Goal: Information Seeking & Learning: Learn about a topic

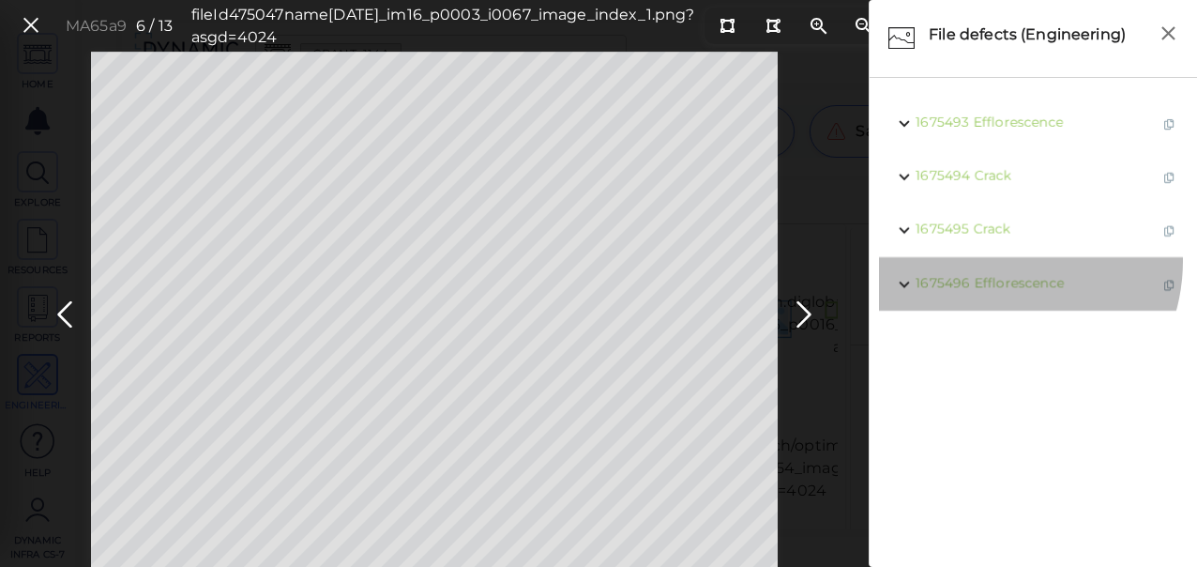
click at [1006, 307] on div "1675496 Efflorescence" at bounding box center [1033, 283] width 309 height 53
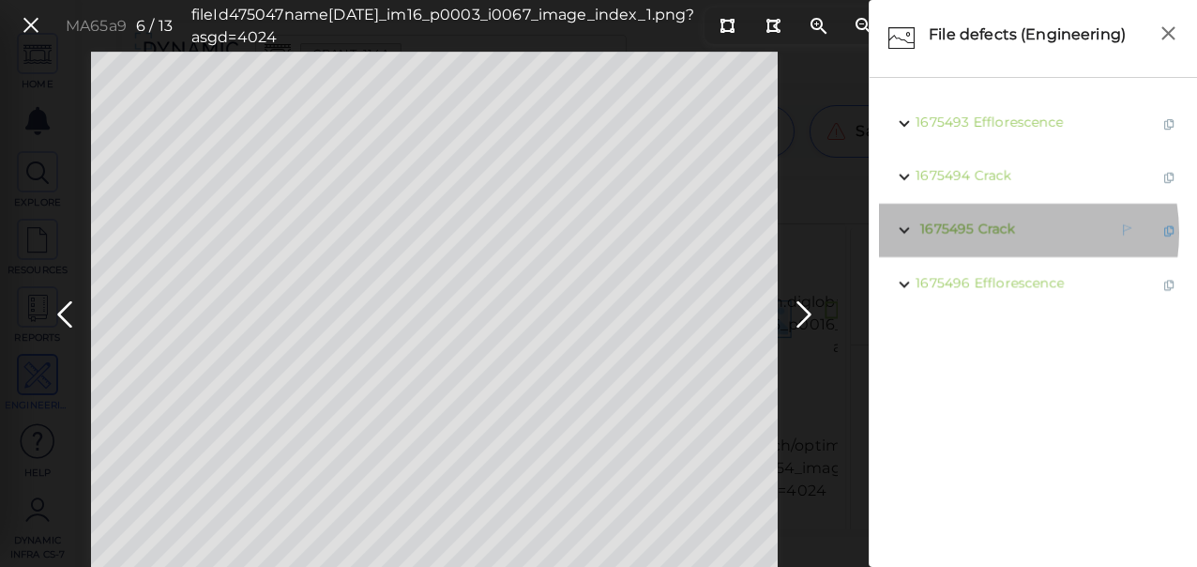
click at [997, 233] on span "Crack" at bounding box center [997, 228] width 38 height 17
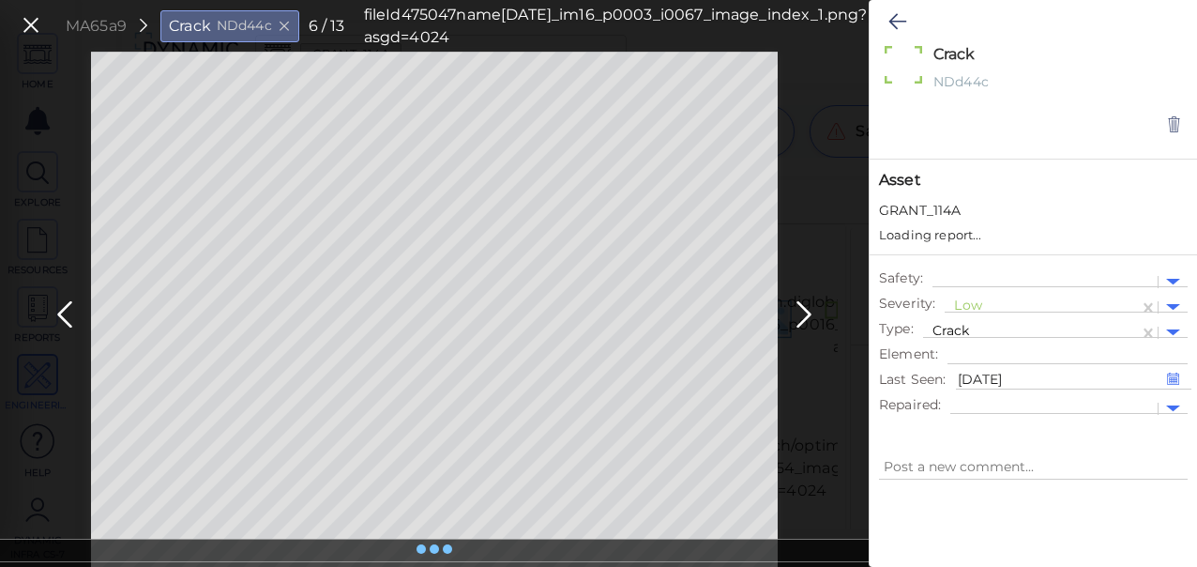
type textarea "x"
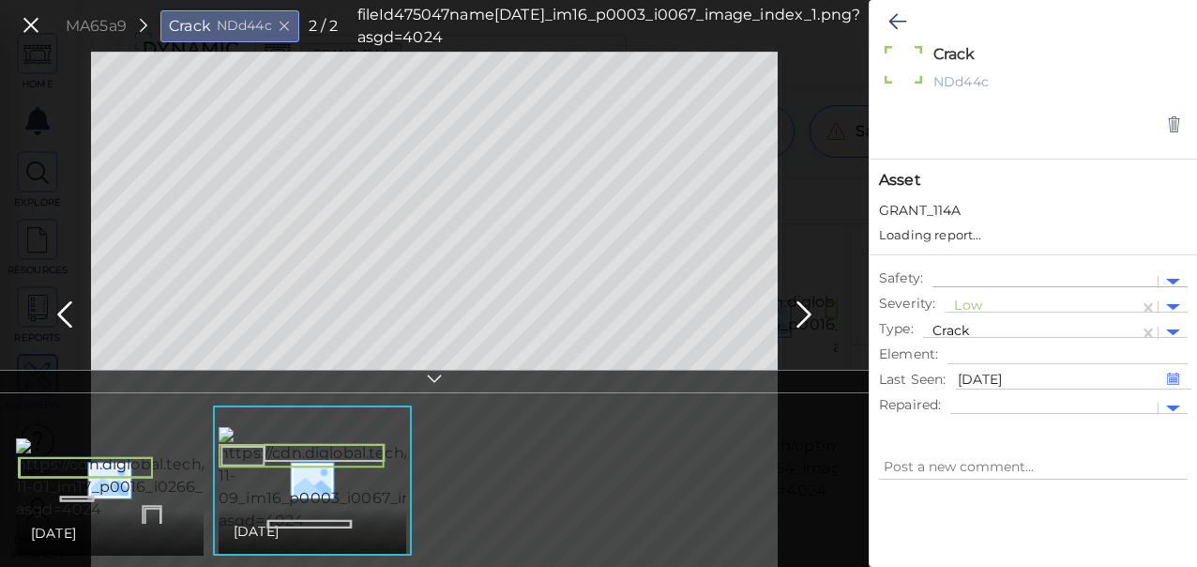
type textarea "x"
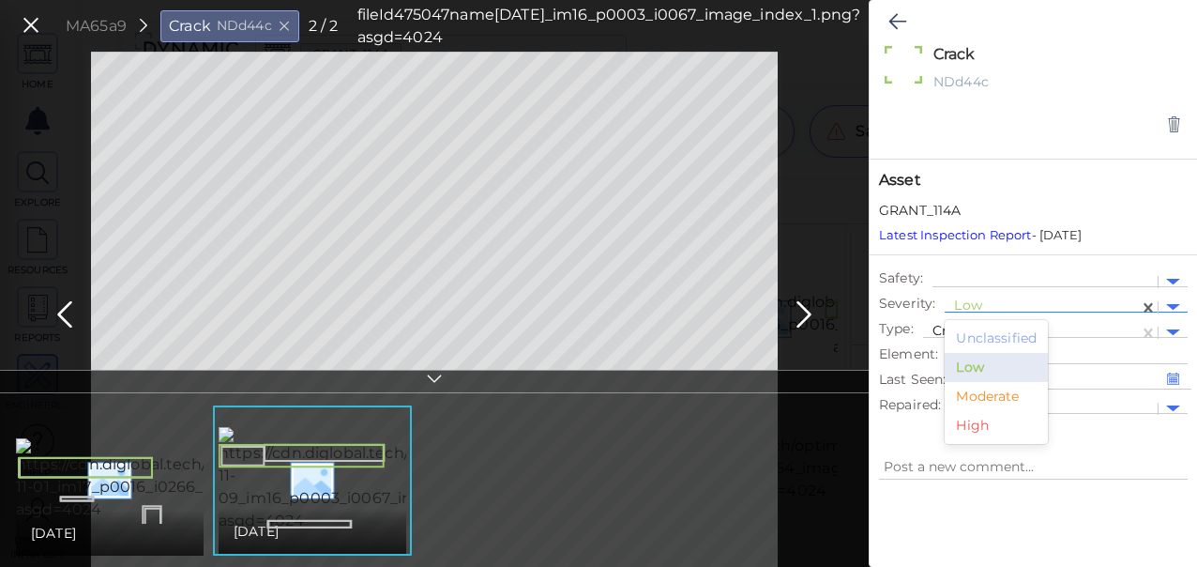
click at [972, 304] on div at bounding box center [1041, 307] width 175 height 20
click at [976, 388] on div "Moderate" at bounding box center [996, 396] width 103 height 29
type textarea "x"
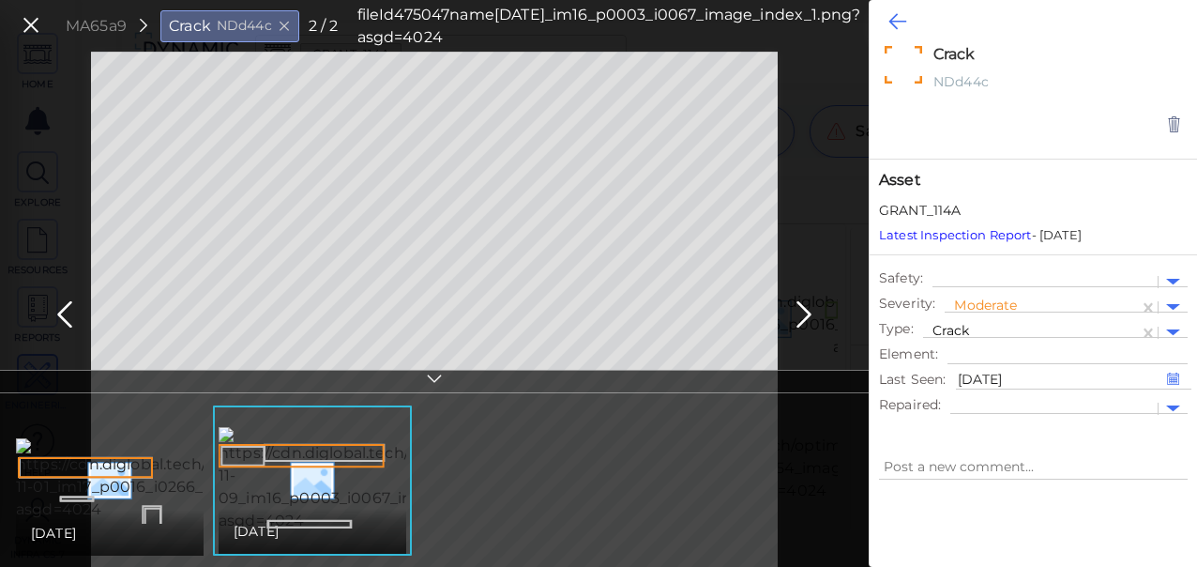
click at [897, 23] on icon at bounding box center [897, 21] width 18 height 23
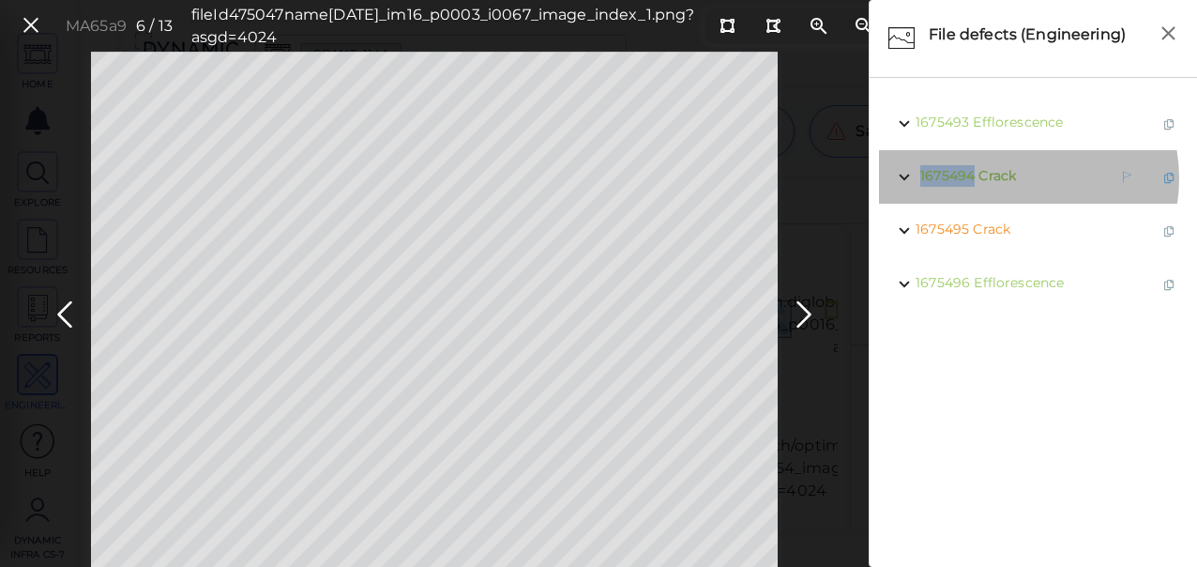
click at [1013, 178] on span "Crack" at bounding box center [998, 175] width 38 height 17
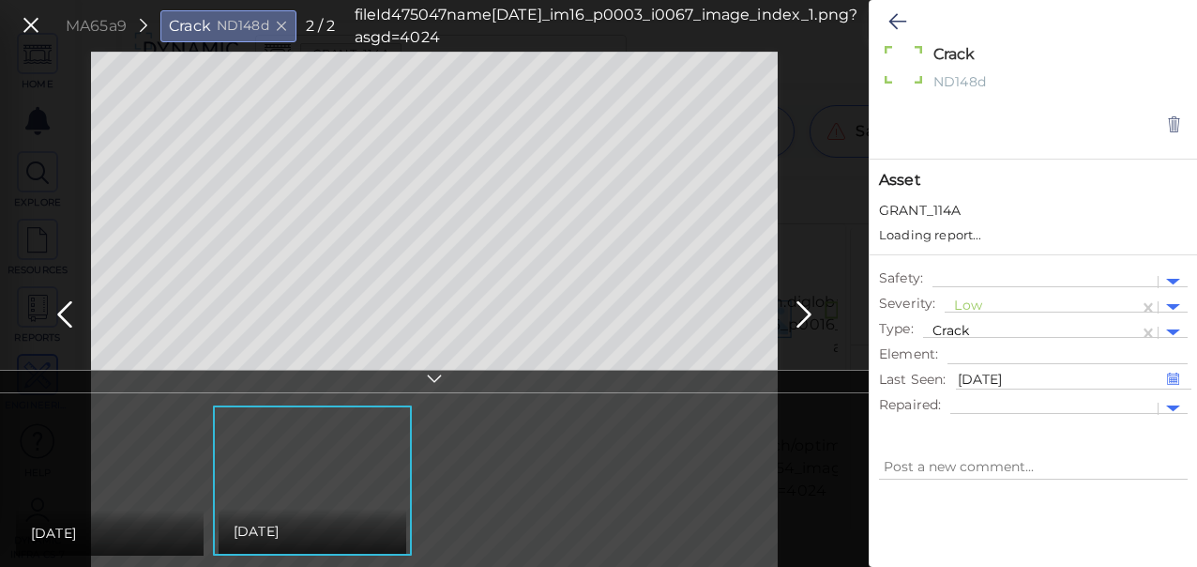
type textarea "x"
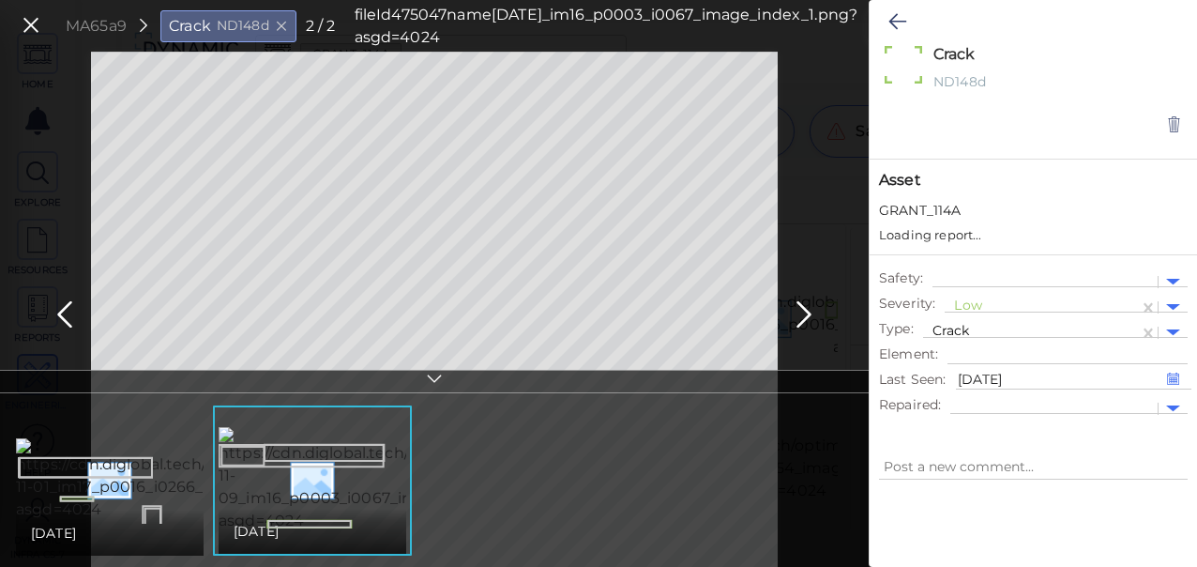
type textarea "x"
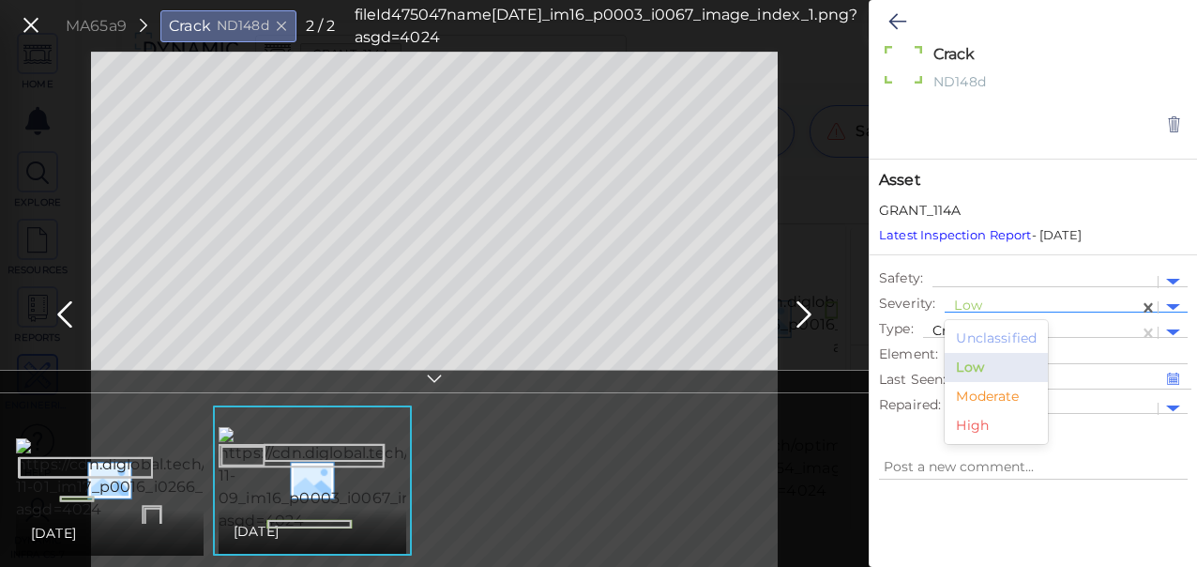
click at [978, 306] on div at bounding box center [1041, 307] width 175 height 20
click at [994, 395] on div "Moderate" at bounding box center [996, 396] width 103 height 29
type textarea "x"
click at [903, 15] on icon at bounding box center [897, 21] width 18 height 23
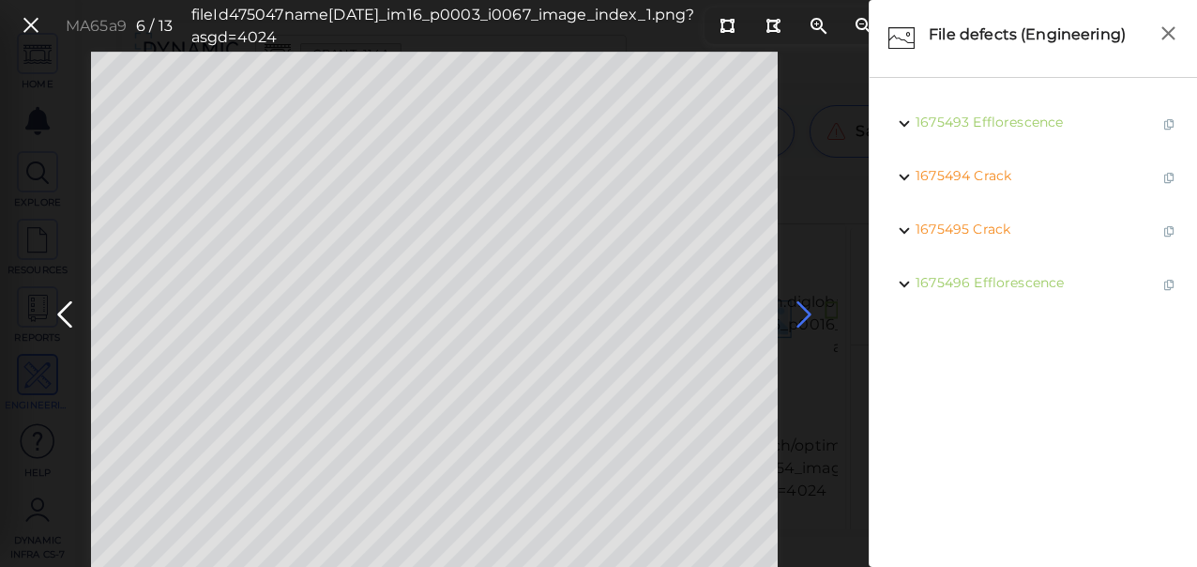
click at [799, 301] on icon at bounding box center [804, 314] width 30 height 37
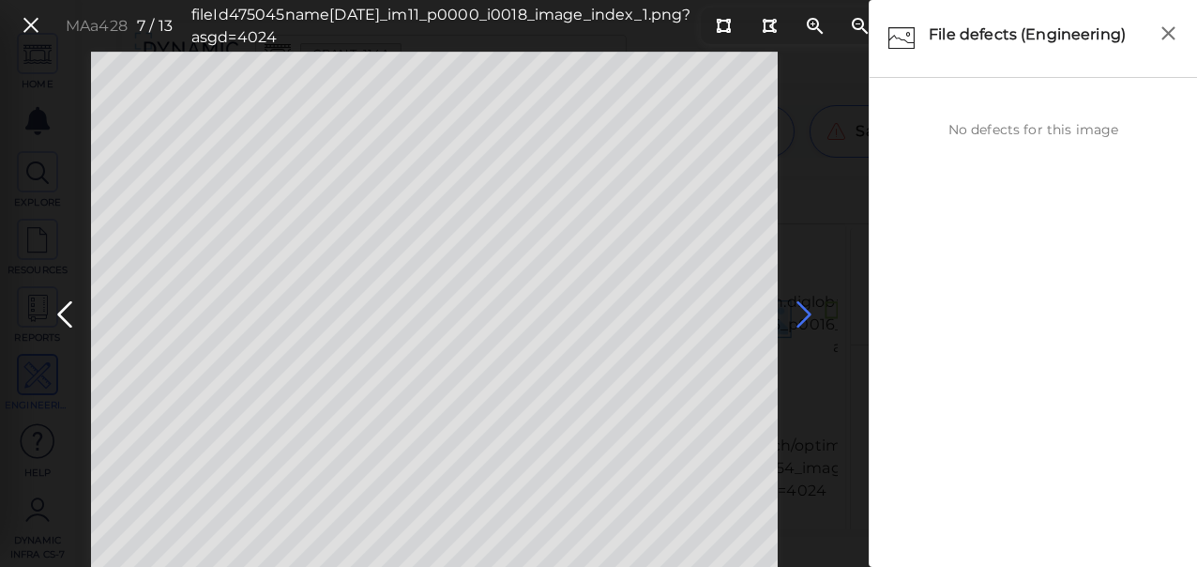
click at [802, 311] on icon at bounding box center [804, 314] width 30 height 37
click at [803, 311] on icon at bounding box center [804, 314] width 30 height 37
click at [984, 126] on span "Crack" at bounding box center [997, 122] width 38 height 17
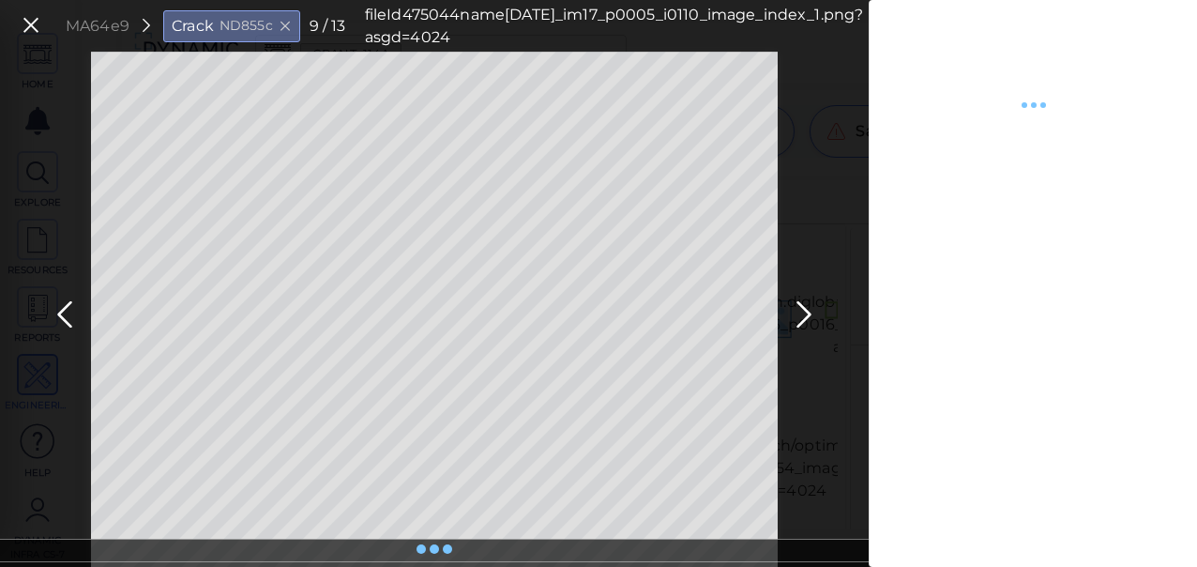
type textarea "x"
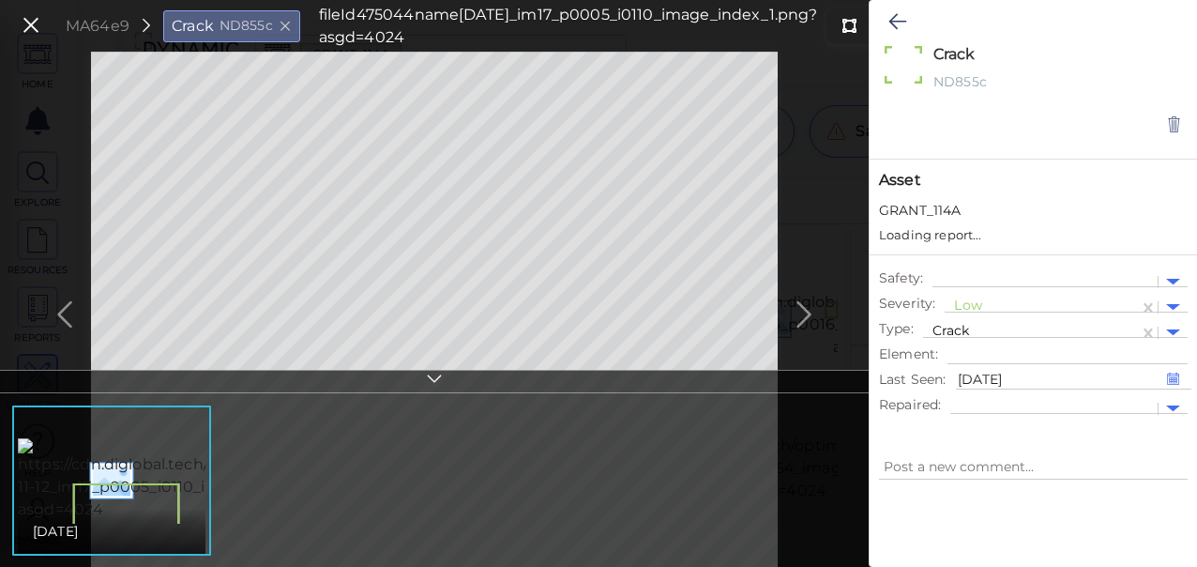
type textarea "x"
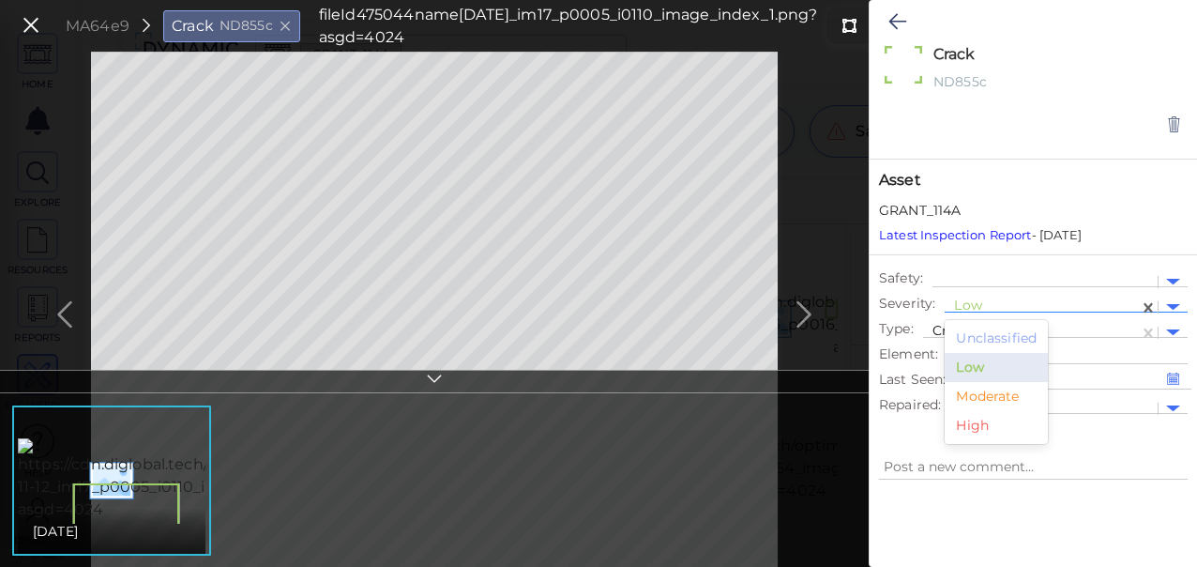
click at [971, 306] on div at bounding box center [1041, 307] width 175 height 20
click at [975, 394] on div "Moderate" at bounding box center [996, 396] width 103 height 29
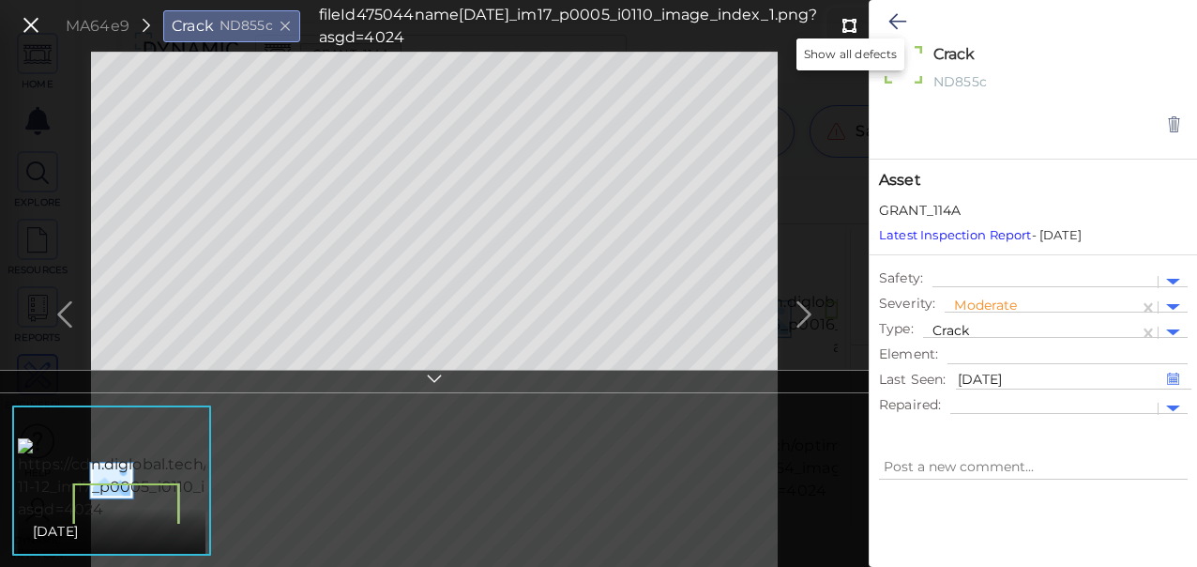
type textarea "x"
click at [901, 15] on icon at bounding box center [897, 21] width 18 height 23
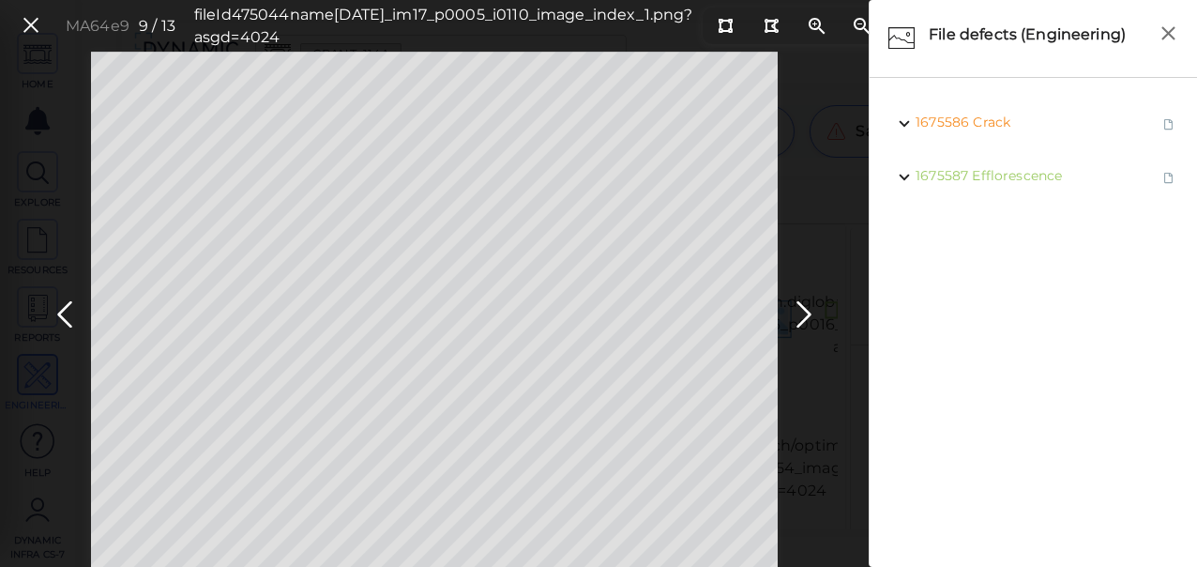
click at [819, 307] on button at bounding box center [803, 309] width 41 height 56
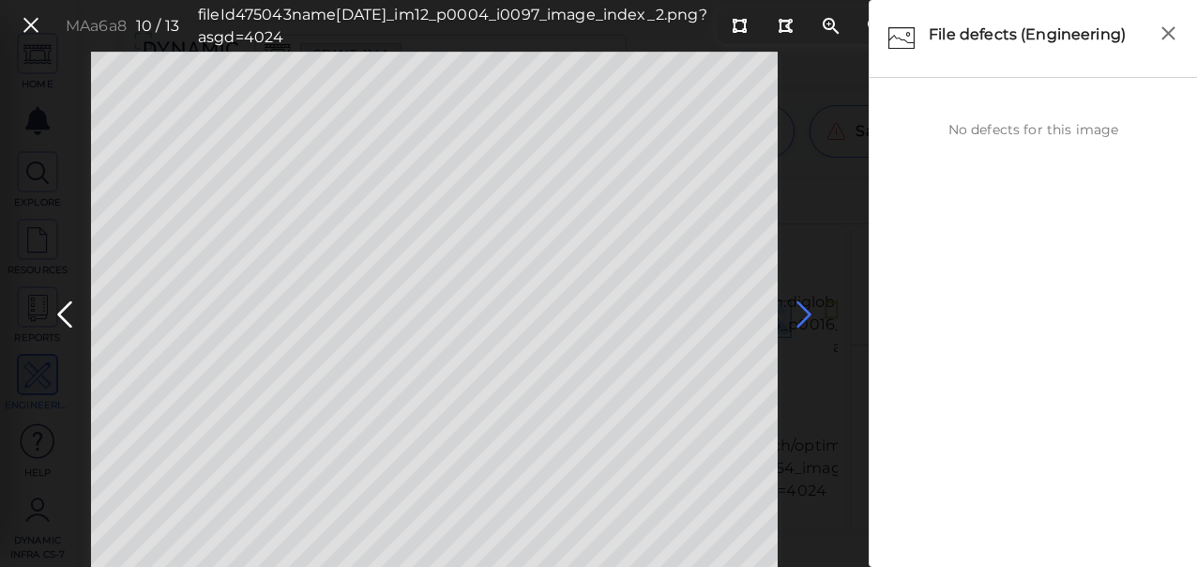
click at [818, 309] on icon at bounding box center [804, 314] width 30 height 37
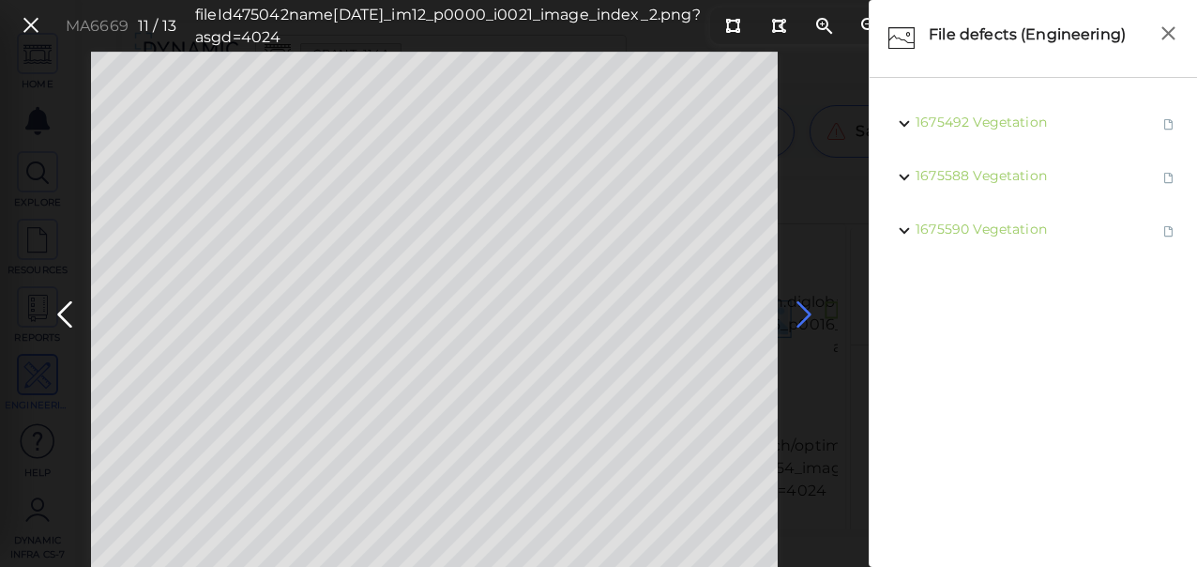
click at [812, 311] on icon at bounding box center [804, 314] width 30 height 37
click at [814, 309] on icon at bounding box center [804, 314] width 30 height 37
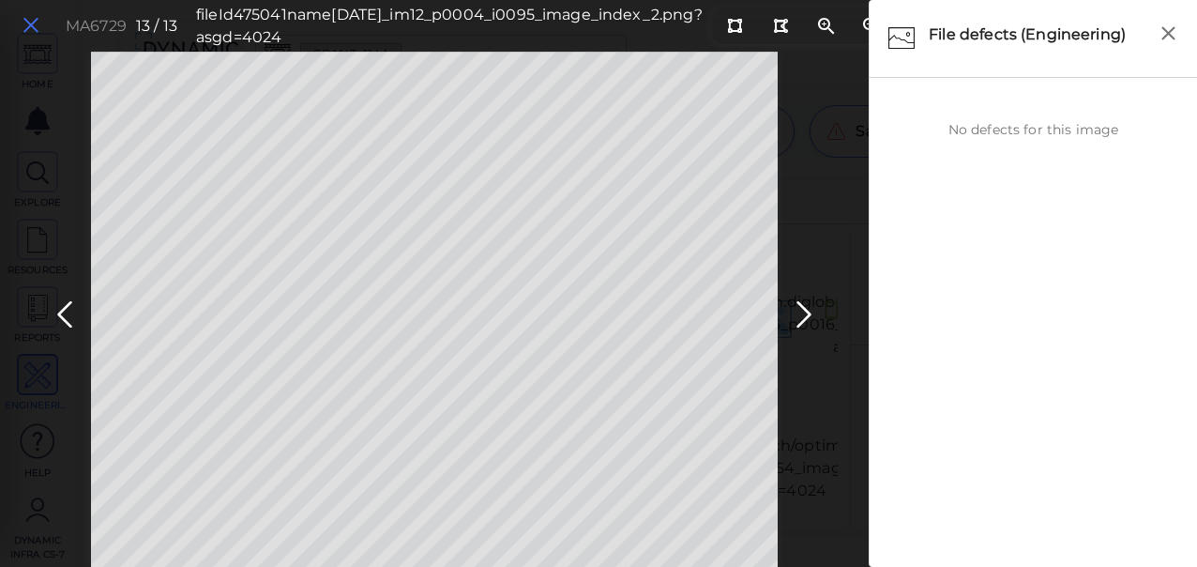
click at [30, 23] on icon at bounding box center [31, 25] width 21 height 25
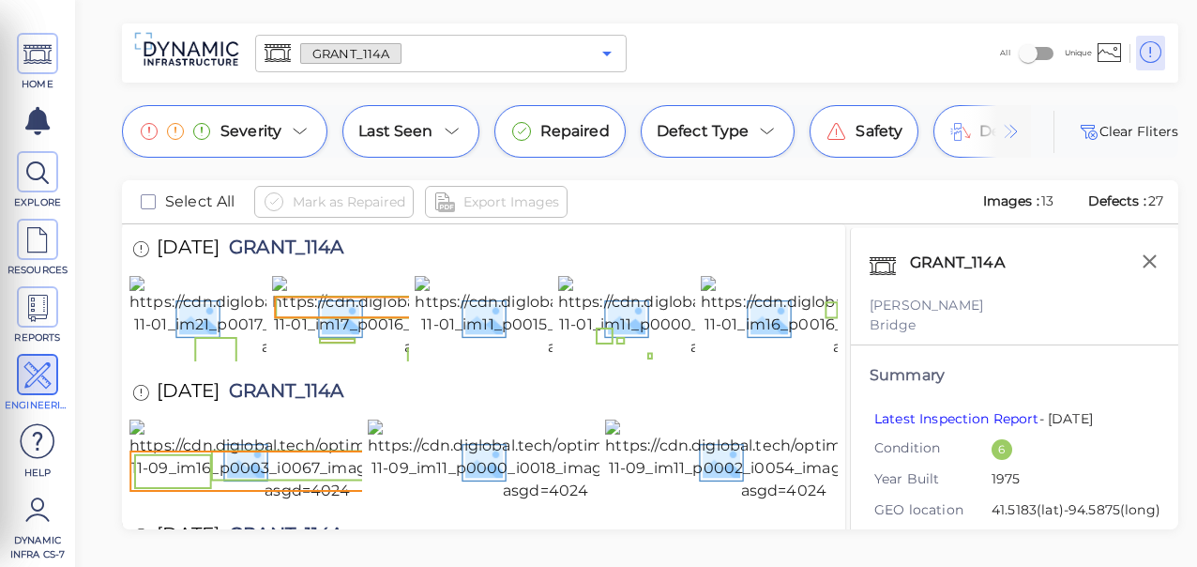
click at [606, 53] on icon "Open" at bounding box center [606, 54] width 9 height 5
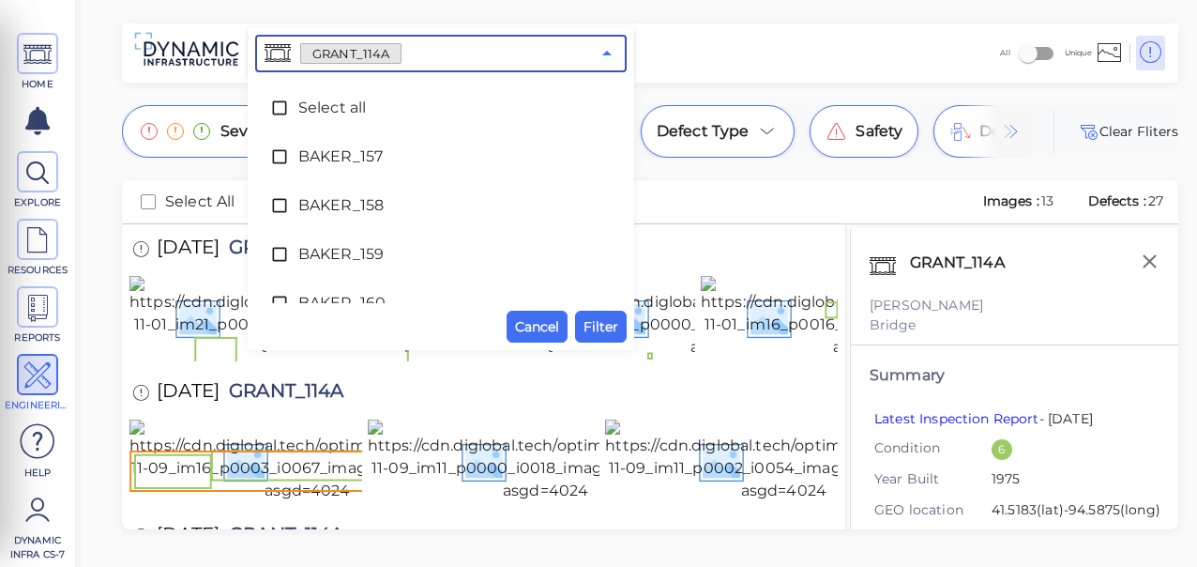
scroll to position [4122, 0]
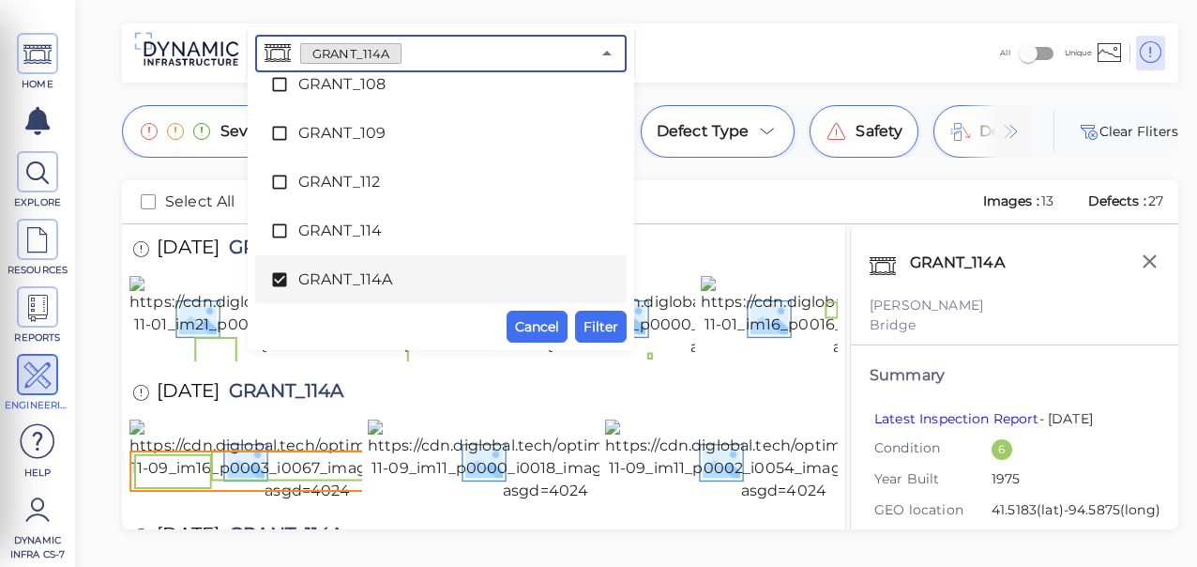
click at [283, 278] on icon at bounding box center [279, 280] width 14 height 14
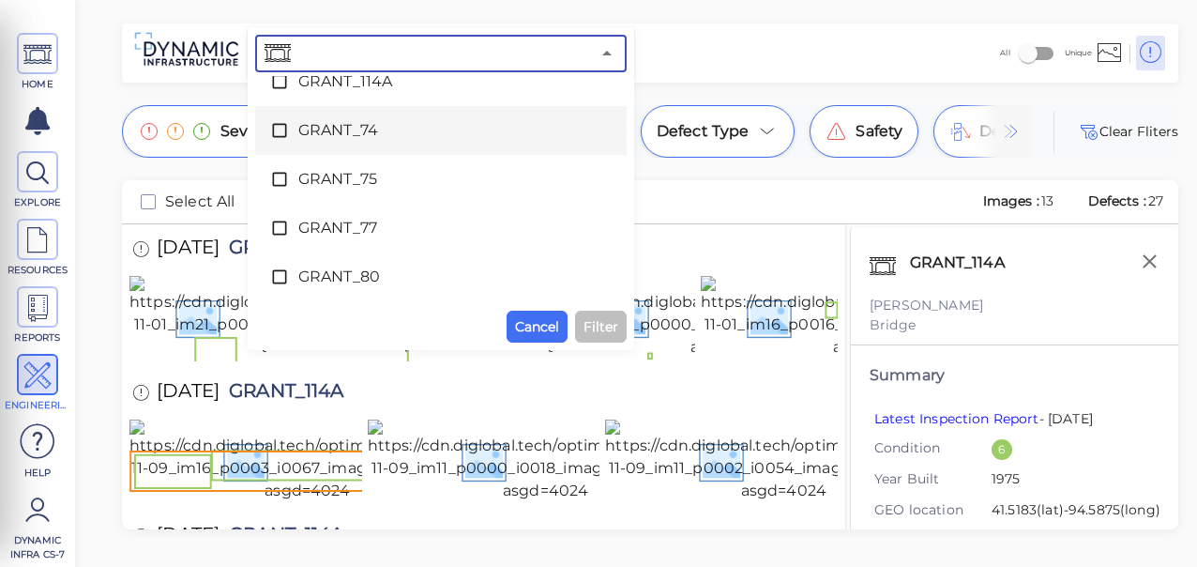
click at [268, 129] on li "GRANT_74" at bounding box center [441, 130] width 372 height 49
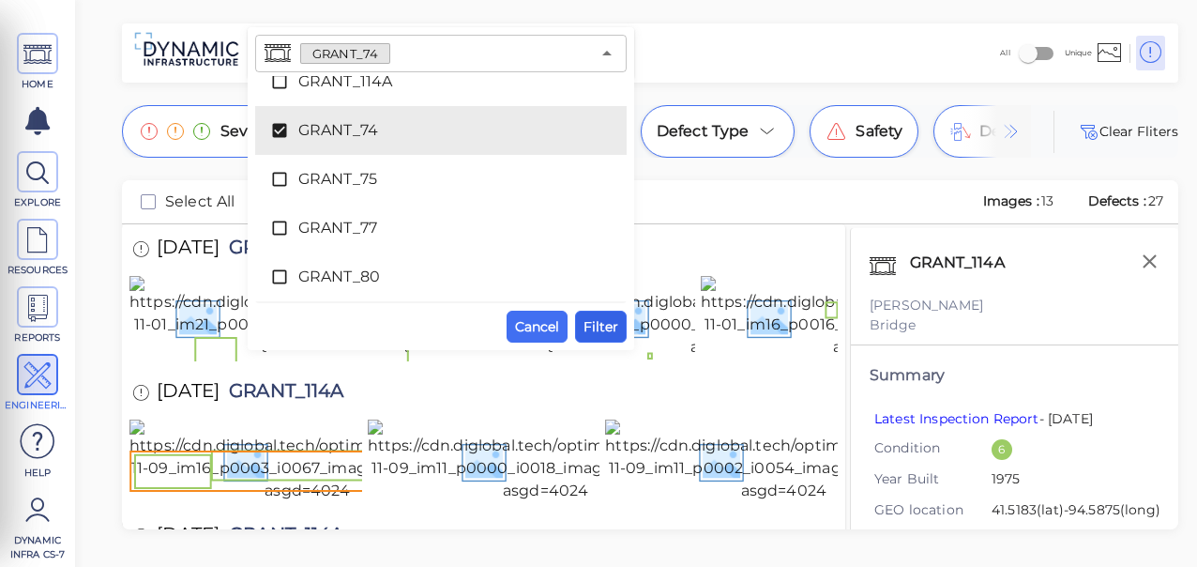
click at [604, 327] on span "Filter" at bounding box center [601, 326] width 35 height 23
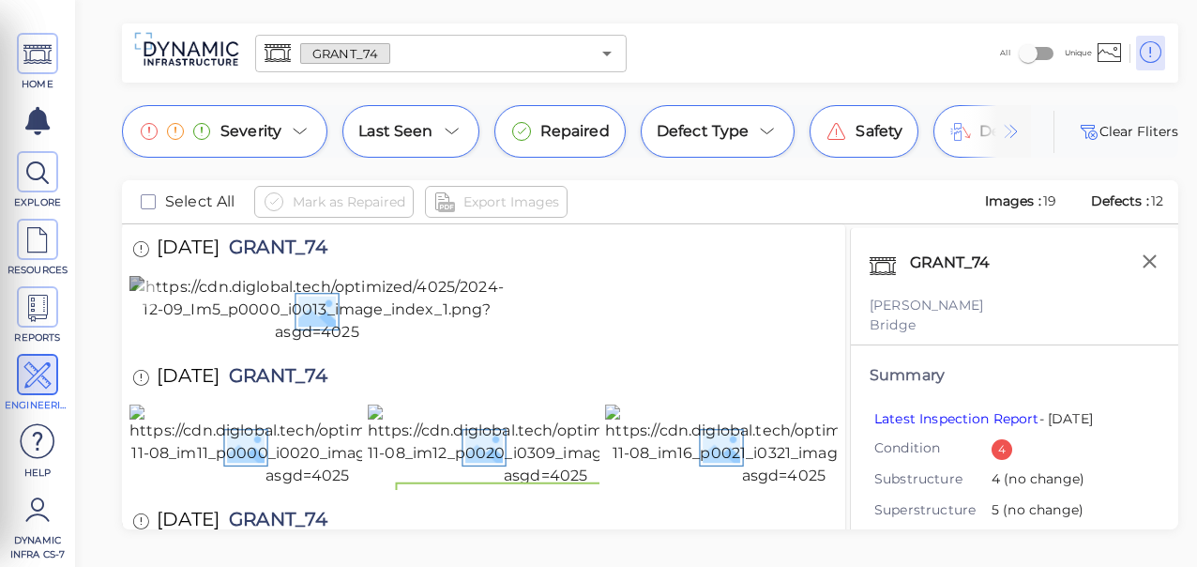
click at [296, 343] on img at bounding box center [316, 310] width 375 height 68
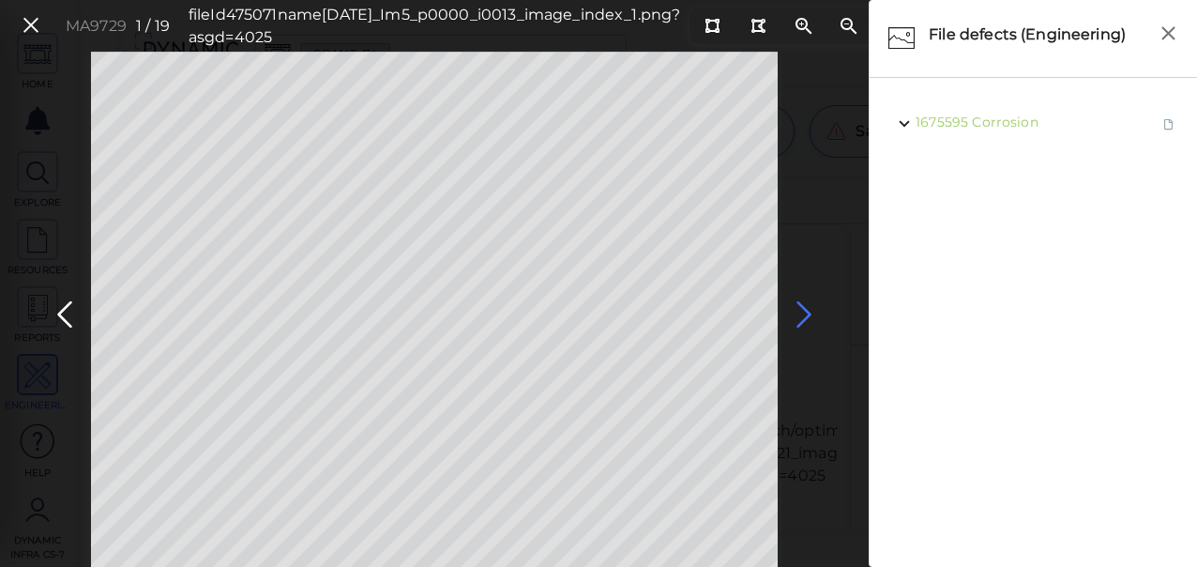
click at [811, 310] on icon at bounding box center [804, 314] width 30 height 37
click at [793, 316] on icon at bounding box center [804, 314] width 30 height 37
click at [793, 315] on icon at bounding box center [804, 314] width 30 height 37
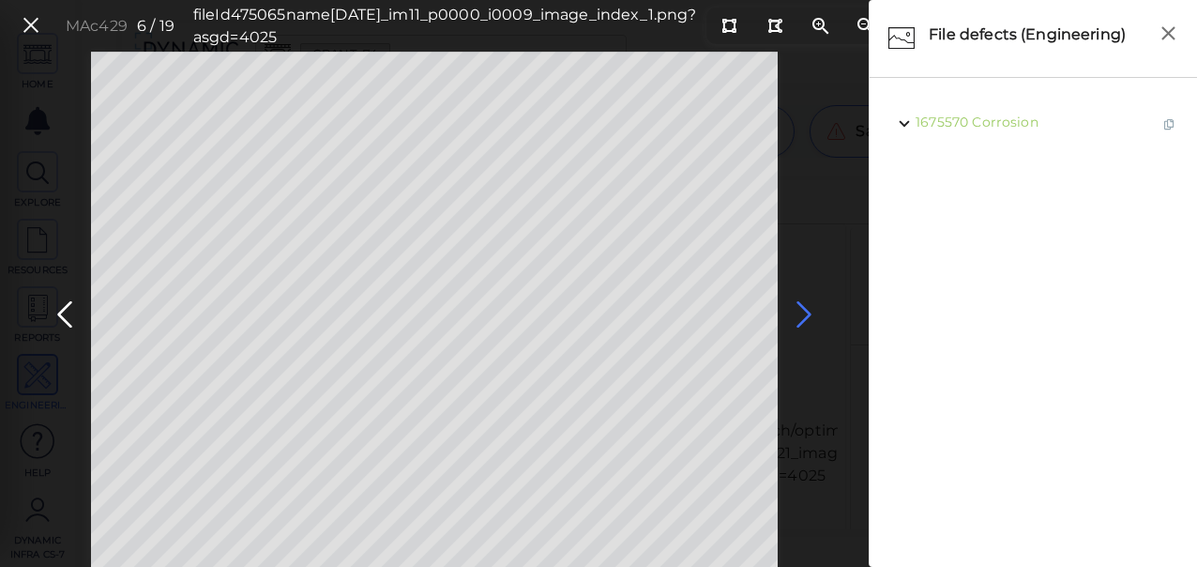
click at [795, 314] on icon at bounding box center [804, 314] width 30 height 37
click at [795, 313] on icon at bounding box center [804, 314] width 30 height 37
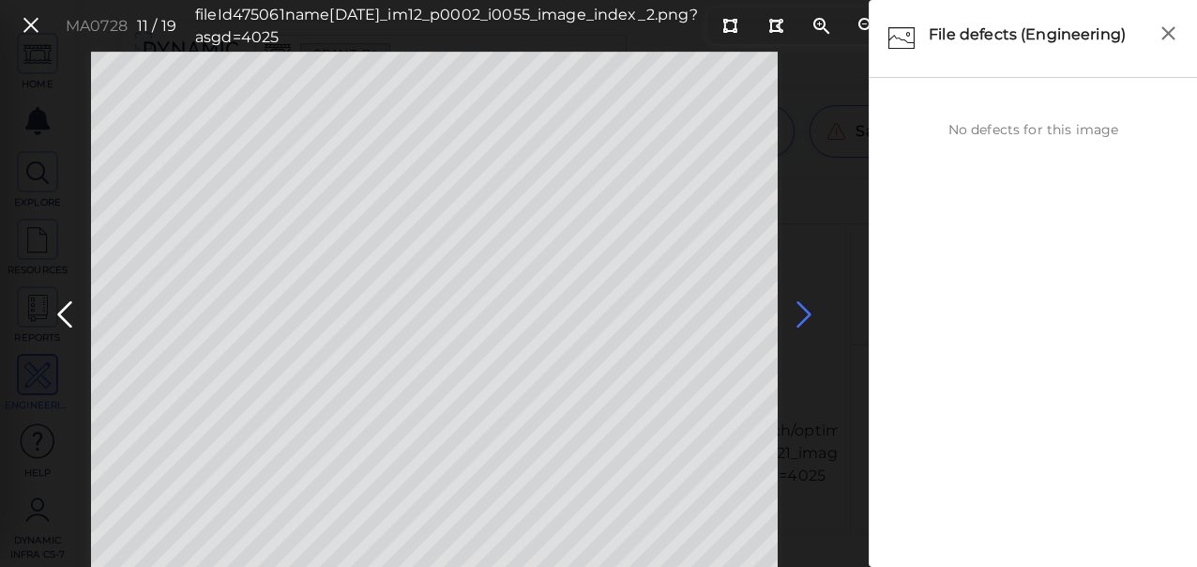
click at [797, 312] on icon at bounding box center [804, 314] width 30 height 37
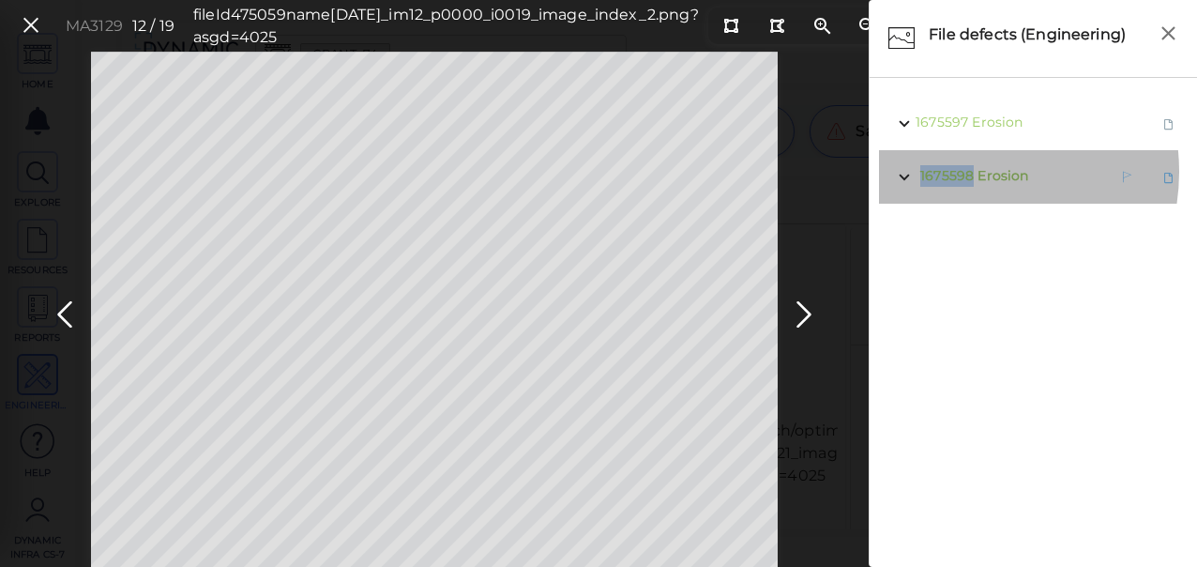
click at [964, 172] on span "1675598" at bounding box center [946, 175] width 53 height 17
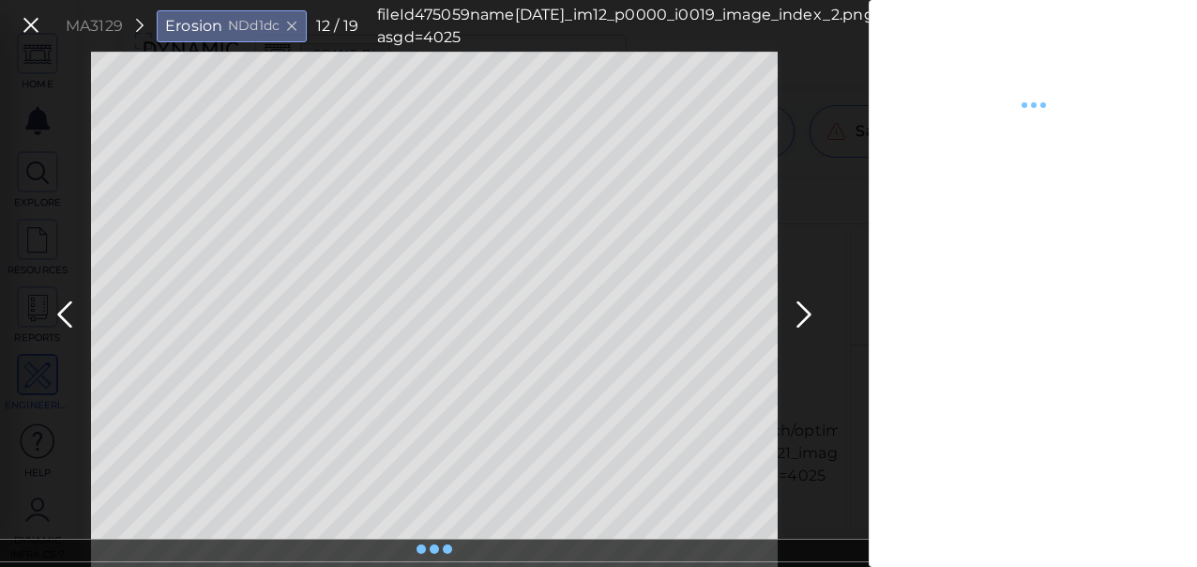
type textarea "x"
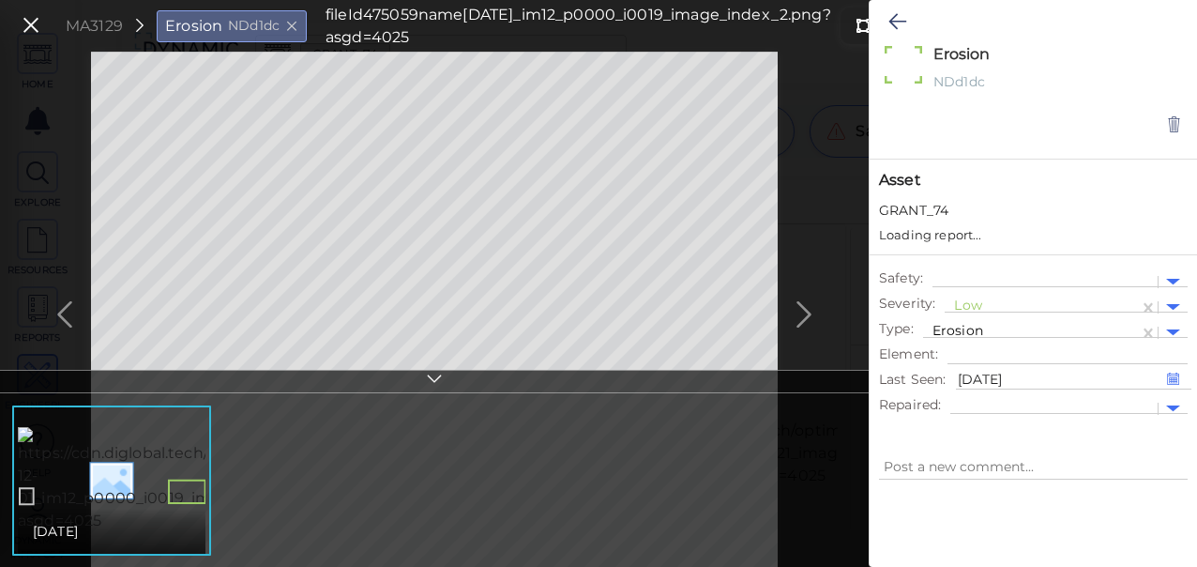
type textarea "x"
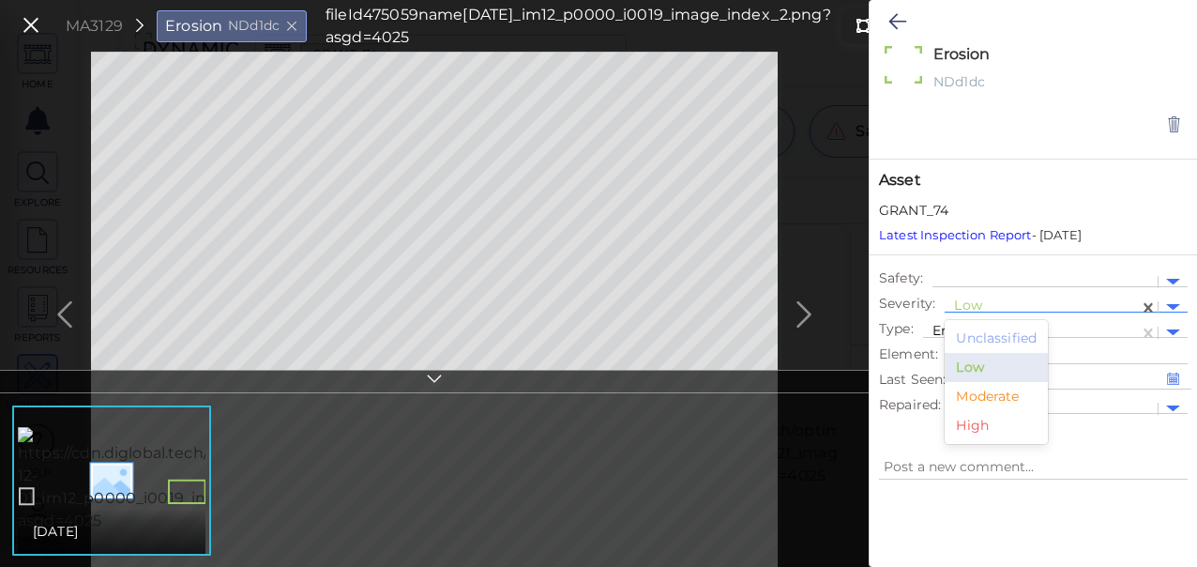
click at [965, 300] on div at bounding box center [1041, 307] width 175 height 20
click at [983, 398] on div "Moderate" at bounding box center [996, 396] width 103 height 29
type textarea "x"
click at [894, 20] on icon at bounding box center [897, 21] width 18 height 23
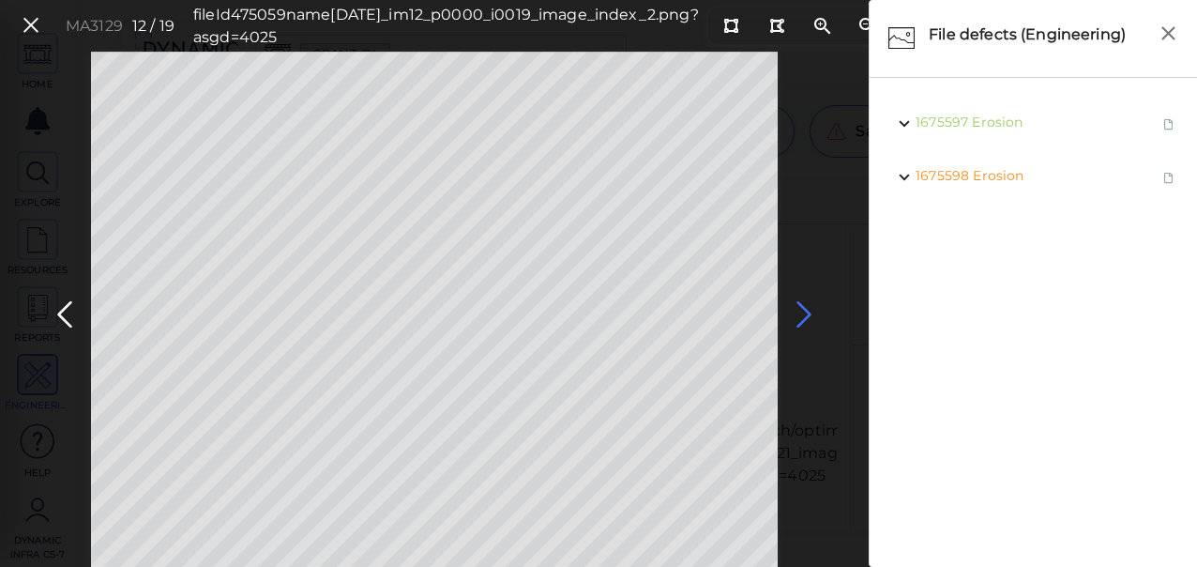
click at [805, 307] on icon at bounding box center [804, 314] width 30 height 37
click at [64, 300] on icon at bounding box center [65, 314] width 30 height 37
click at [804, 309] on icon at bounding box center [804, 314] width 30 height 37
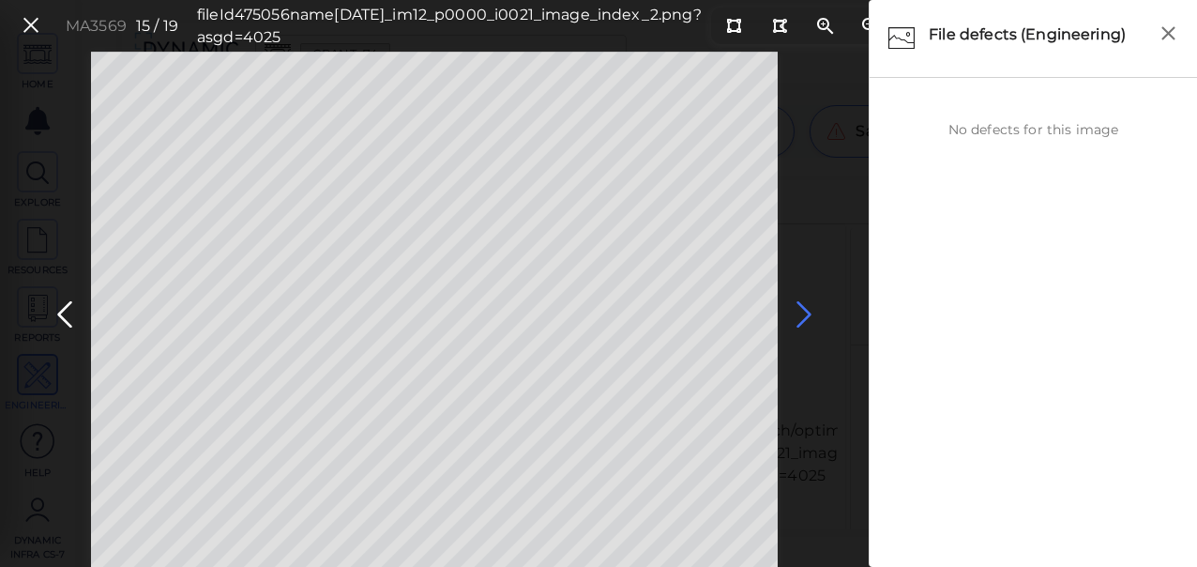
click at [798, 318] on icon at bounding box center [804, 314] width 30 height 37
click at [803, 315] on icon at bounding box center [804, 314] width 30 height 37
click at [803, 314] on icon at bounding box center [804, 314] width 30 height 37
click at [75, 314] on icon at bounding box center [65, 314] width 30 height 37
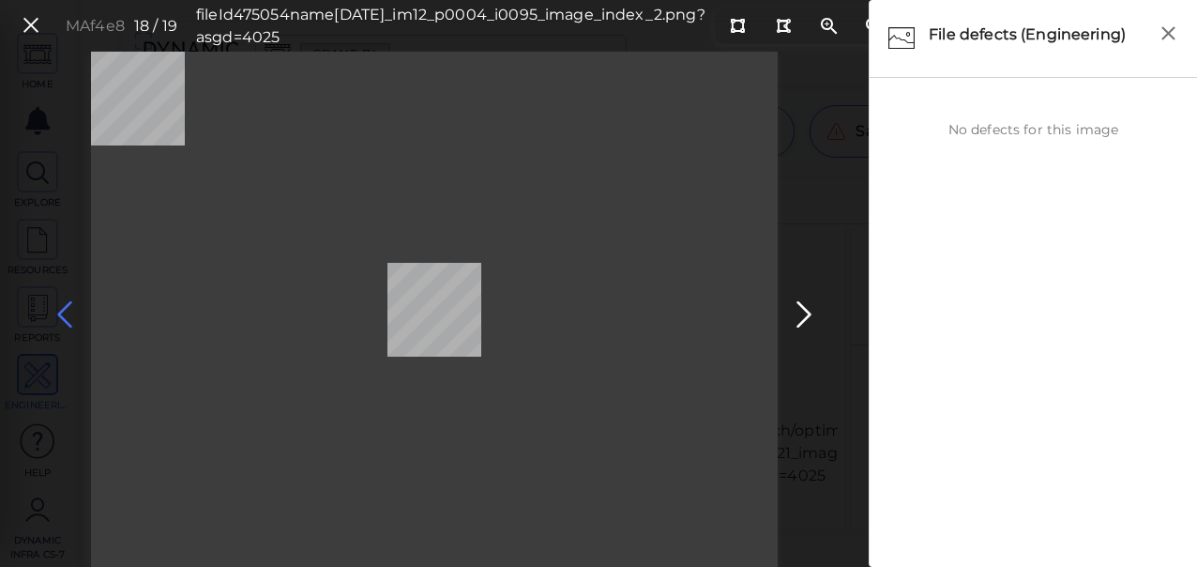
click at [75, 314] on icon at bounding box center [65, 314] width 30 height 37
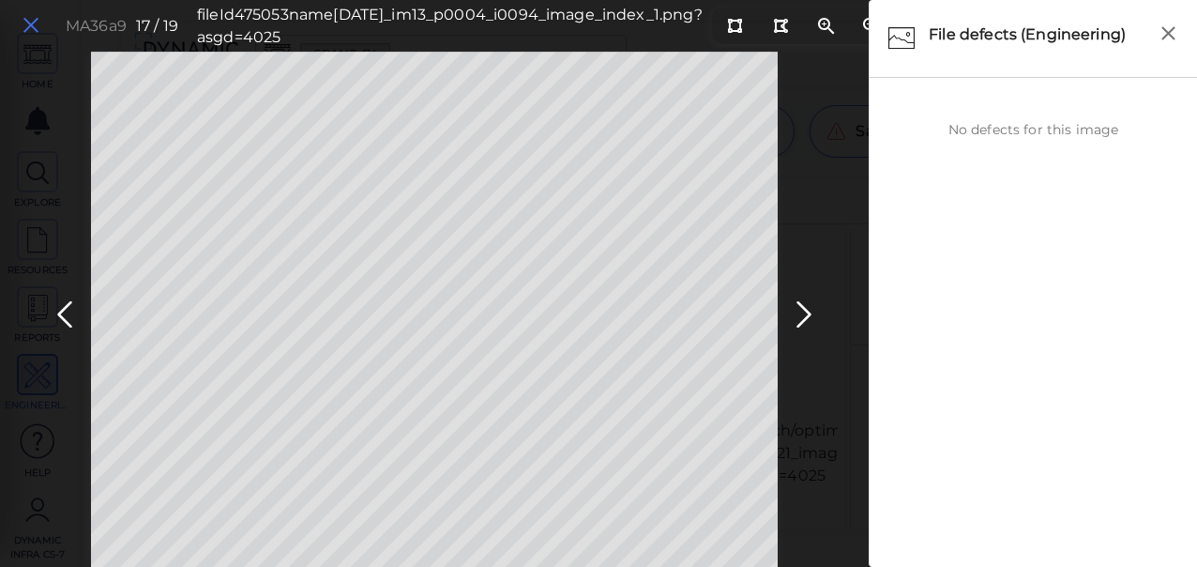
click at [32, 23] on icon at bounding box center [31, 25] width 21 height 25
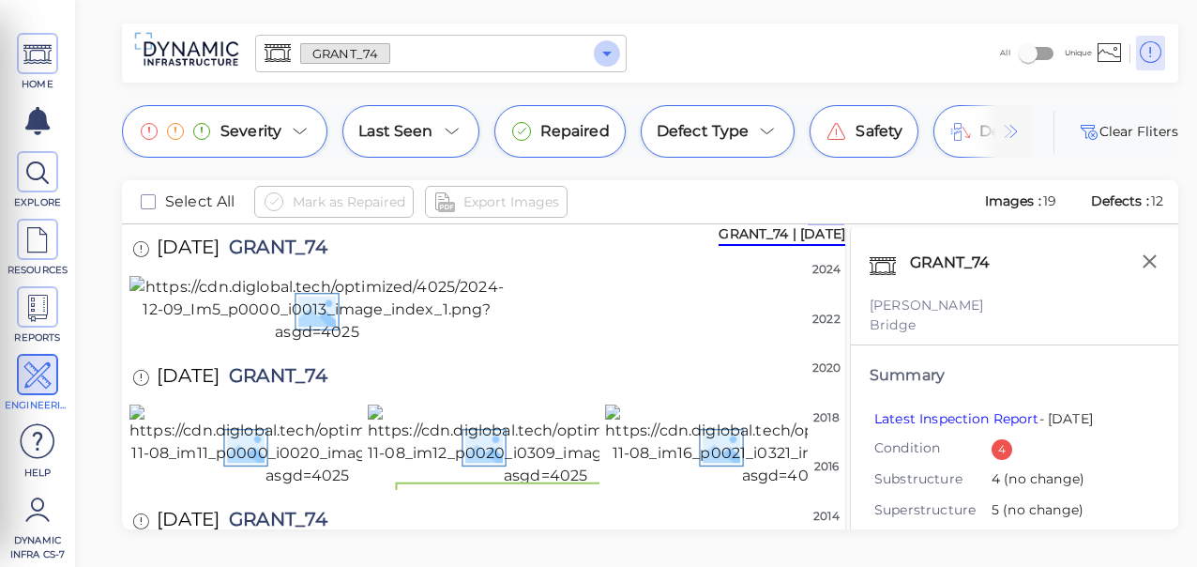
click at [612, 56] on icon "Open" at bounding box center [607, 53] width 23 height 23
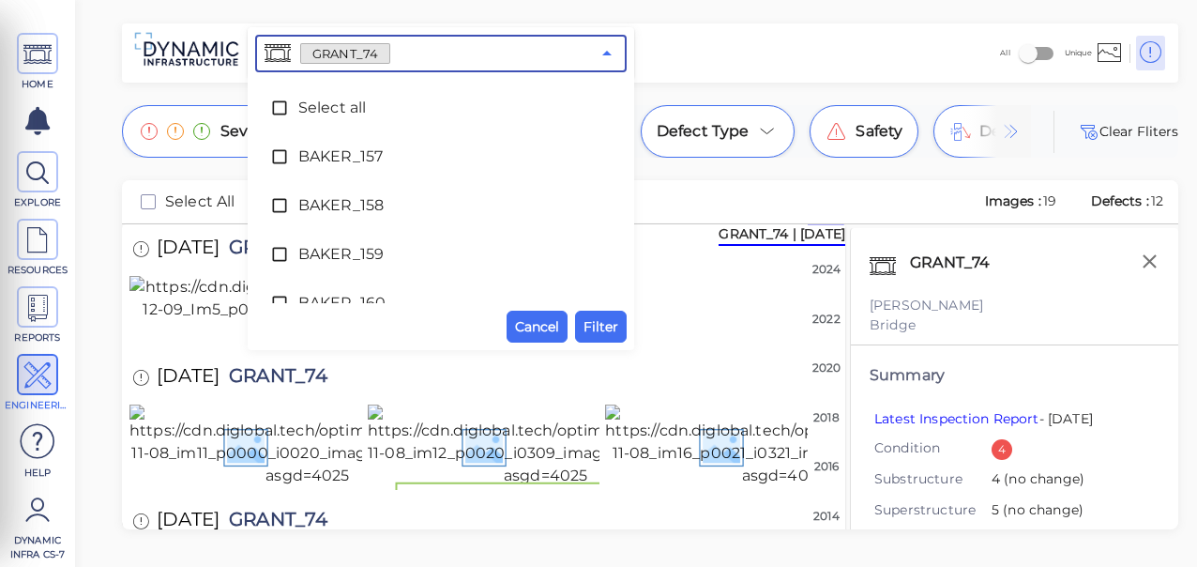
scroll to position [4170, 0]
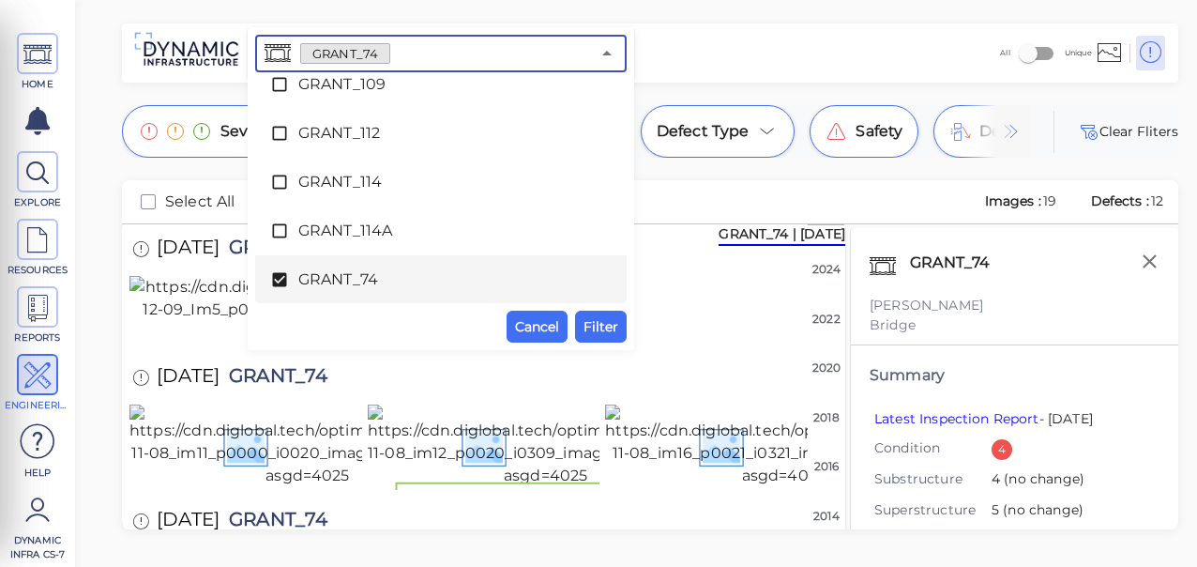
click at [276, 280] on icon at bounding box center [279, 279] width 19 height 19
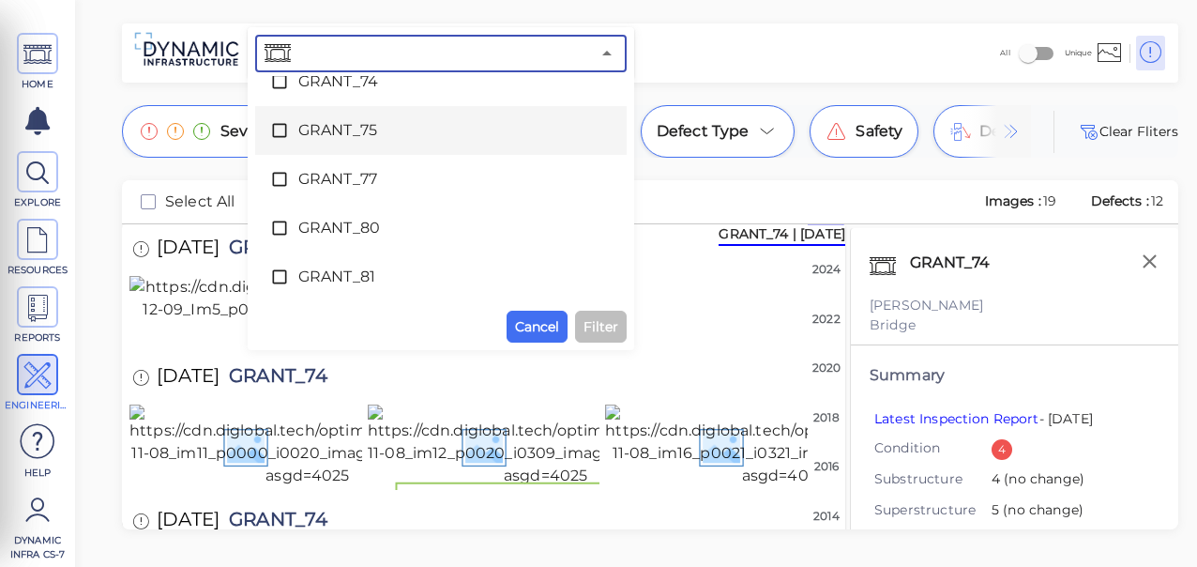
click at [284, 128] on icon at bounding box center [279, 130] width 19 height 19
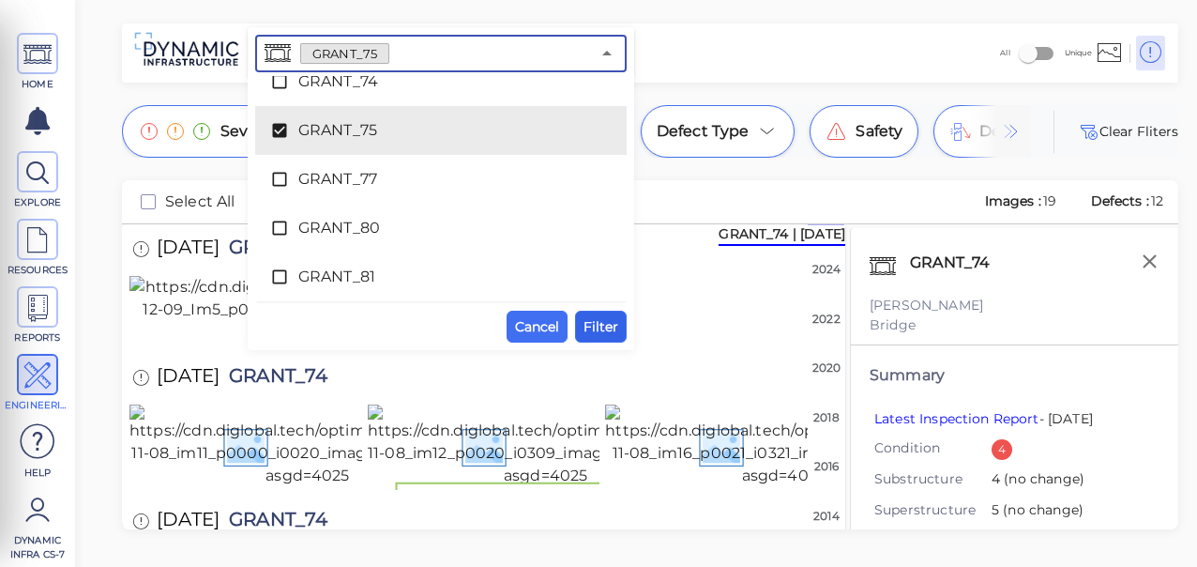
click at [600, 317] on span "Filter" at bounding box center [601, 326] width 35 height 23
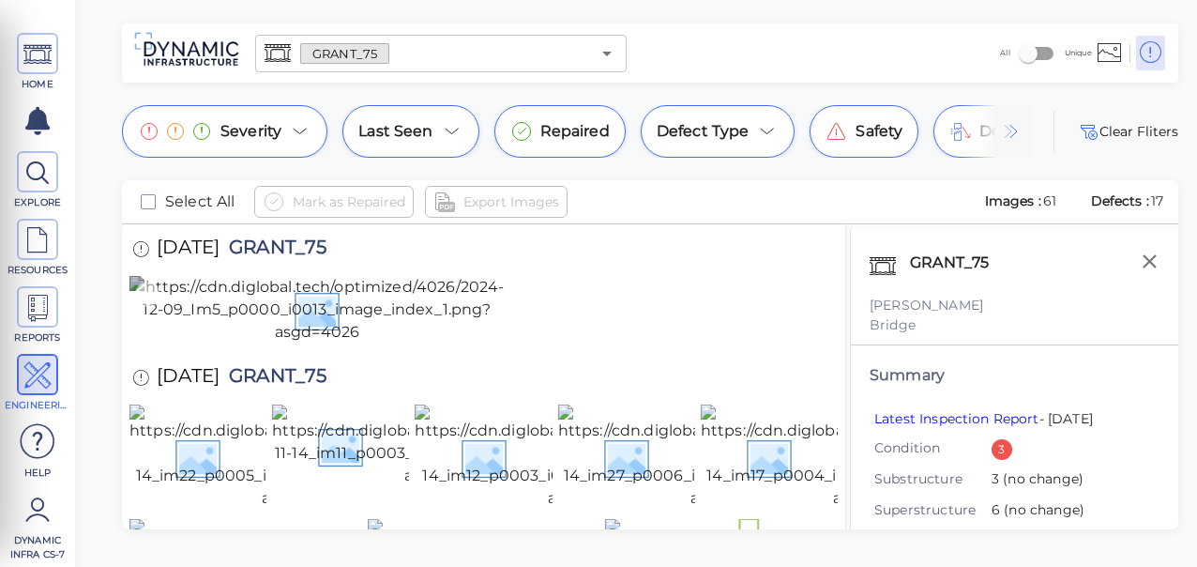
click at [394, 343] on img at bounding box center [316, 310] width 375 height 68
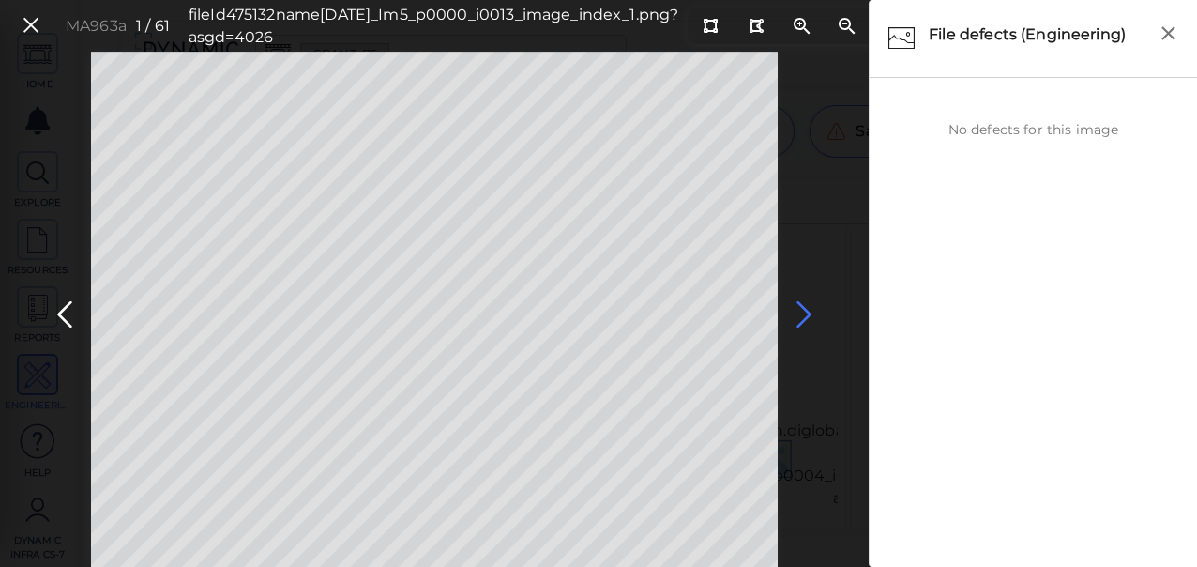
click at [808, 315] on icon at bounding box center [804, 314] width 30 height 37
click at [808, 311] on icon at bounding box center [804, 314] width 30 height 37
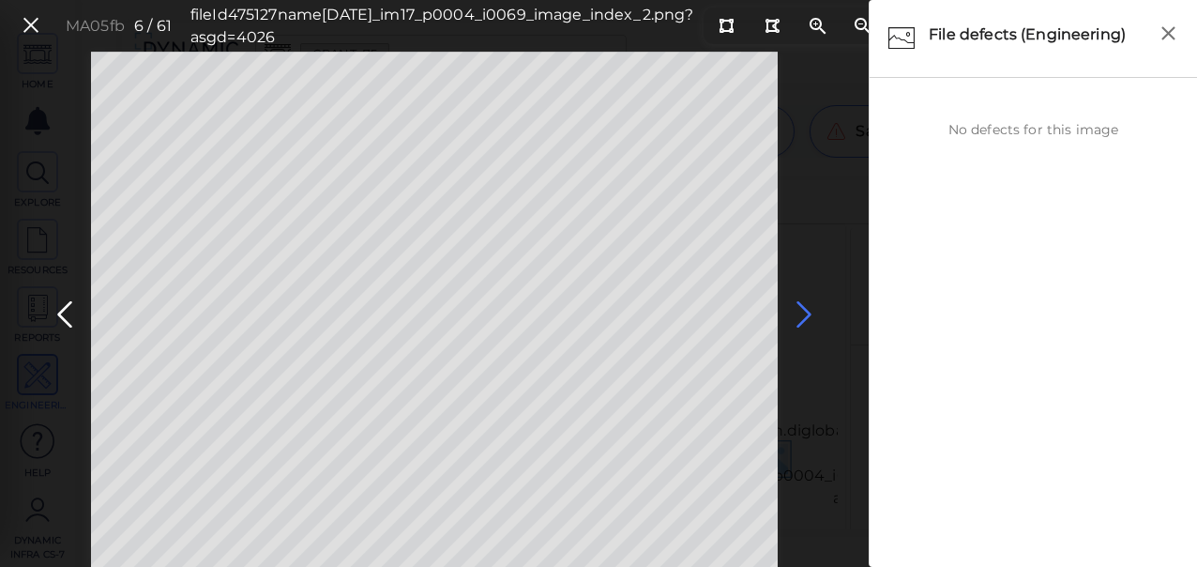
click at [808, 311] on icon at bounding box center [804, 314] width 30 height 37
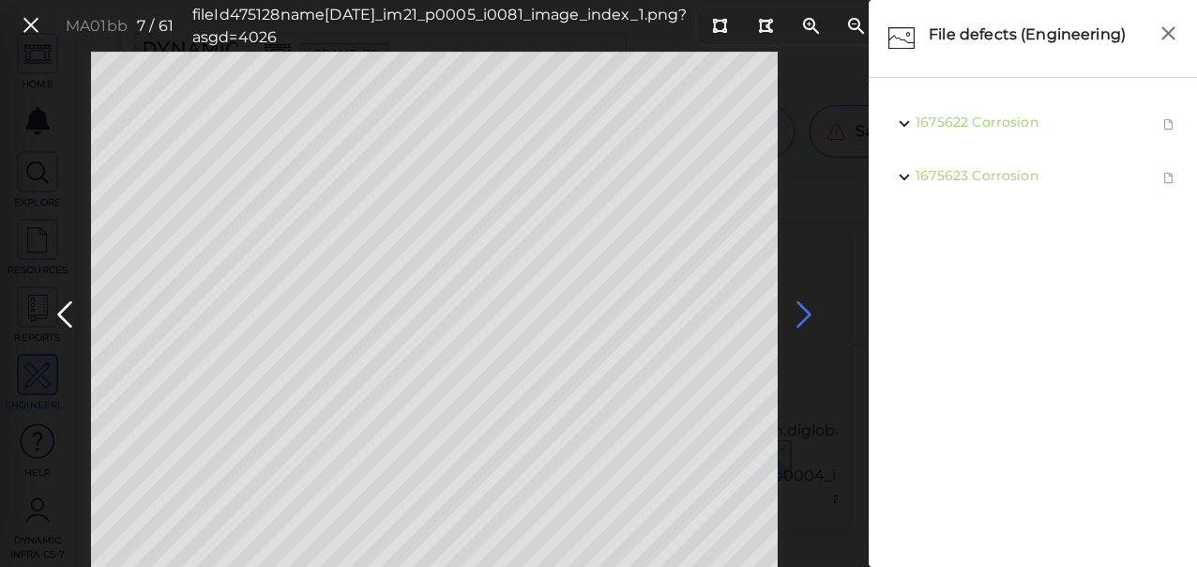
click at [808, 311] on icon at bounding box center [804, 314] width 30 height 37
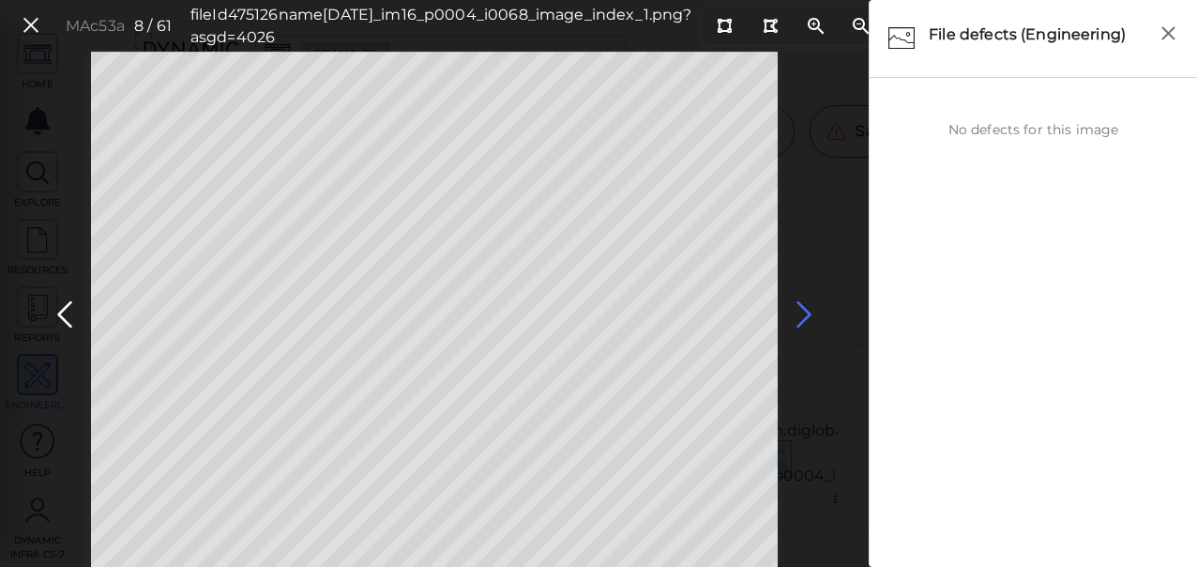
click at [810, 323] on icon at bounding box center [804, 314] width 30 height 37
click at [802, 315] on icon at bounding box center [804, 314] width 30 height 37
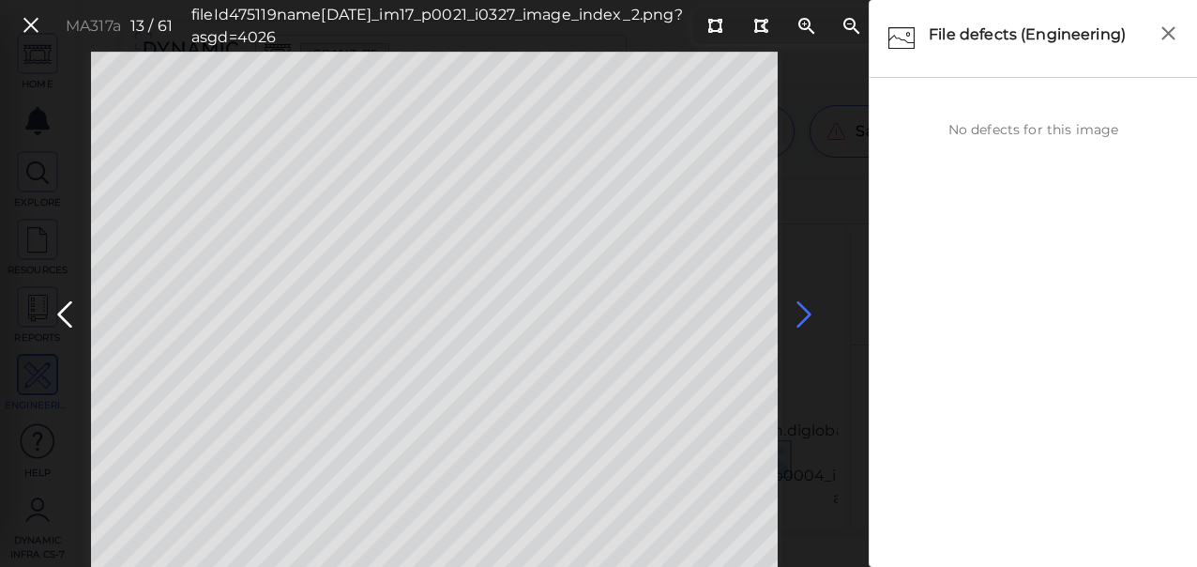
click at [802, 315] on icon at bounding box center [804, 314] width 30 height 37
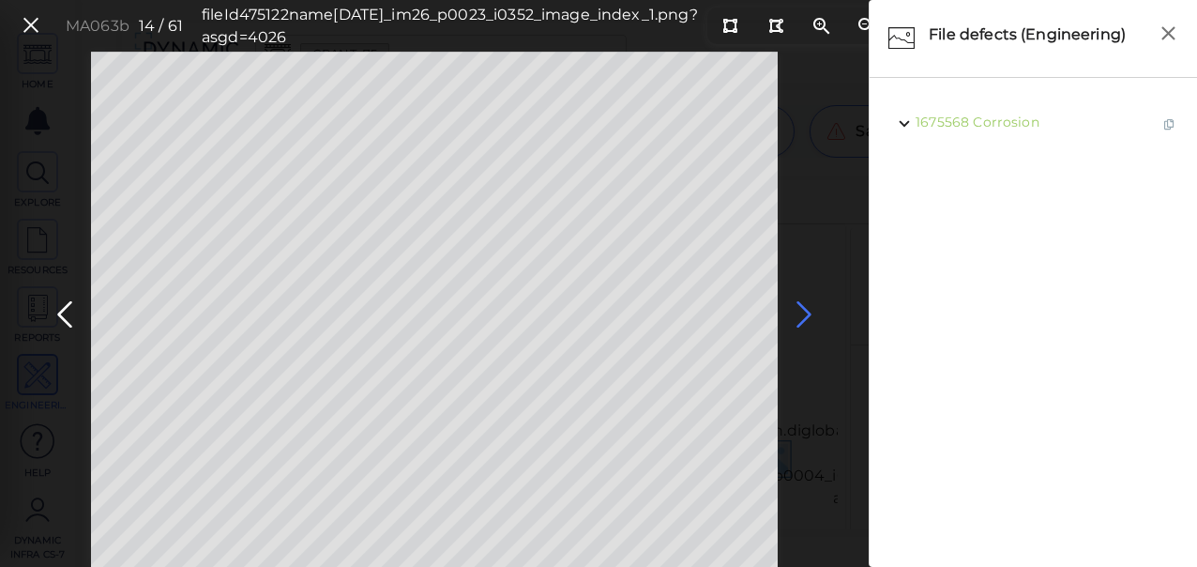
click at [802, 315] on icon at bounding box center [804, 314] width 30 height 37
click at [805, 308] on icon at bounding box center [804, 314] width 30 height 37
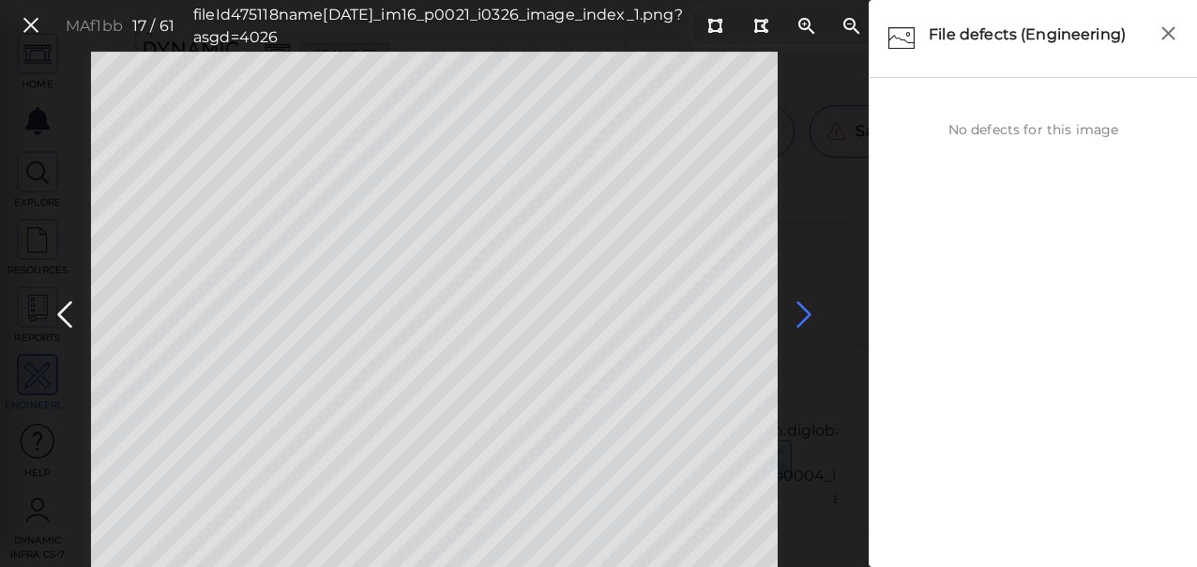
click at [805, 308] on icon at bounding box center [804, 314] width 30 height 37
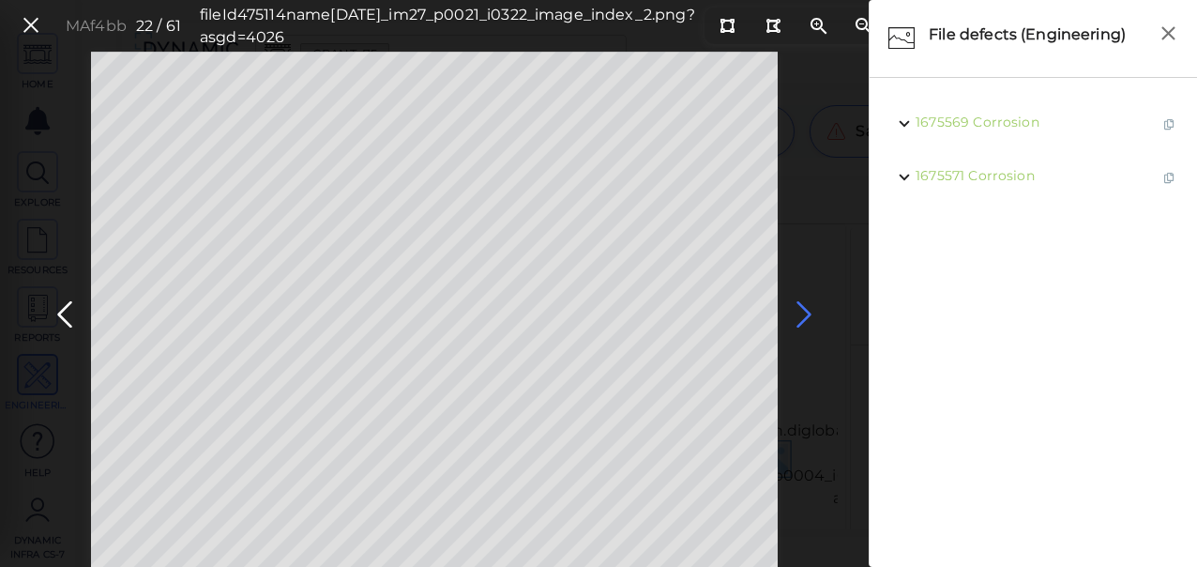
click at [805, 308] on icon at bounding box center [804, 314] width 30 height 37
click at [799, 311] on icon at bounding box center [804, 314] width 30 height 37
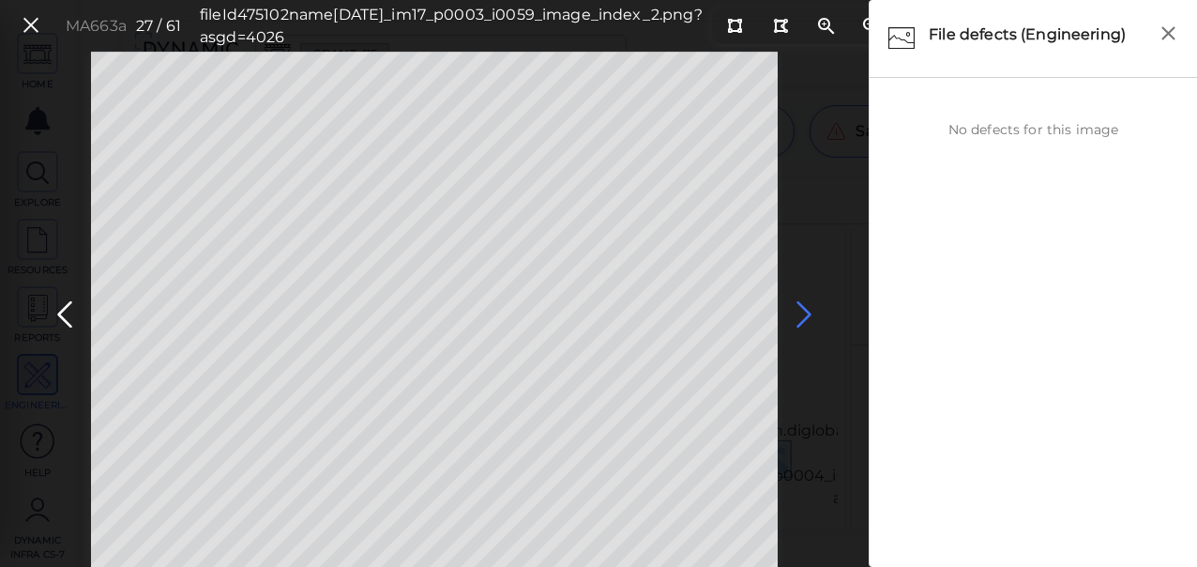
click at [799, 311] on icon at bounding box center [804, 314] width 30 height 37
click at [64, 307] on icon at bounding box center [65, 314] width 30 height 37
click at [794, 314] on icon at bounding box center [804, 314] width 30 height 37
click at [789, 314] on icon at bounding box center [804, 314] width 30 height 37
click at [791, 311] on icon at bounding box center [804, 314] width 30 height 37
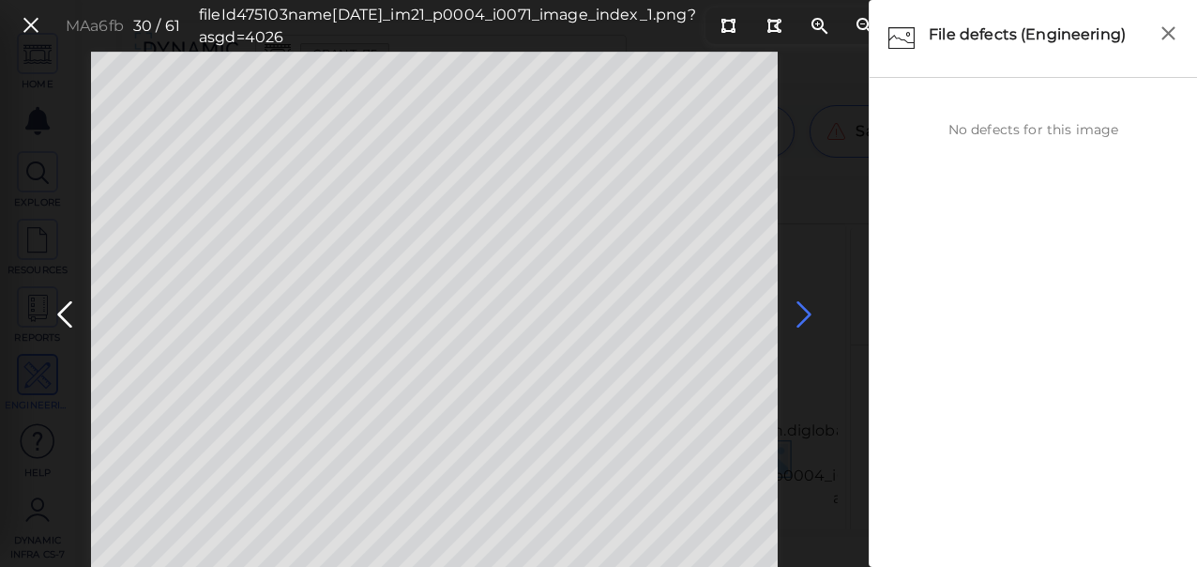
click at [792, 309] on icon at bounding box center [804, 314] width 30 height 37
click at [804, 311] on icon at bounding box center [804, 314] width 30 height 37
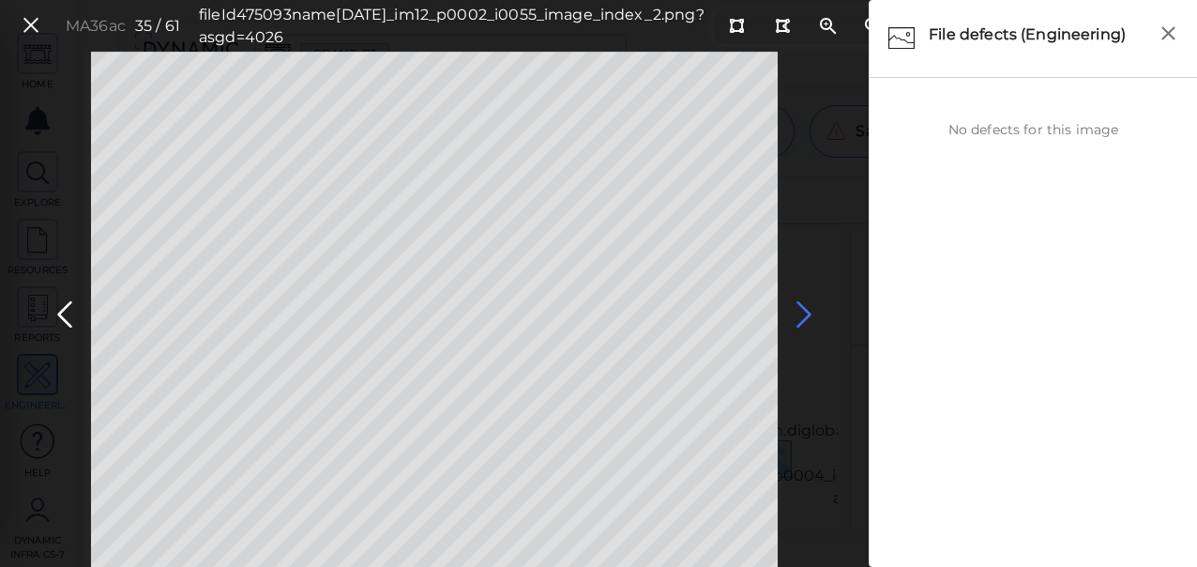
click at [804, 311] on icon at bounding box center [804, 314] width 30 height 37
click at [799, 312] on icon at bounding box center [804, 314] width 30 height 37
click at [797, 312] on icon at bounding box center [804, 314] width 30 height 37
click at [798, 312] on icon at bounding box center [804, 314] width 30 height 37
click at [800, 312] on icon at bounding box center [804, 314] width 30 height 37
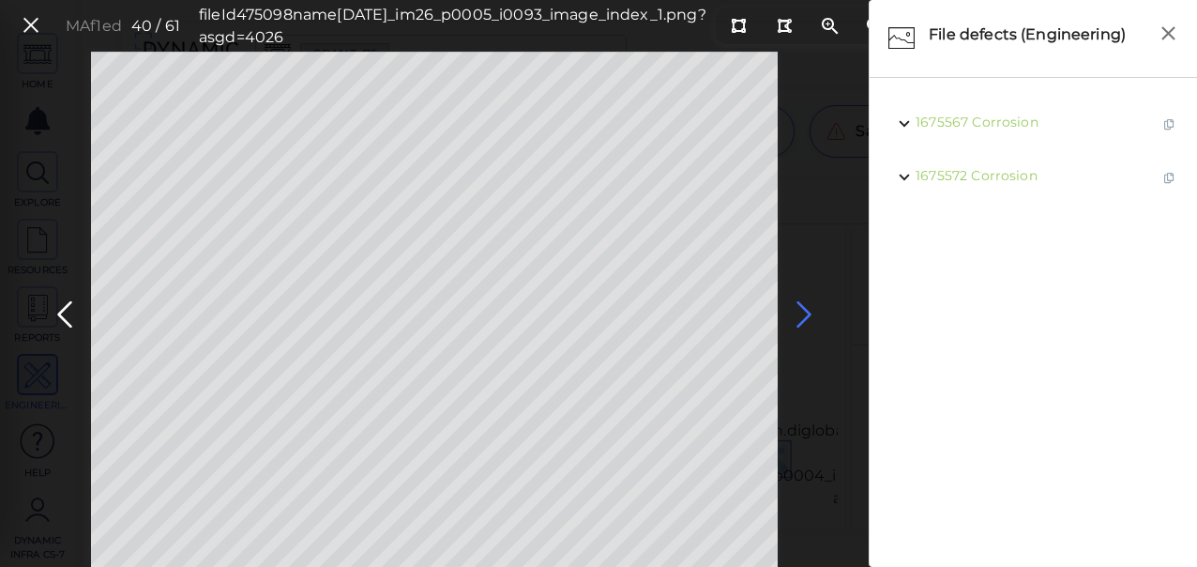
click at [800, 312] on icon at bounding box center [804, 314] width 30 height 37
click at [802, 311] on icon at bounding box center [804, 314] width 30 height 37
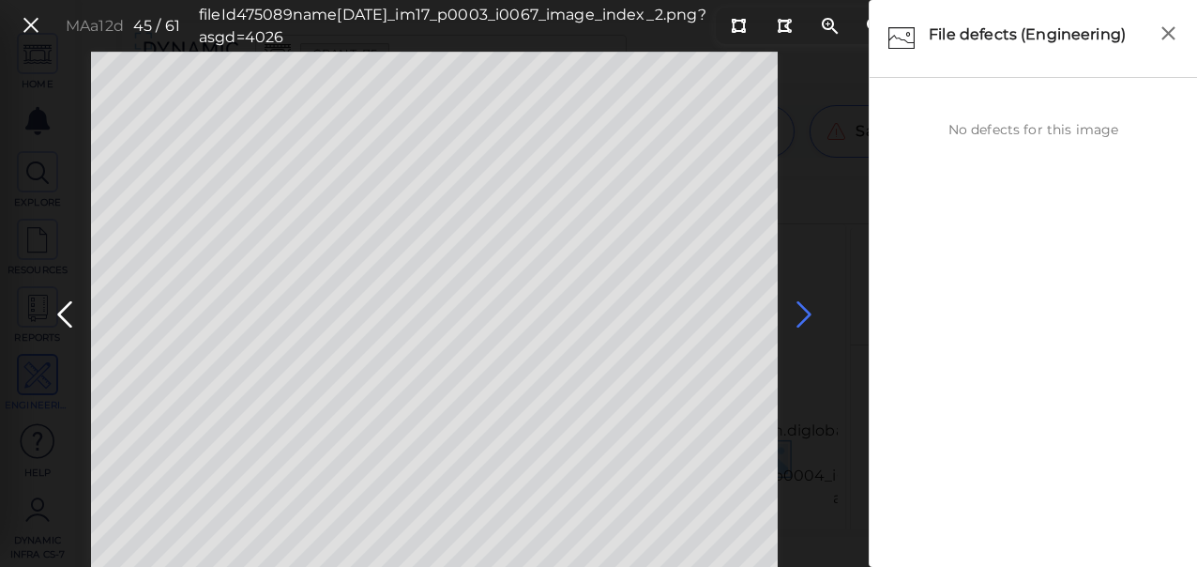
click at [802, 311] on icon at bounding box center [804, 314] width 30 height 37
click at [807, 313] on icon at bounding box center [804, 314] width 30 height 37
click at [808, 313] on icon at bounding box center [804, 314] width 30 height 37
click at [806, 313] on icon at bounding box center [804, 314] width 30 height 37
click at [797, 315] on icon at bounding box center [804, 314] width 30 height 37
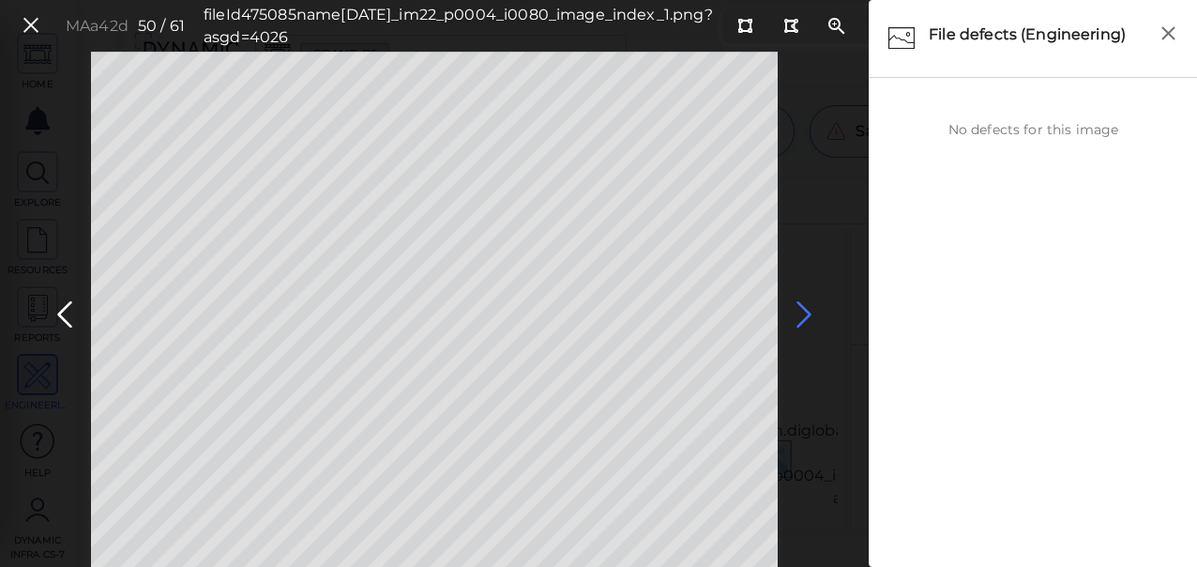
click at [802, 312] on icon at bounding box center [804, 314] width 30 height 37
click at [67, 319] on icon at bounding box center [65, 314] width 30 height 37
click at [799, 318] on icon at bounding box center [804, 314] width 30 height 37
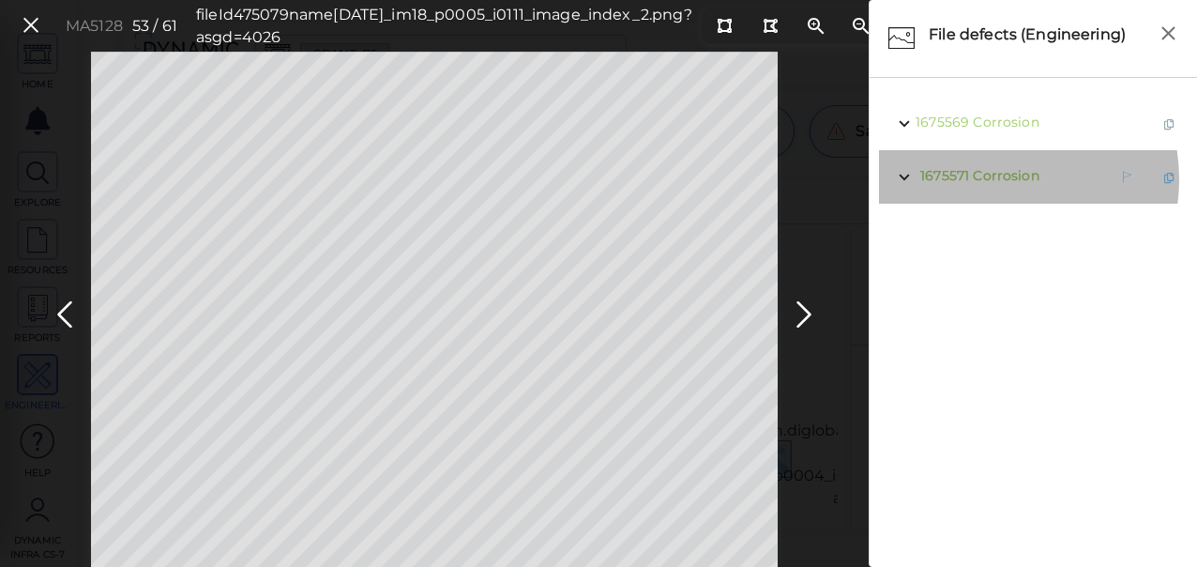
click at [991, 179] on span "Corrosion" at bounding box center [1006, 175] width 66 height 17
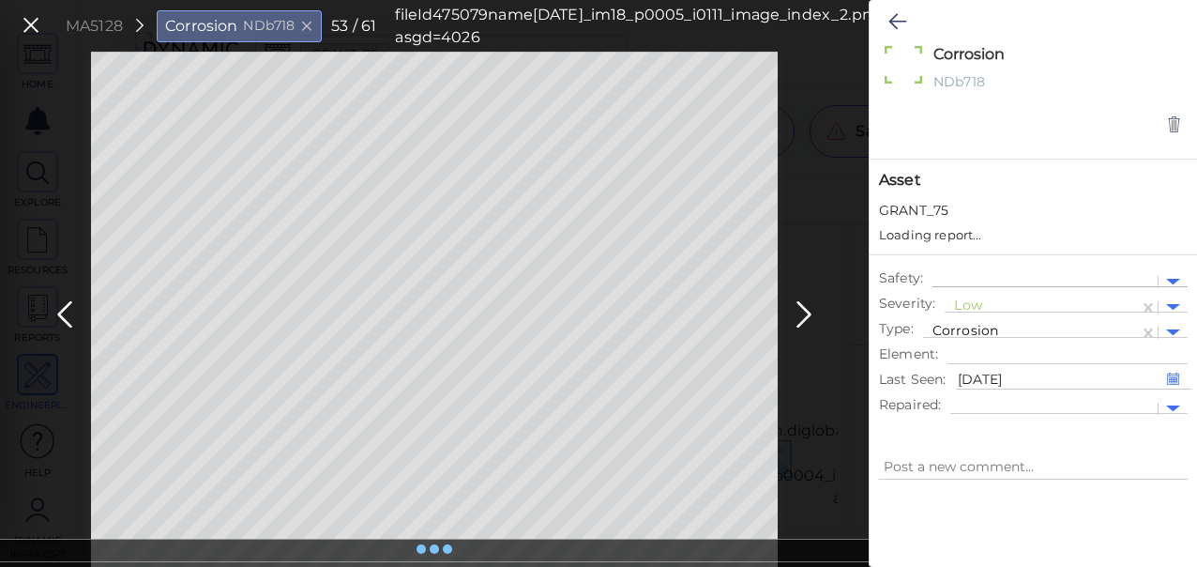
type textarea "x"
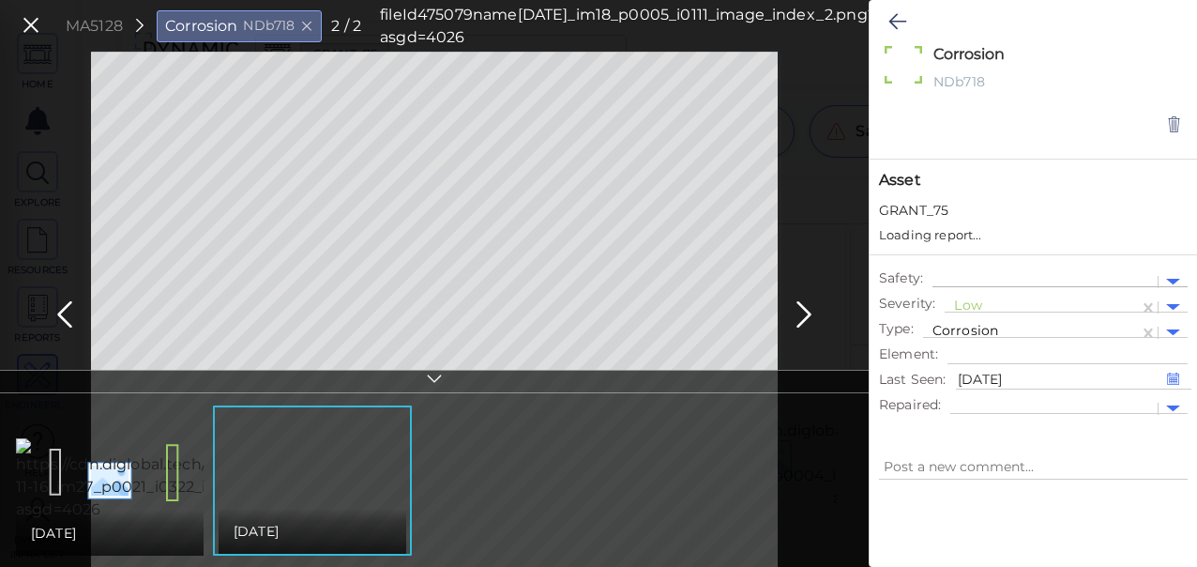
type textarea "x"
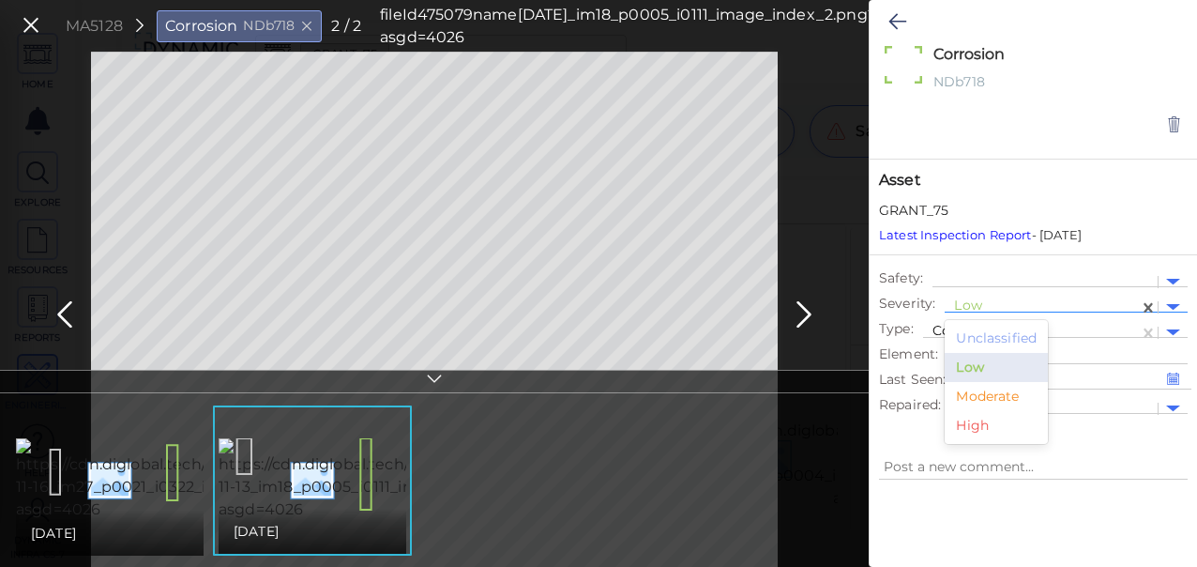
click at [983, 301] on div at bounding box center [1041, 307] width 175 height 20
click at [988, 396] on div "Moderate" at bounding box center [996, 396] width 103 height 29
type textarea "x"
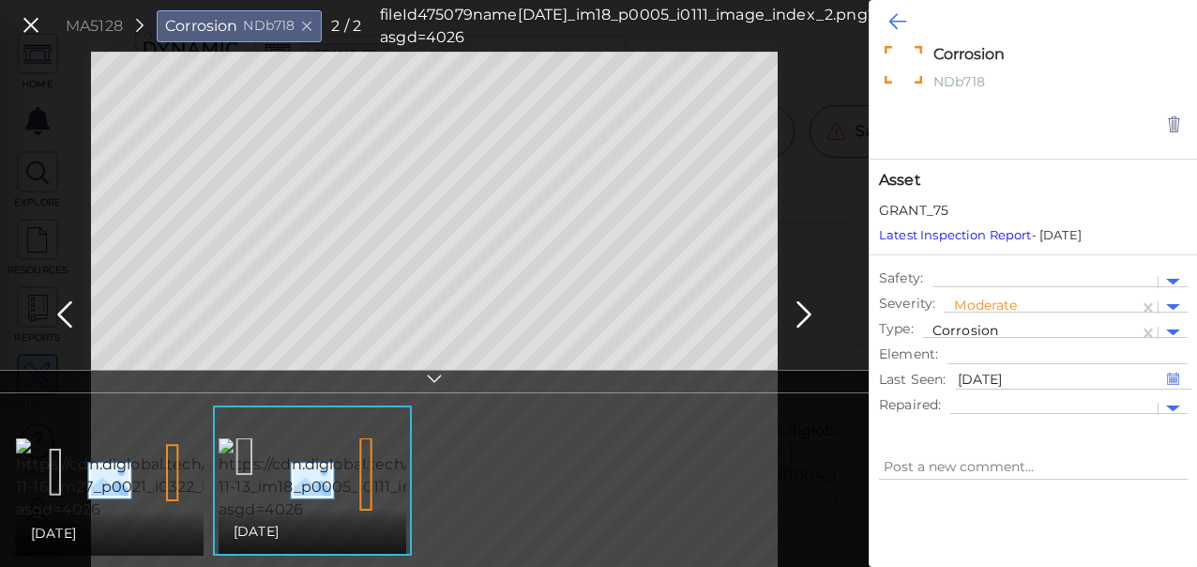
click at [897, 22] on icon at bounding box center [897, 21] width 18 height 23
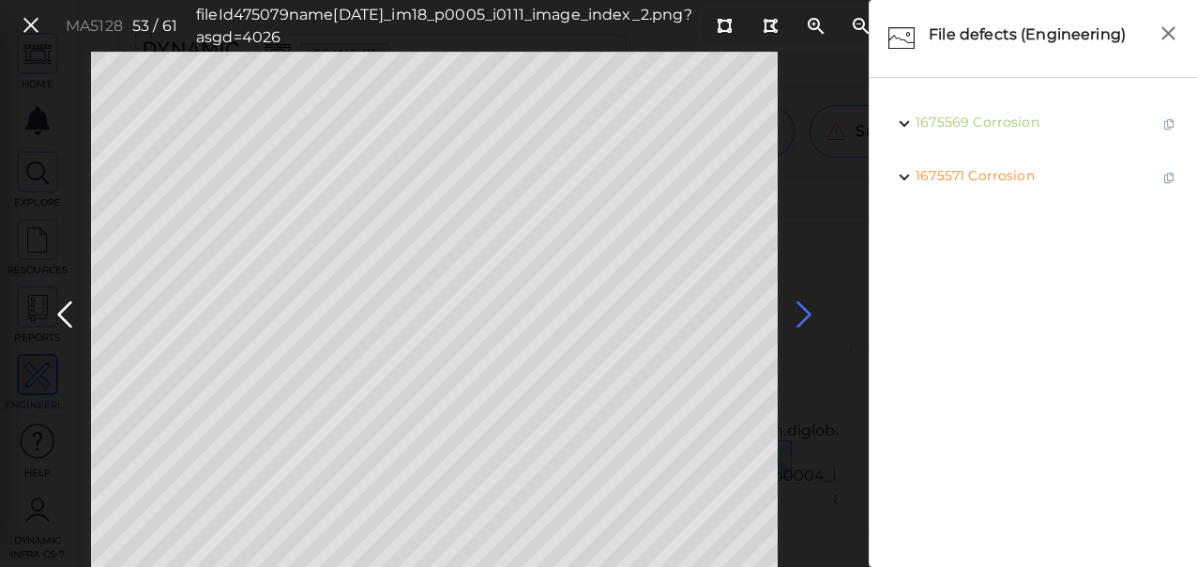
click at [802, 316] on icon at bounding box center [804, 314] width 30 height 37
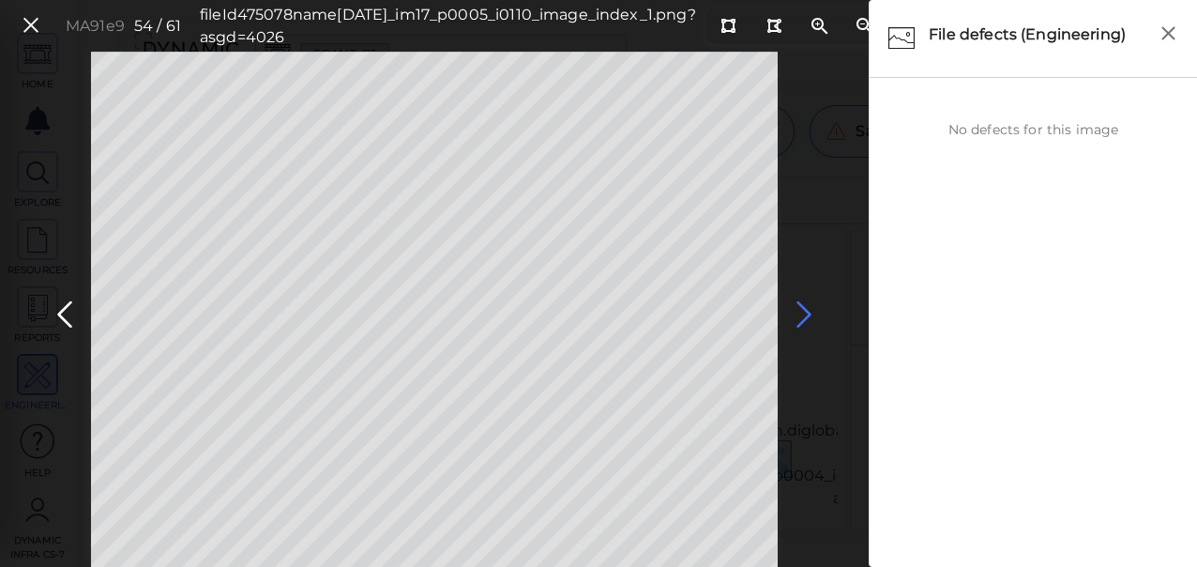
click at [810, 309] on icon at bounding box center [804, 314] width 30 height 37
click at [803, 317] on icon at bounding box center [804, 314] width 30 height 37
click at [803, 316] on icon at bounding box center [804, 314] width 30 height 37
click at [808, 314] on icon at bounding box center [804, 314] width 30 height 37
click at [809, 314] on icon at bounding box center [804, 314] width 30 height 37
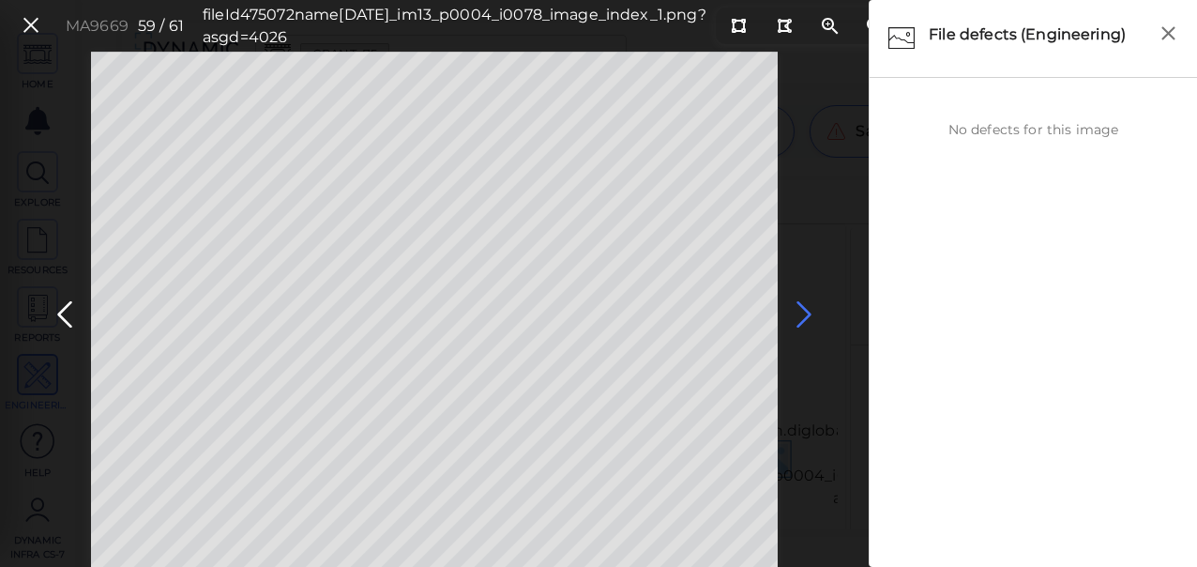
click at [809, 314] on icon at bounding box center [804, 314] width 30 height 37
click at [29, 27] on icon at bounding box center [31, 25] width 21 height 25
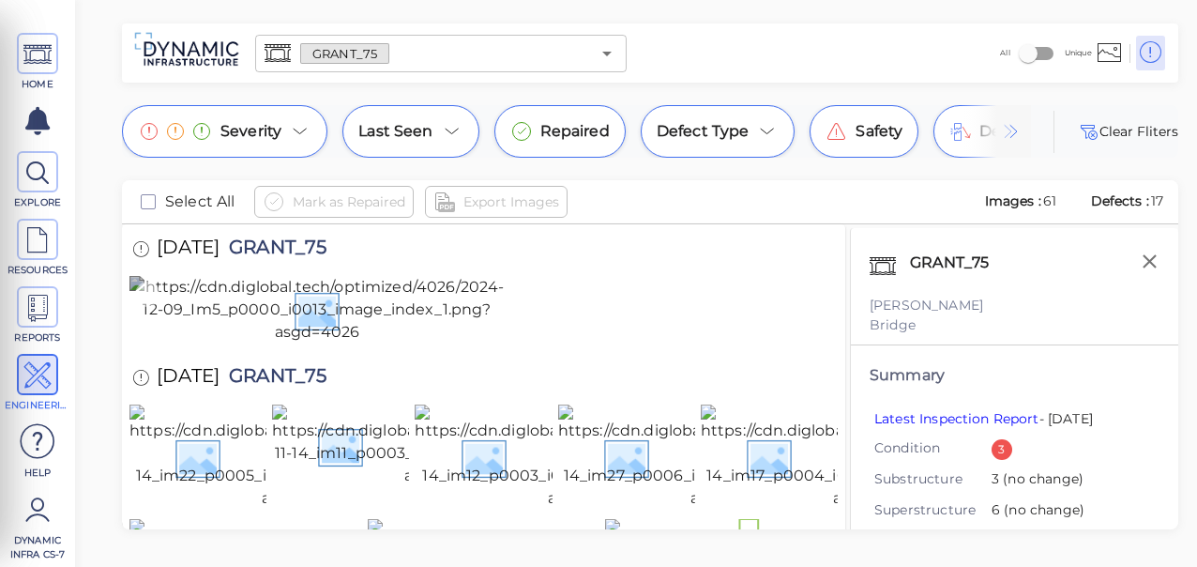
click at [318, 343] on img at bounding box center [316, 310] width 375 height 68
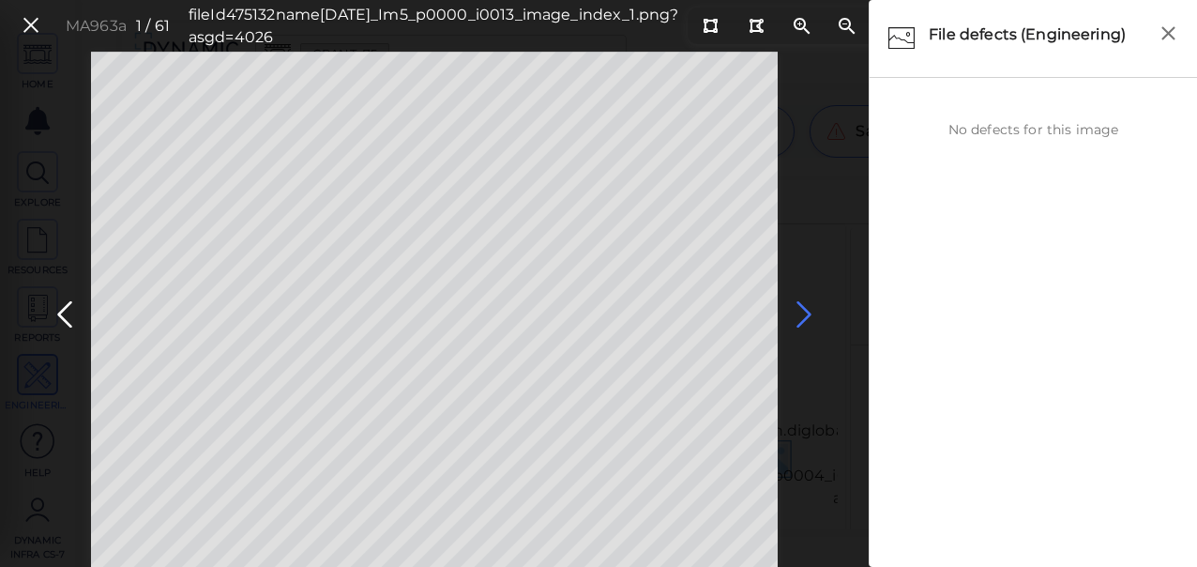
click at [812, 316] on icon at bounding box center [804, 314] width 30 height 37
click at [807, 314] on icon at bounding box center [804, 314] width 30 height 37
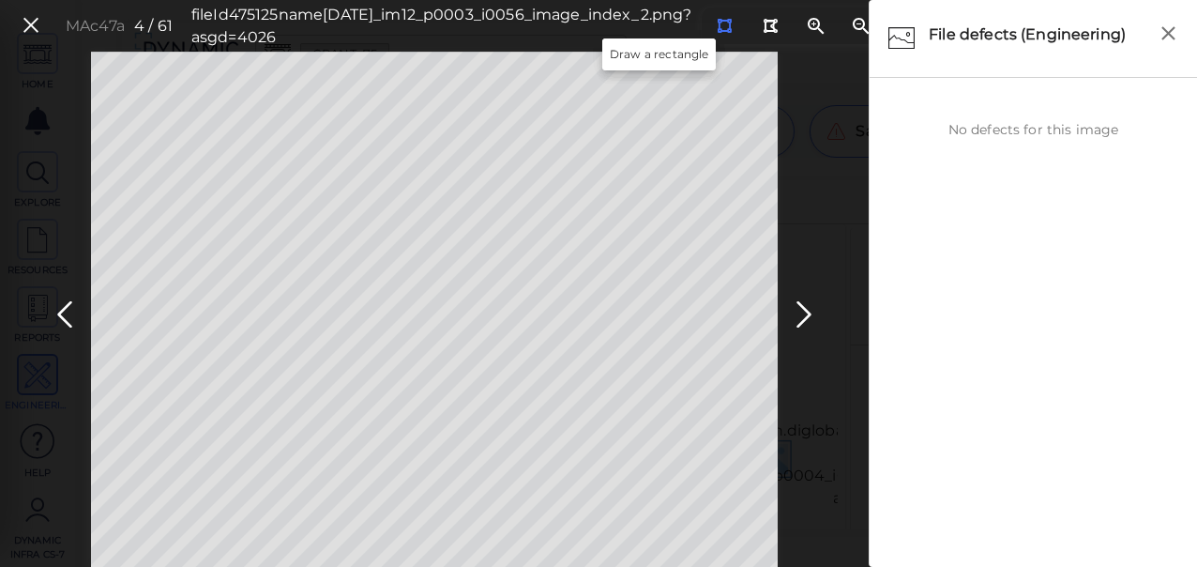
click at [717, 23] on icon at bounding box center [724, 26] width 15 height 14
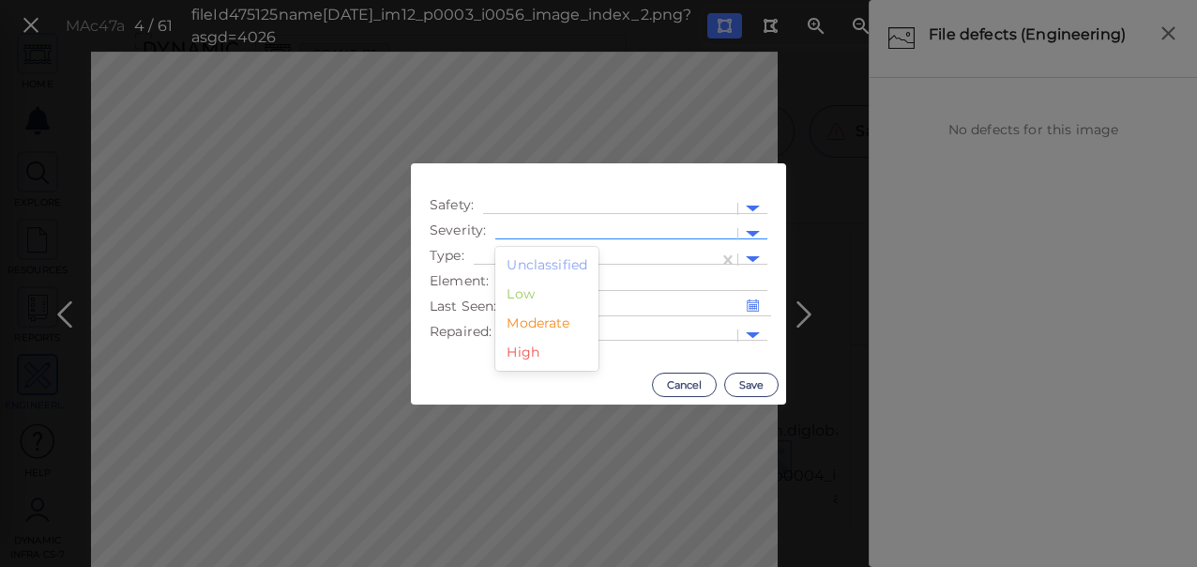
click at [545, 228] on div at bounding box center [616, 234] width 223 height 20
click at [539, 315] on div "Moderate" at bounding box center [546, 323] width 103 height 29
click at [552, 254] on div at bounding box center [596, 260] width 226 height 20
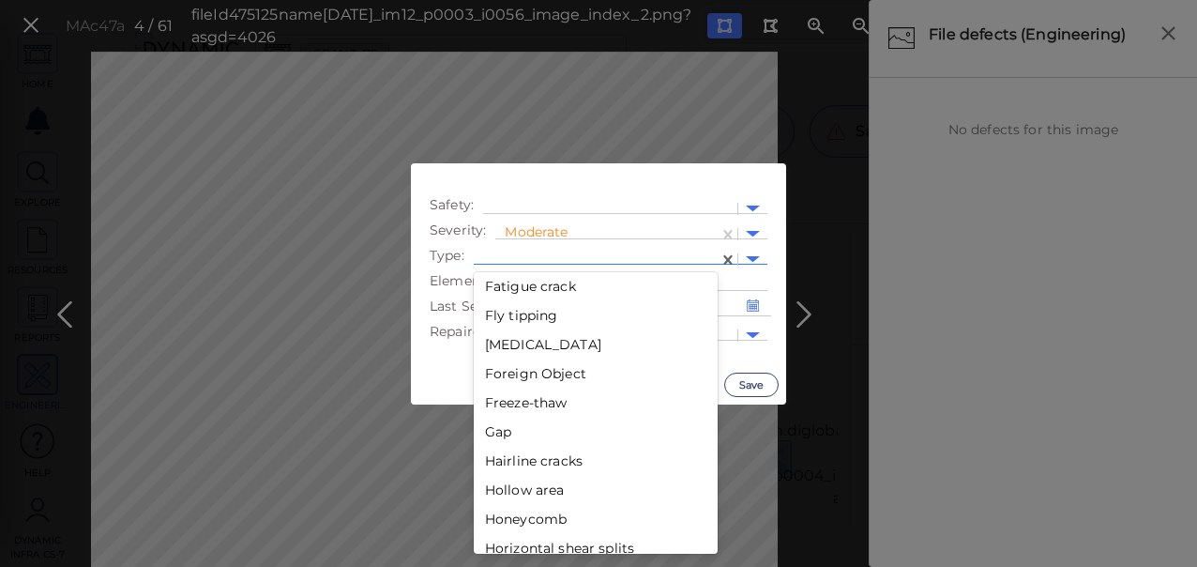
scroll to position [1723, 0]
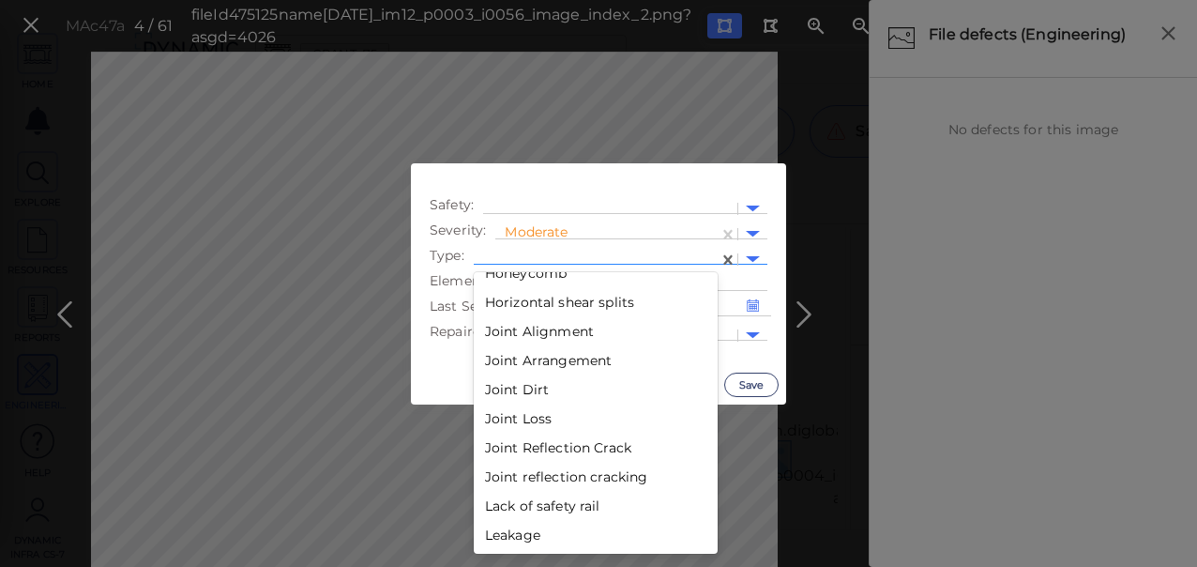
click at [514, 509] on div "Lack of safety rail" at bounding box center [596, 506] width 244 height 29
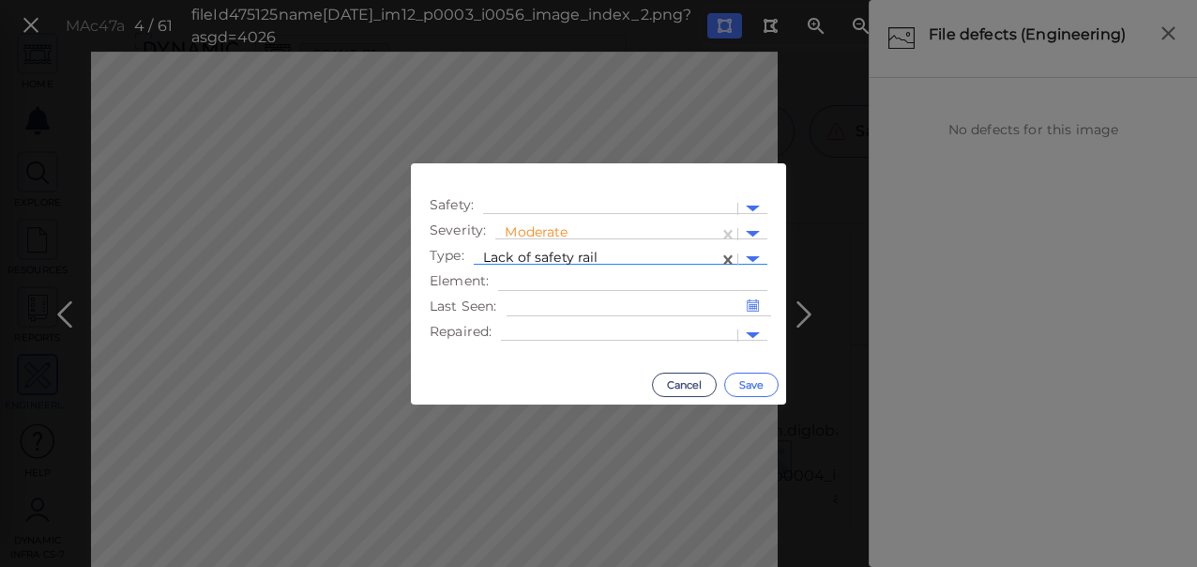
click at [751, 387] on button "Save" at bounding box center [751, 384] width 54 height 24
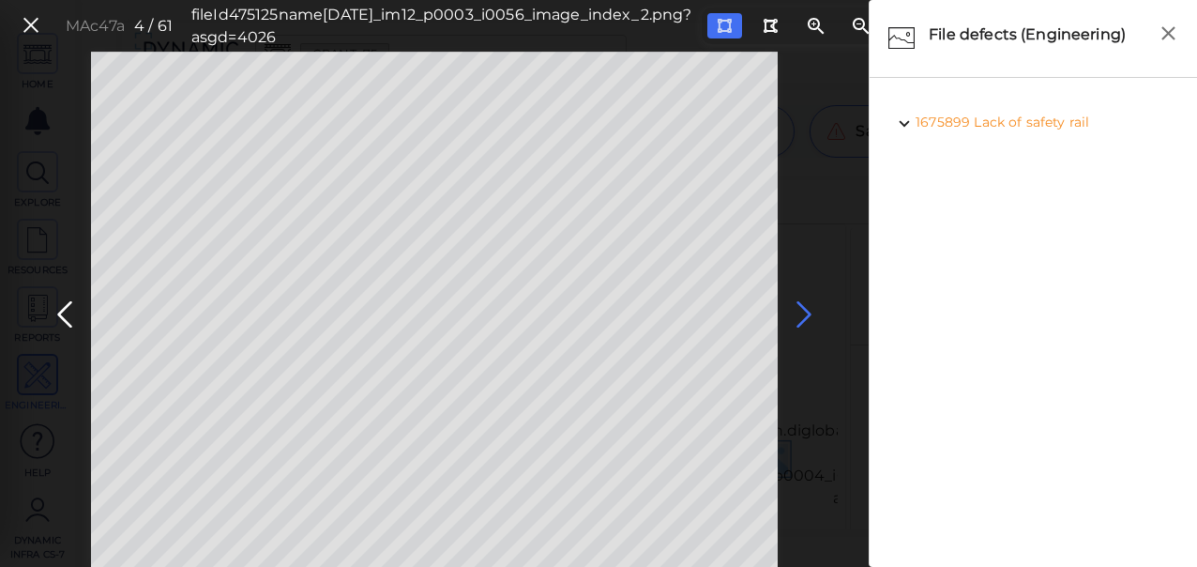
click at [814, 314] on icon at bounding box center [804, 314] width 30 height 37
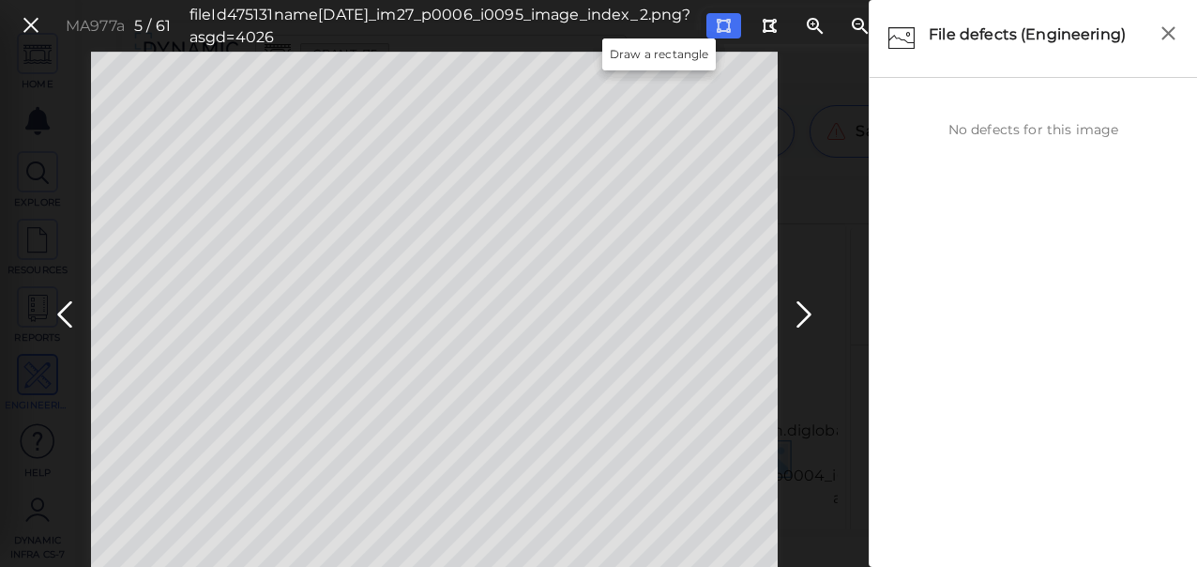
click at [706, 26] on button at bounding box center [723, 25] width 35 height 25
click at [792, 311] on icon at bounding box center [804, 314] width 30 height 37
click at [782, 310] on div "MA05fb 6 / 61 fileId 475127 name [DATE]_im17_p0004_i0069_image_index_2.png?asgd…" at bounding box center [434, 309] width 869 height 515
click at [799, 313] on icon at bounding box center [804, 314] width 30 height 37
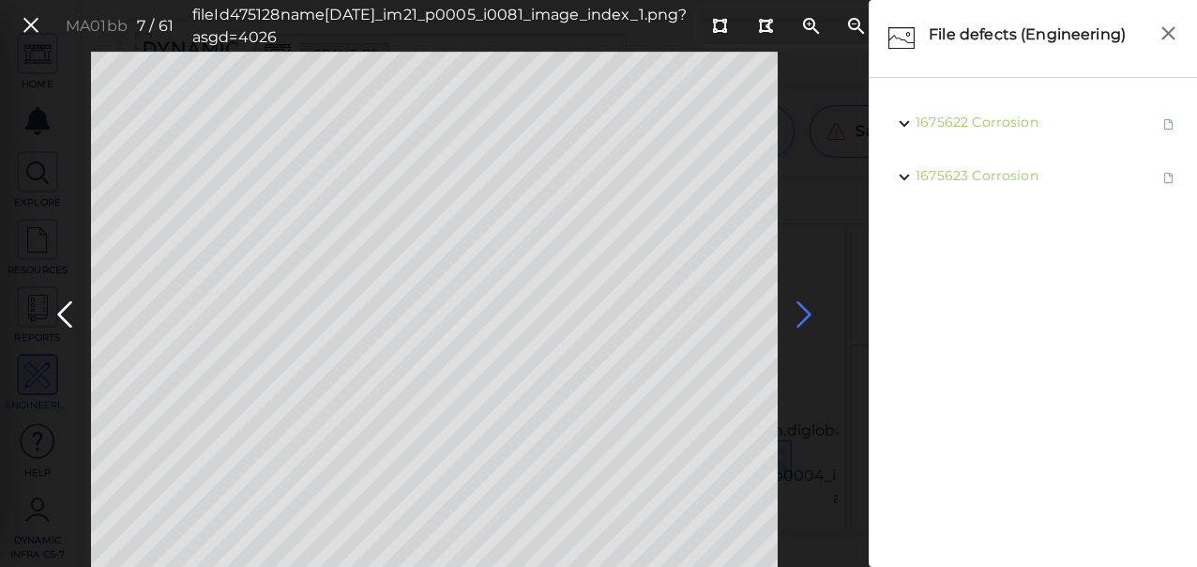
click at [800, 311] on icon at bounding box center [804, 314] width 30 height 37
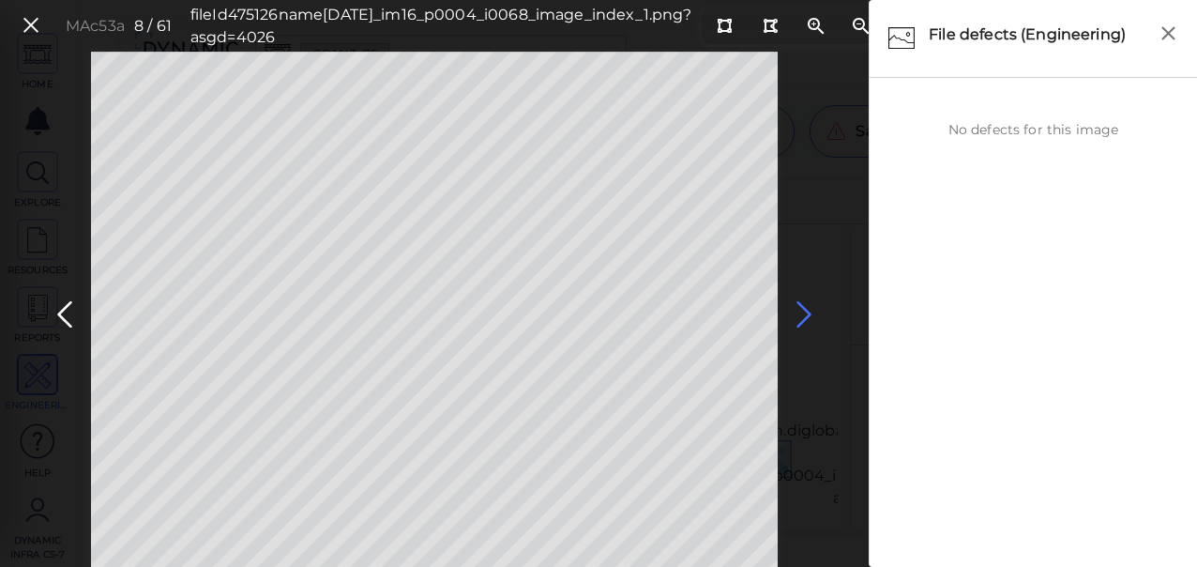
click at [800, 311] on icon at bounding box center [804, 314] width 30 height 37
drag, startPoint x: 800, startPoint y: 311, endPoint x: 809, endPoint y: 317, distance: 10.1
click at [809, 324] on icon at bounding box center [804, 314] width 30 height 37
click at [68, 308] on icon at bounding box center [65, 314] width 30 height 37
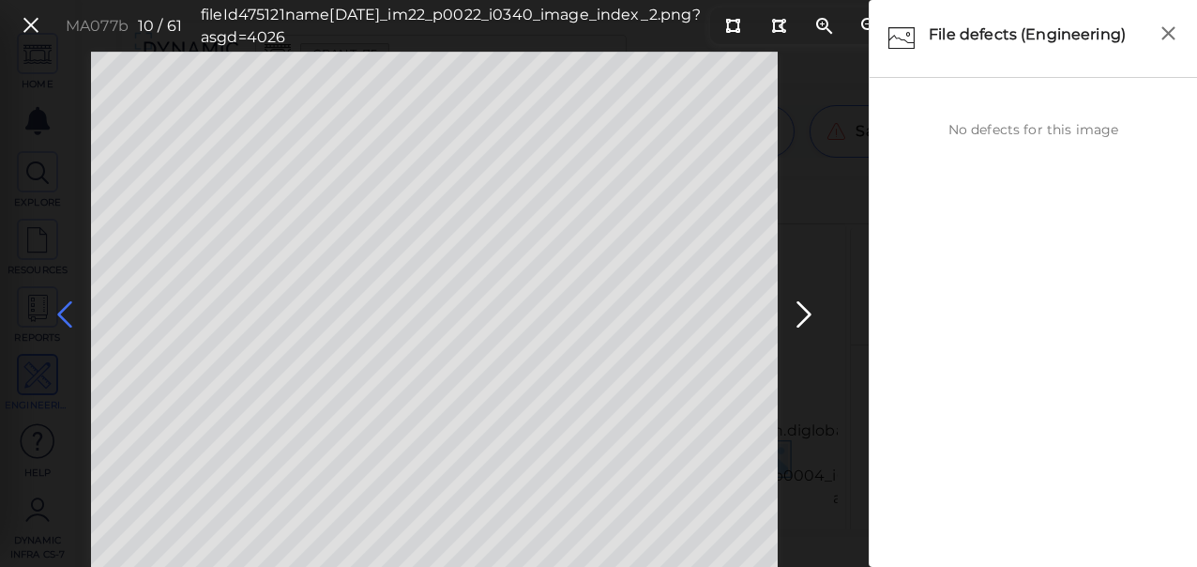
click at [68, 308] on icon at bounding box center [65, 314] width 30 height 37
click at [807, 315] on icon at bounding box center [804, 314] width 30 height 37
click at [804, 315] on icon at bounding box center [804, 314] width 30 height 37
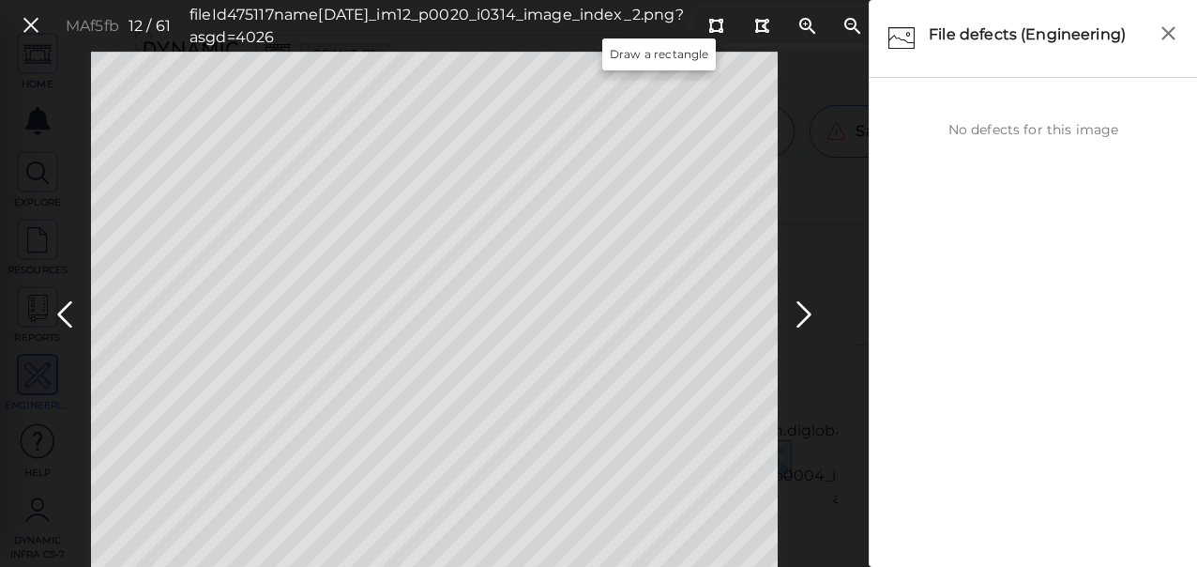
drag, startPoint x: 649, startPoint y: 22, endPoint x: 588, endPoint y: 41, distance: 64.1
click at [707, 22] on div at bounding box center [715, 26] width 16 height 18
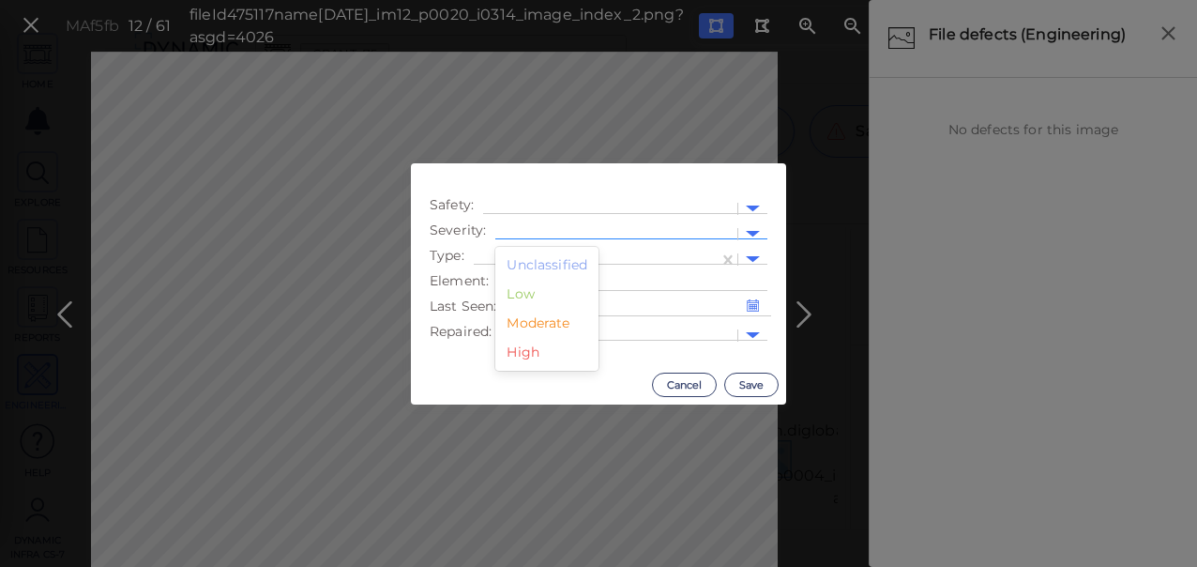
click at [587, 235] on div at bounding box center [616, 234] width 223 height 20
click at [559, 318] on div "Moderate" at bounding box center [546, 323] width 103 height 29
click at [593, 264] on div at bounding box center [596, 260] width 226 height 20
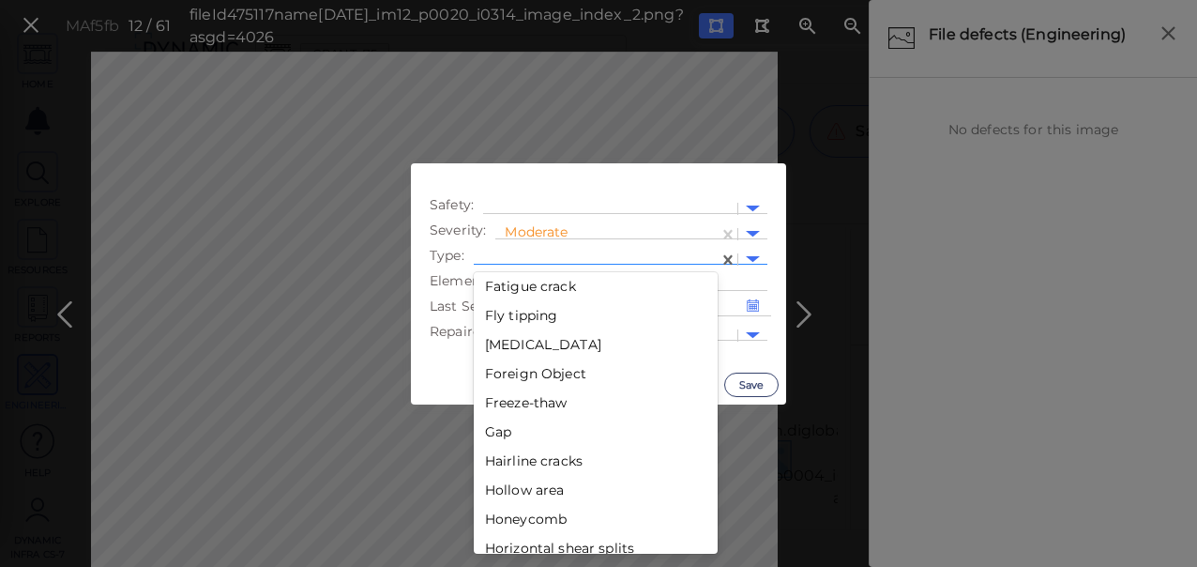
scroll to position [1723, 0]
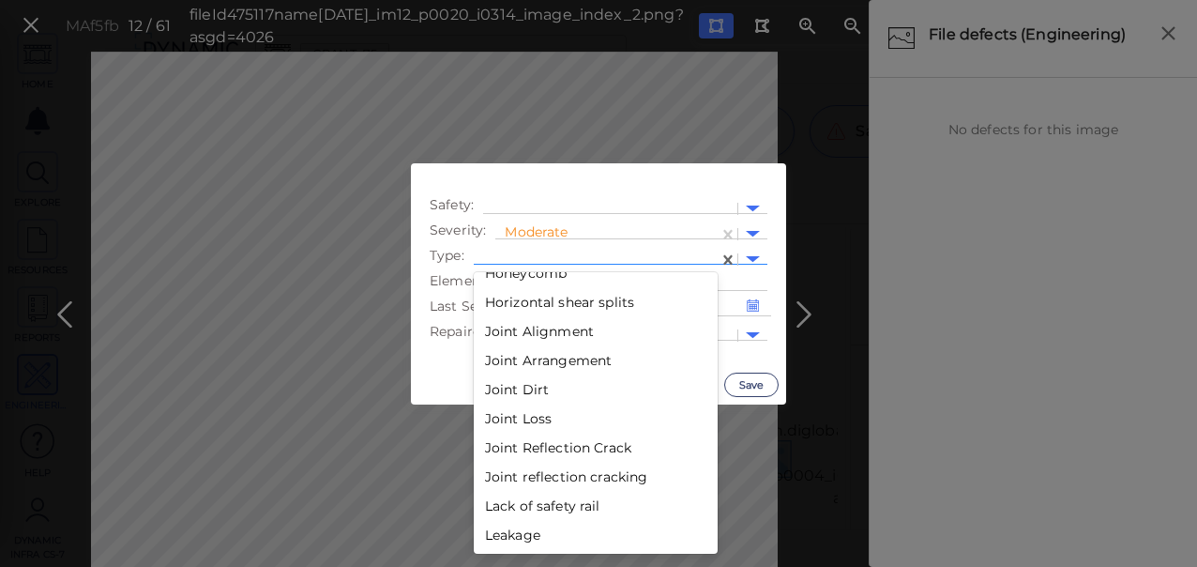
click at [597, 503] on div "Lack of safety rail" at bounding box center [596, 506] width 244 height 29
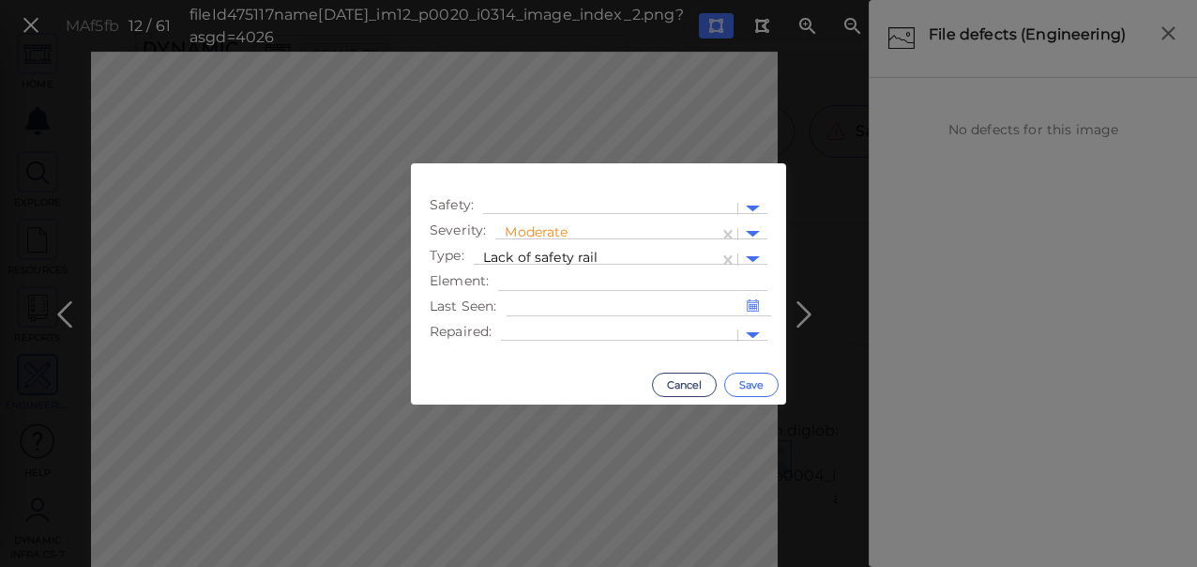
click at [758, 387] on button "Save" at bounding box center [751, 384] width 54 height 24
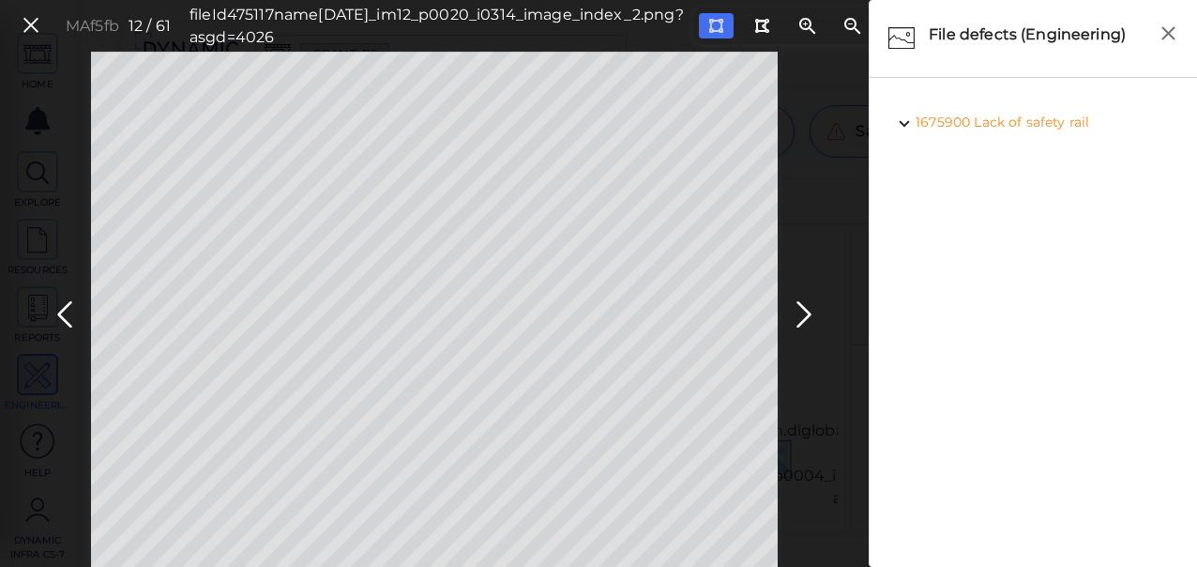
click at [699, 38] on button at bounding box center [716, 25] width 35 height 25
click at [807, 314] on icon at bounding box center [804, 314] width 30 height 37
click at [800, 314] on icon at bounding box center [804, 314] width 30 height 37
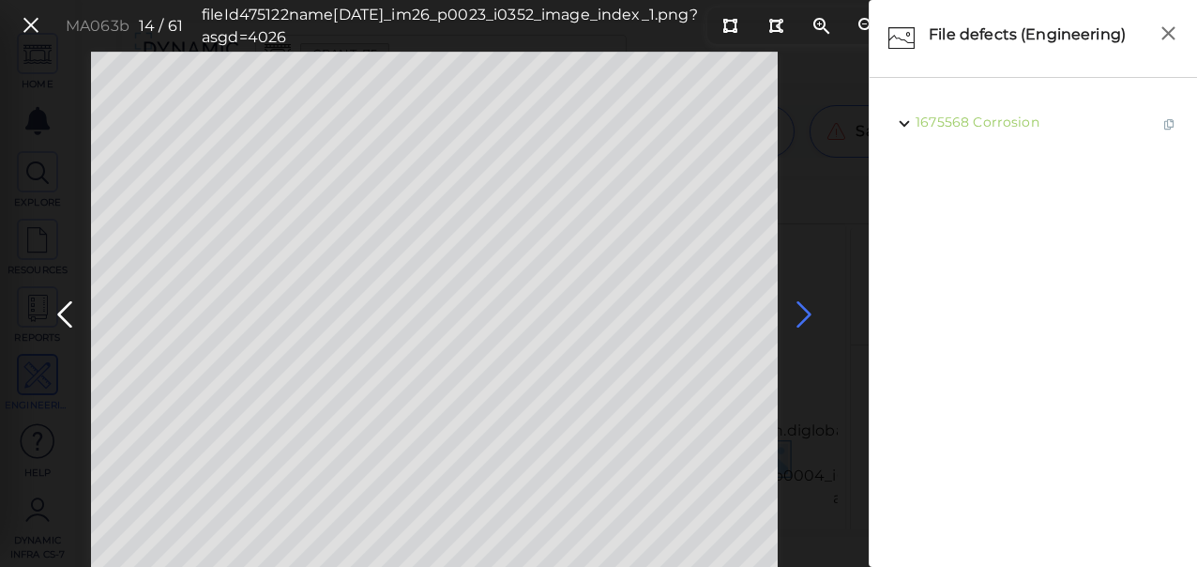
click at [801, 310] on icon at bounding box center [804, 314] width 30 height 37
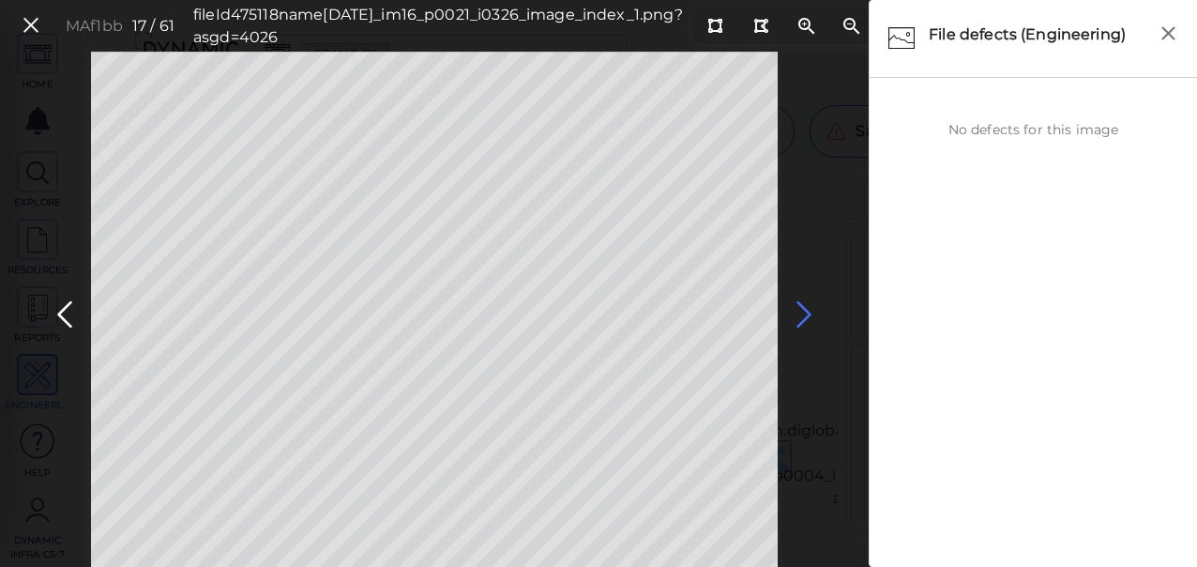
click at [801, 310] on icon at bounding box center [804, 314] width 30 height 37
click at [55, 311] on icon at bounding box center [65, 314] width 30 height 37
click at [711, 21] on icon at bounding box center [718, 26] width 15 height 14
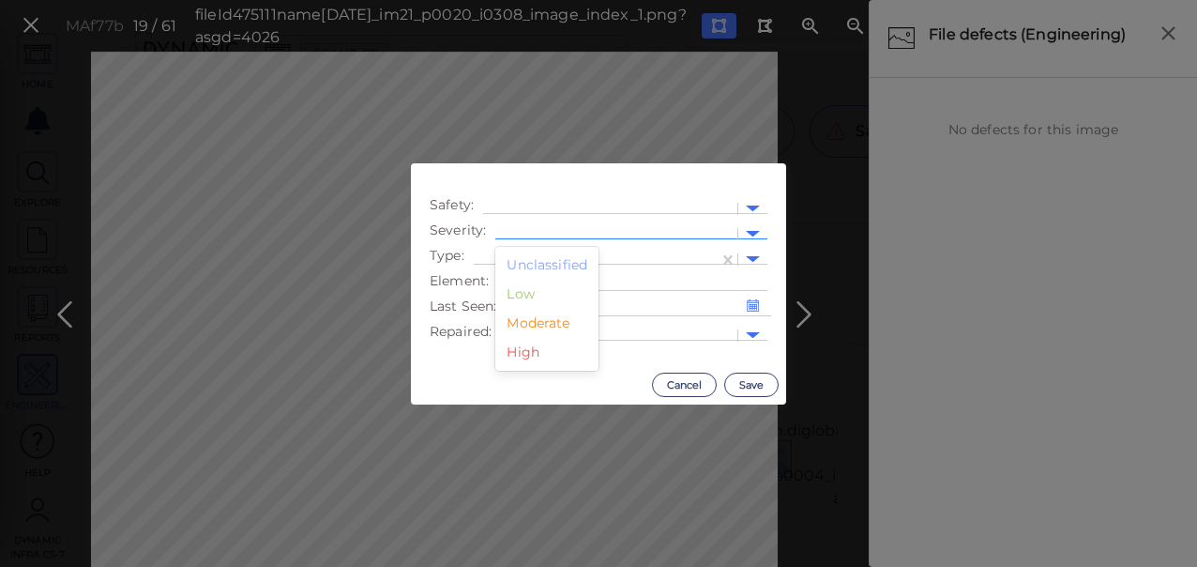
click at [616, 232] on div at bounding box center [616, 234] width 223 height 20
click at [541, 311] on div "Moderate" at bounding box center [546, 323] width 103 height 29
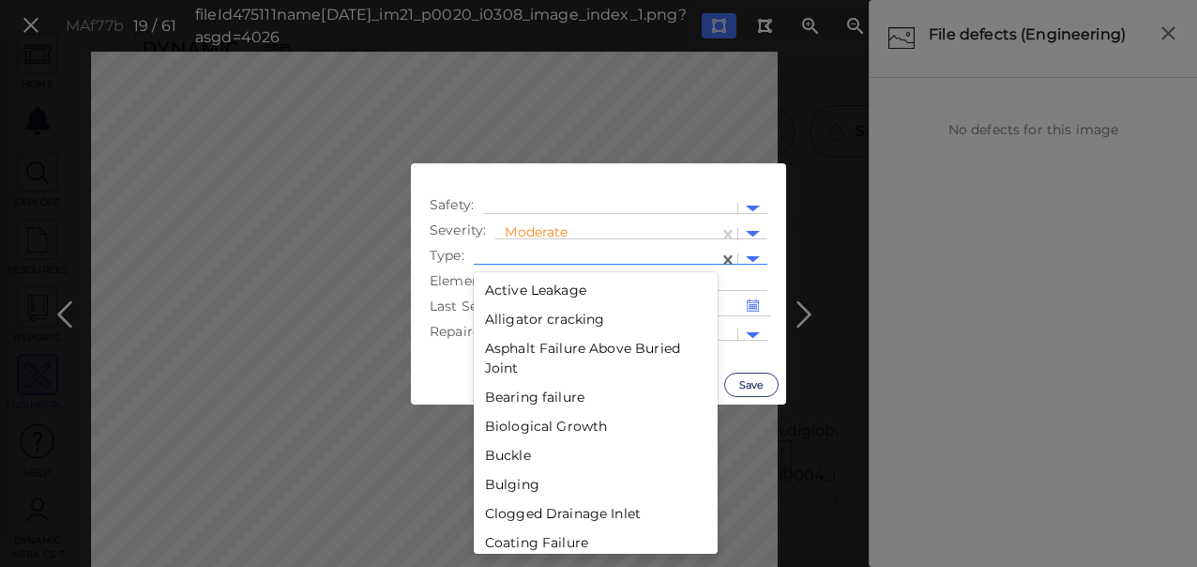
click at [699, 256] on div at bounding box center [596, 260] width 226 height 20
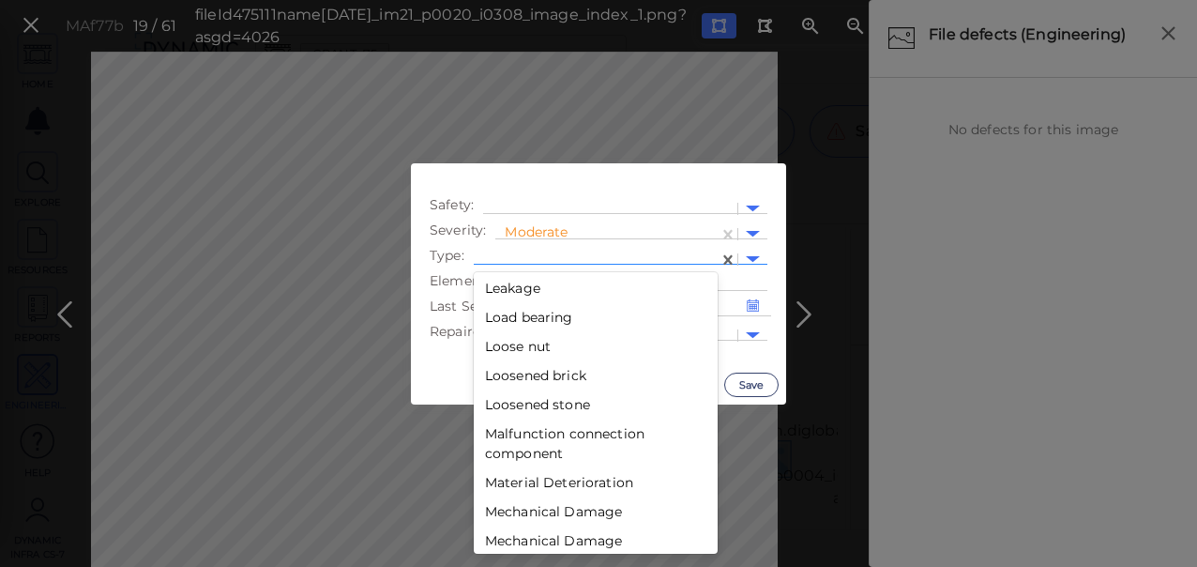
scroll to position [1723, 0]
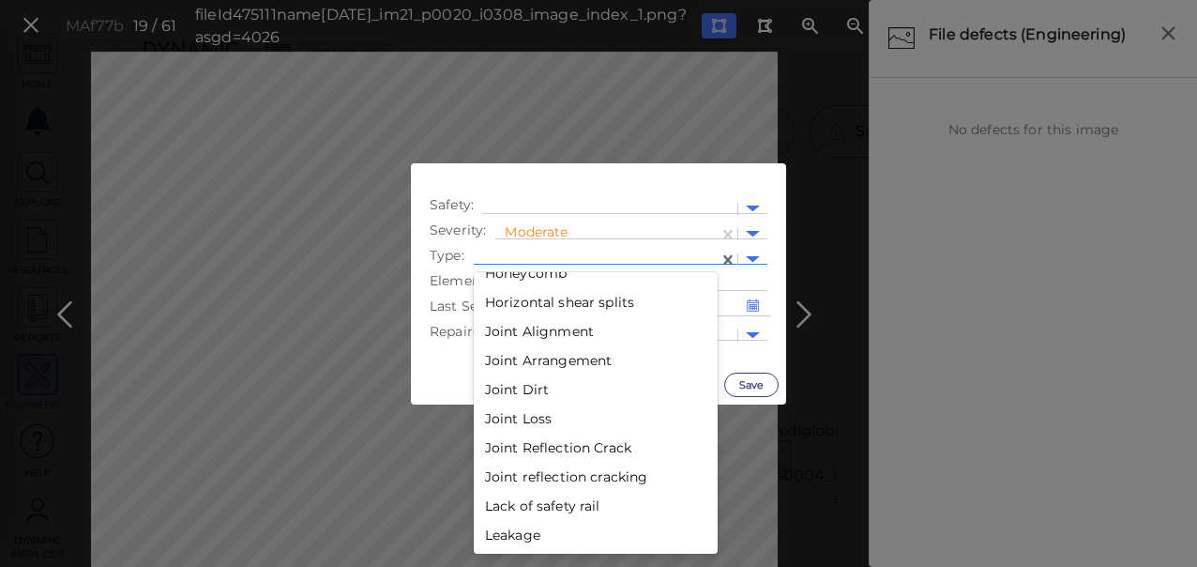
click at [540, 501] on div "Lack of safety rail" at bounding box center [596, 506] width 244 height 29
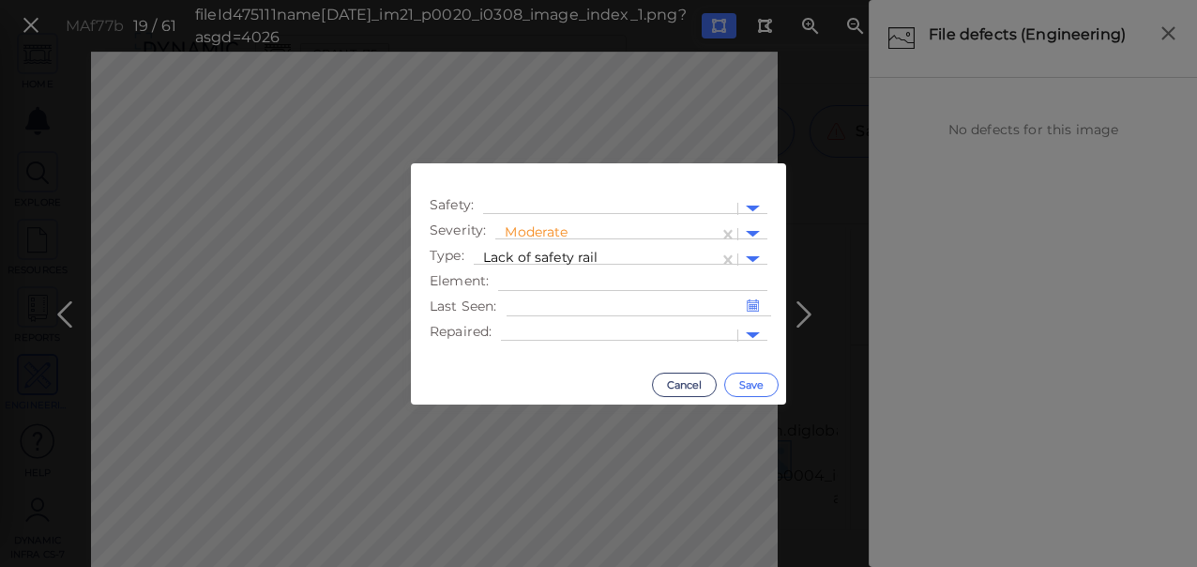
click at [768, 383] on button "Save" at bounding box center [751, 384] width 54 height 24
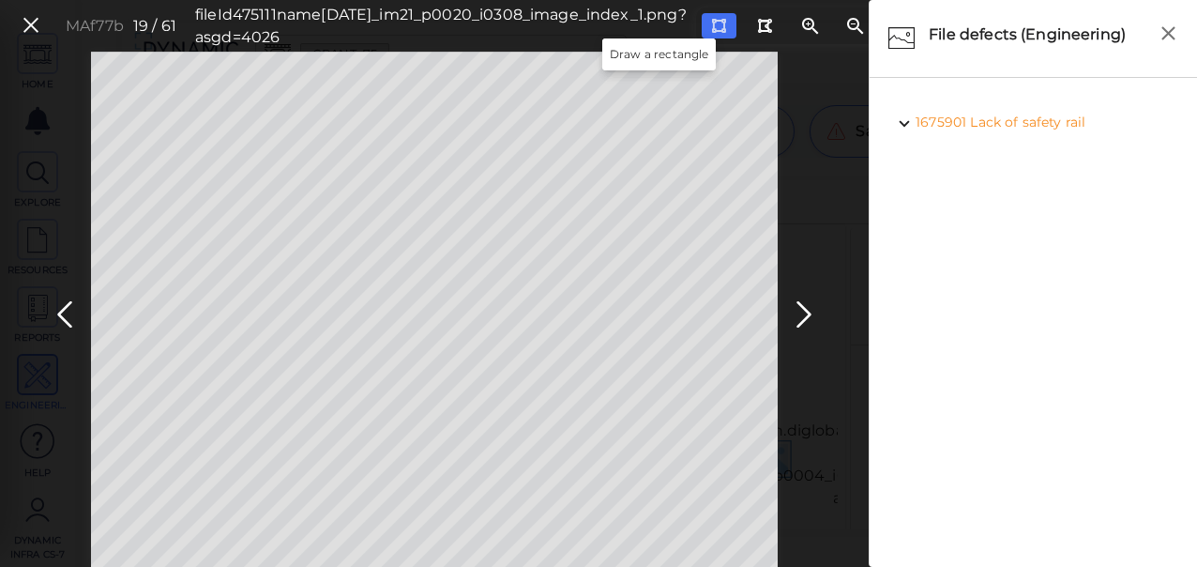
click at [702, 24] on button at bounding box center [719, 25] width 35 height 25
click at [807, 314] on icon at bounding box center [804, 314] width 30 height 37
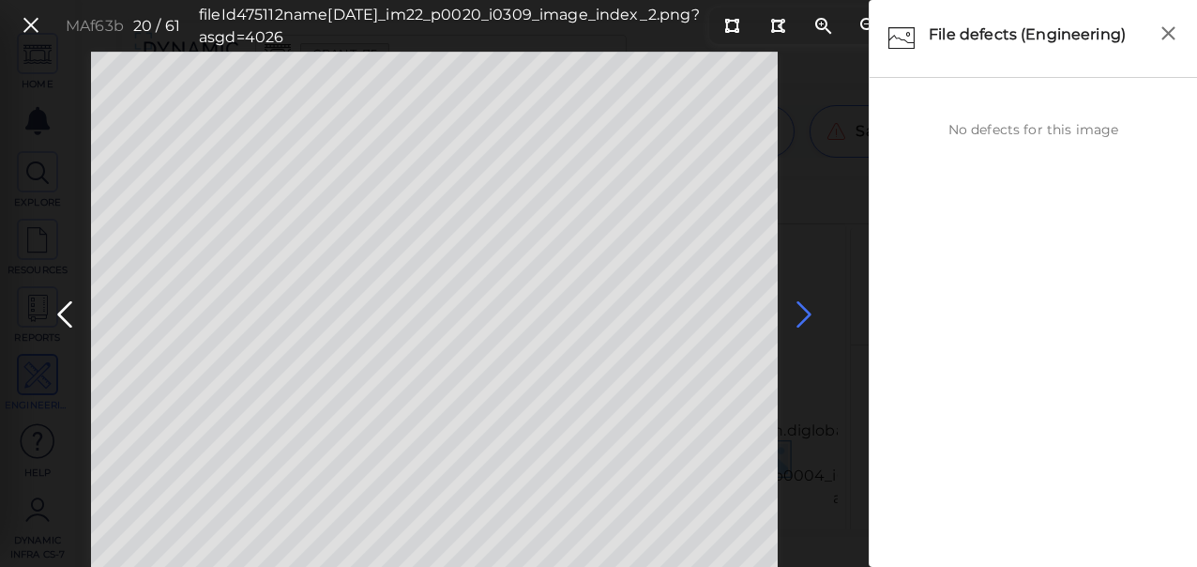
click at [808, 316] on icon at bounding box center [804, 314] width 30 height 37
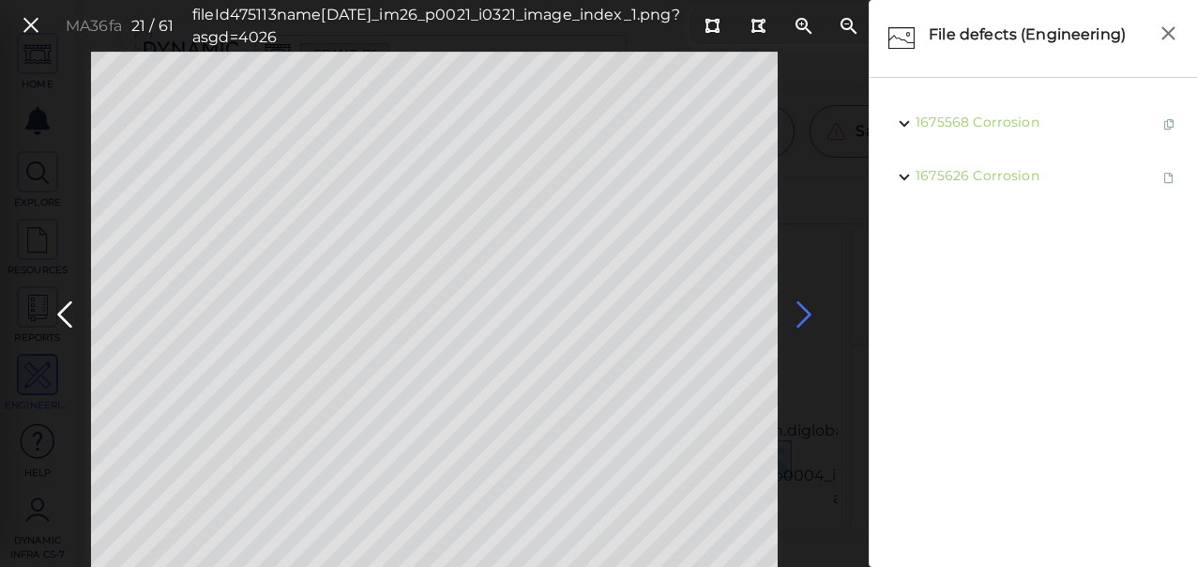
click at [807, 316] on icon at bounding box center [804, 314] width 30 height 37
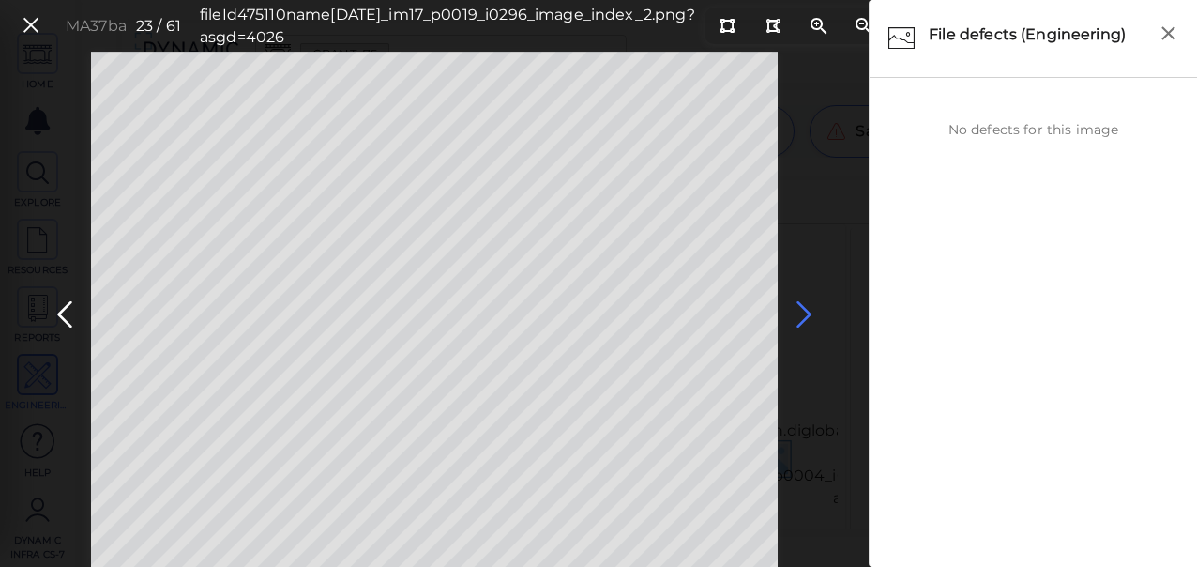
click at [803, 320] on icon at bounding box center [804, 314] width 30 height 37
click at [26, 27] on icon at bounding box center [31, 25] width 21 height 25
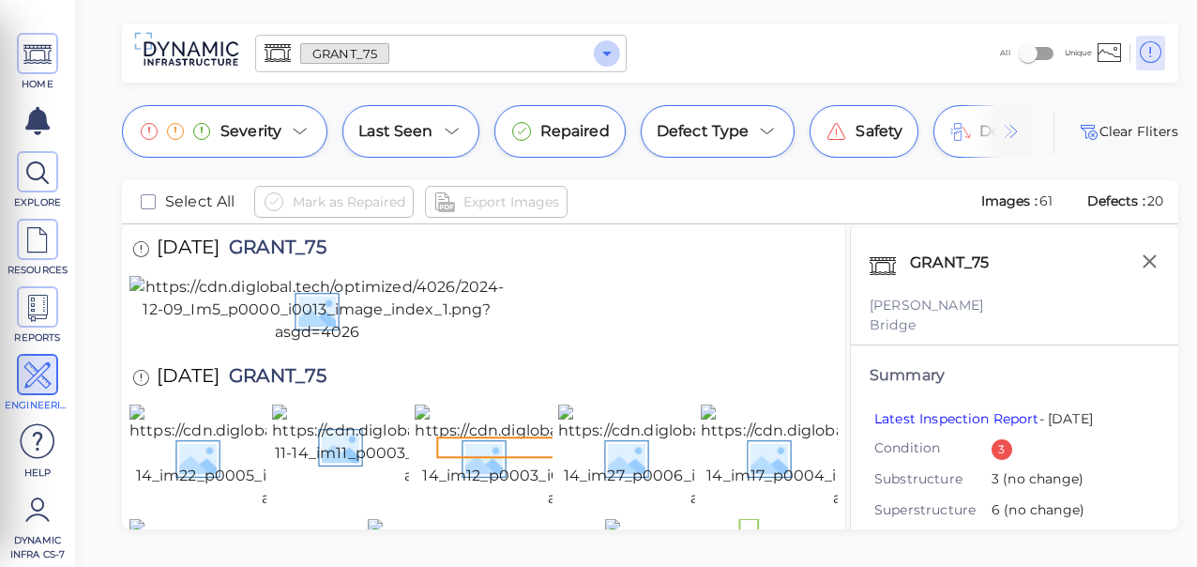
click at [605, 53] on icon "Open" at bounding box center [606, 54] width 9 height 5
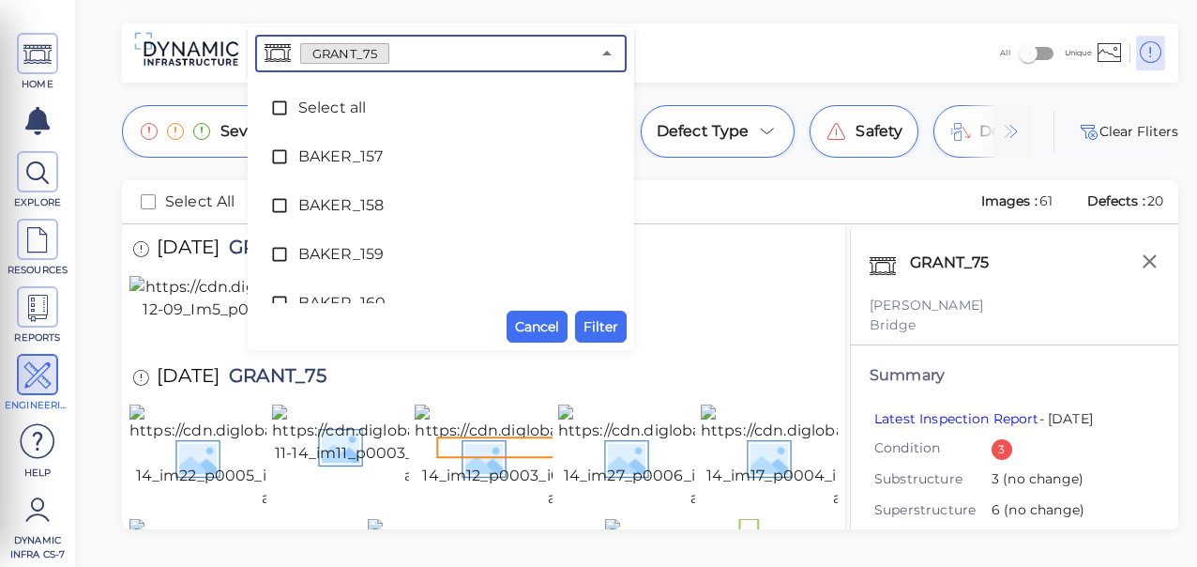
scroll to position [4219, 0]
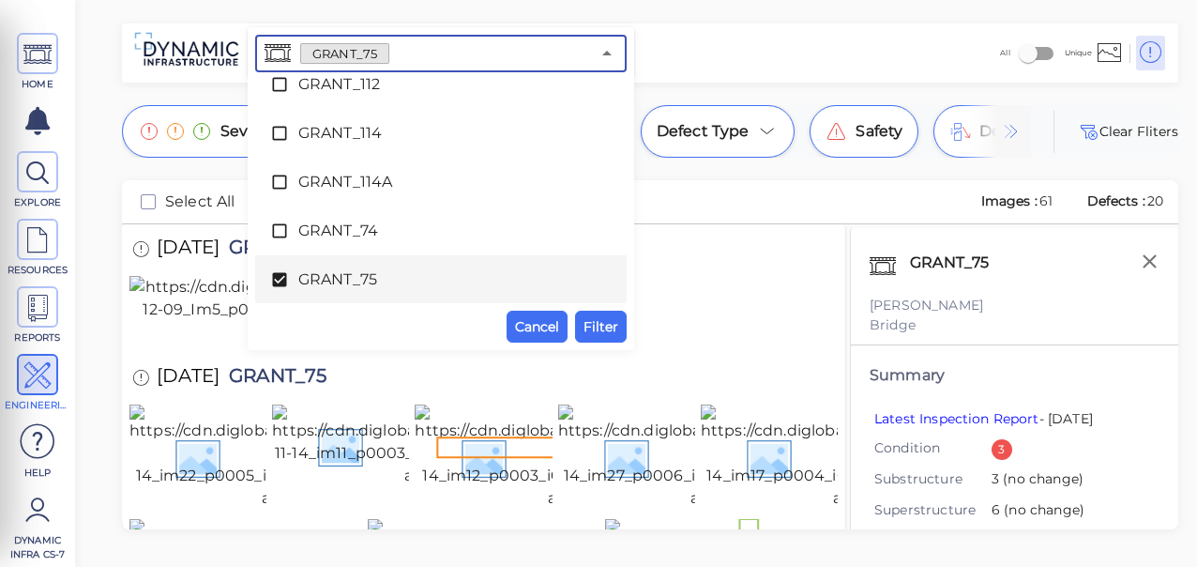
click at [266, 279] on li "GRANT_75" at bounding box center [441, 279] width 372 height 49
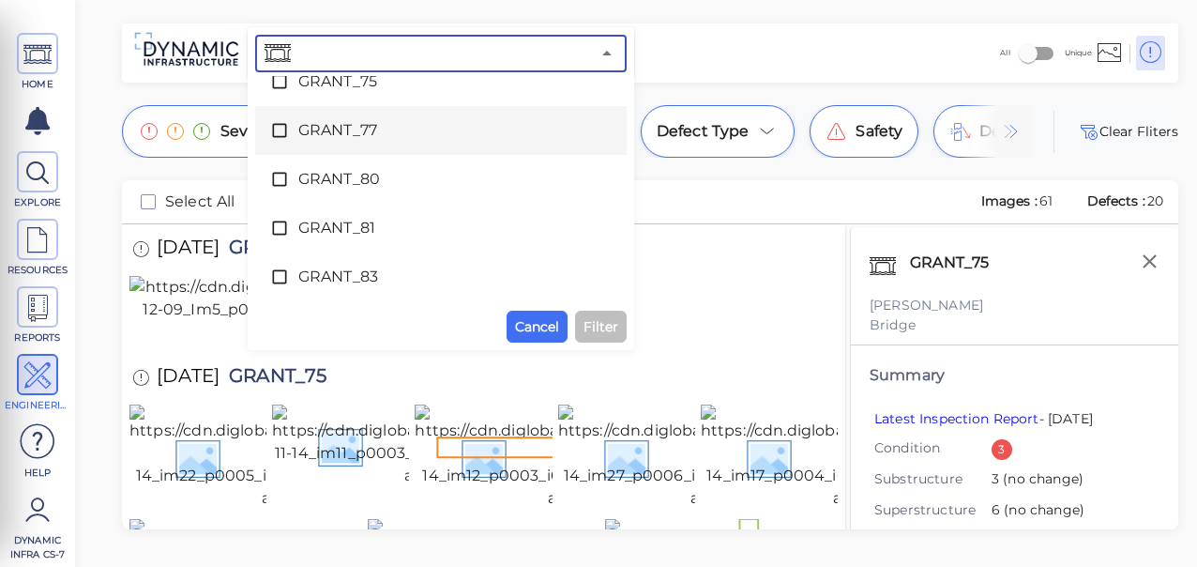
click at [390, 126] on span "GRANT_77" at bounding box center [440, 130] width 285 height 23
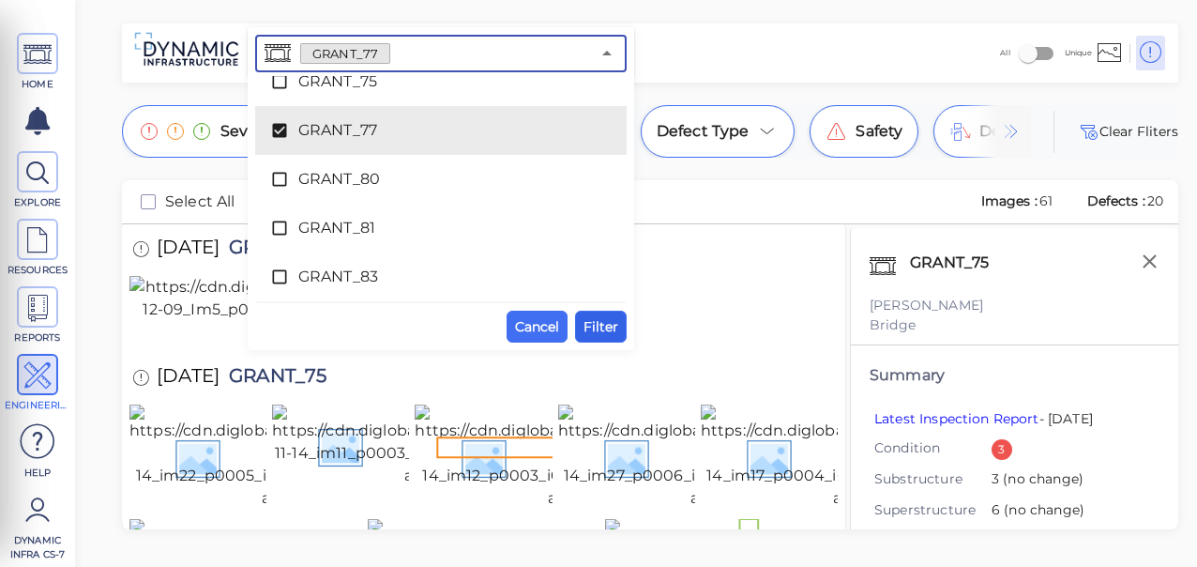
click at [597, 328] on span "Filter" at bounding box center [601, 326] width 35 height 23
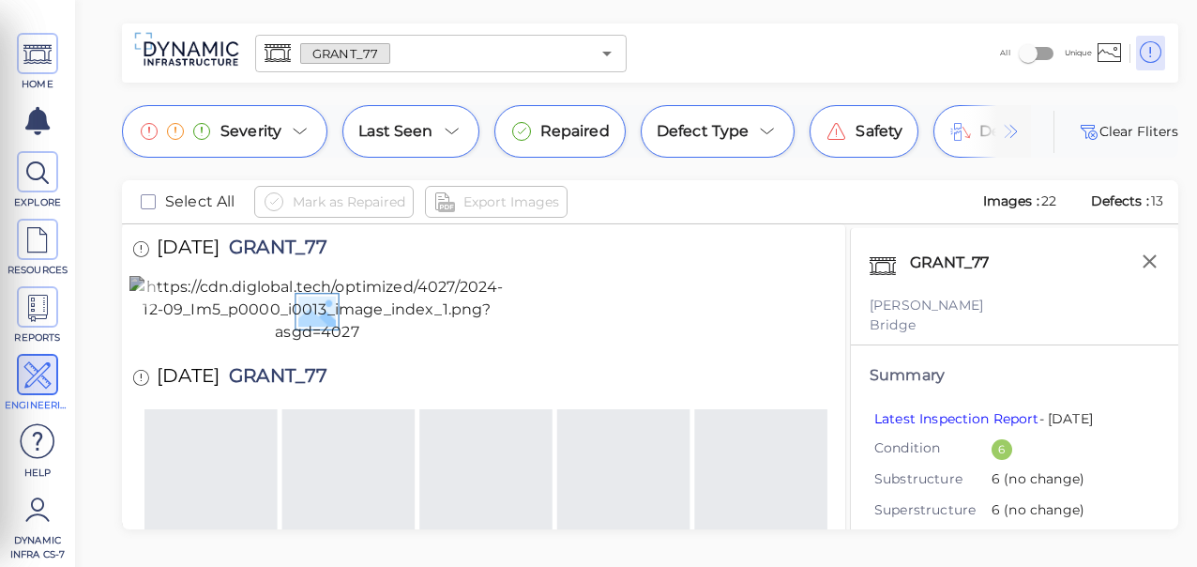
click at [306, 343] on img at bounding box center [316, 310] width 375 height 68
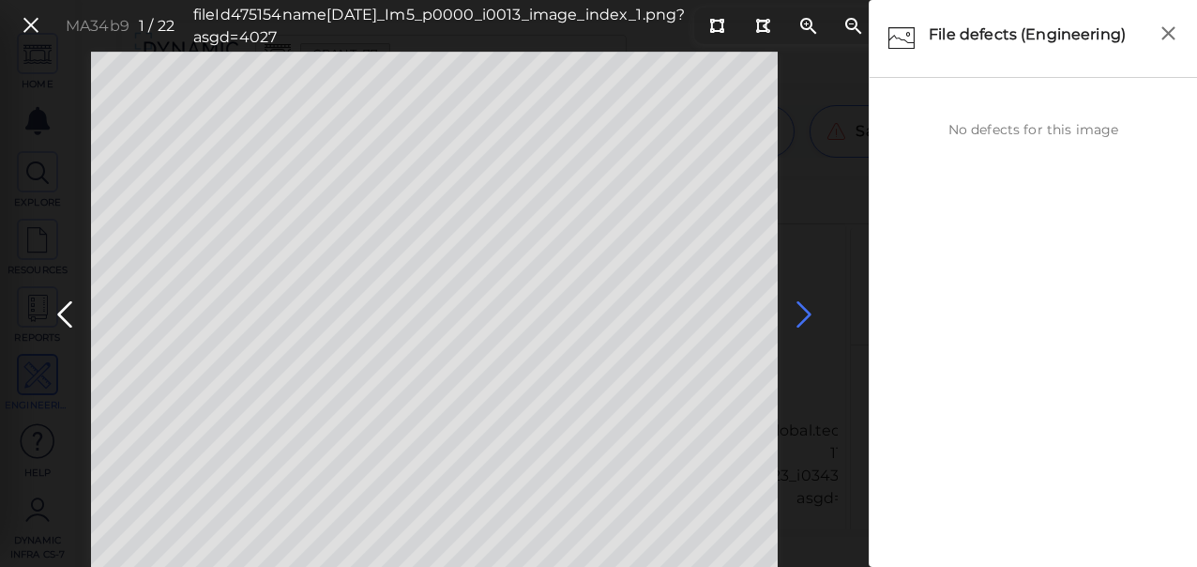
drag, startPoint x: 804, startPoint y: 308, endPoint x: 807, endPoint y: 319, distance: 11.6
click at [807, 319] on icon at bounding box center [804, 314] width 30 height 37
click at [800, 319] on icon at bounding box center [804, 314] width 30 height 37
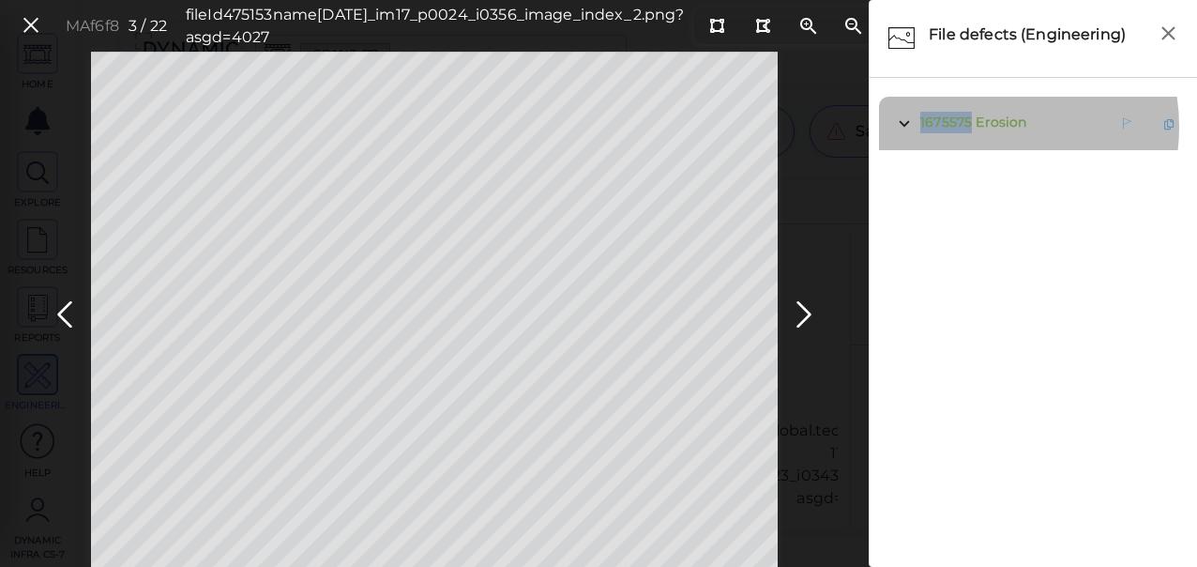
click at [980, 125] on span "Erosion" at bounding box center [1001, 122] width 51 height 17
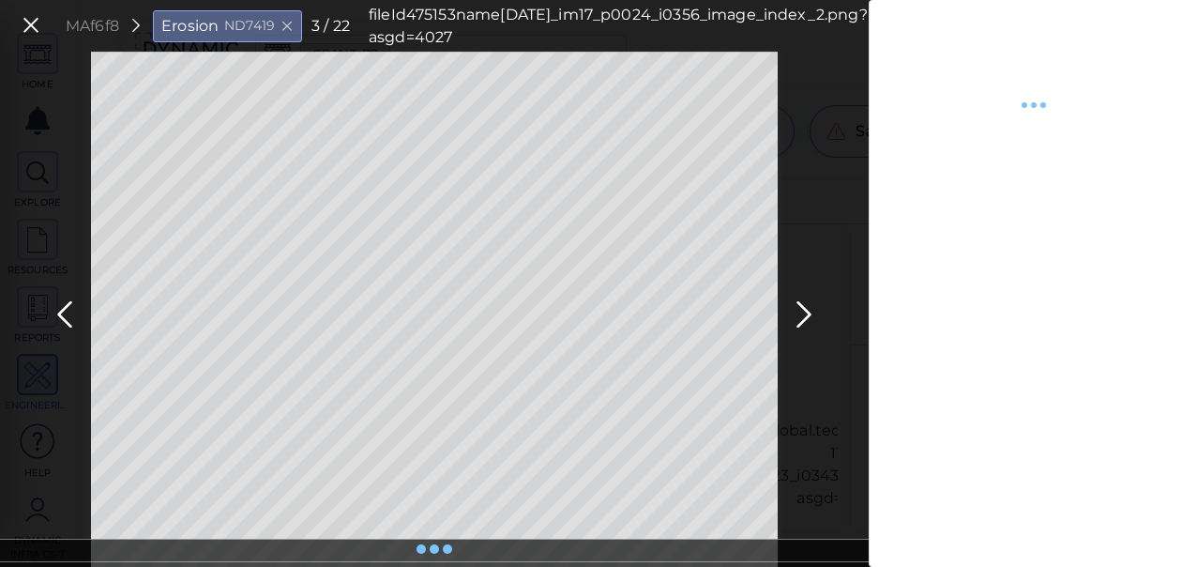
type textarea "x"
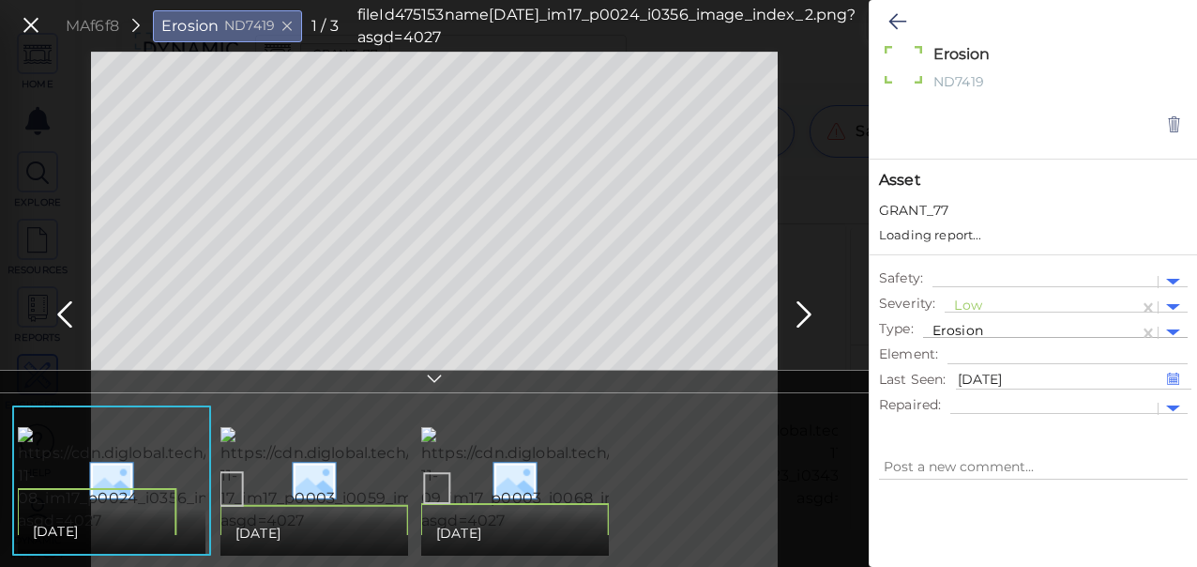
type textarea "x"
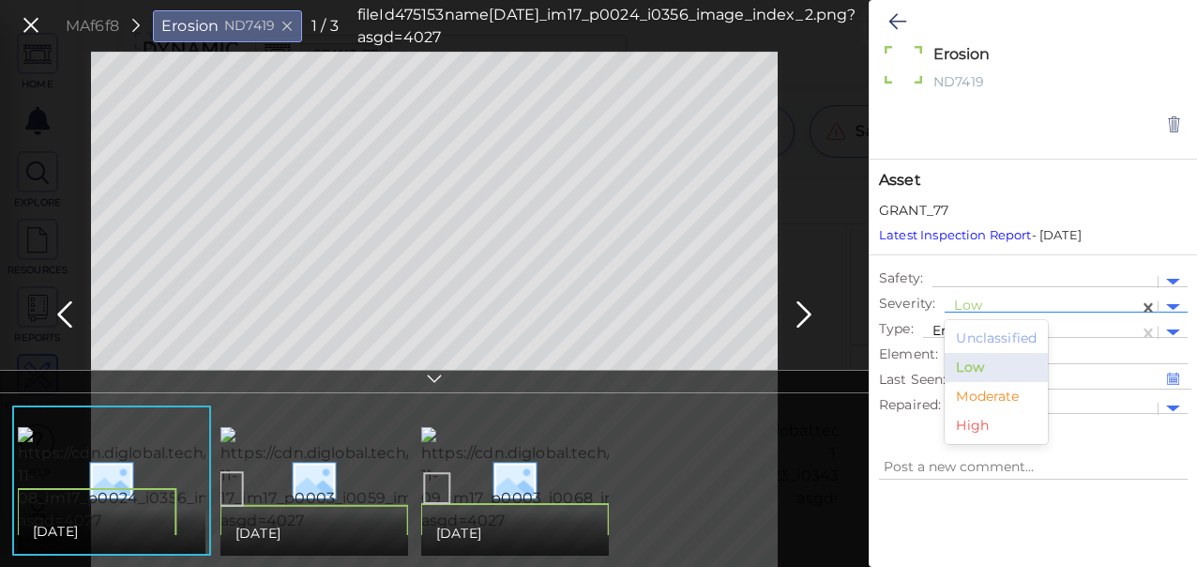
click at [979, 300] on div at bounding box center [1041, 307] width 175 height 20
click at [979, 395] on div "Moderate" at bounding box center [996, 396] width 103 height 29
drag, startPoint x: 892, startPoint y: 23, endPoint x: 860, endPoint y: 122, distance: 104.4
click at [895, 23] on icon at bounding box center [897, 21] width 18 height 23
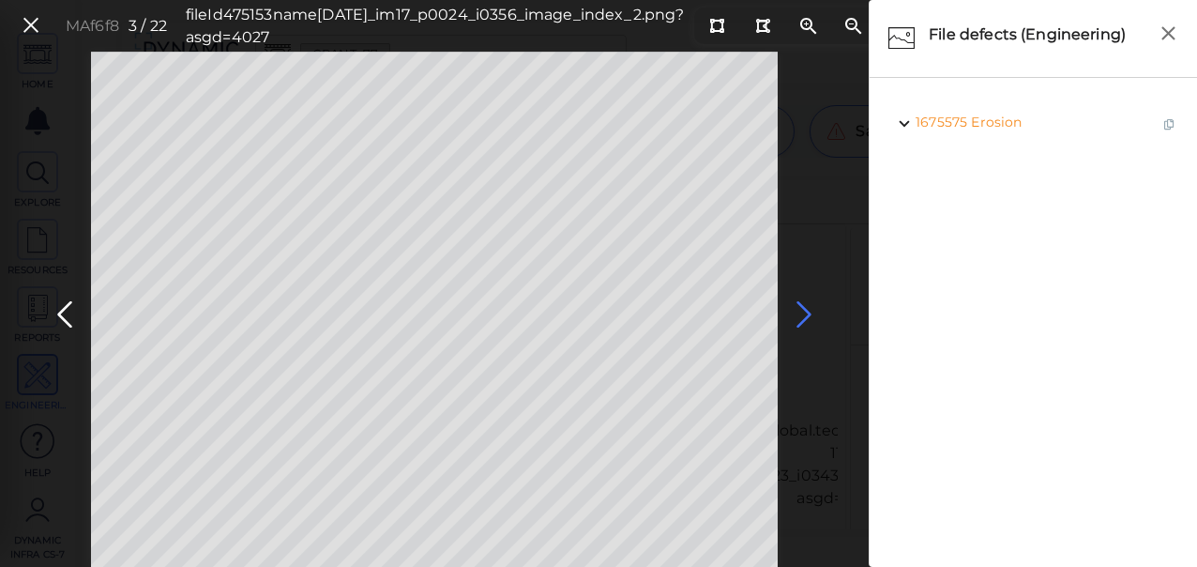
click at [801, 311] on icon at bounding box center [804, 314] width 30 height 37
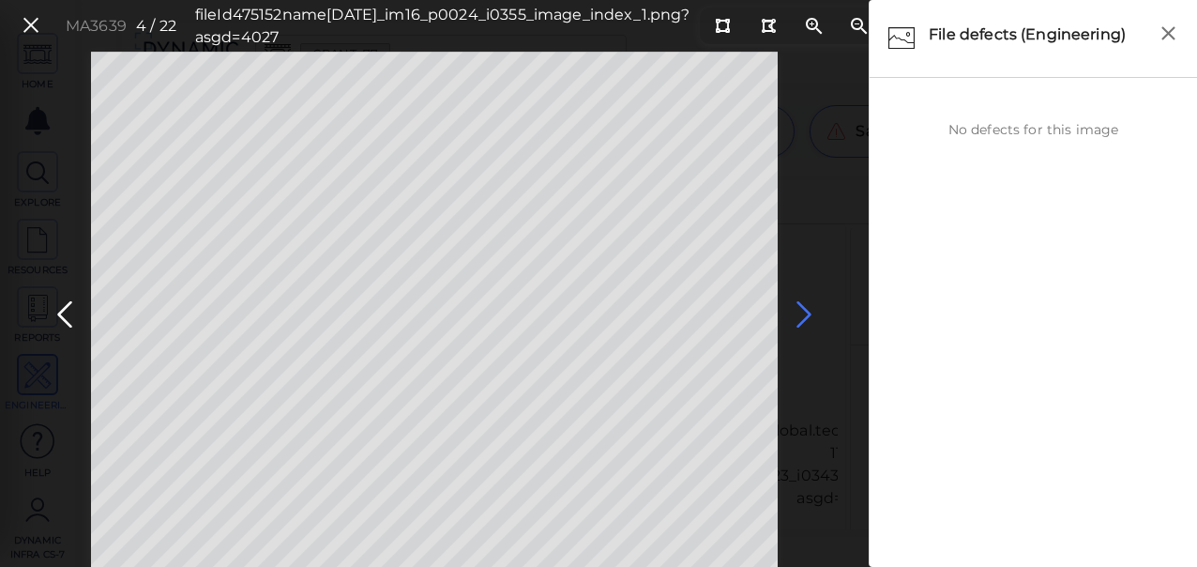
click at [796, 311] on icon at bounding box center [804, 314] width 30 height 37
click at [800, 315] on icon at bounding box center [804, 314] width 30 height 37
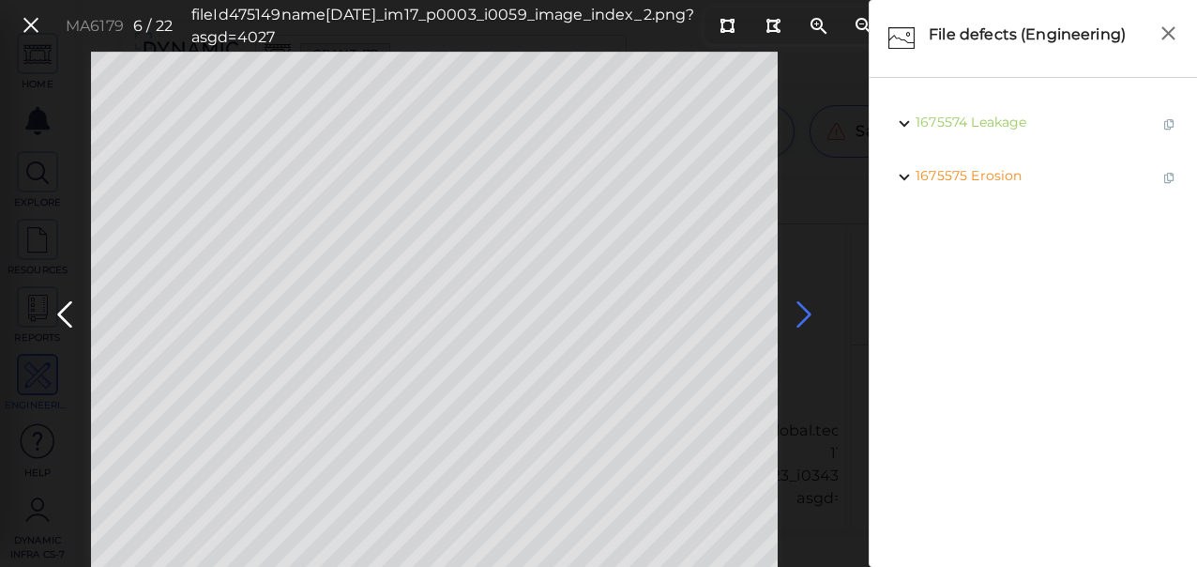
click at [801, 315] on icon at bounding box center [804, 314] width 30 height 37
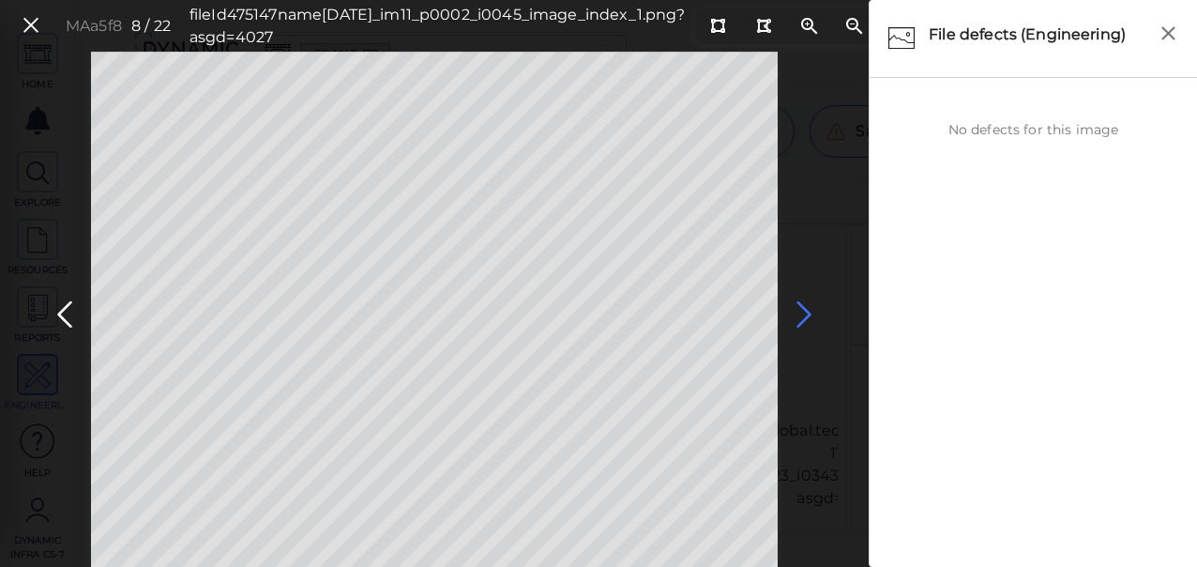
click at [801, 315] on icon at bounding box center [804, 314] width 30 height 37
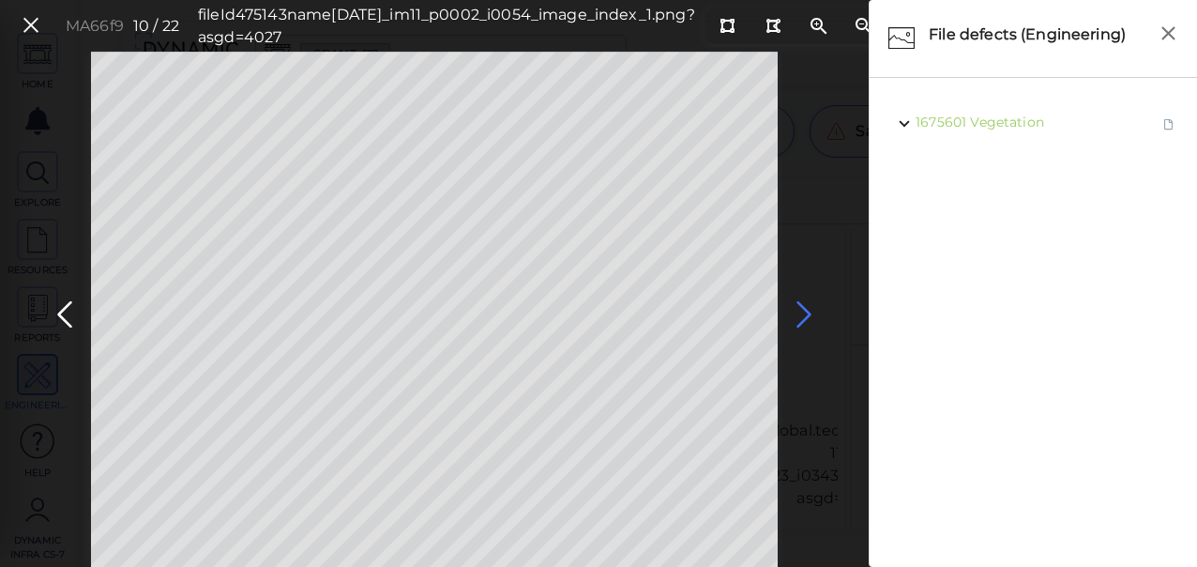
click at [801, 315] on icon at bounding box center [804, 314] width 30 height 37
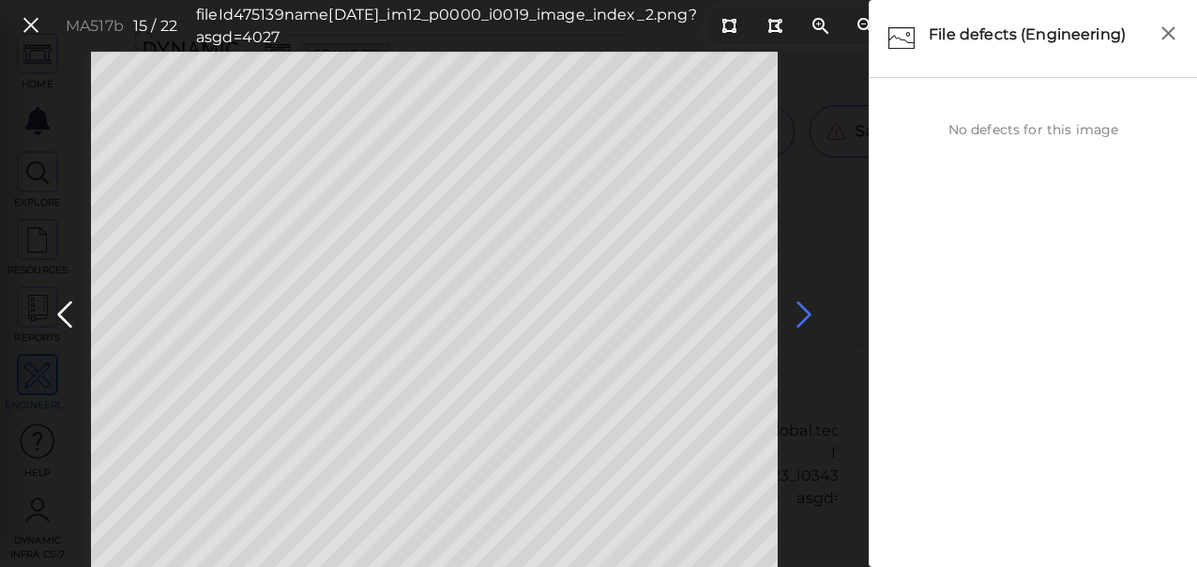
click at [801, 315] on icon at bounding box center [804, 314] width 30 height 37
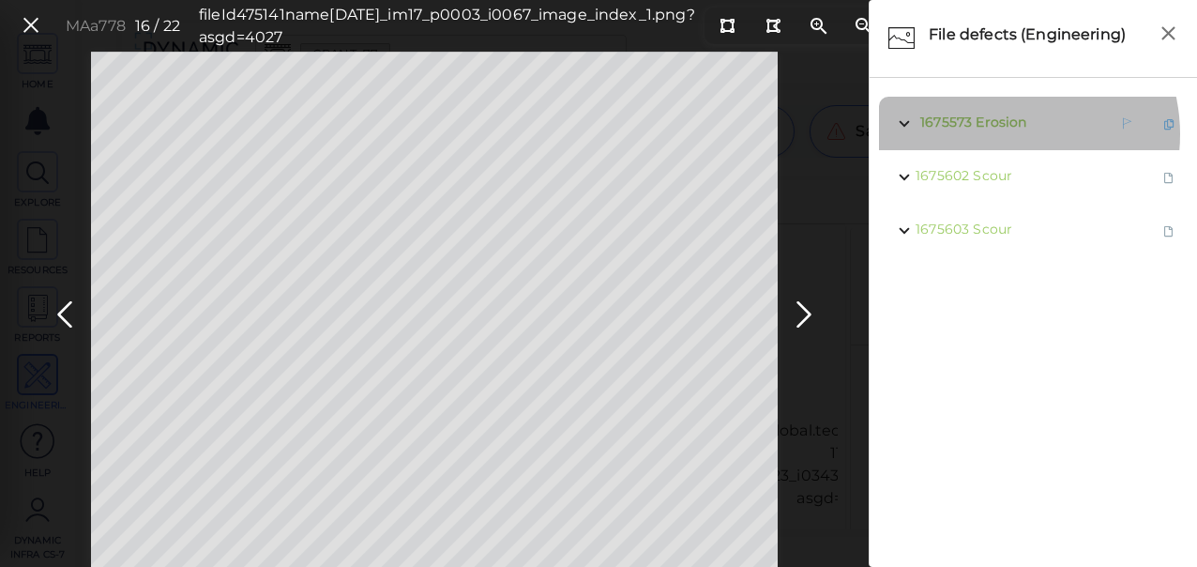
click at [1001, 134] on span "1675573 Erosion" at bounding box center [971, 123] width 111 height 23
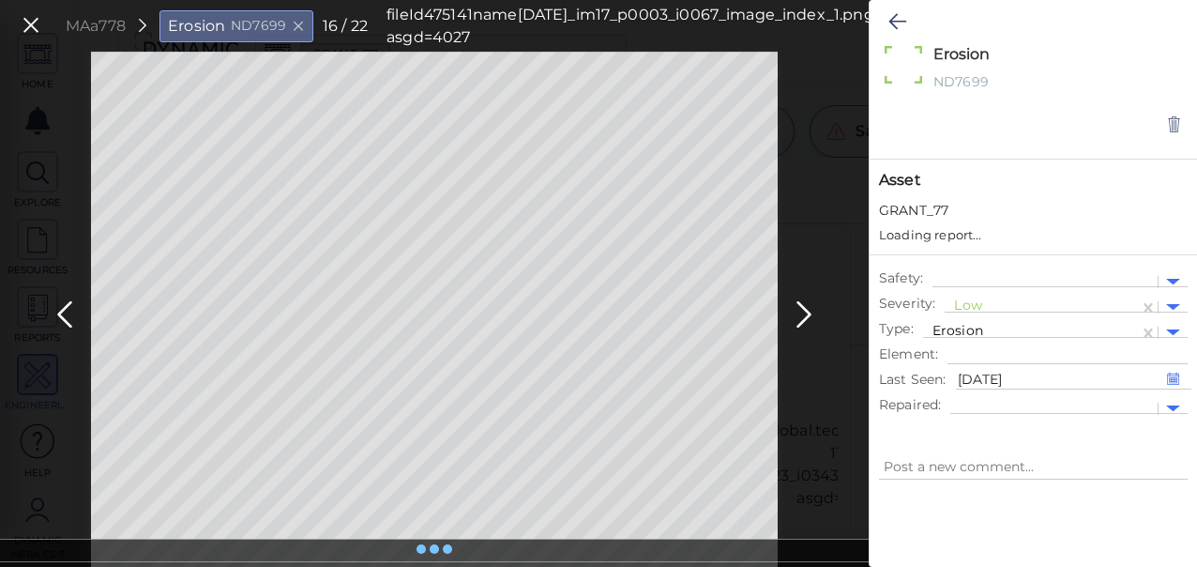
type textarea "x"
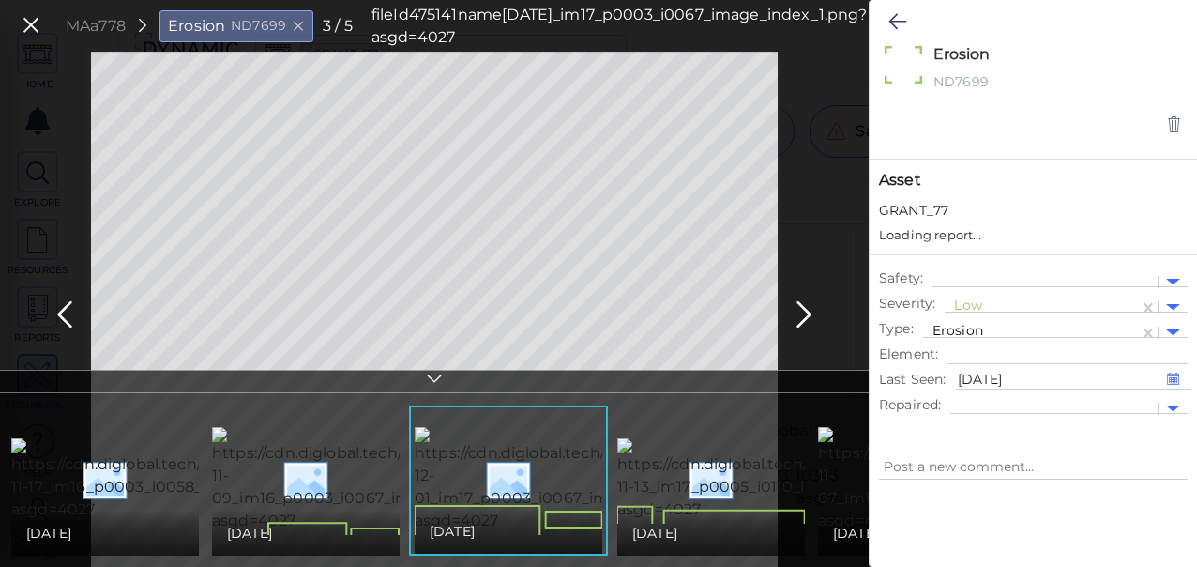
type textarea "x"
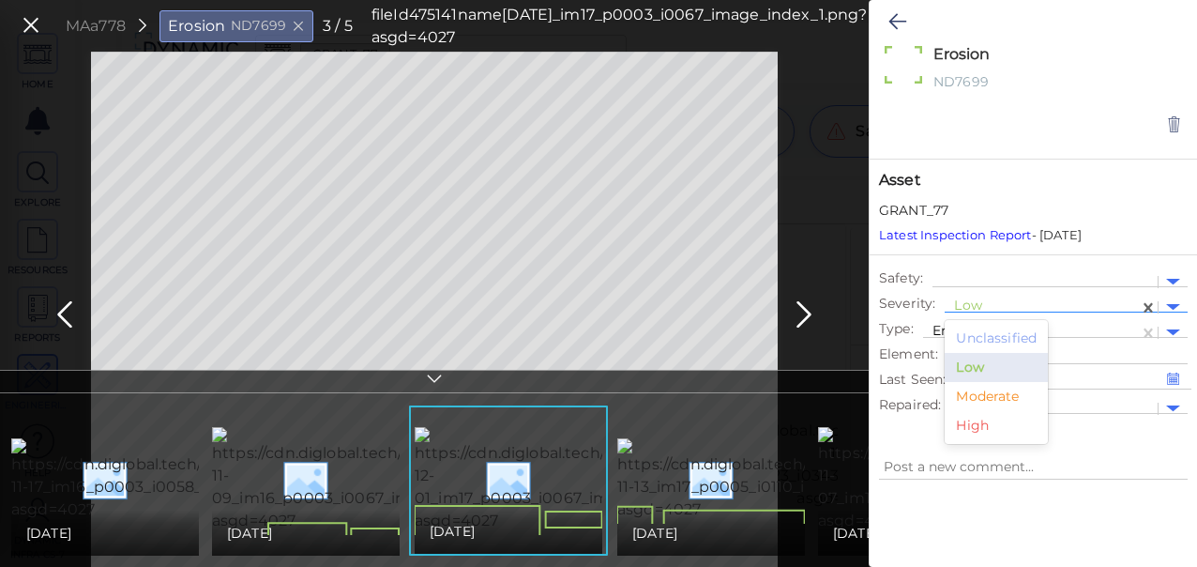
click at [981, 305] on div at bounding box center [1041, 307] width 175 height 20
click at [966, 389] on div "Moderate" at bounding box center [996, 396] width 103 height 29
type textarea "x"
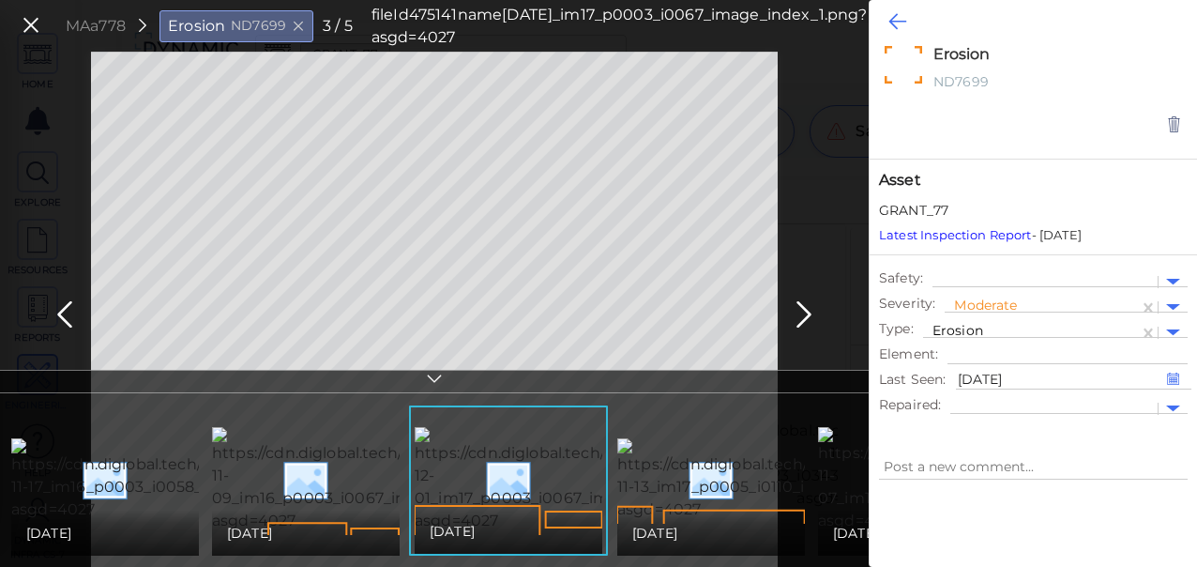
click at [897, 11] on icon at bounding box center [897, 21] width 18 height 23
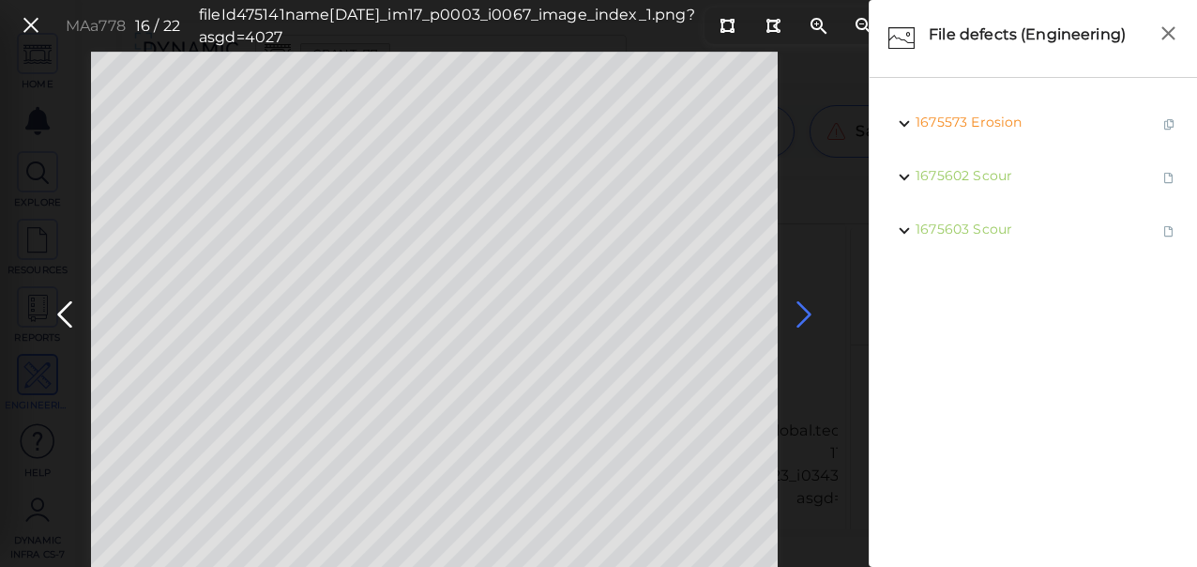
click at [805, 309] on icon at bounding box center [804, 314] width 30 height 37
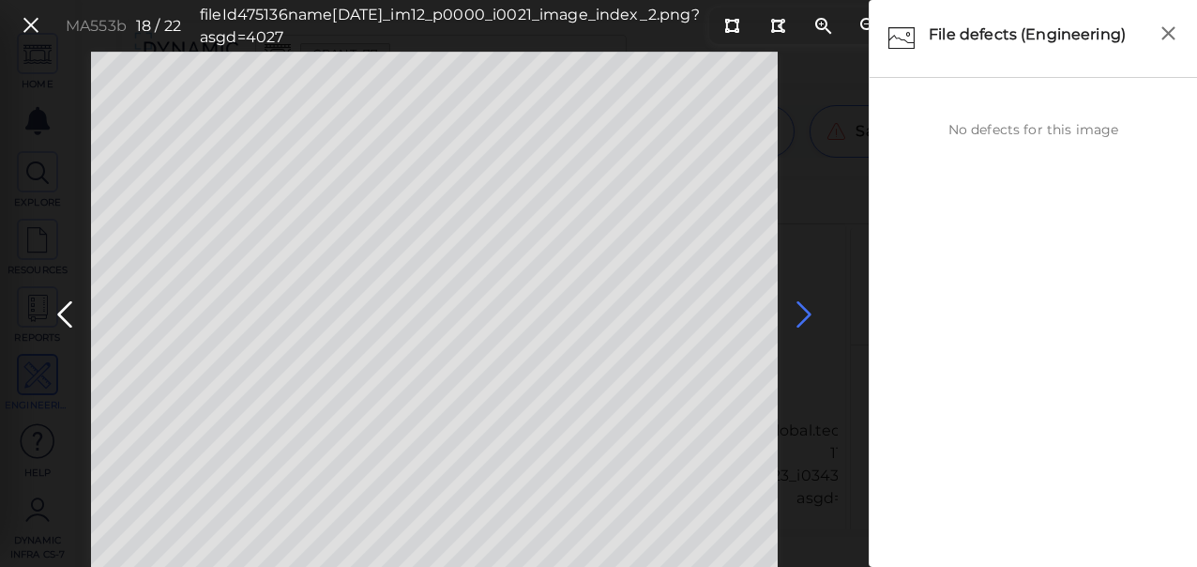
click at [805, 309] on icon at bounding box center [804, 314] width 30 height 37
click at [803, 309] on icon at bounding box center [804, 314] width 30 height 37
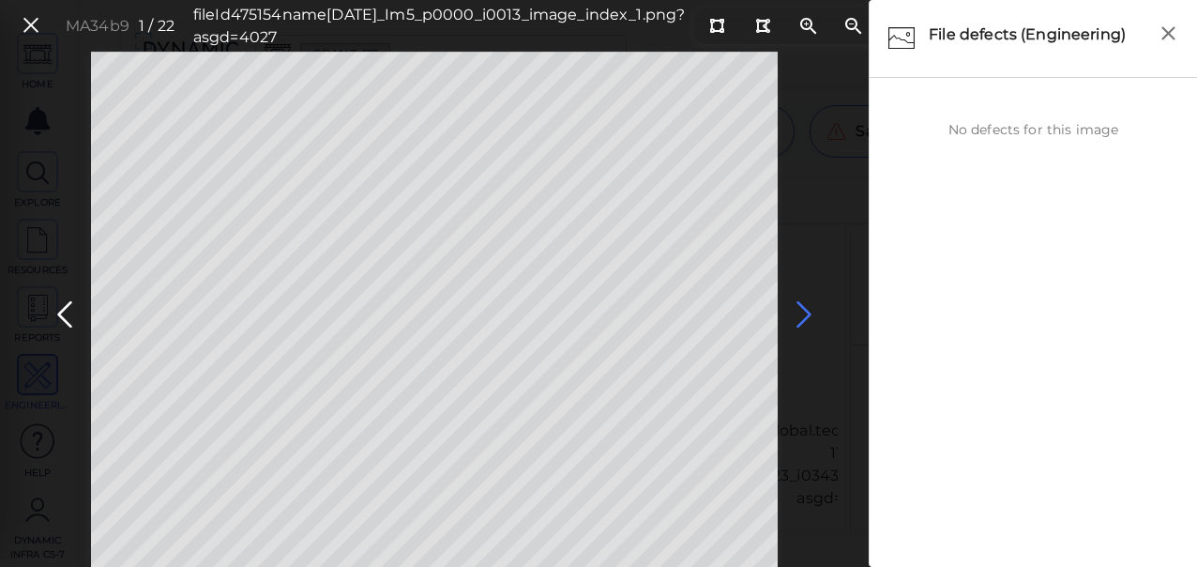
click at [803, 309] on icon at bounding box center [804, 314] width 30 height 37
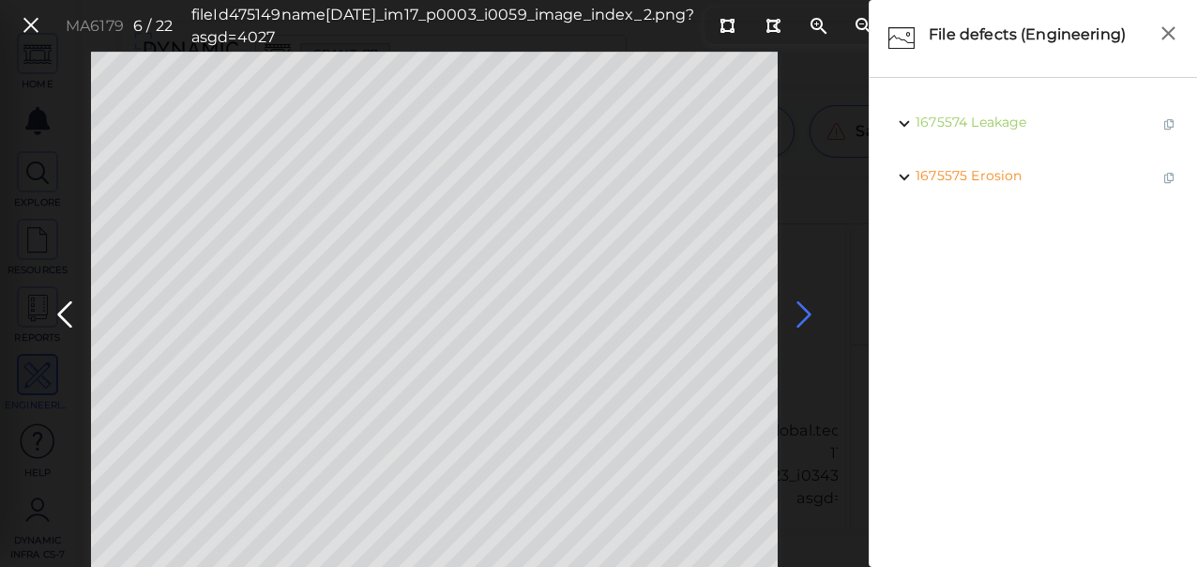
click at [803, 309] on icon at bounding box center [804, 314] width 30 height 37
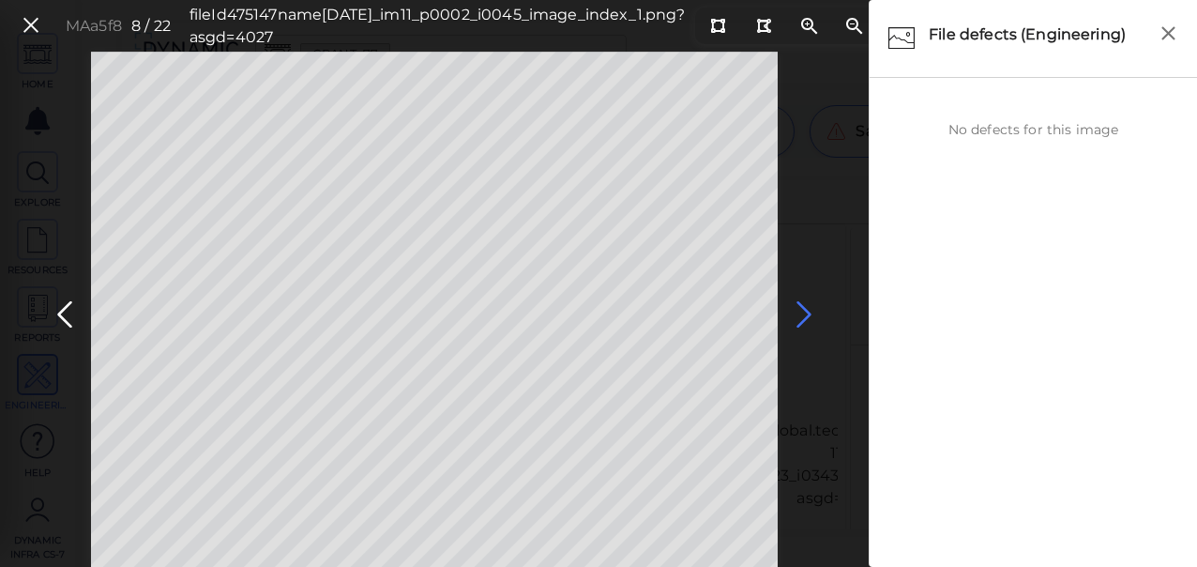
click at [803, 309] on icon at bounding box center [804, 314] width 30 height 37
click at [802, 309] on icon at bounding box center [804, 314] width 30 height 37
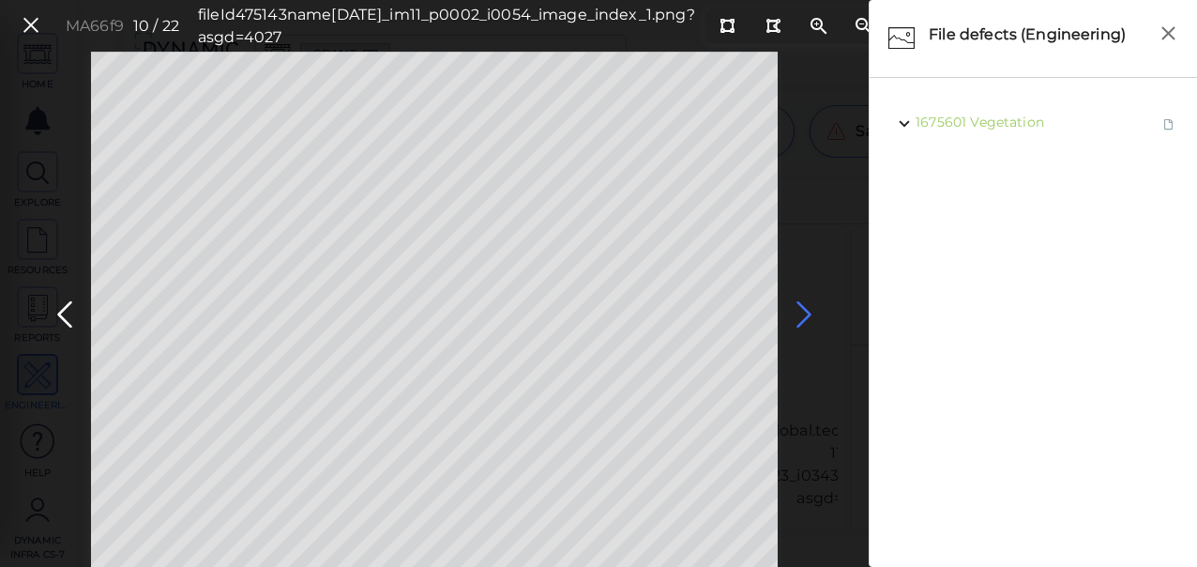
click at [802, 309] on icon at bounding box center [804, 314] width 30 height 37
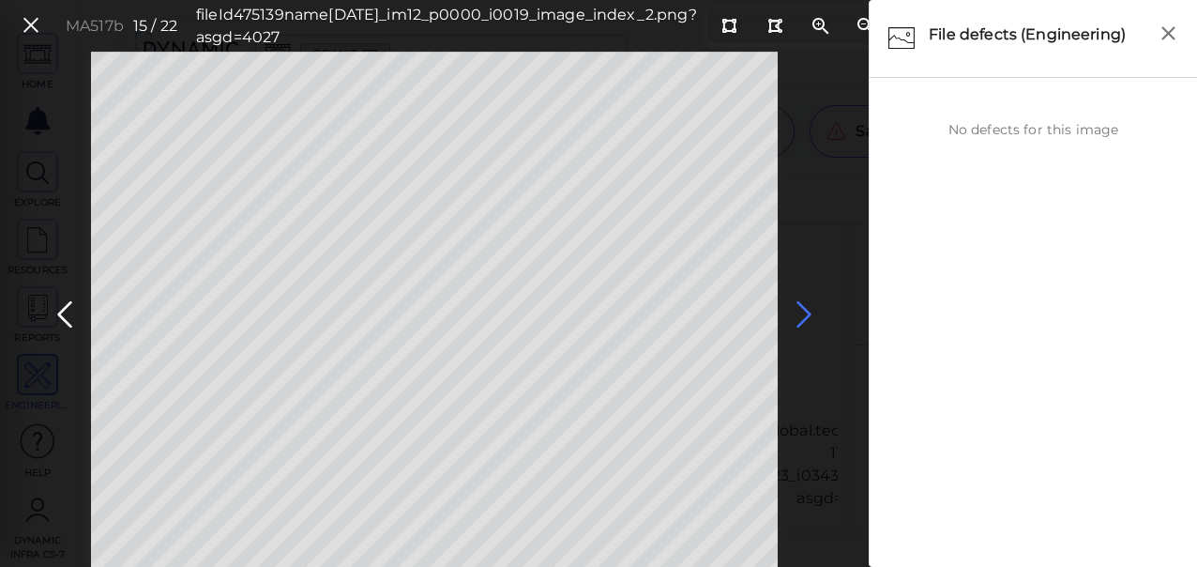
click at [802, 309] on icon at bounding box center [804, 314] width 30 height 37
click at [39, 26] on icon at bounding box center [31, 25] width 21 height 25
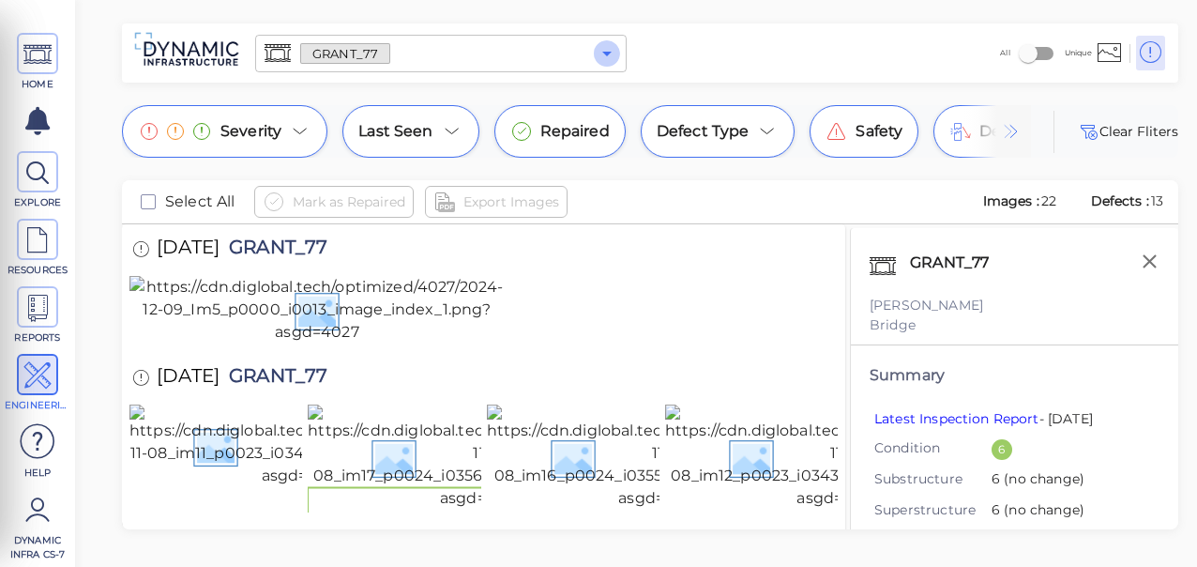
click at [604, 53] on icon "Open" at bounding box center [606, 54] width 9 height 5
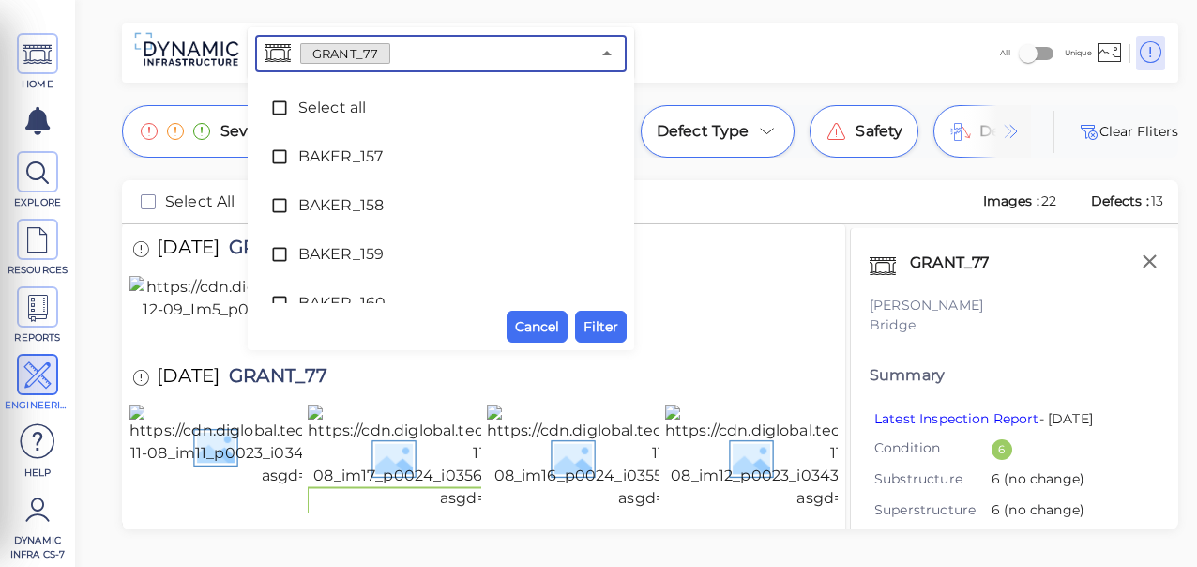
scroll to position [4268, 0]
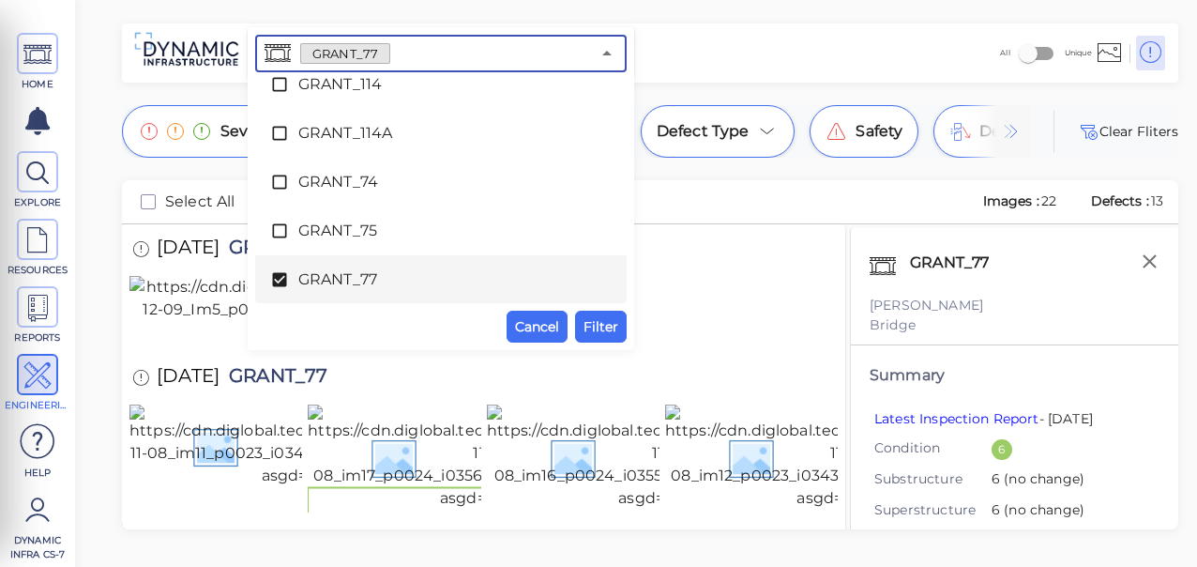
click at [272, 273] on icon at bounding box center [279, 280] width 14 height 14
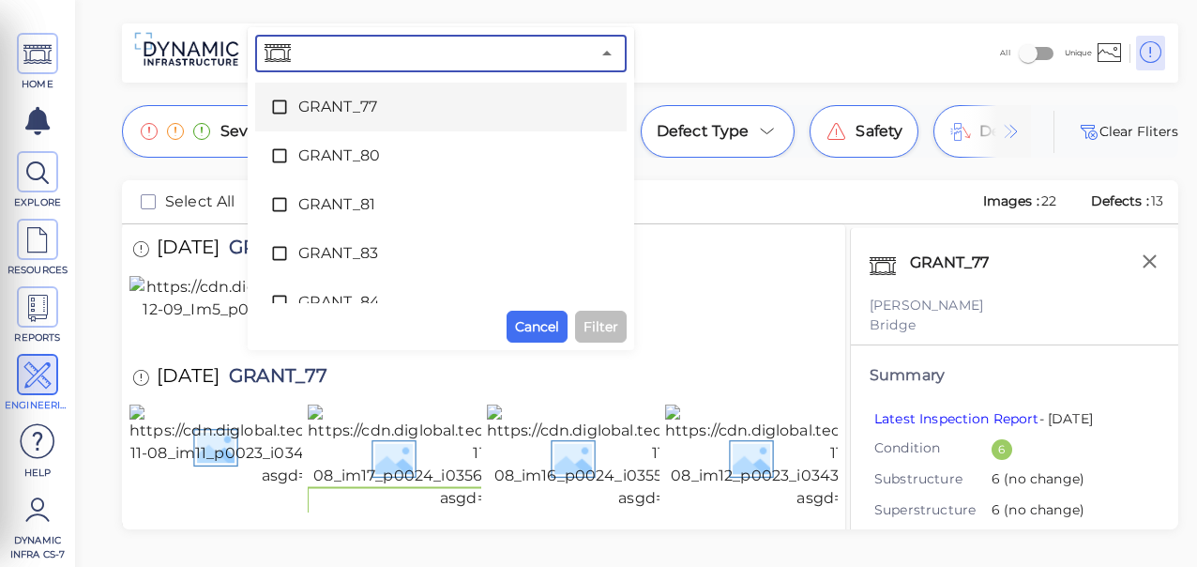
scroll to position [4466, 0]
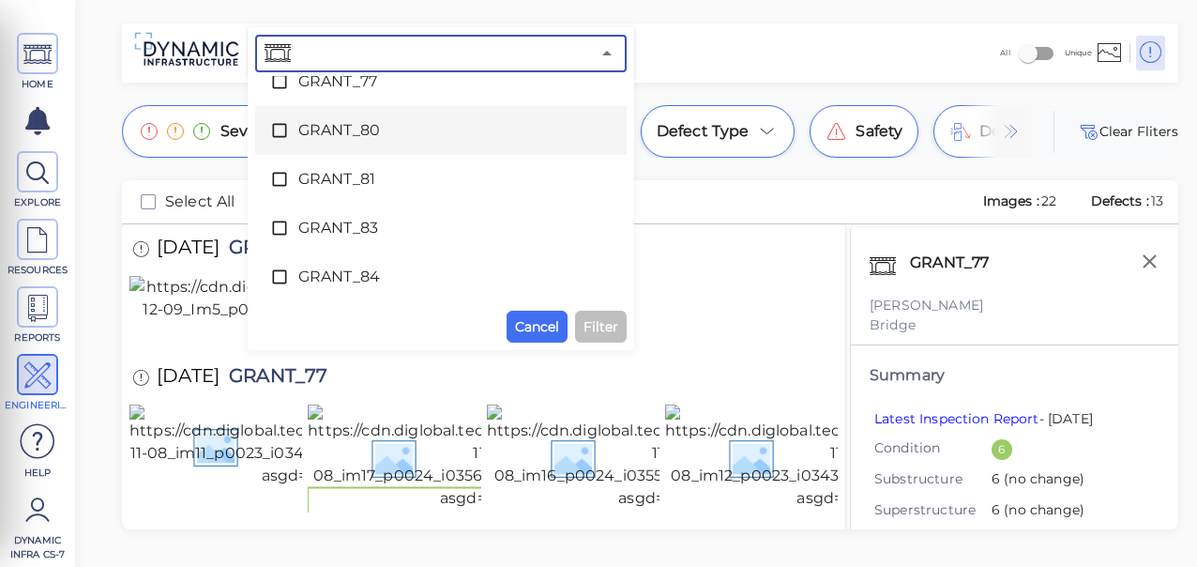
click at [283, 131] on icon at bounding box center [279, 130] width 19 height 19
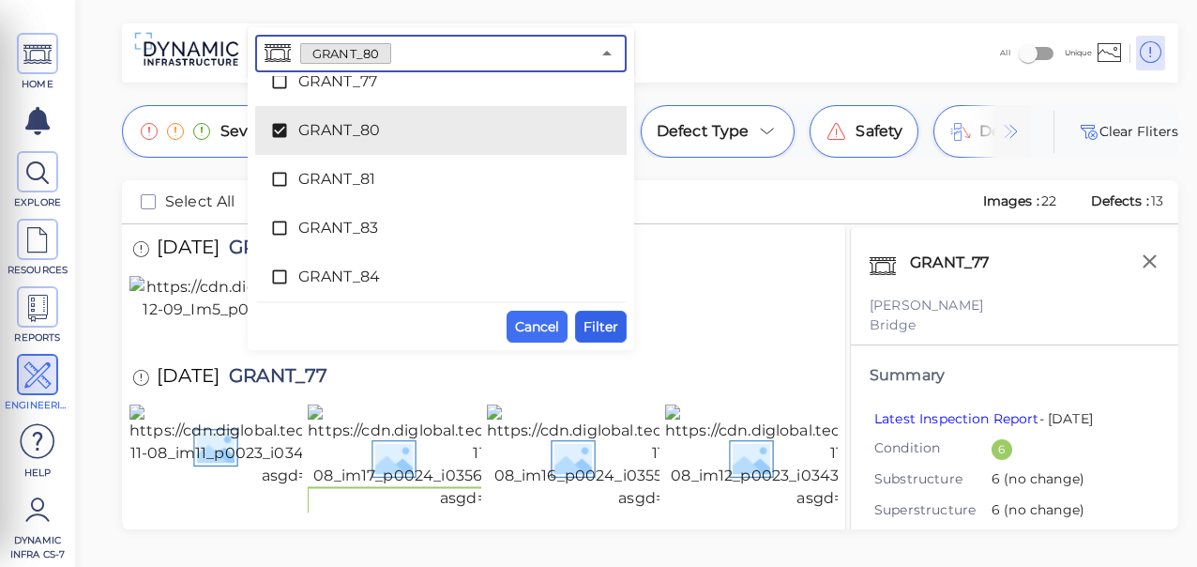
click at [598, 325] on span "Filter" at bounding box center [601, 326] width 35 height 23
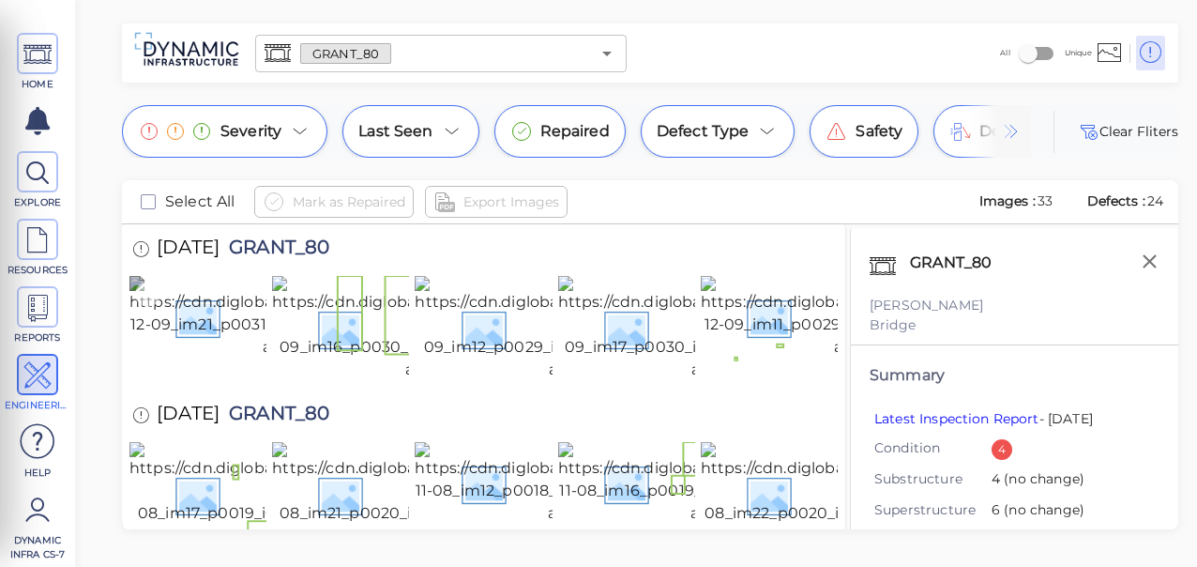
click at [218, 323] on img at bounding box center [305, 317] width 352 height 83
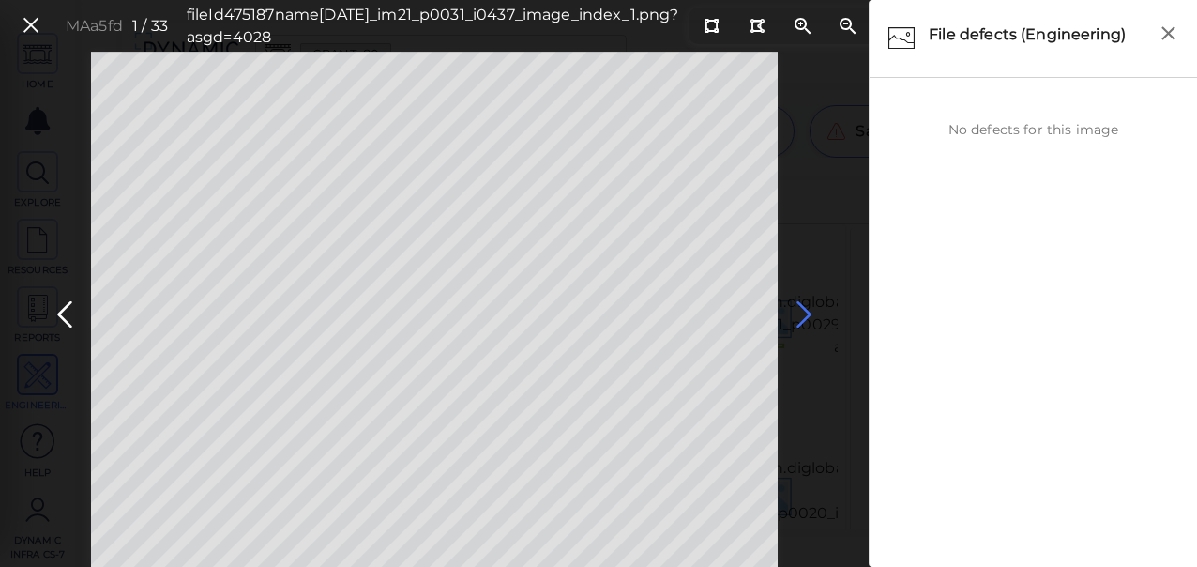
click at [811, 314] on icon at bounding box center [804, 314] width 30 height 37
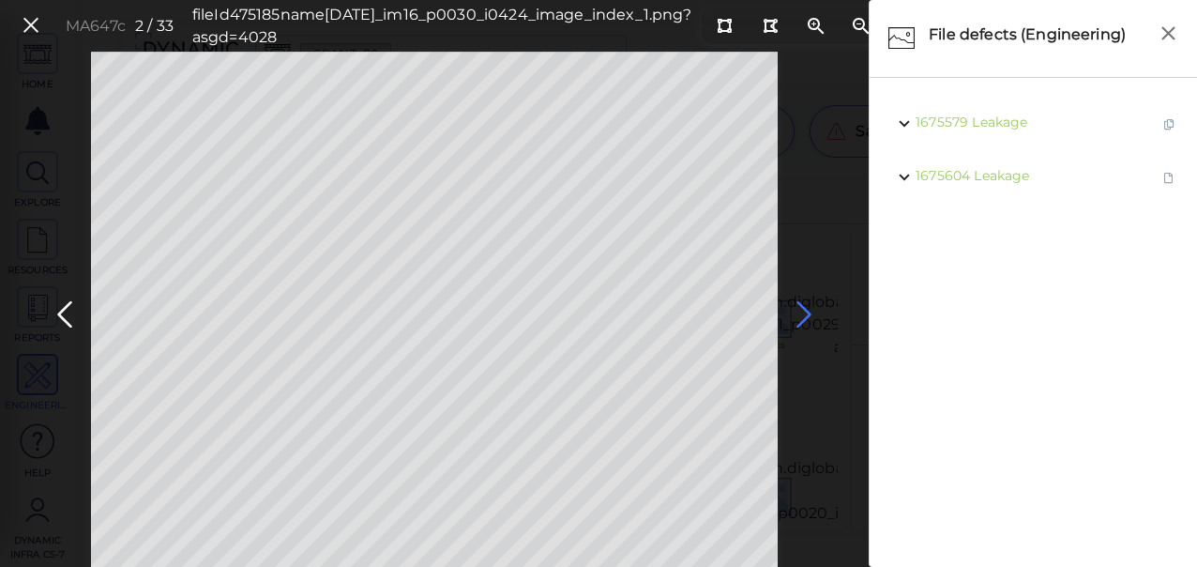
click at [811, 314] on icon at bounding box center [804, 314] width 30 height 37
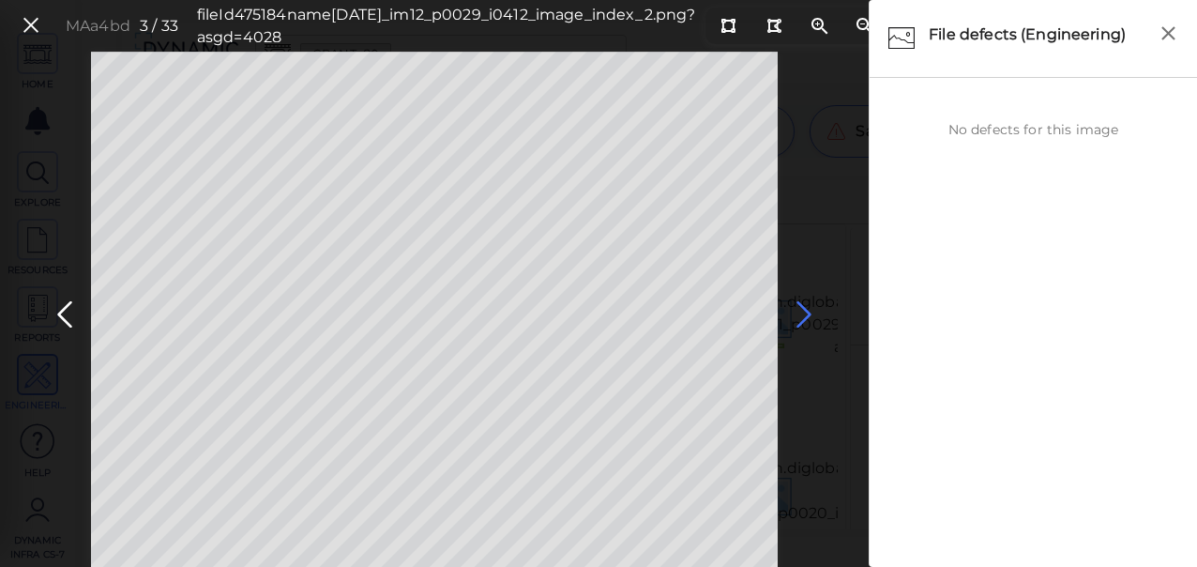
click at [811, 314] on icon at bounding box center [804, 314] width 30 height 37
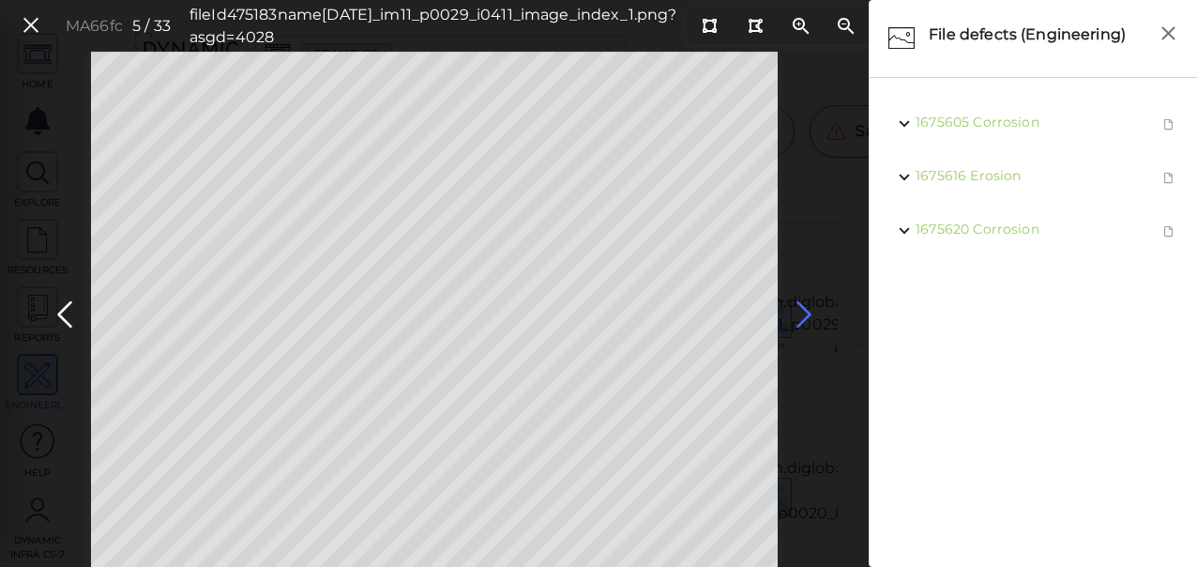
click at [807, 315] on icon at bounding box center [804, 314] width 30 height 37
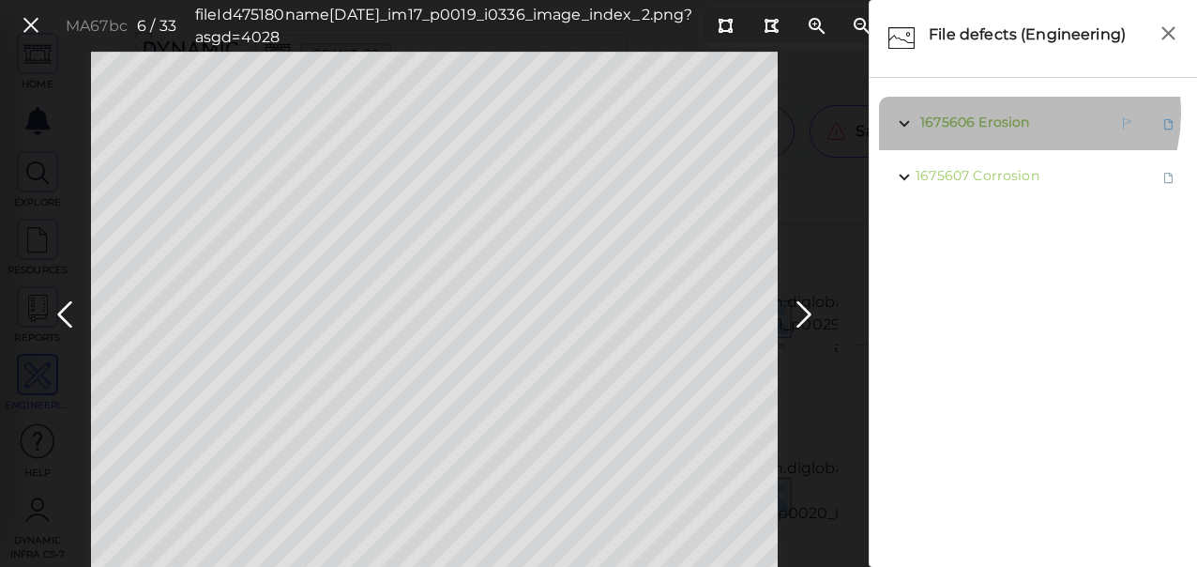
click at [1020, 114] on span "Erosion" at bounding box center [1004, 122] width 51 height 17
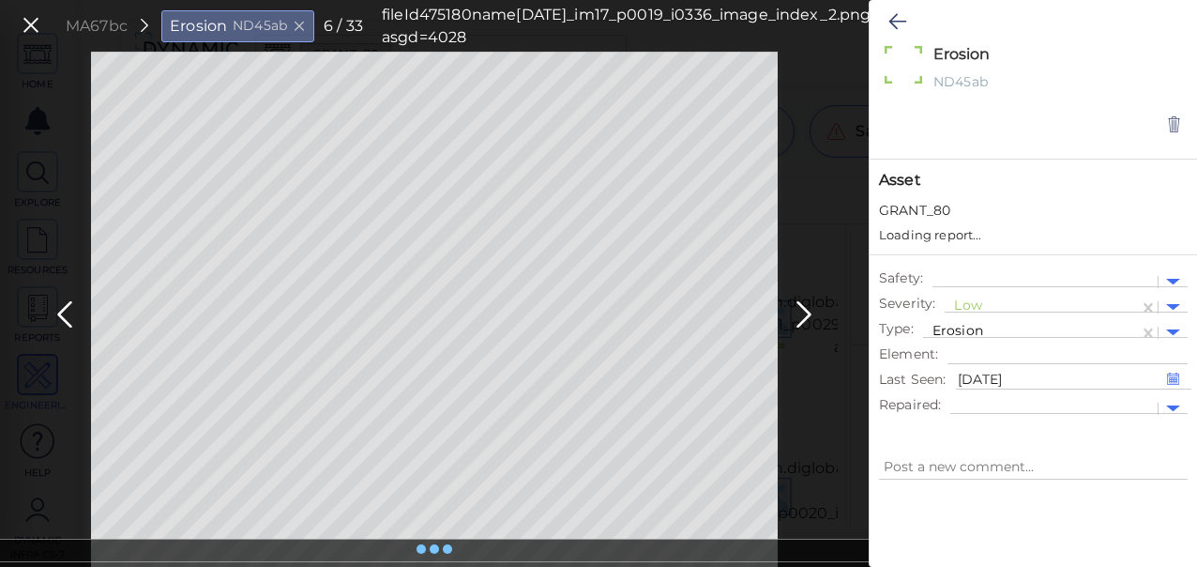
type textarea "x"
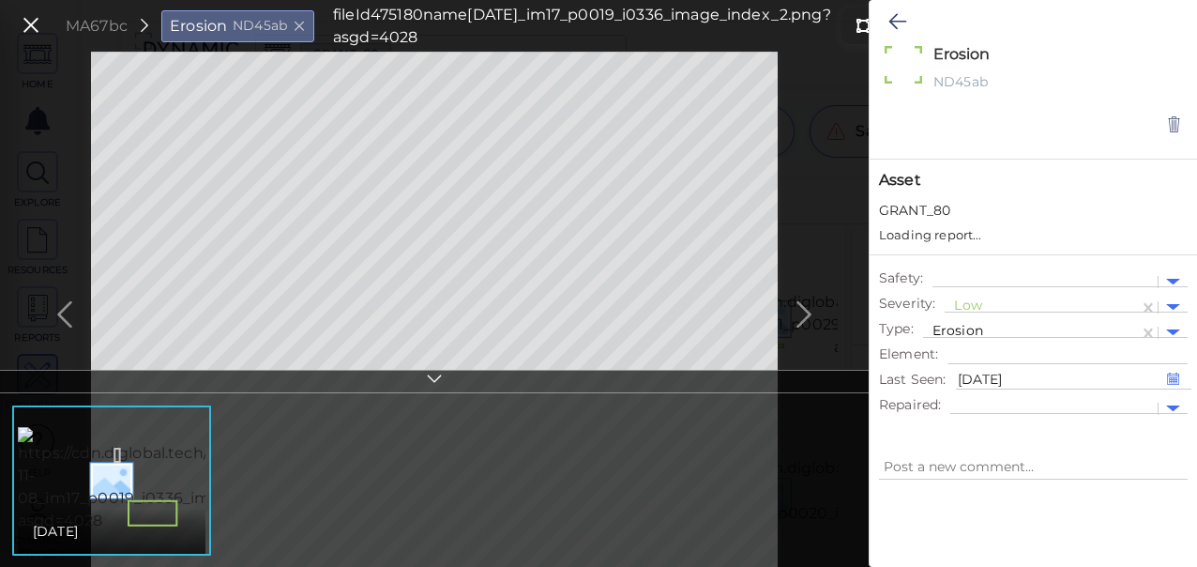
type textarea "x"
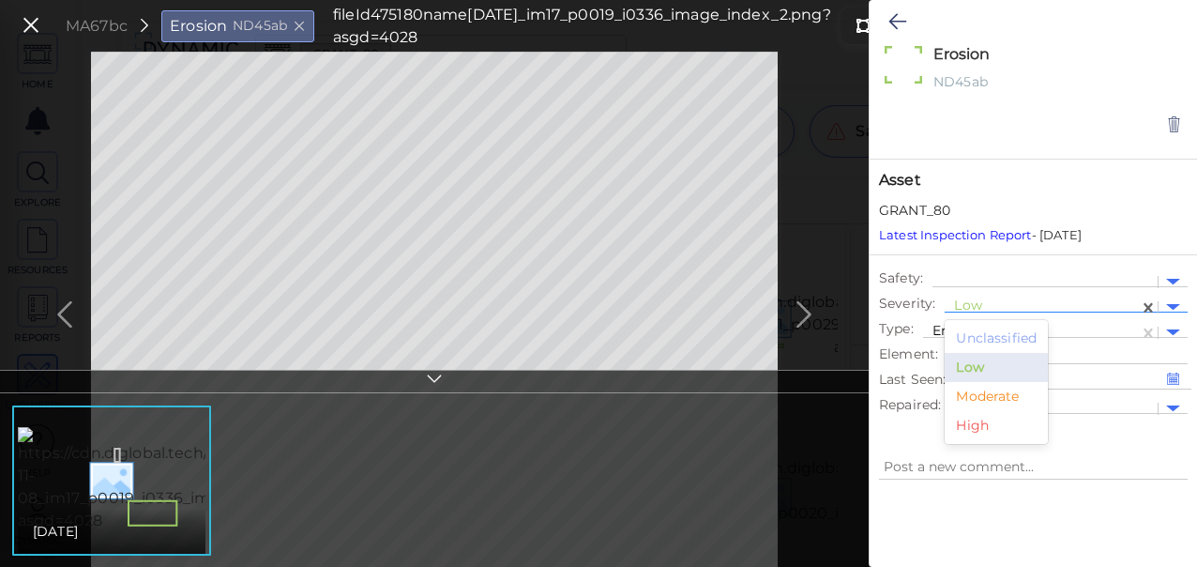
click at [966, 304] on div at bounding box center [1041, 307] width 175 height 20
click at [1007, 392] on div "Moderate" at bounding box center [996, 396] width 103 height 29
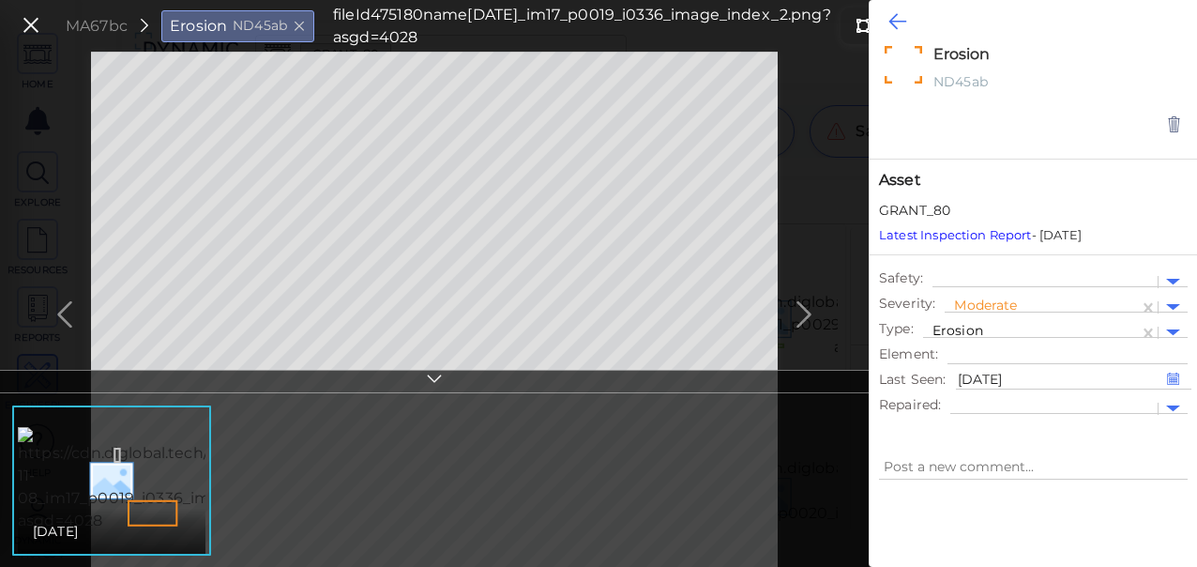
click at [889, 23] on icon at bounding box center [897, 21] width 18 height 23
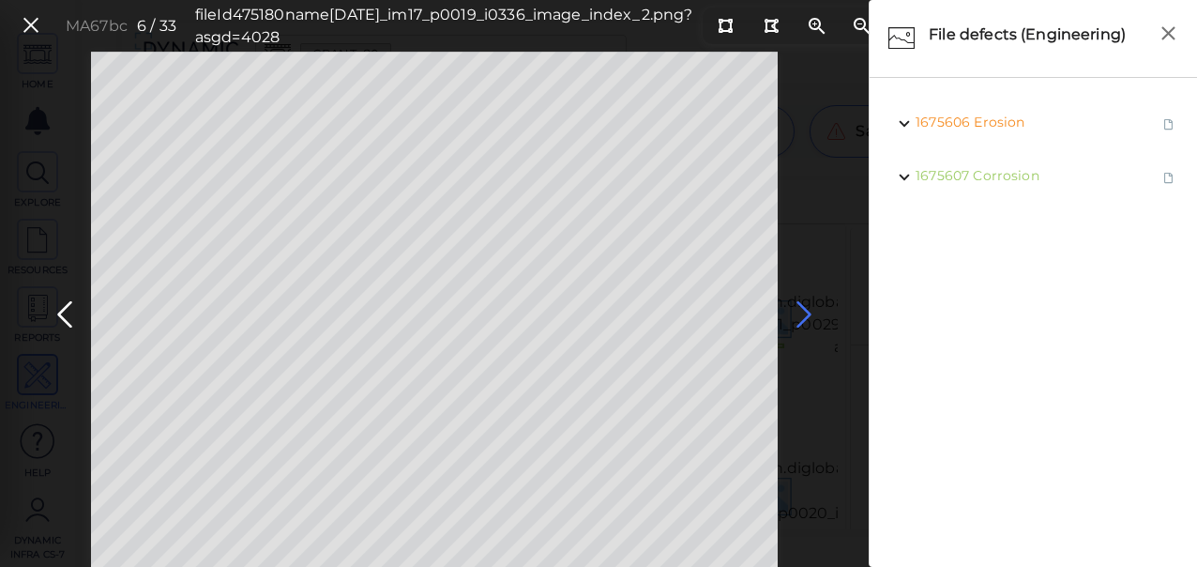
click at [807, 299] on icon at bounding box center [804, 314] width 30 height 37
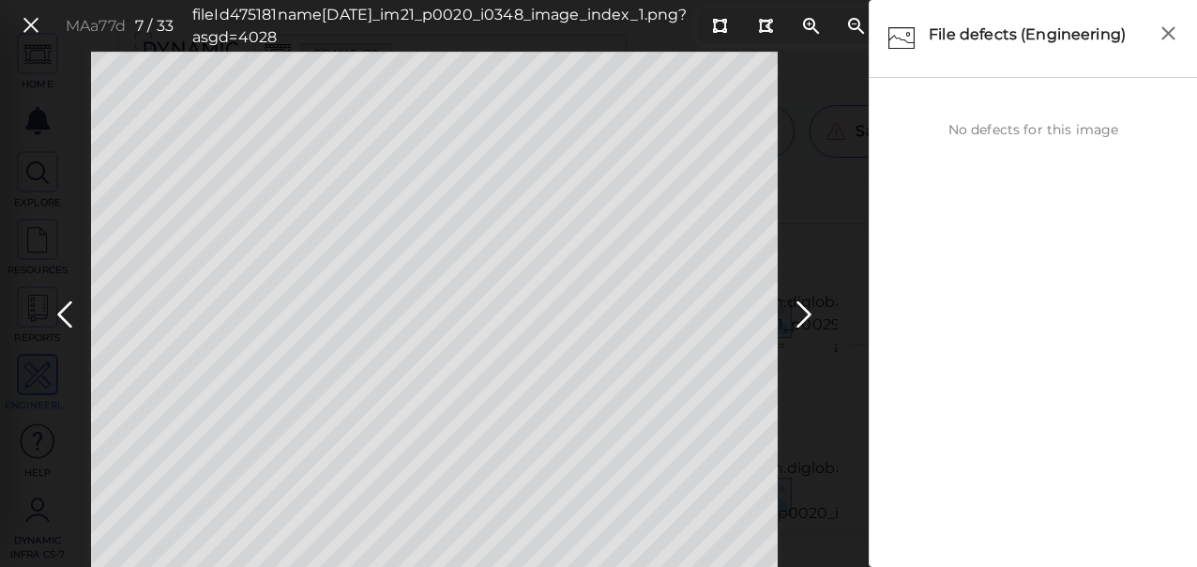
drag, startPoint x: 804, startPoint y: 308, endPoint x: 1178, endPoint y: 402, distance: 385.9
click at [1178, 402] on div "HOME EXPLORE RESOURCES REPORTS ENGINEERING Help Dynamic Infra CS-7 How to My Di…" at bounding box center [598, 283] width 1197 height 567
click at [712, 26] on icon at bounding box center [719, 26] width 15 height 14
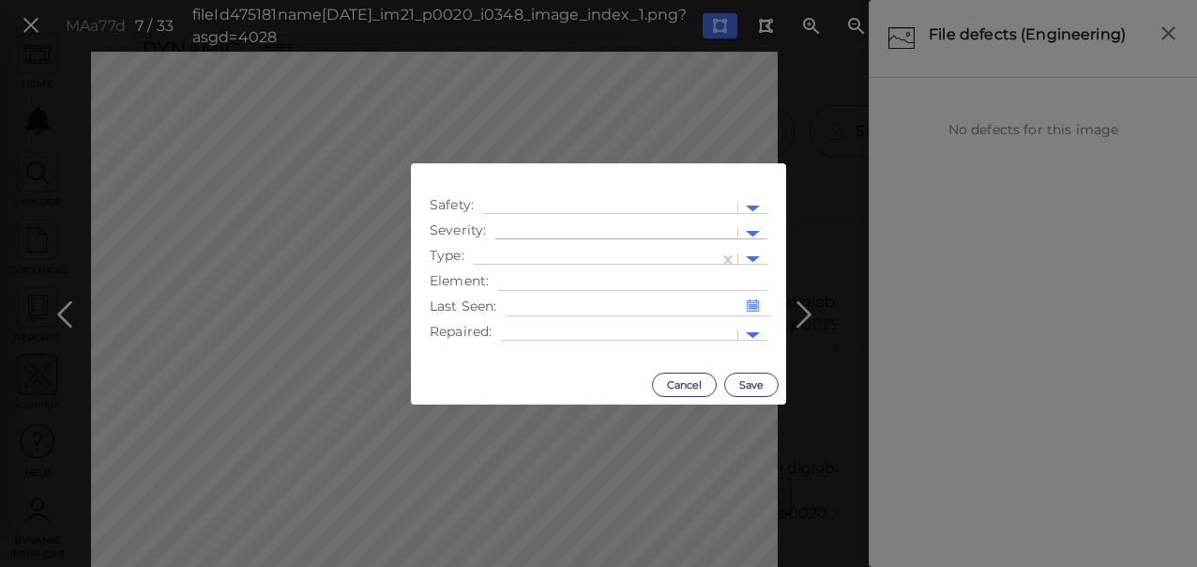
click at [642, 221] on div at bounding box center [616, 233] width 242 height 27
click at [527, 326] on div "Moderate" at bounding box center [546, 323] width 103 height 29
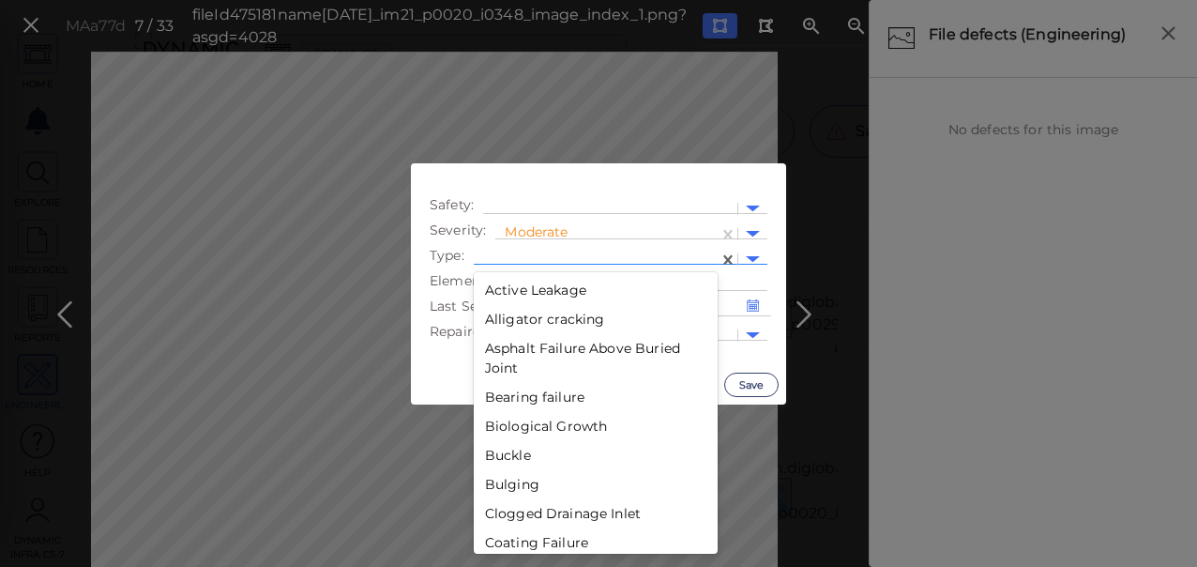
click at [591, 253] on div at bounding box center [596, 260] width 226 height 20
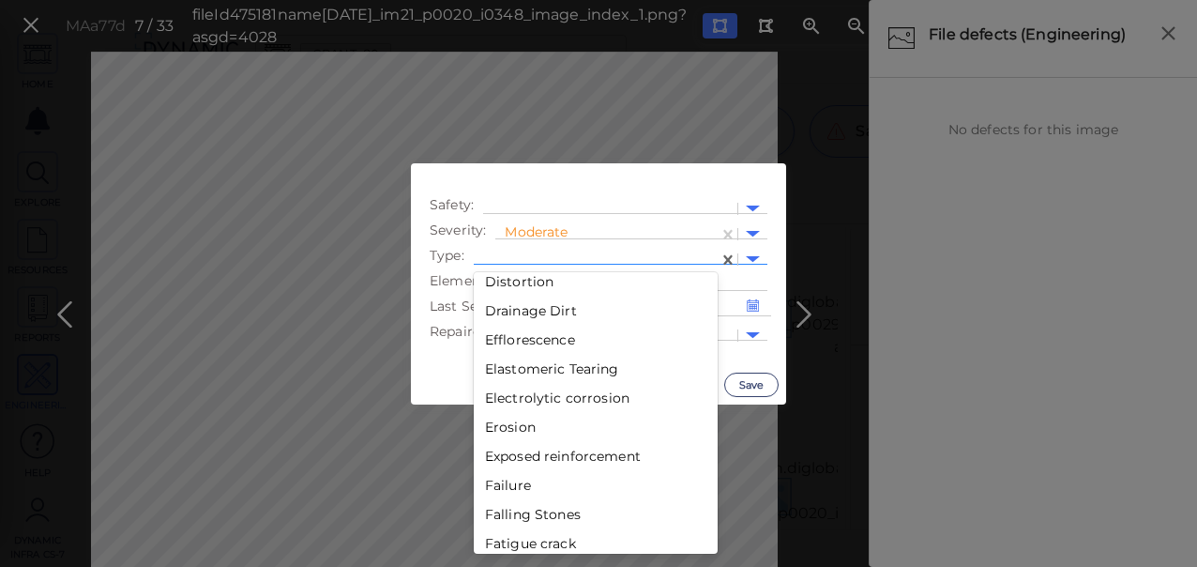
scroll to position [1231, 0]
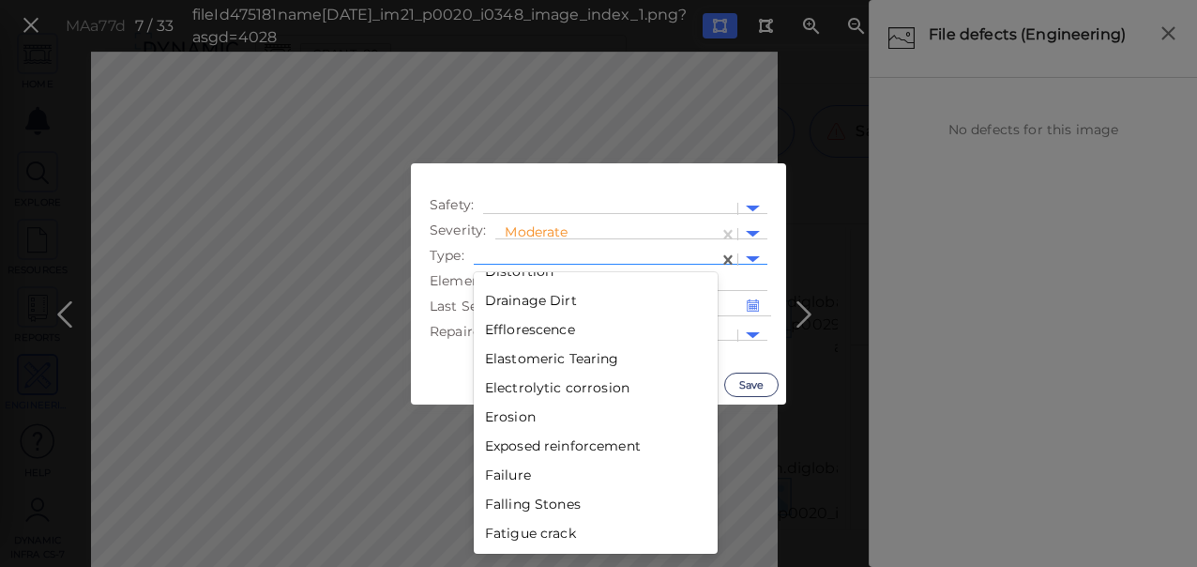
click at [547, 416] on div "Erosion" at bounding box center [596, 416] width 244 height 29
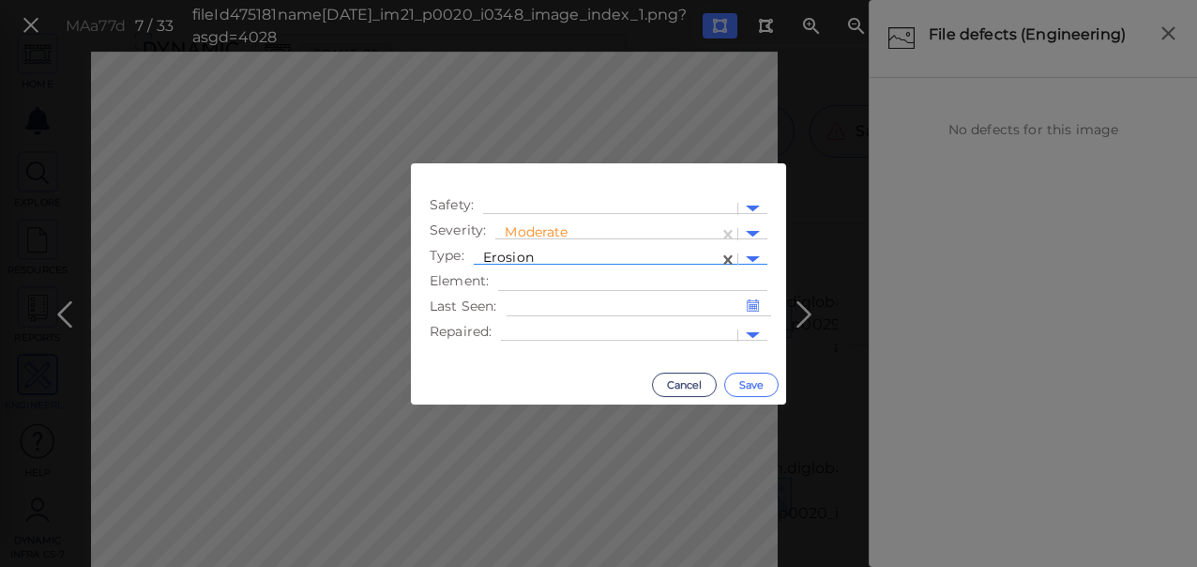
click at [755, 387] on button "Save" at bounding box center [751, 384] width 54 height 24
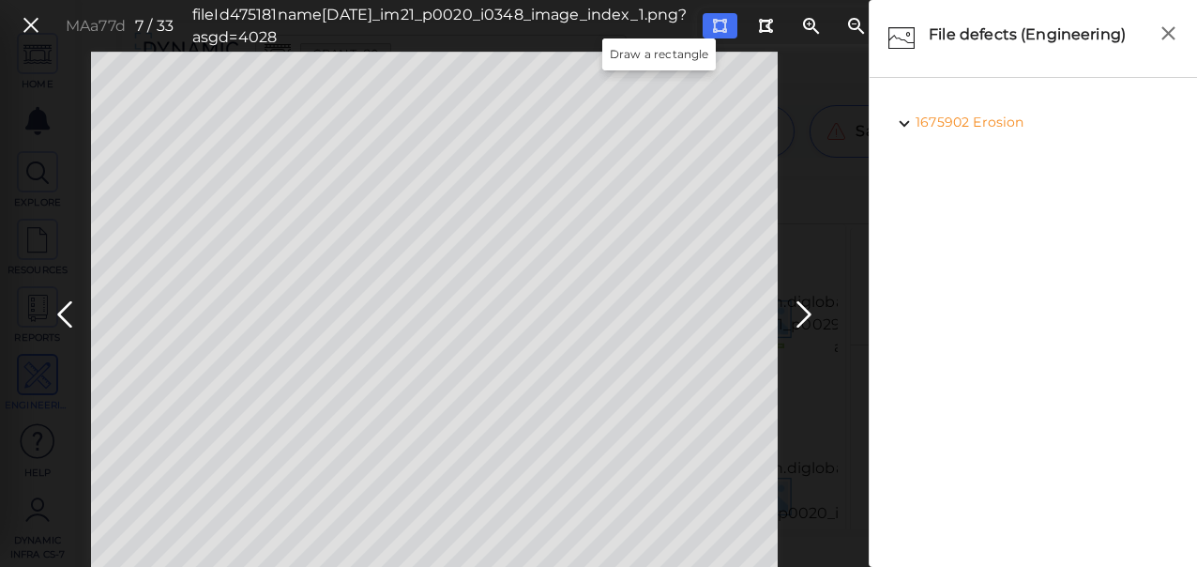
click at [712, 26] on icon at bounding box center [719, 26] width 15 height 14
click at [800, 310] on icon at bounding box center [804, 314] width 30 height 37
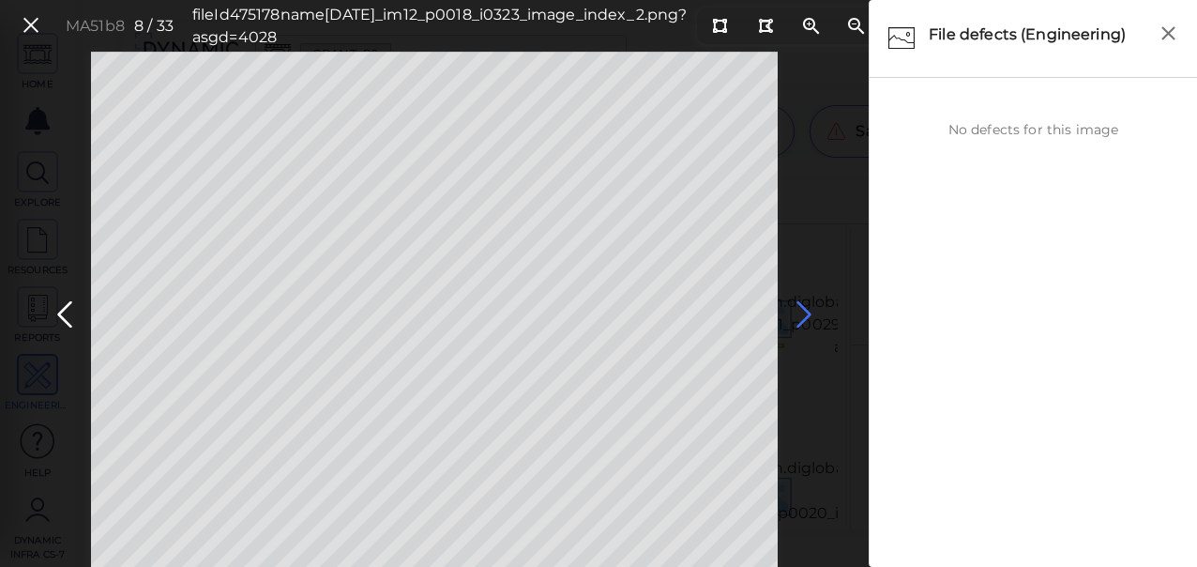
click at [814, 323] on icon at bounding box center [804, 314] width 30 height 37
click at [799, 313] on icon at bounding box center [804, 314] width 30 height 37
click at [800, 311] on icon at bounding box center [804, 314] width 30 height 37
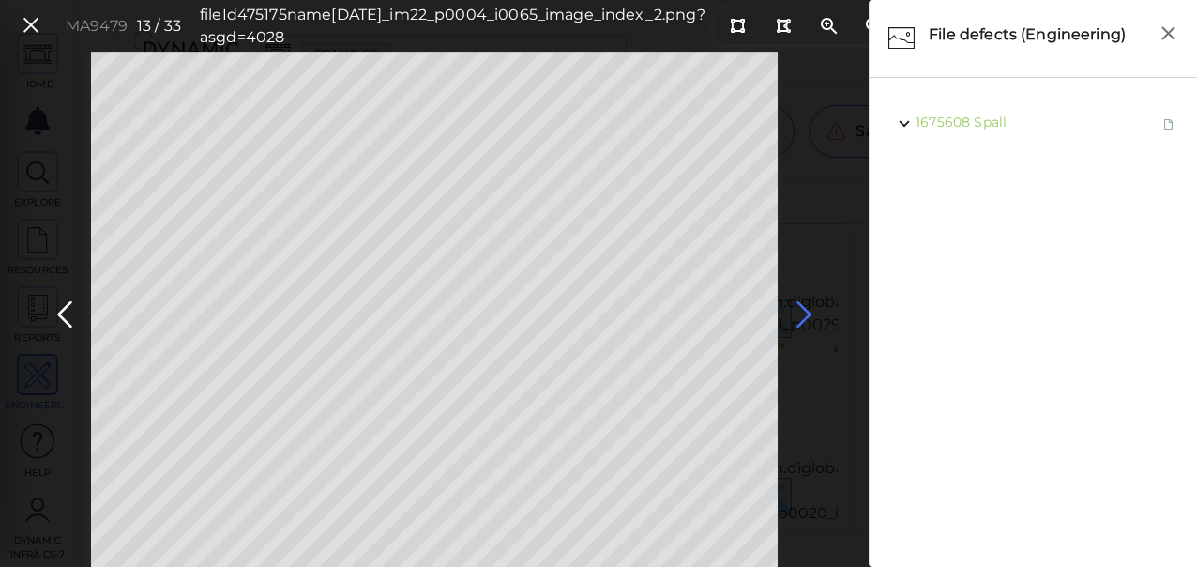
click at [801, 311] on icon at bounding box center [804, 314] width 30 height 37
click at [799, 313] on icon at bounding box center [804, 314] width 30 height 37
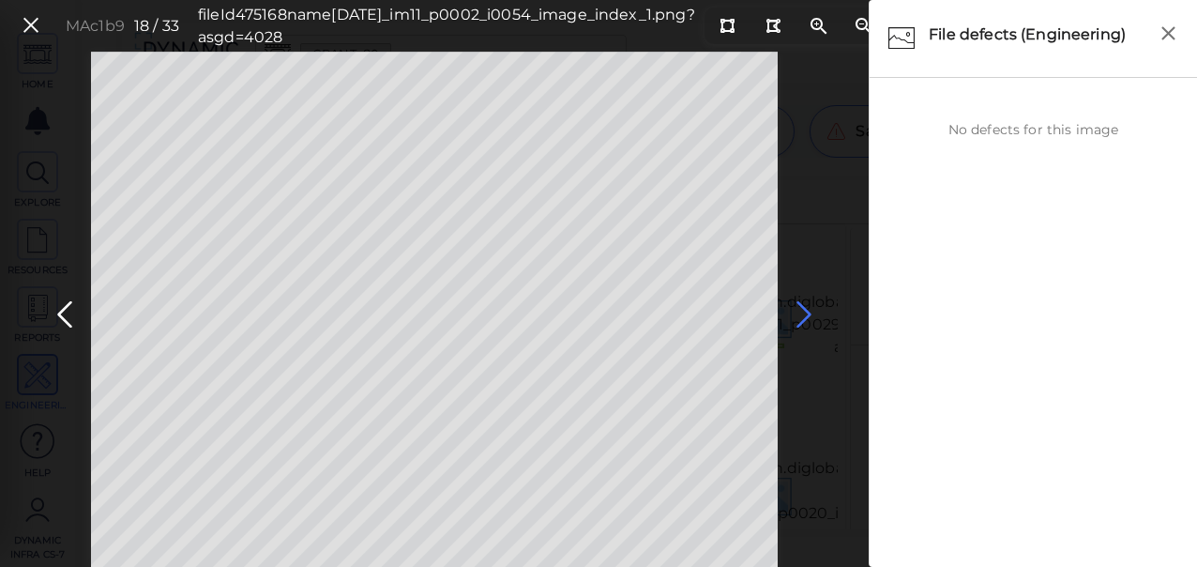
click at [799, 313] on icon at bounding box center [804, 314] width 30 height 37
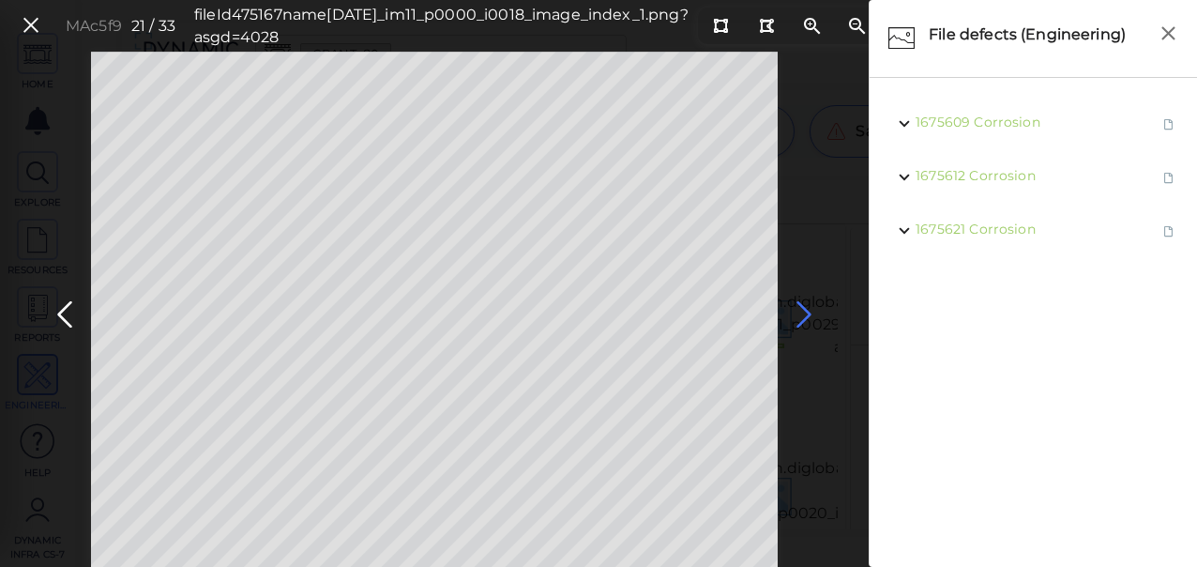
click at [799, 313] on icon at bounding box center [804, 314] width 30 height 37
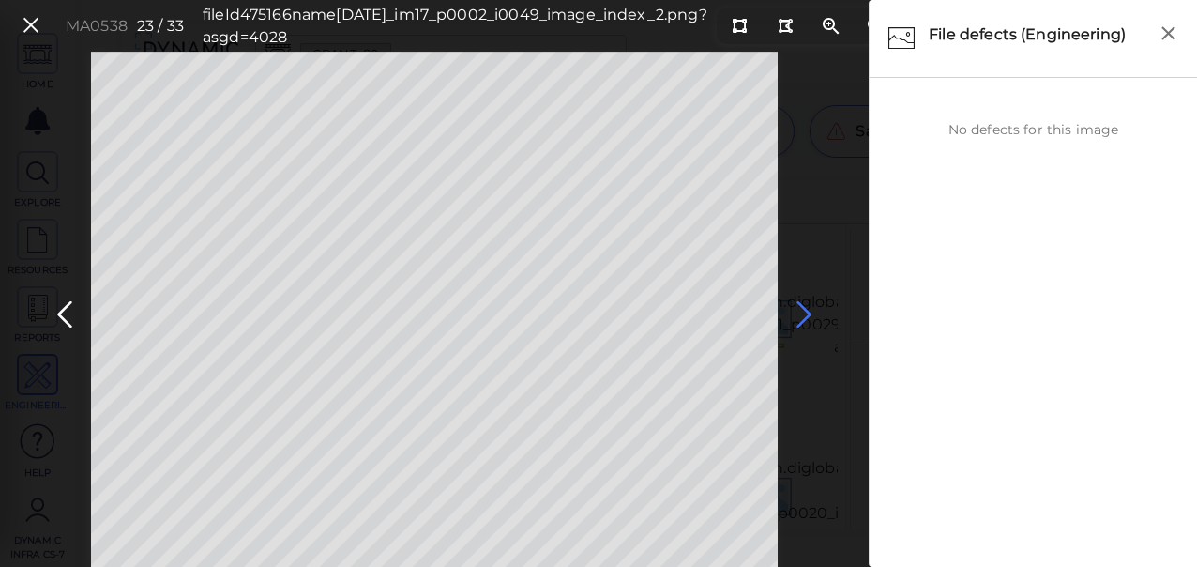
click at [799, 313] on icon at bounding box center [804, 314] width 30 height 37
click at [799, 315] on icon at bounding box center [804, 314] width 30 height 37
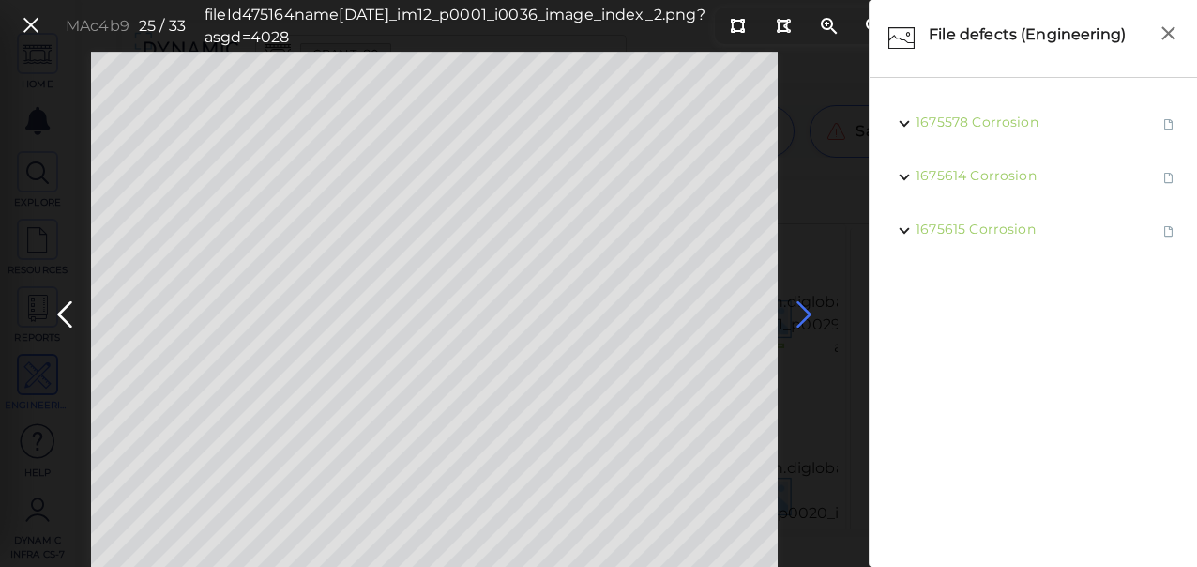
click at [799, 315] on icon at bounding box center [804, 314] width 30 height 37
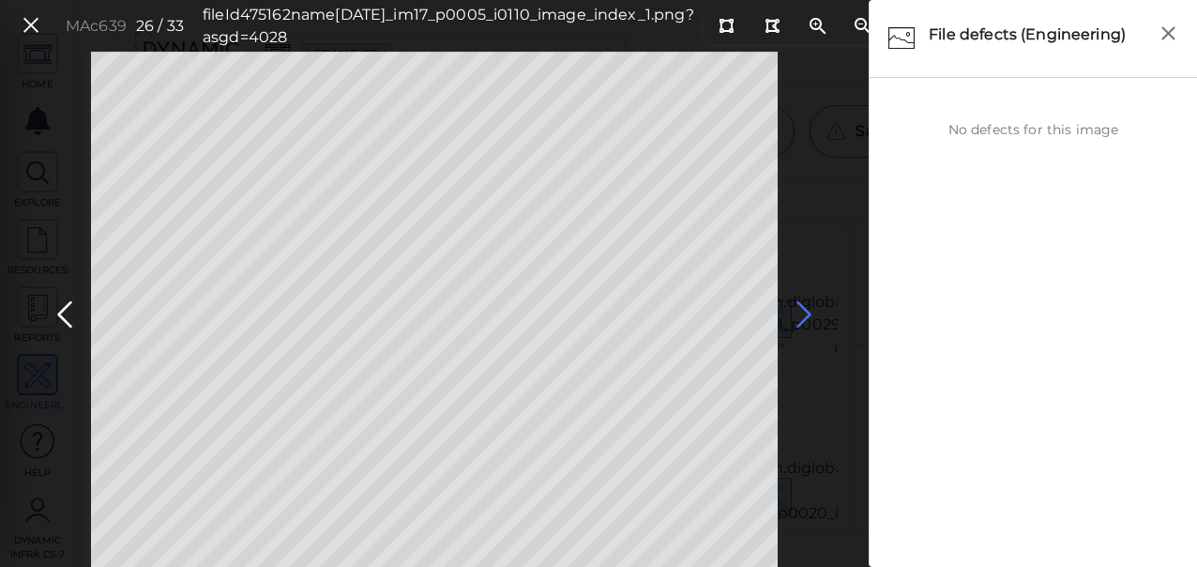
click at [799, 315] on icon at bounding box center [804, 314] width 30 height 37
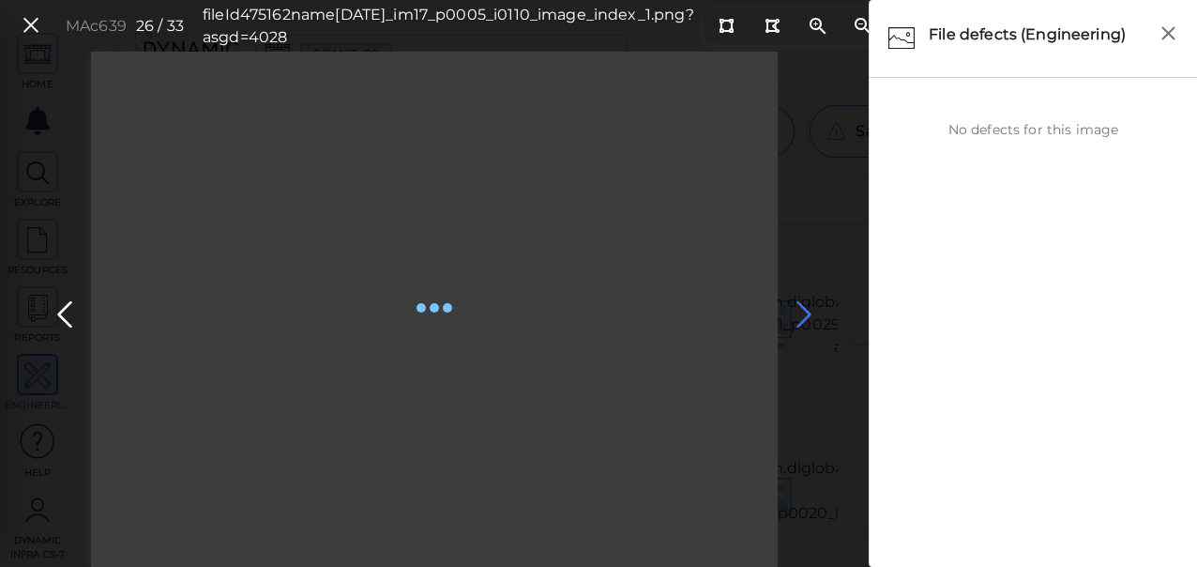
click at [798, 315] on icon at bounding box center [804, 314] width 30 height 37
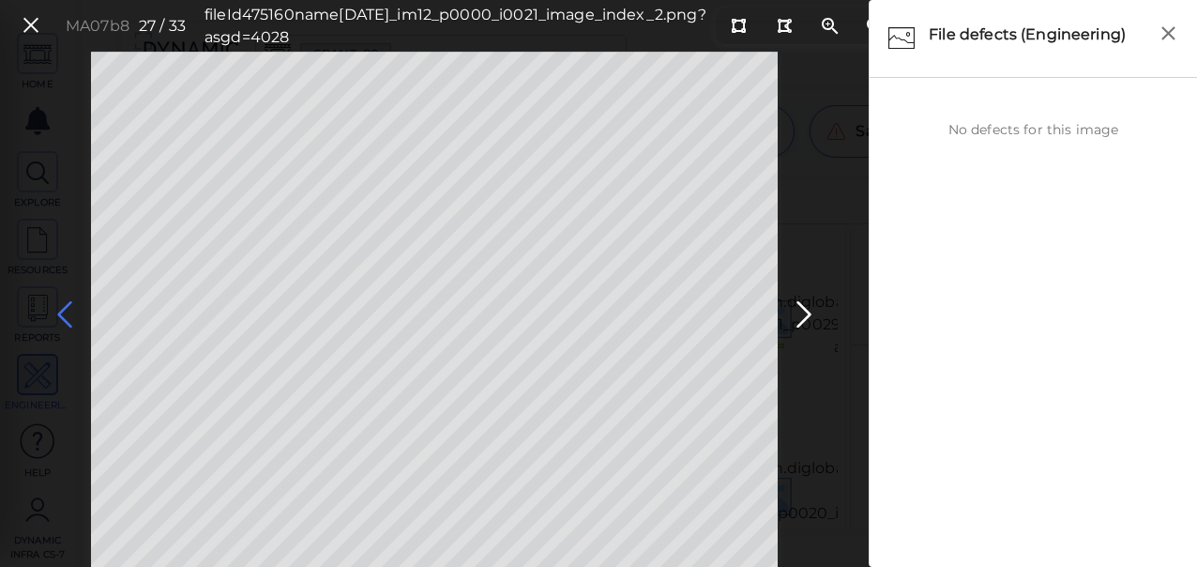
click at [64, 306] on icon at bounding box center [65, 314] width 30 height 37
click at [799, 312] on icon at bounding box center [804, 314] width 30 height 37
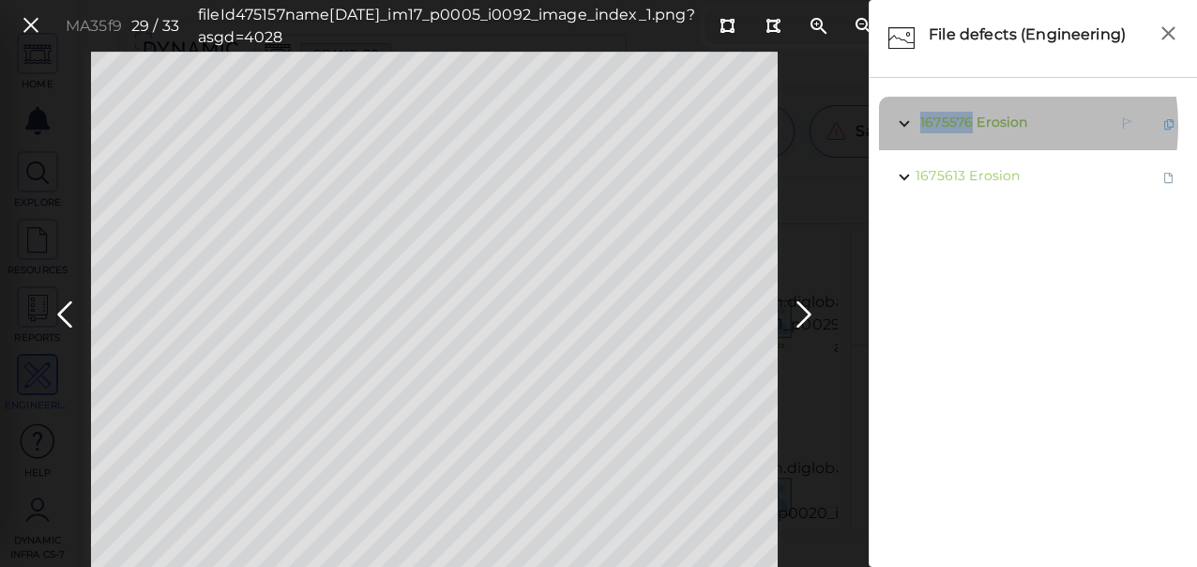
click at [954, 126] on span "1675576" at bounding box center [946, 122] width 53 height 17
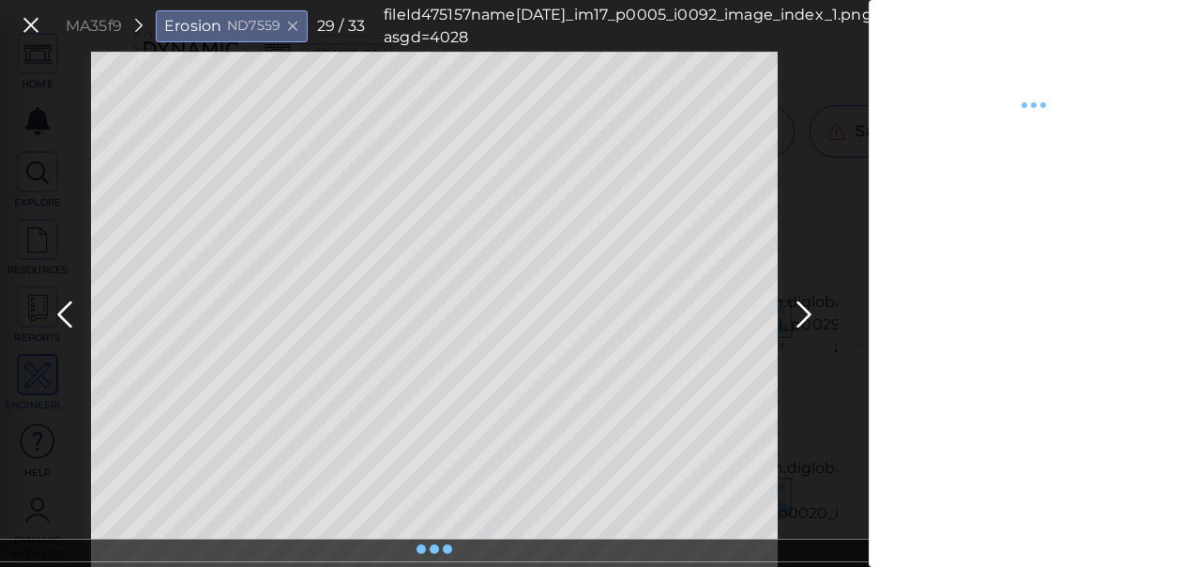
type textarea "x"
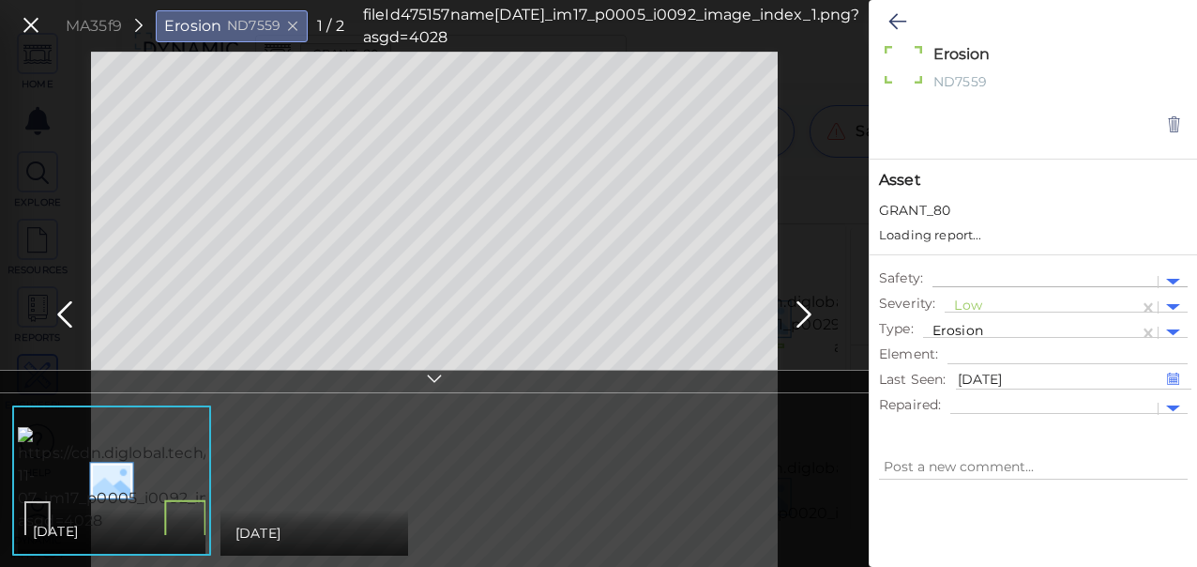
type textarea "x"
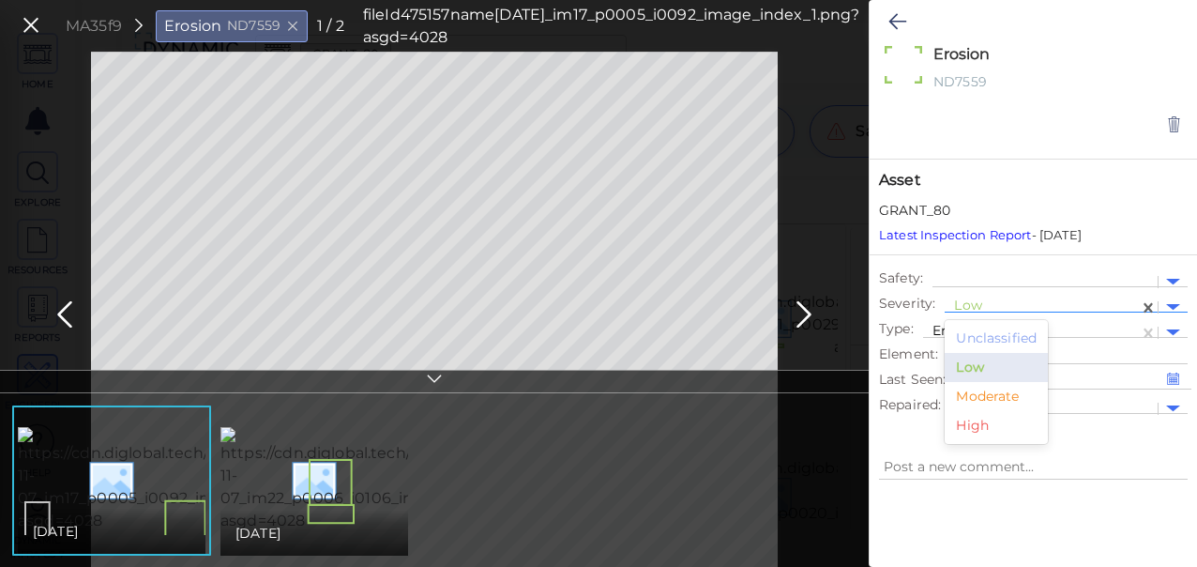
click at [984, 307] on div at bounding box center [1041, 307] width 175 height 20
click at [1004, 395] on div "Moderate" at bounding box center [996, 396] width 103 height 29
type textarea "x"
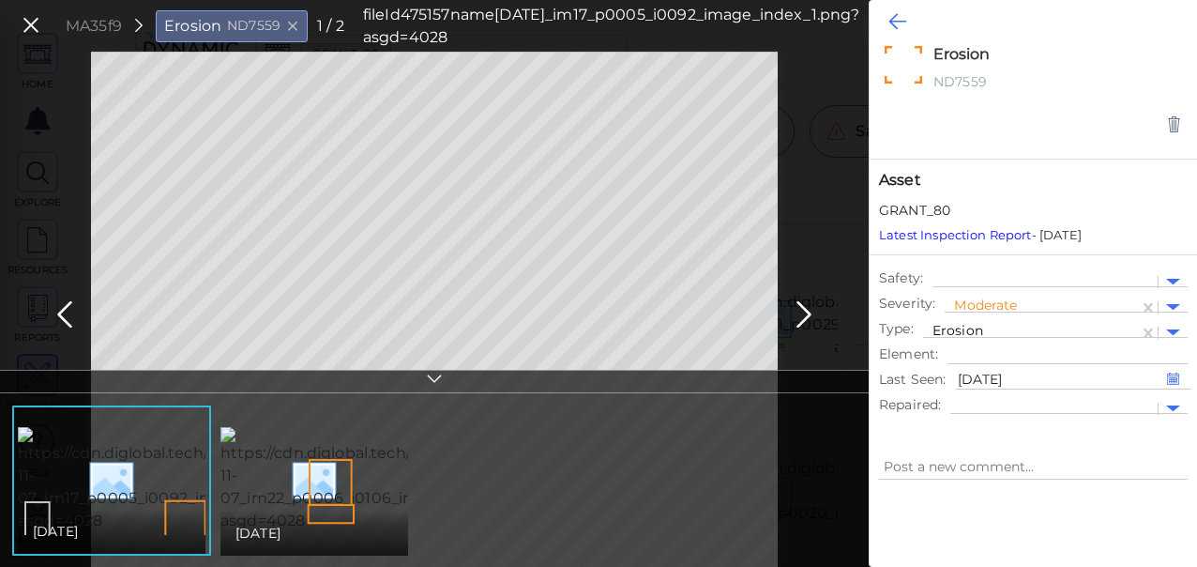
click at [903, 21] on icon at bounding box center [897, 21] width 18 height 23
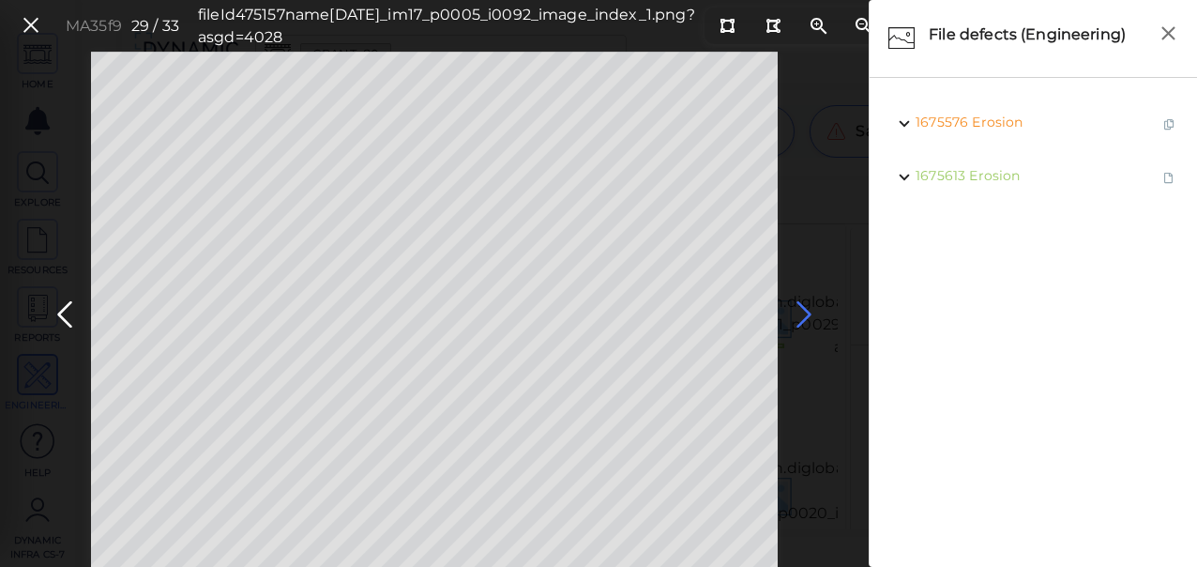
click at [791, 321] on icon at bounding box center [804, 314] width 30 height 37
click at [803, 314] on icon at bounding box center [804, 314] width 30 height 37
click at [806, 313] on icon at bounding box center [804, 314] width 30 height 37
click at [39, 24] on icon at bounding box center [31, 25] width 21 height 25
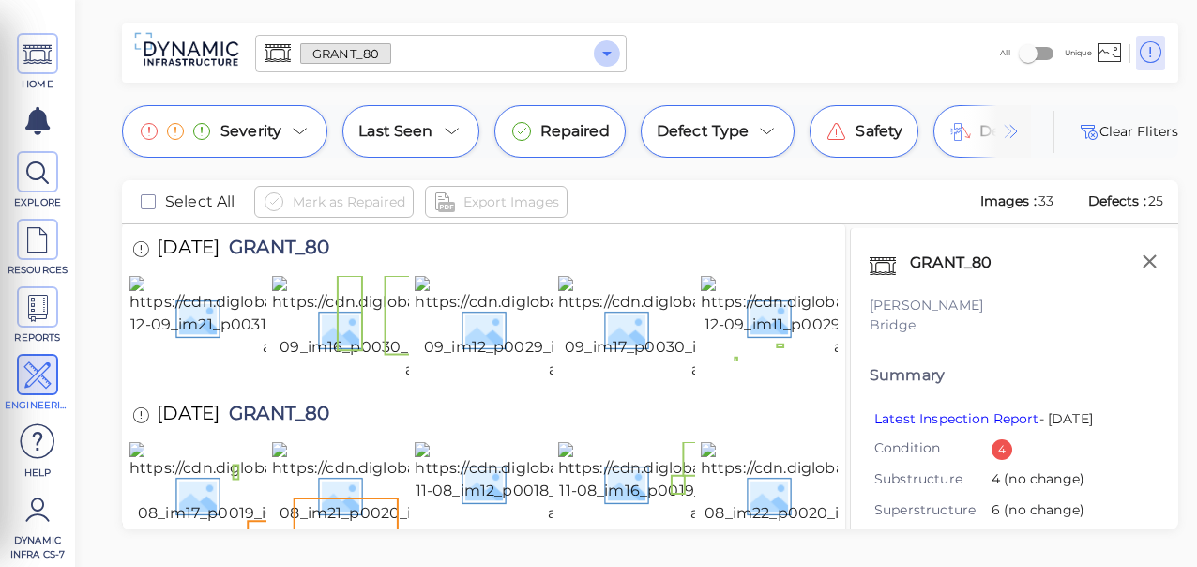
click at [608, 56] on icon "Open" at bounding box center [607, 53] width 23 height 23
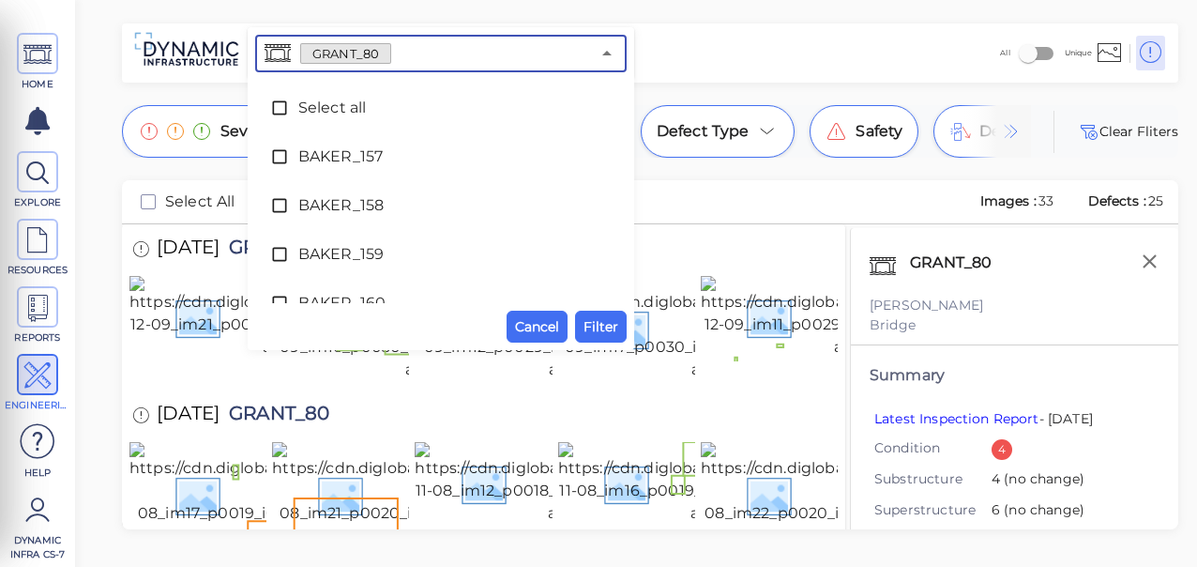
scroll to position [4317, 0]
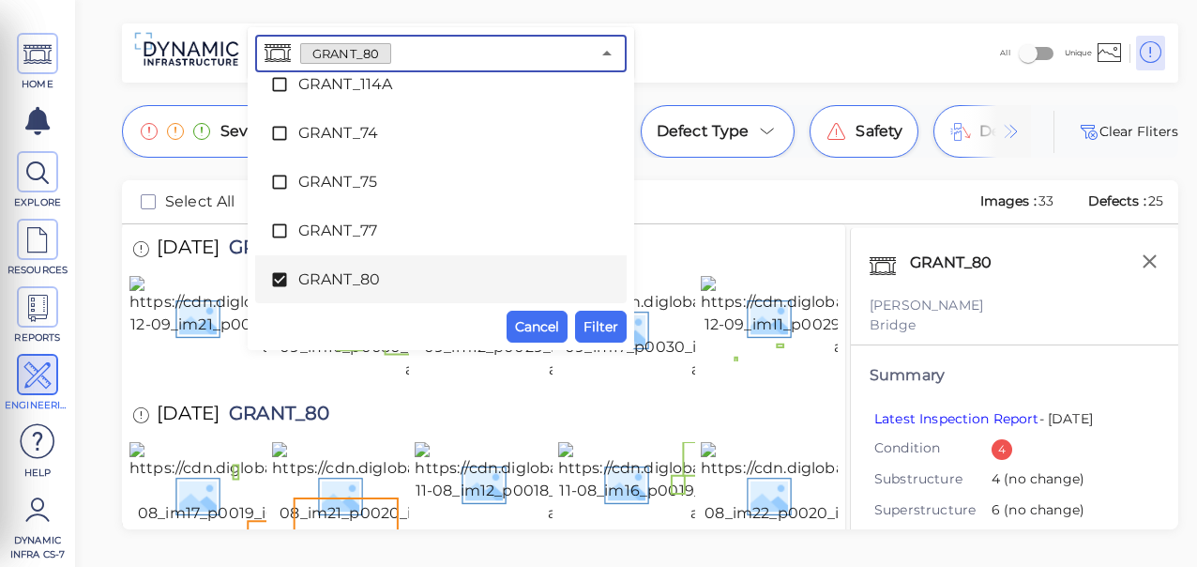
click at [278, 277] on icon at bounding box center [279, 280] width 14 height 14
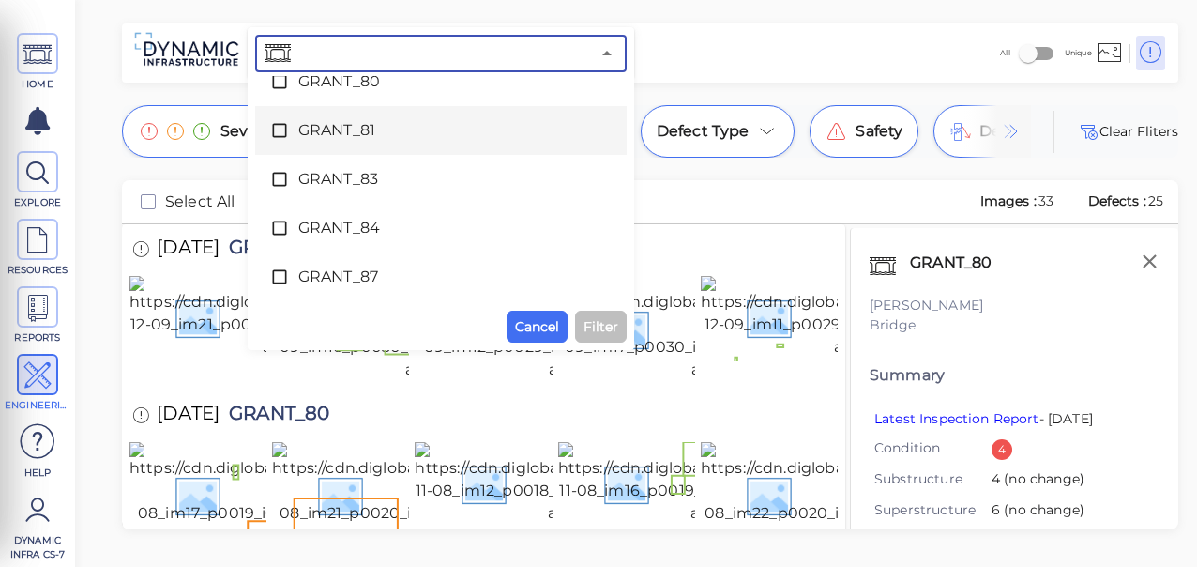
click at [318, 129] on span "GRANT_81" at bounding box center [440, 130] width 285 height 23
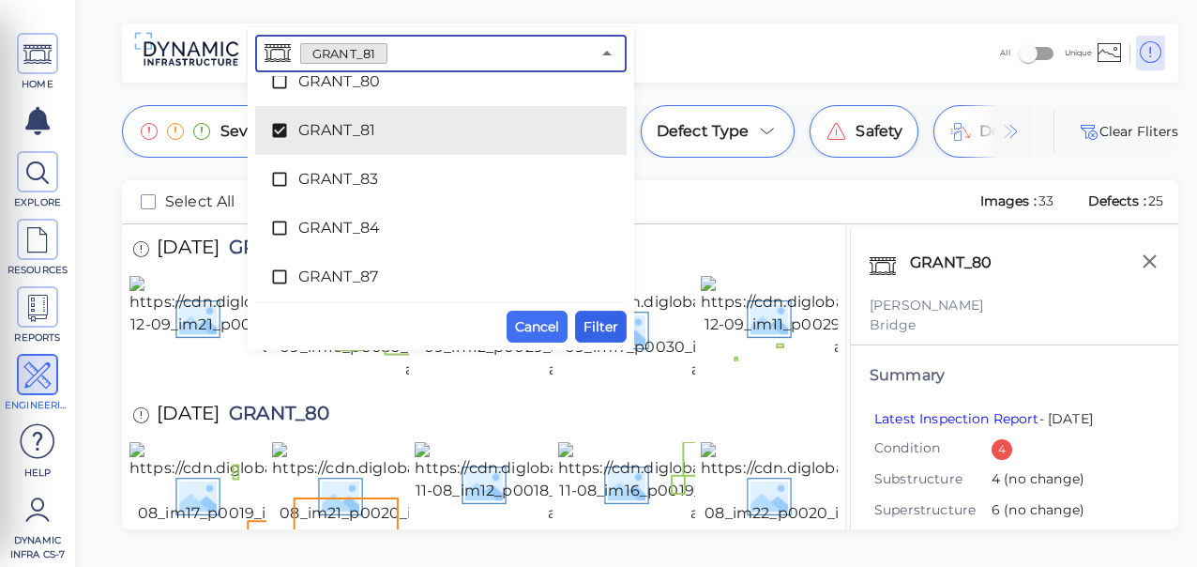
click at [597, 319] on span "Filter" at bounding box center [601, 326] width 35 height 23
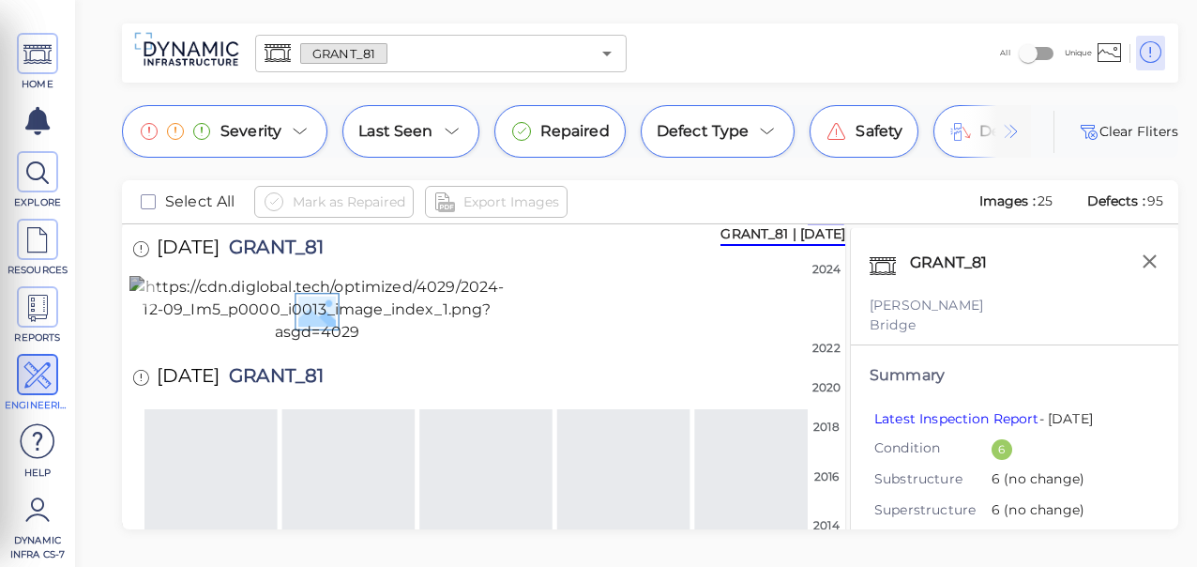
click at [308, 343] on img at bounding box center [316, 310] width 375 height 68
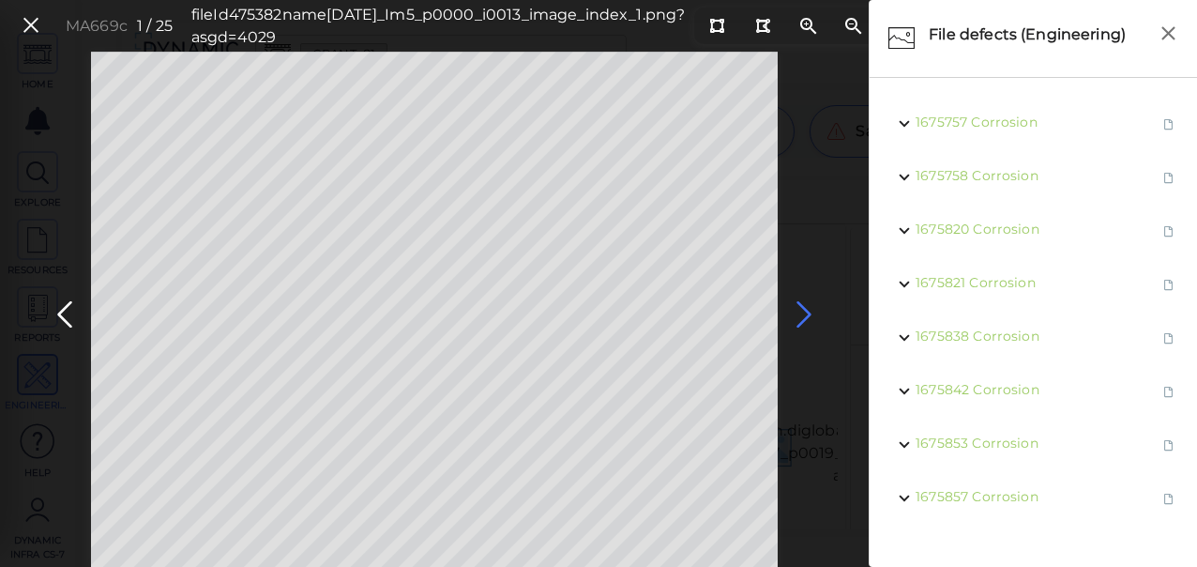
click at [805, 313] on icon at bounding box center [804, 314] width 30 height 37
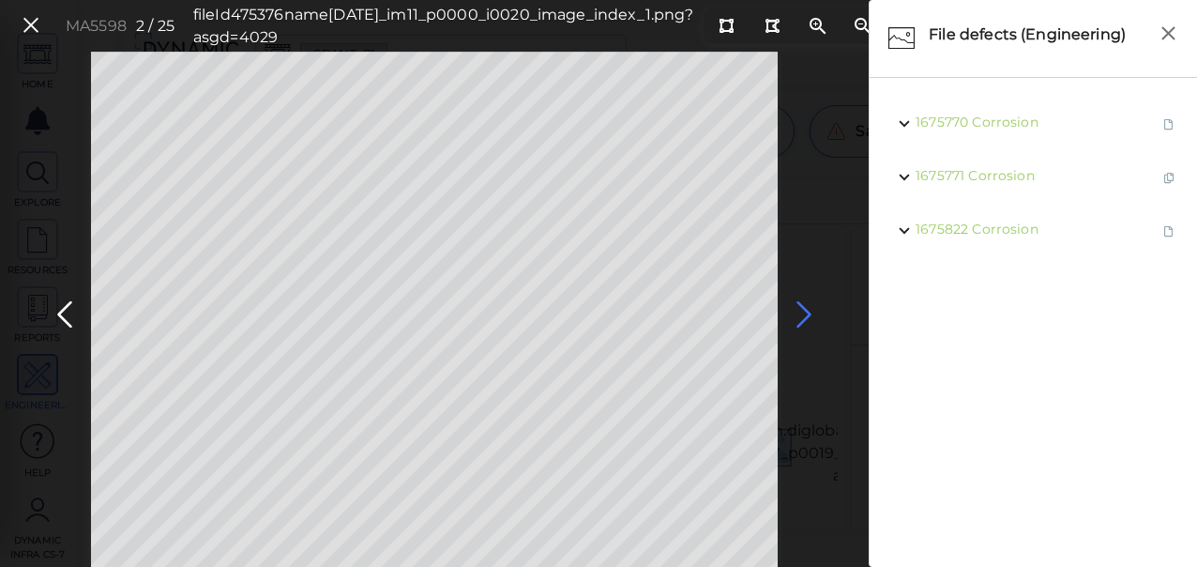
click at [805, 313] on icon at bounding box center [804, 314] width 30 height 37
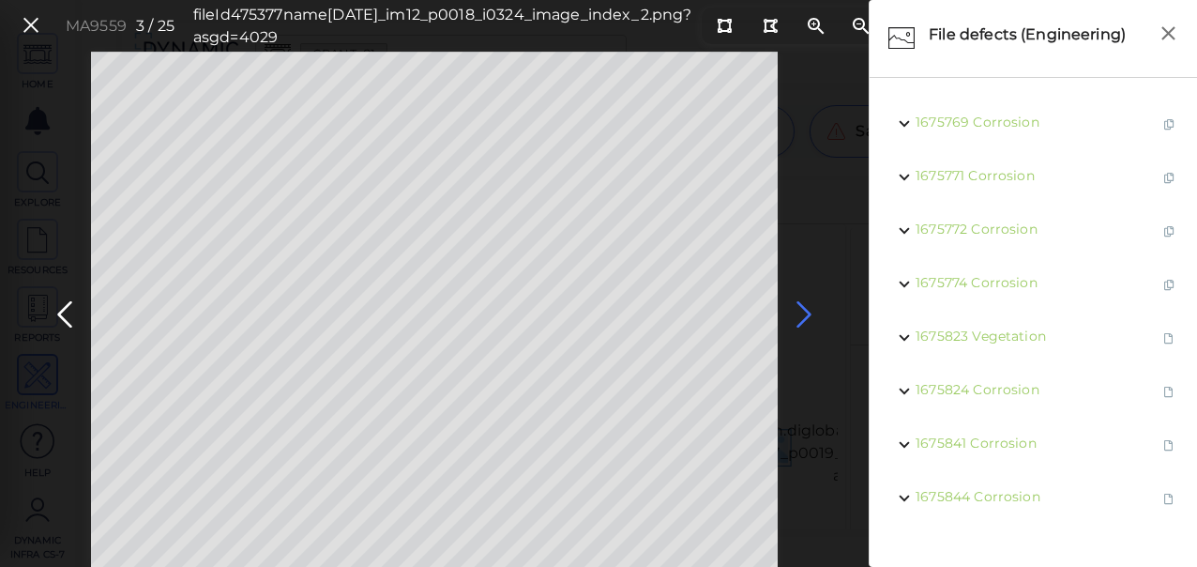
click at [807, 313] on icon at bounding box center [804, 314] width 30 height 37
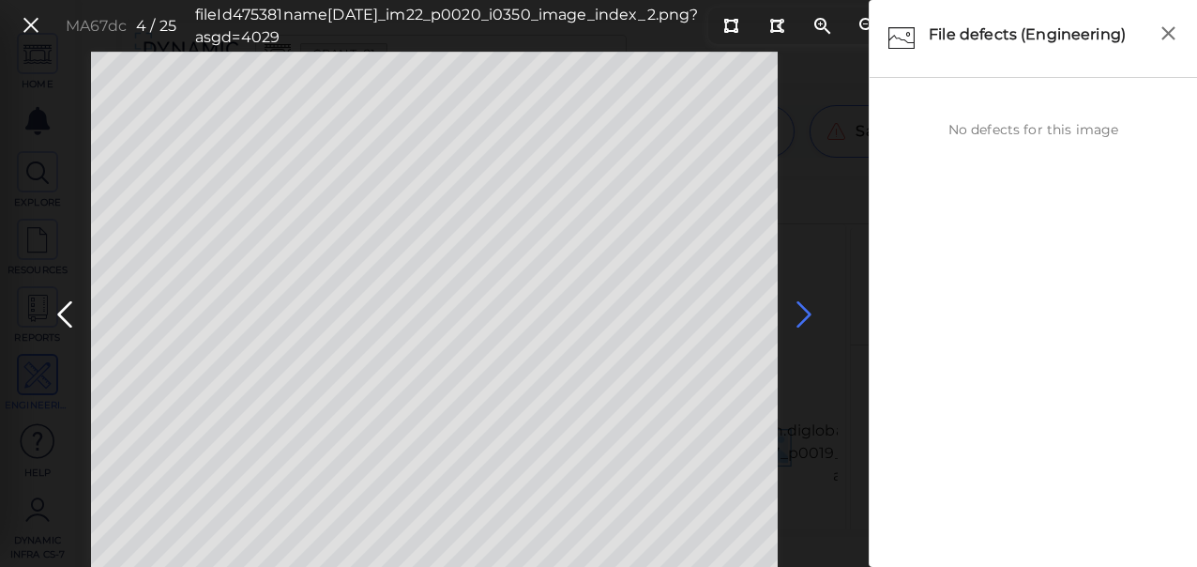
click at [808, 313] on icon at bounding box center [804, 314] width 30 height 37
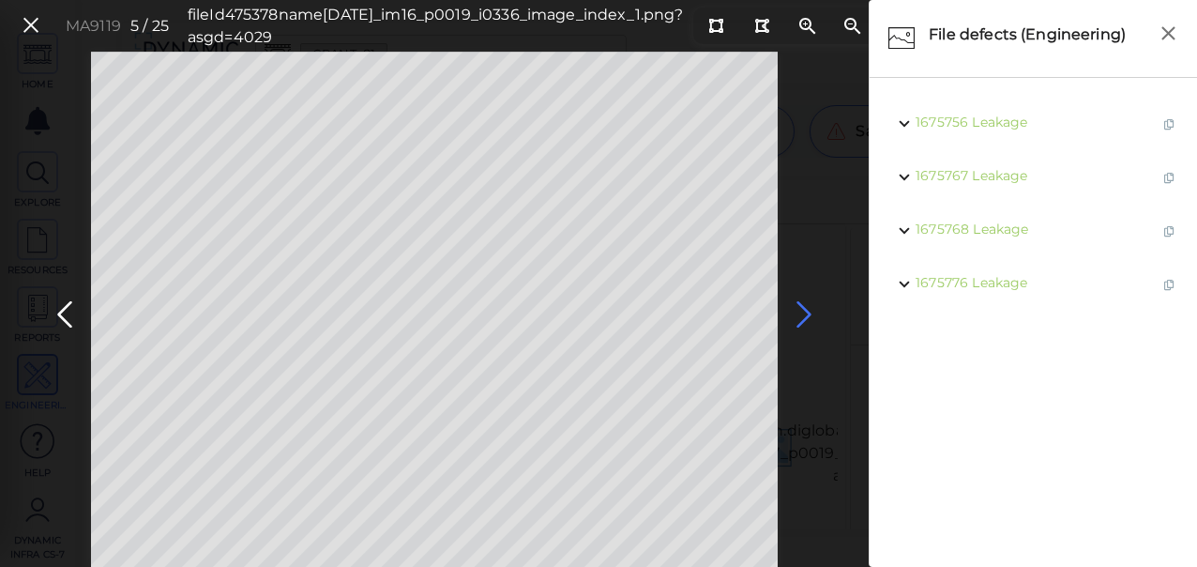
click at [807, 313] on icon at bounding box center [804, 314] width 30 height 37
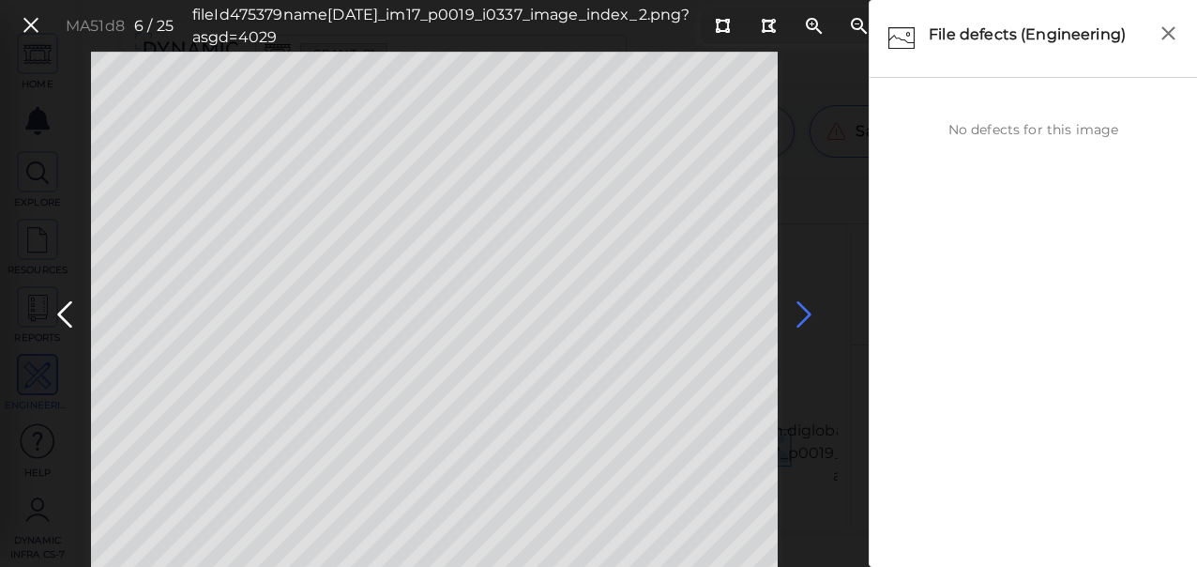
click at [804, 315] on icon at bounding box center [804, 314] width 30 height 37
click at [803, 315] on icon at bounding box center [804, 314] width 30 height 37
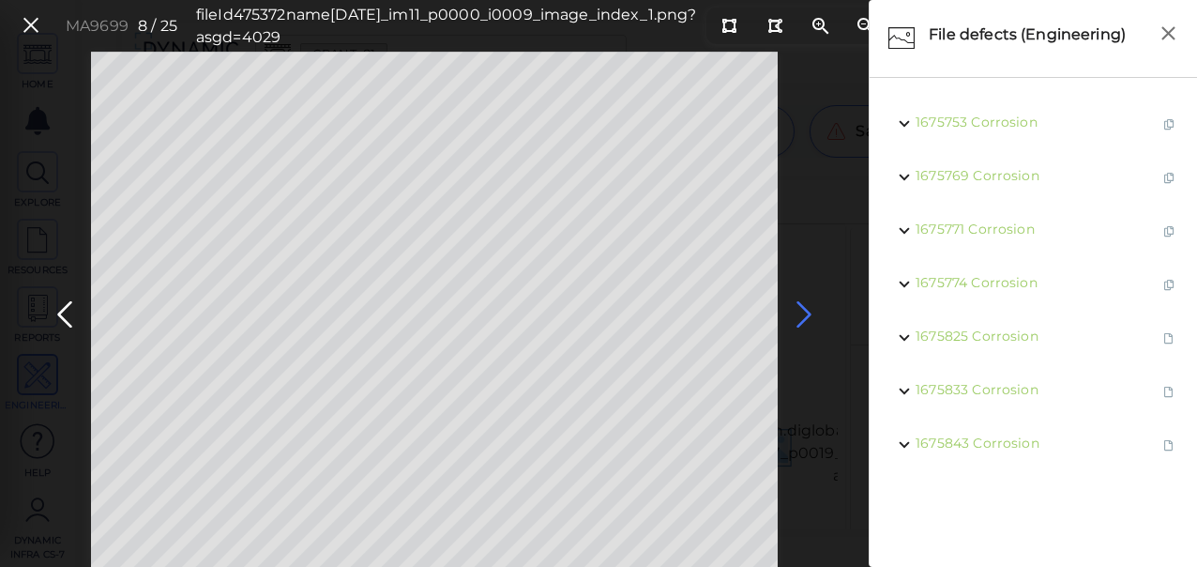
click at [811, 311] on icon at bounding box center [804, 314] width 30 height 37
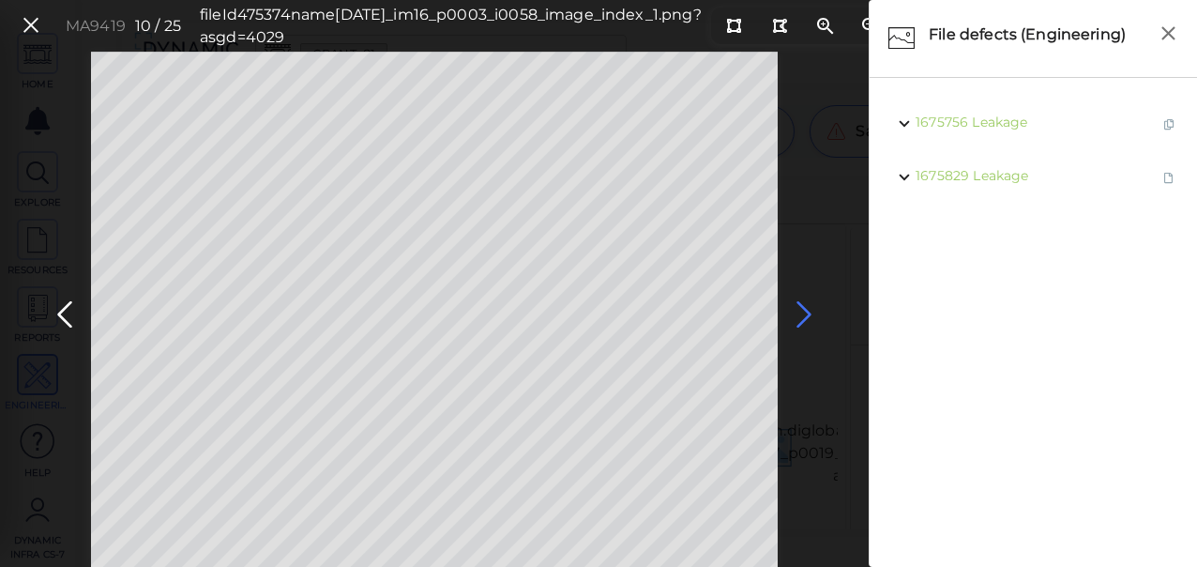
click at [811, 311] on icon at bounding box center [804, 314] width 30 height 37
click at [800, 311] on icon at bounding box center [804, 314] width 30 height 37
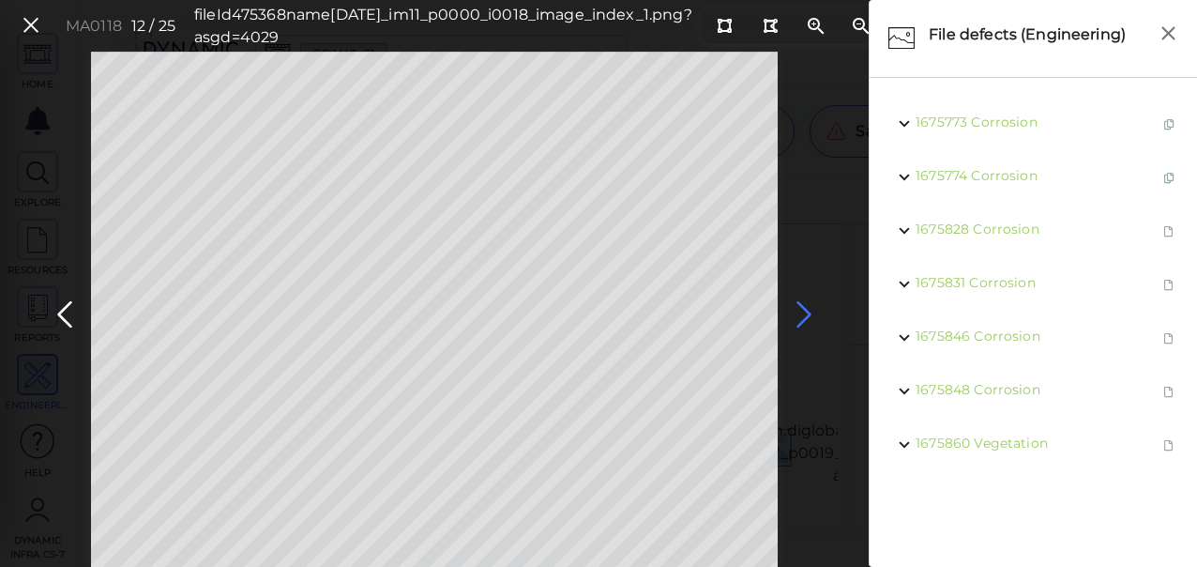
click at [800, 311] on icon at bounding box center [804, 314] width 30 height 37
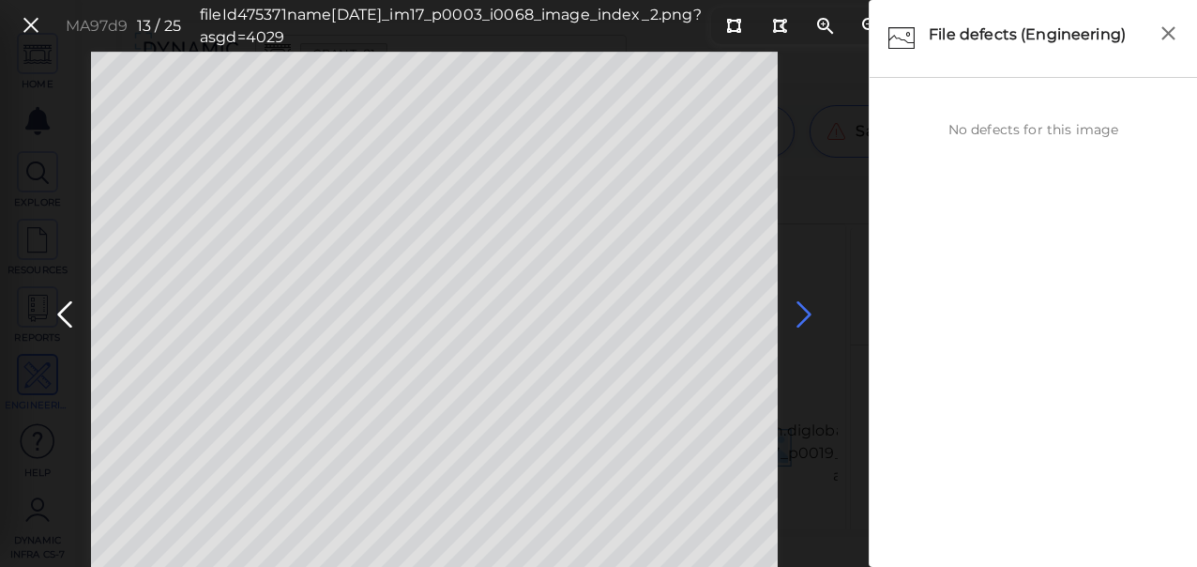
click at [799, 311] on icon at bounding box center [804, 314] width 30 height 37
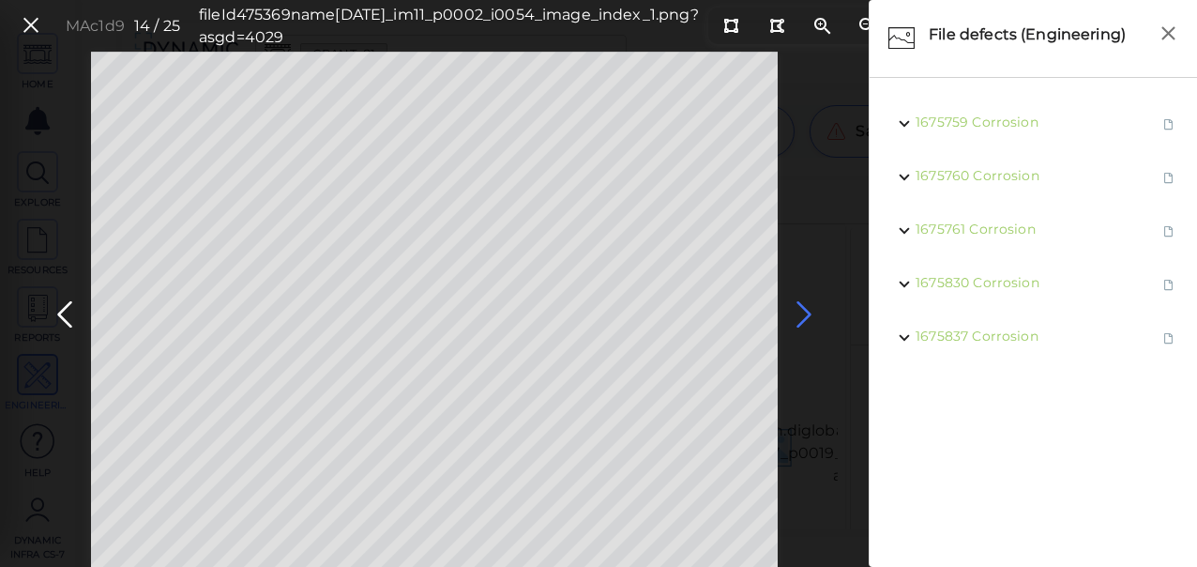
click at [799, 311] on icon at bounding box center [804, 314] width 30 height 37
click at [796, 310] on icon at bounding box center [804, 314] width 30 height 37
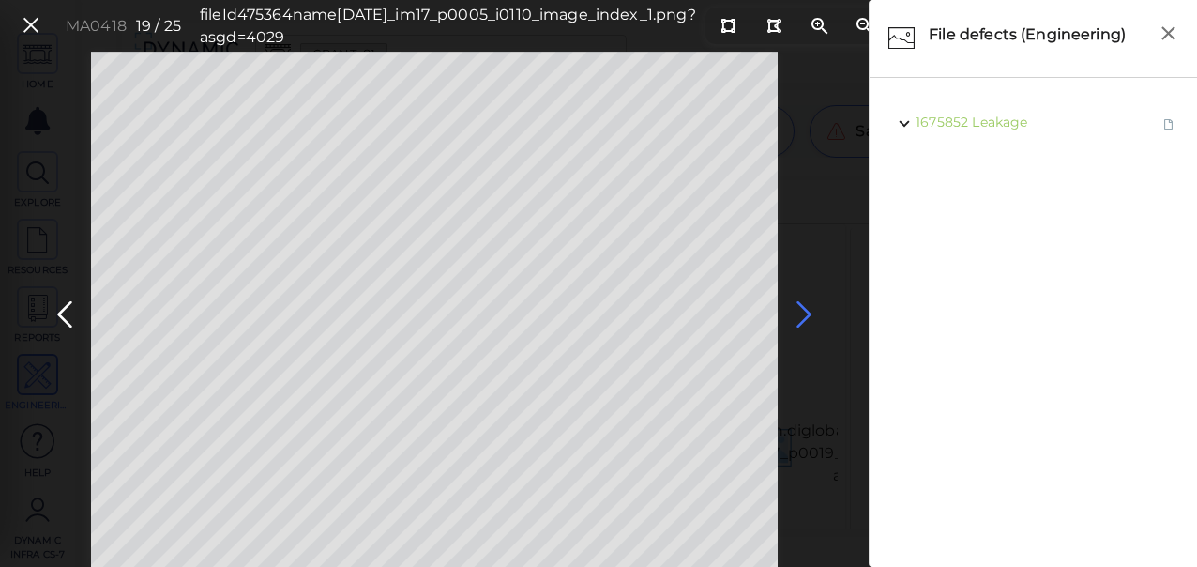
click at [796, 310] on icon at bounding box center [804, 314] width 30 height 37
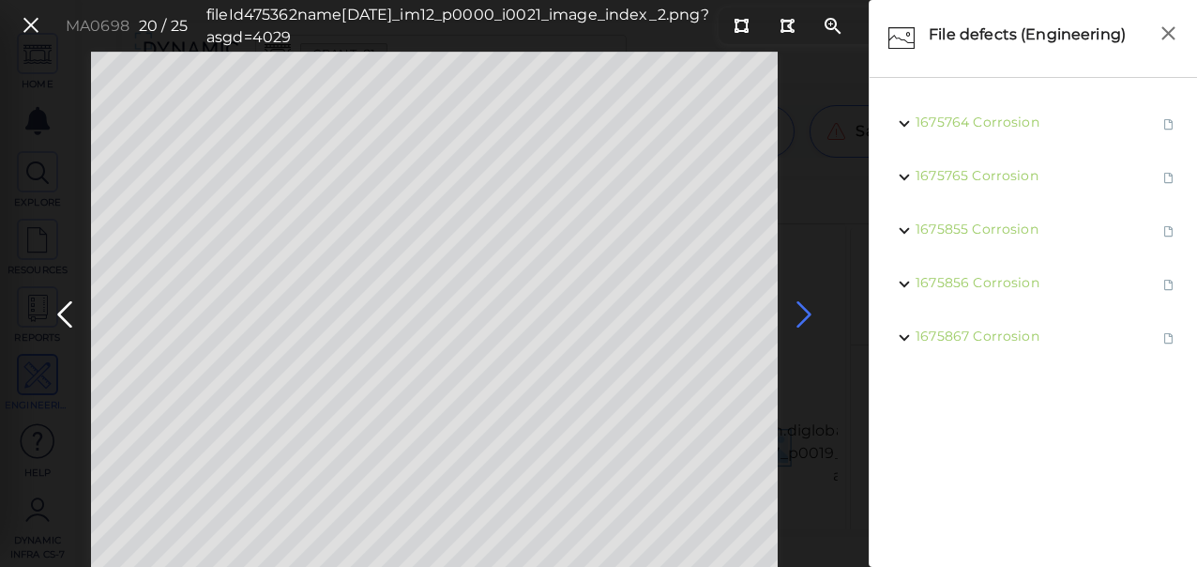
click at [796, 310] on icon at bounding box center [804, 314] width 30 height 37
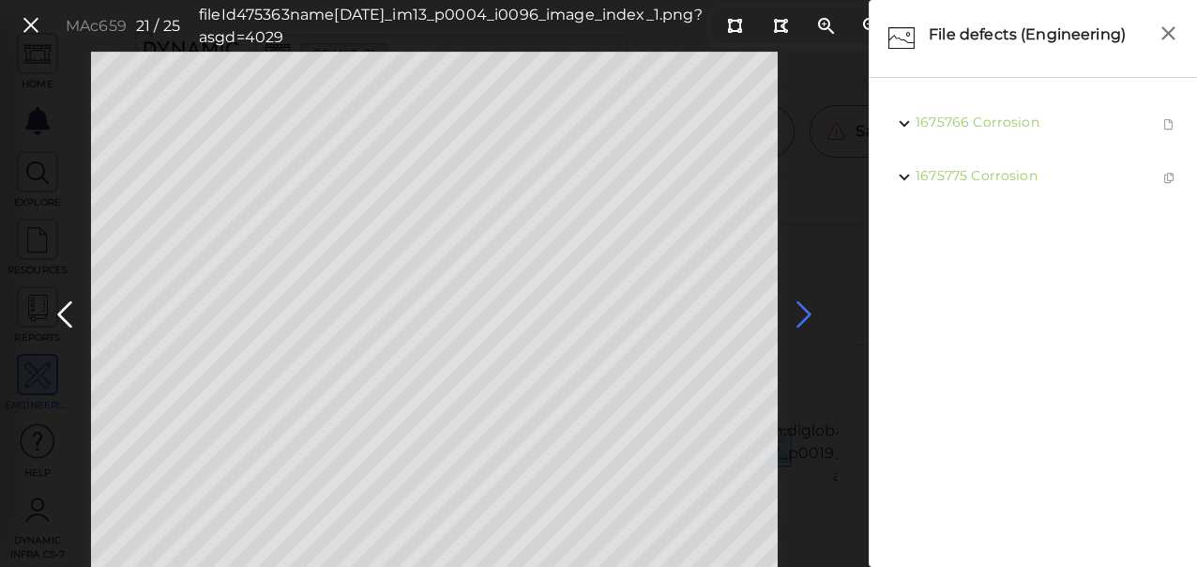
click at [796, 310] on icon at bounding box center [804, 314] width 30 height 37
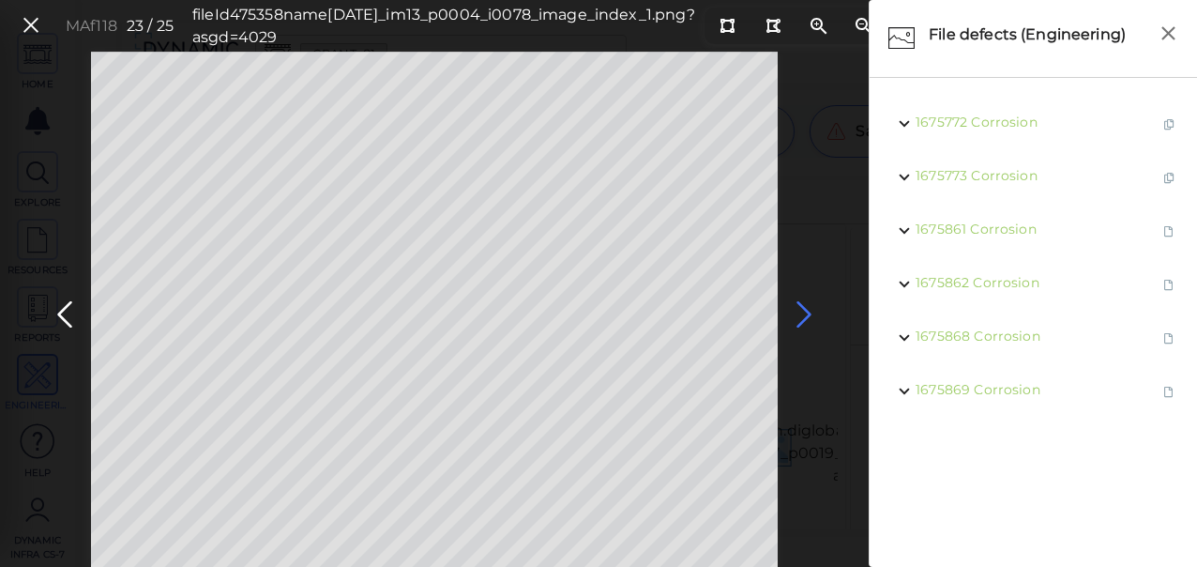
click at [796, 310] on icon at bounding box center [804, 314] width 30 height 37
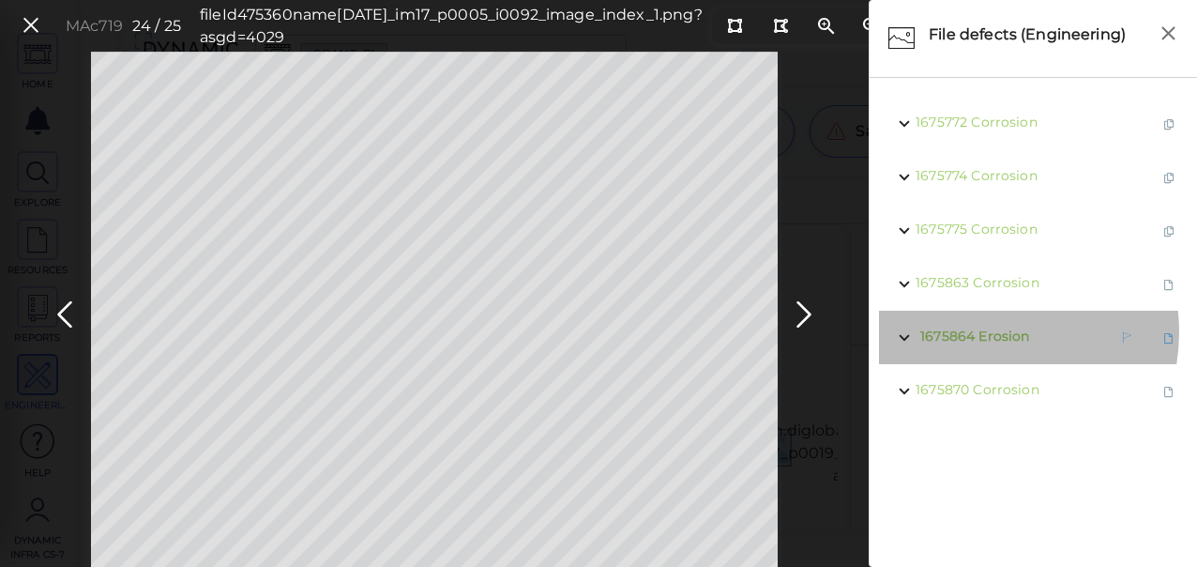
click at [983, 332] on span "Erosion" at bounding box center [1004, 335] width 51 height 17
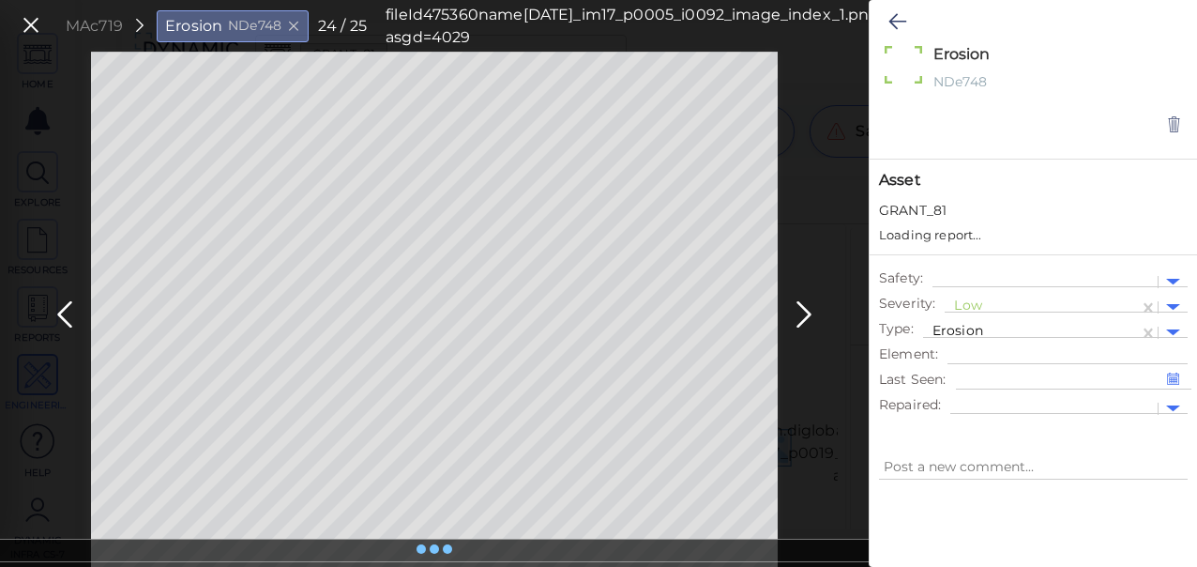
type textarea "x"
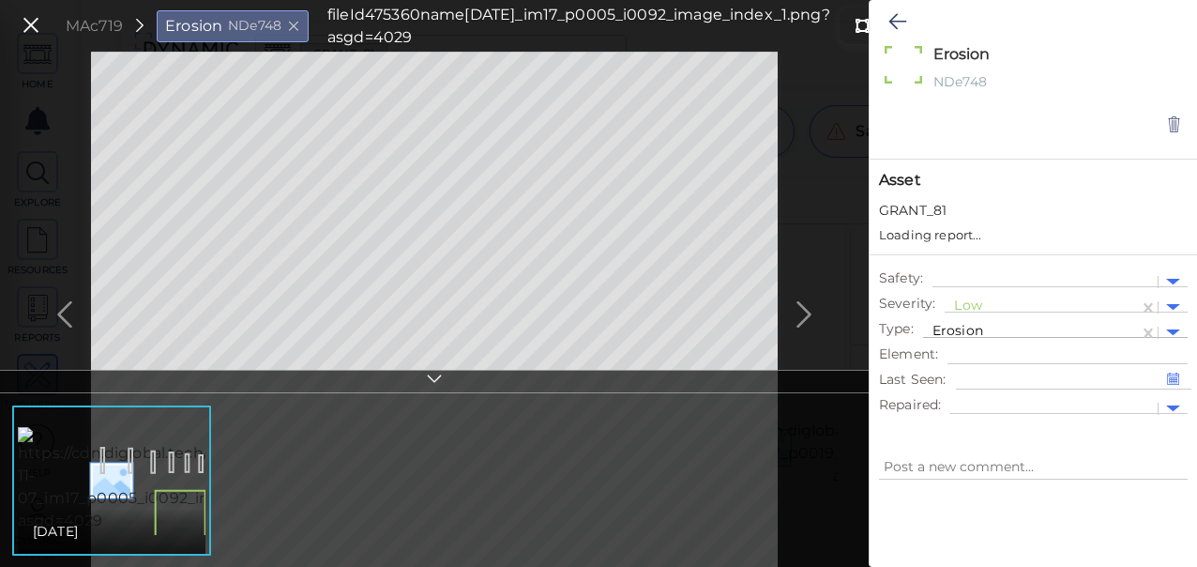
type textarea "x"
click at [976, 304] on div at bounding box center [1041, 307] width 175 height 20
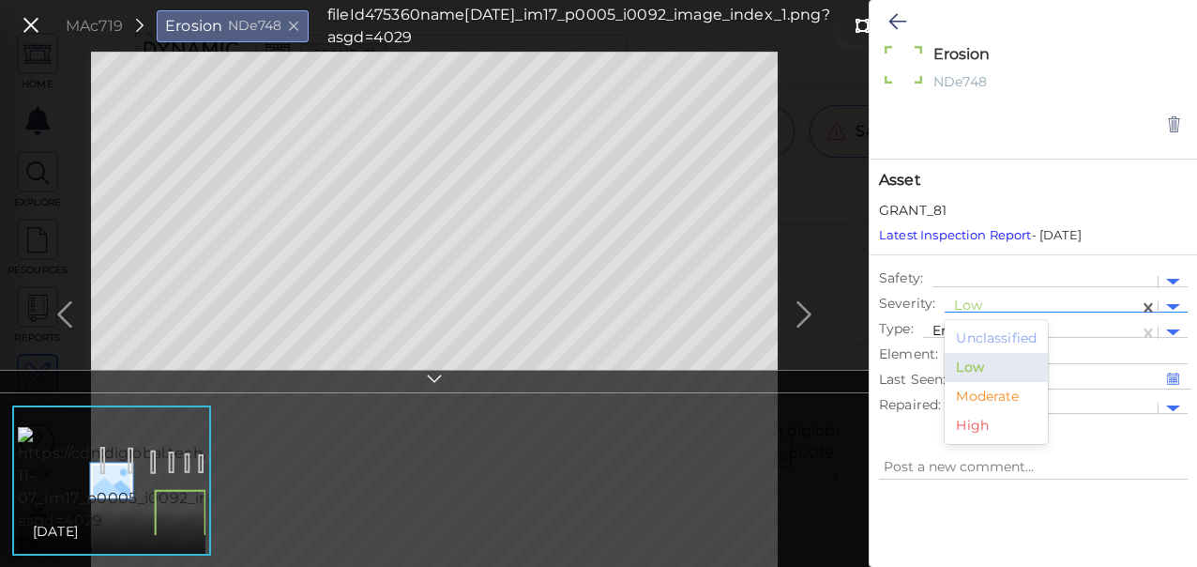
click at [984, 393] on div "Moderate" at bounding box center [996, 396] width 103 height 29
type textarea "x"
click at [435, 374] on icon at bounding box center [434, 382] width 19 height 22
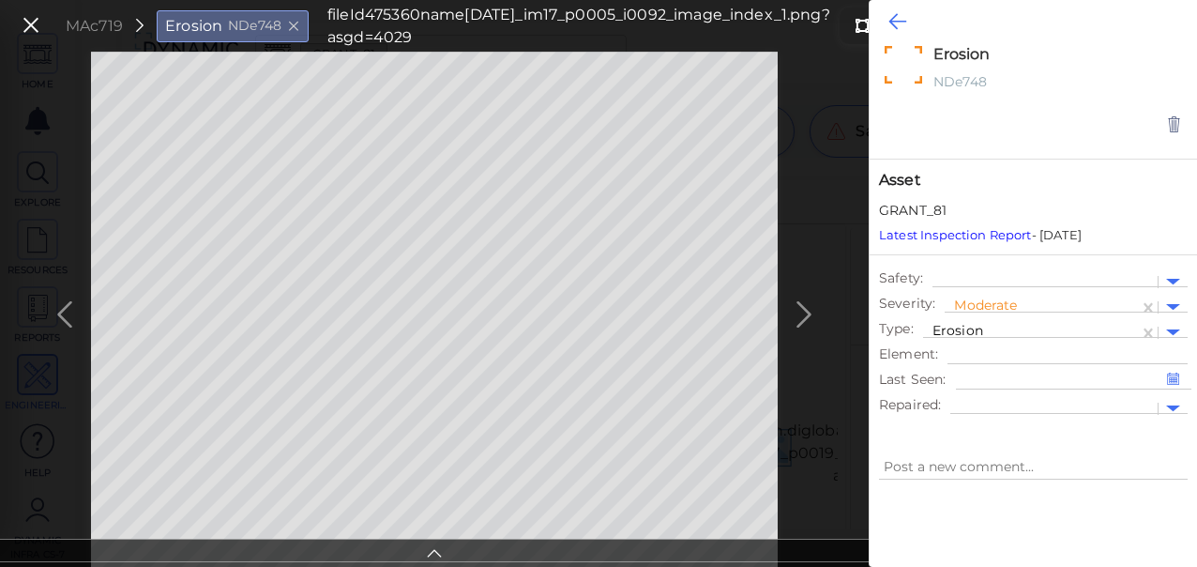
click at [895, 9] on button at bounding box center [897, 21] width 37 height 41
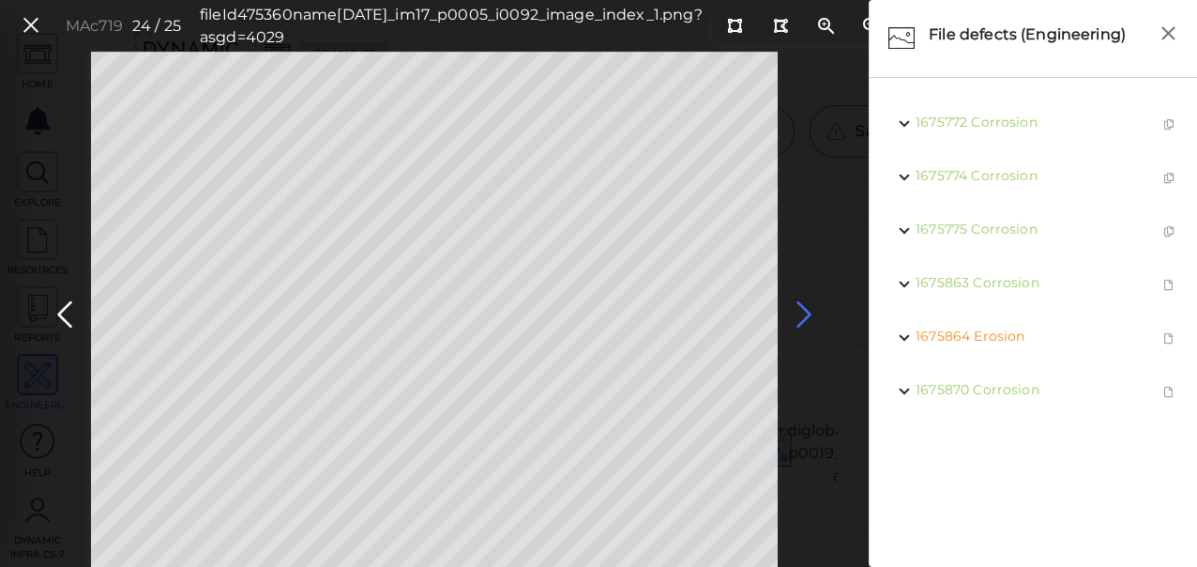
click at [799, 313] on icon at bounding box center [804, 314] width 30 height 37
click at [800, 311] on icon at bounding box center [804, 314] width 30 height 37
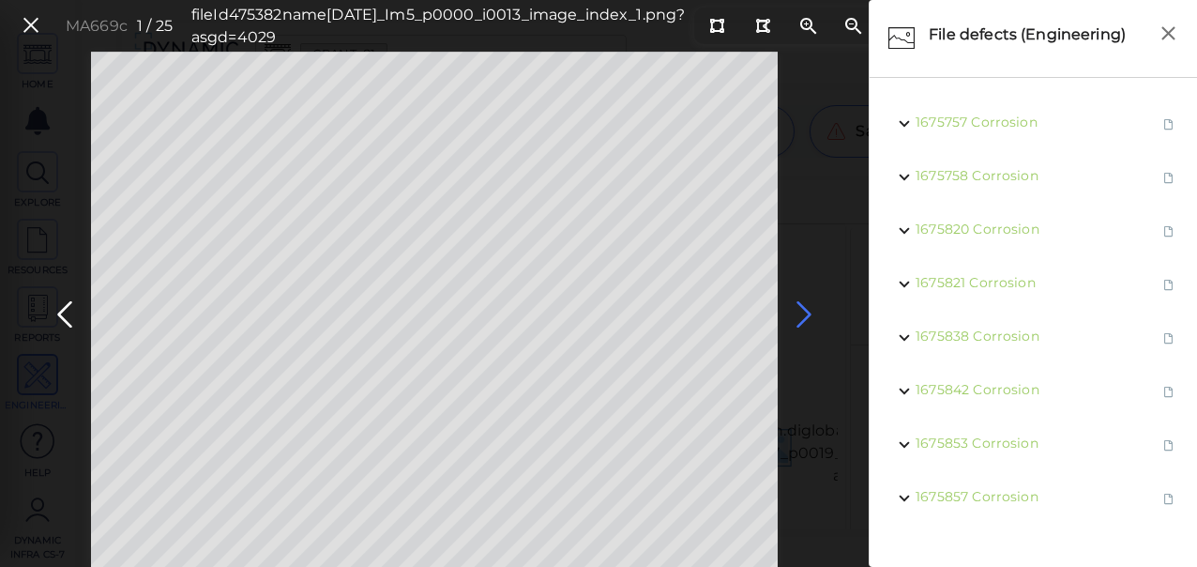
click at [800, 311] on icon at bounding box center [804, 314] width 30 height 37
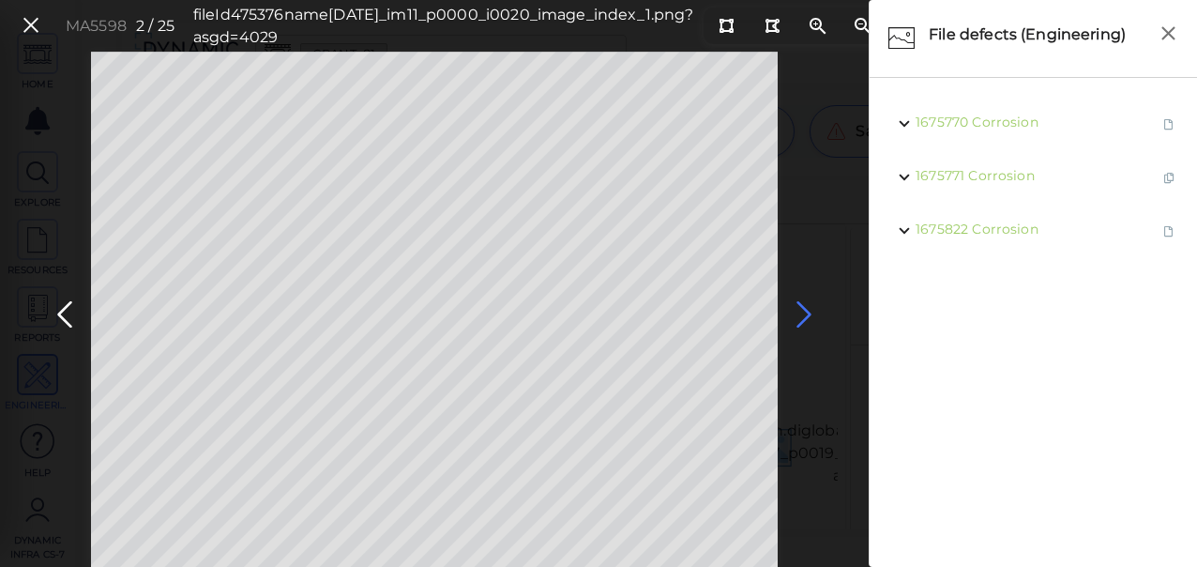
click at [800, 311] on icon at bounding box center [804, 314] width 30 height 37
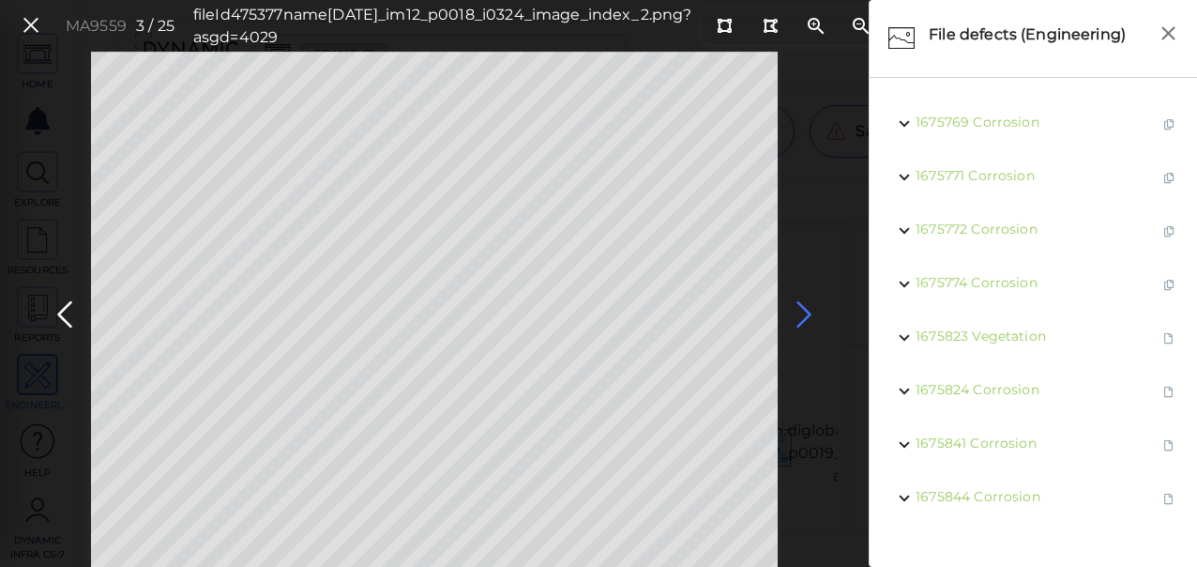
click at [800, 311] on icon at bounding box center [804, 314] width 30 height 37
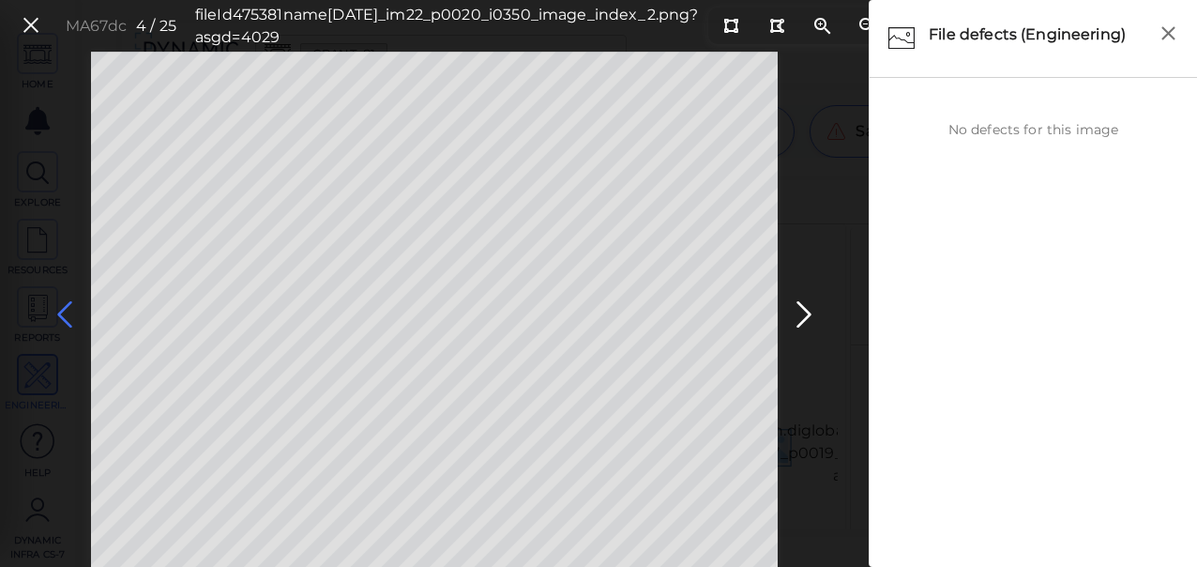
click at [74, 308] on icon at bounding box center [65, 314] width 30 height 37
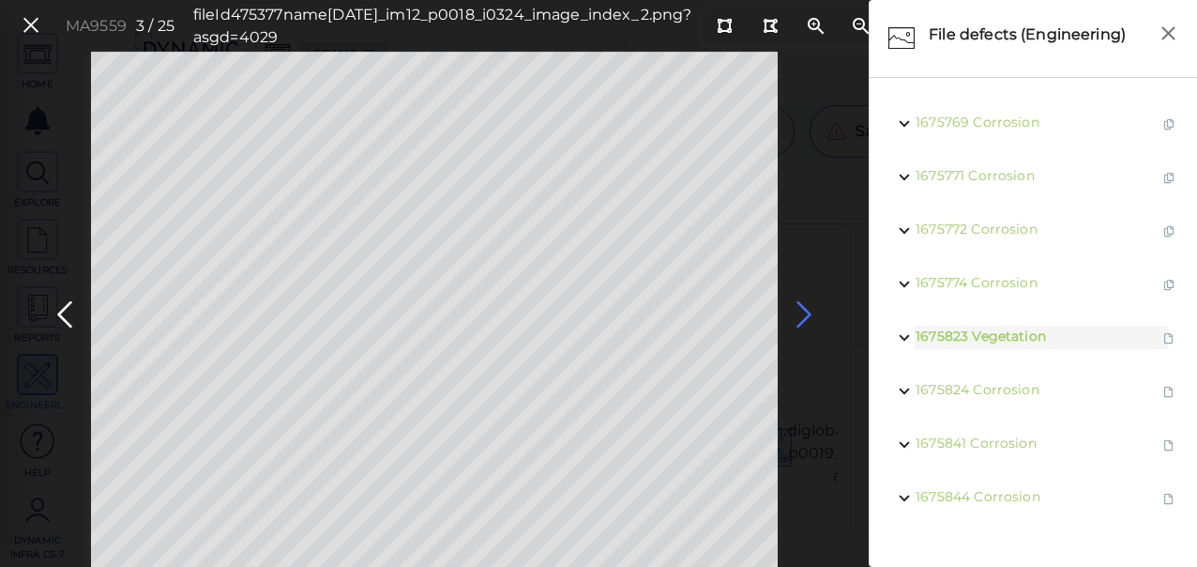
click at [807, 321] on icon at bounding box center [804, 314] width 30 height 37
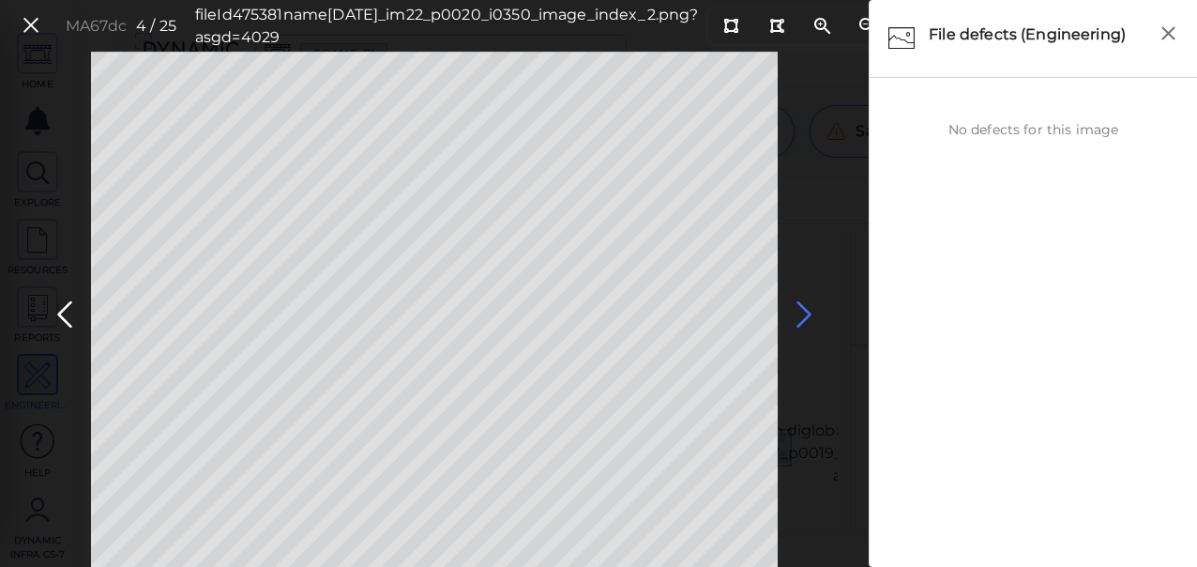
click at [806, 321] on icon at bounding box center [804, 314] width 30 height 37
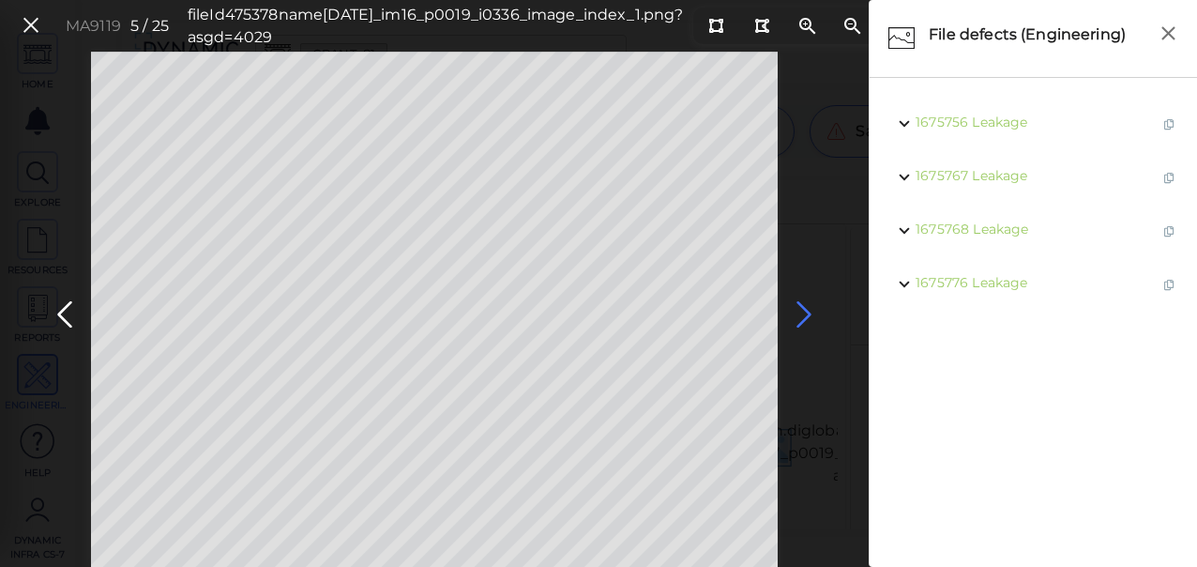
click at [804, 319] on icon at bounding box center [804, 314] width 30 height 37
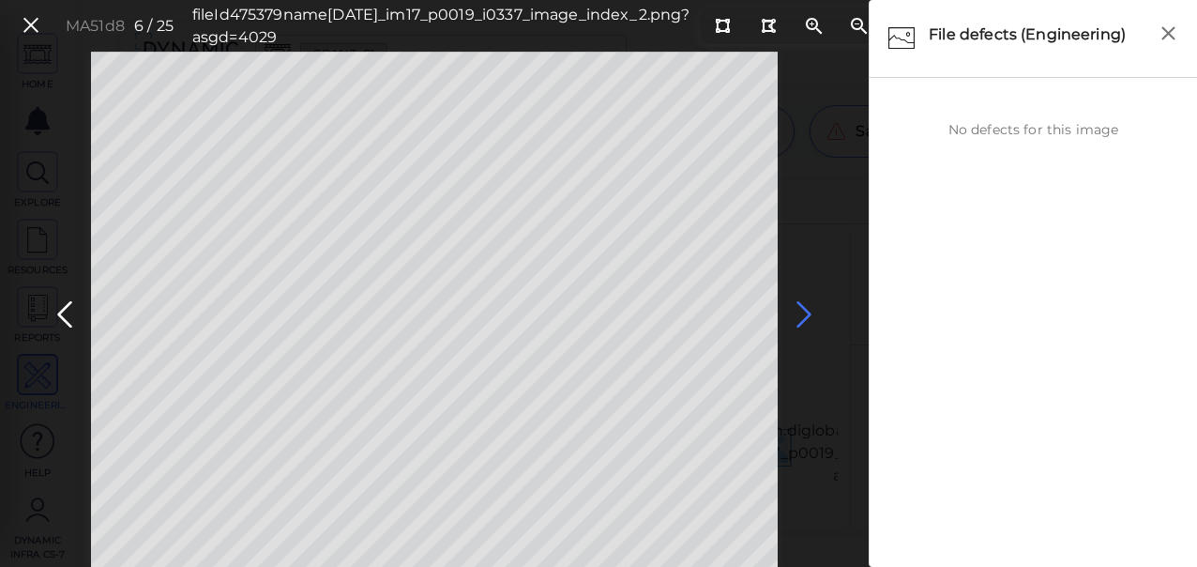
click at [804, 319] on icon at bounding box center [804, 314] width 30 height 37
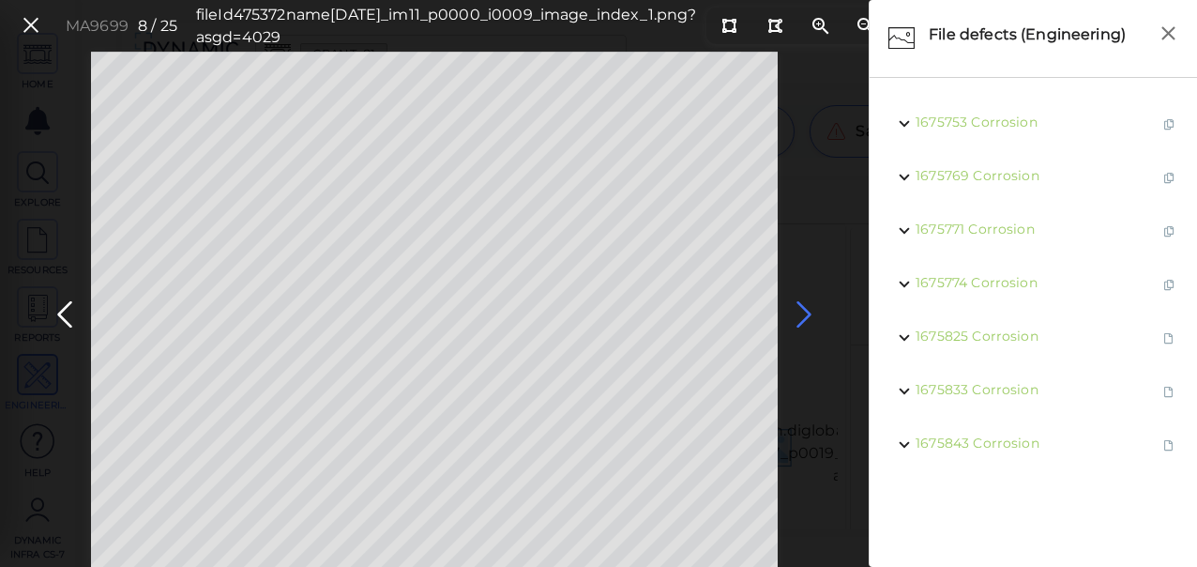
click at [804, 319] on icon at bounding box center [804, 314] width 30 height 37
click at [803, 319] on icon at bounding box center [804, 314] width 30 height 37
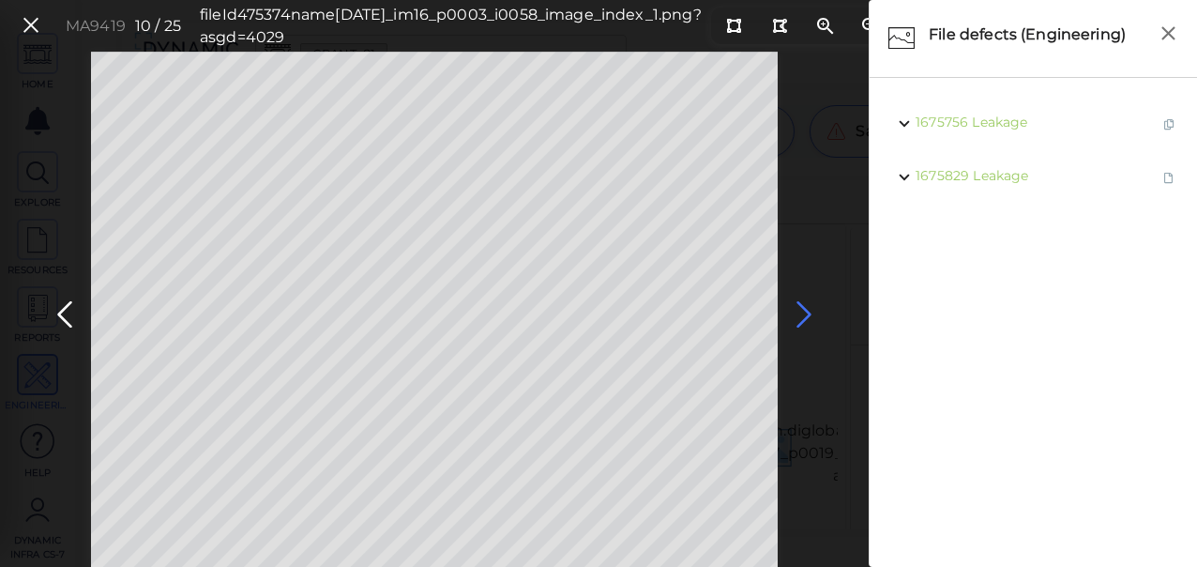
click at [803, 319] on icon at bounding box center [804, 314] width 30 height 37
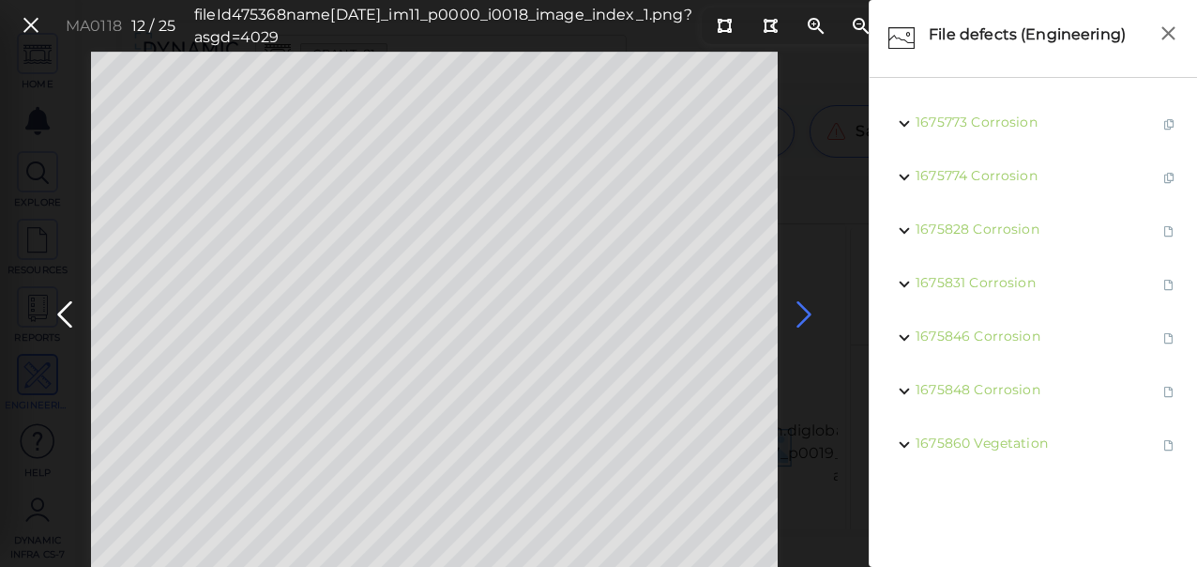
click at [803, 319] on icon at bounding box center [804, 314] width 30 height 37
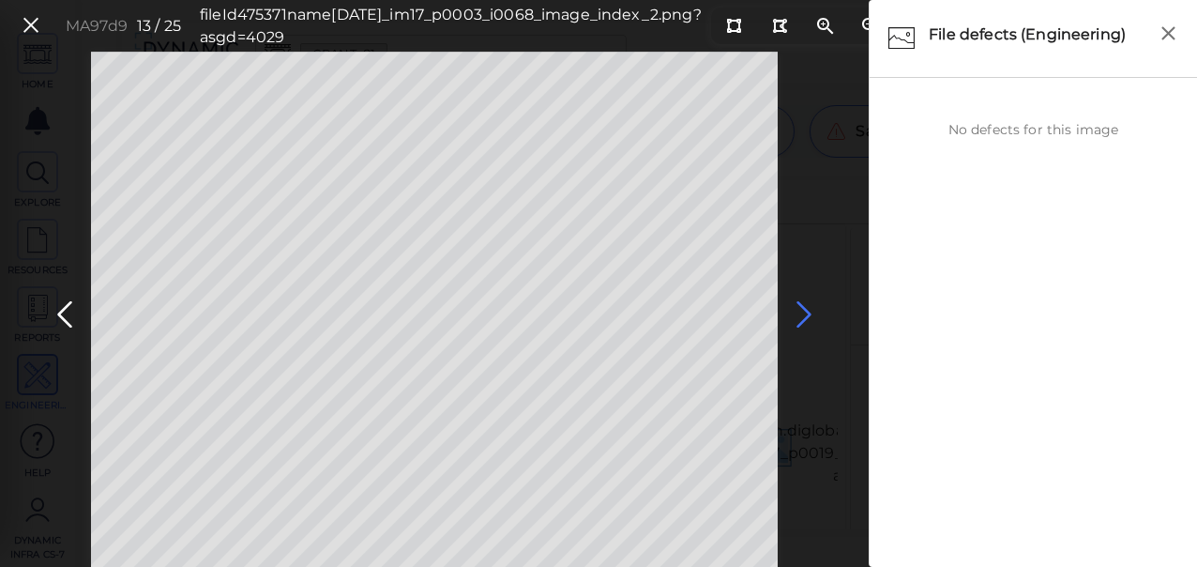
click at [798, 319] on icon at bounding box center [804, 314] width 30 height 37
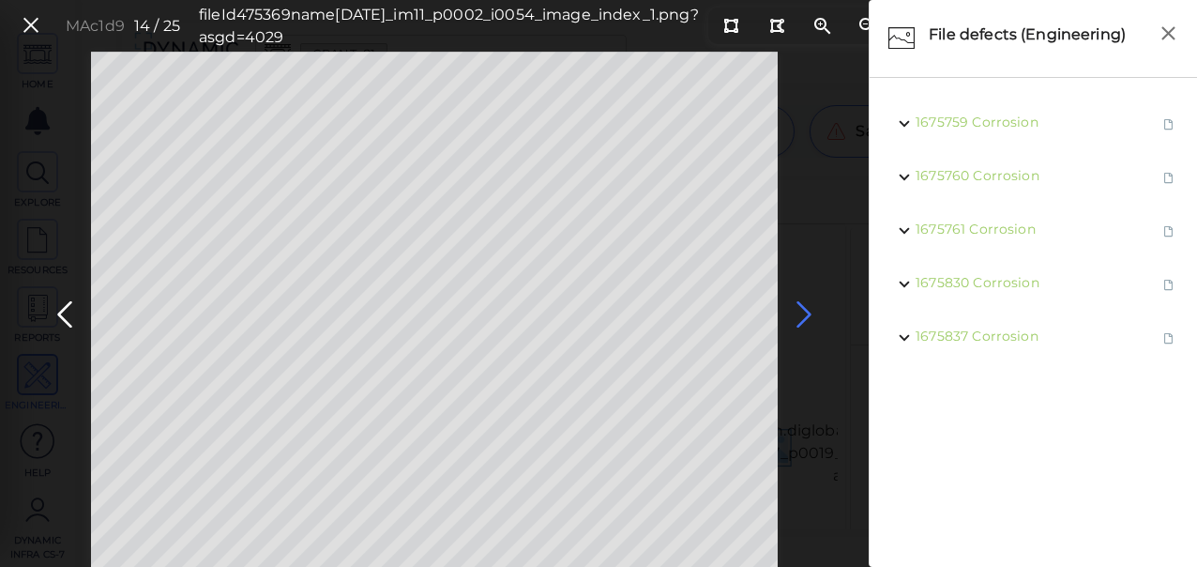
click at [798, 319] on icon at bounding box center [804, 314] width 30 height 37
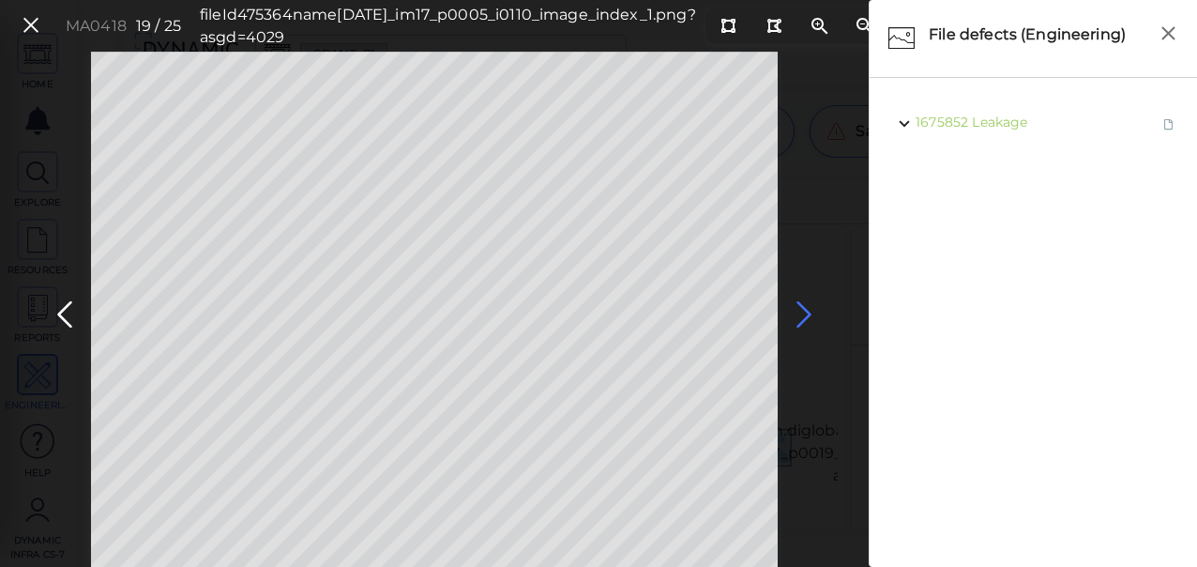
click at [798, 319] on icon at bounding box center [804, 314] width 30 height 37
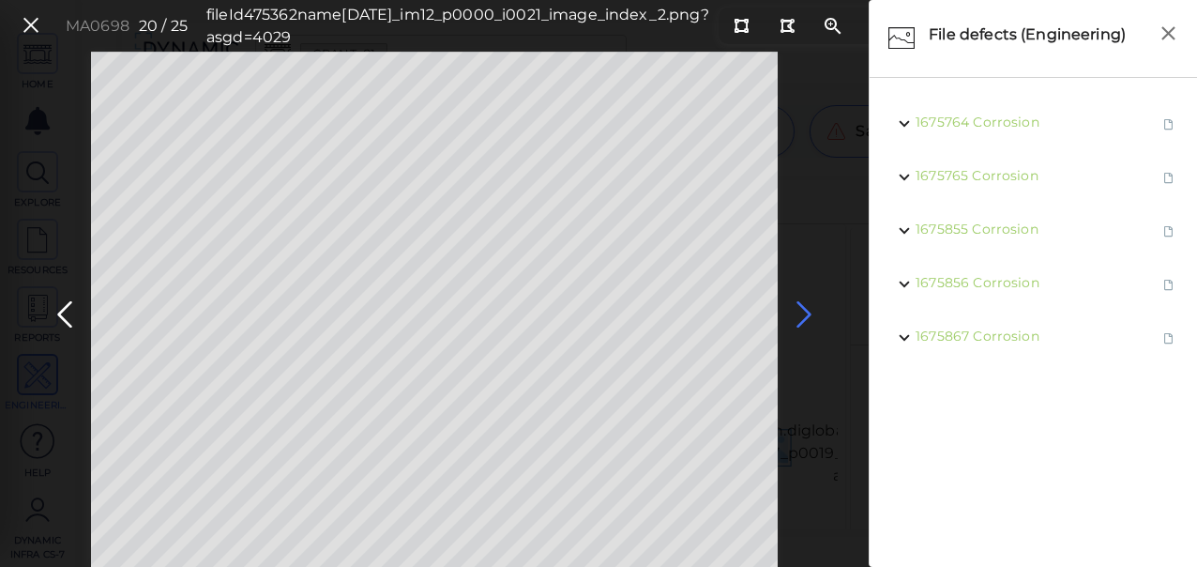
click at [798, 319] on icon at bounding box center [804, 314] width 30 height 37
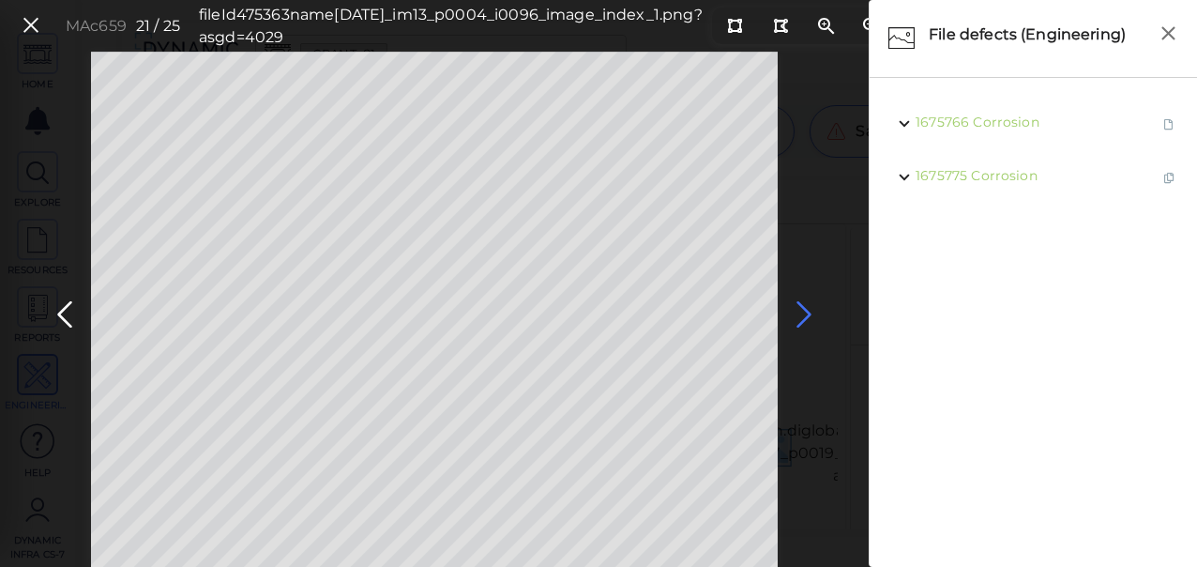
click at [798, 319] on icon at bounding box center [804, 314] width 30 height 37
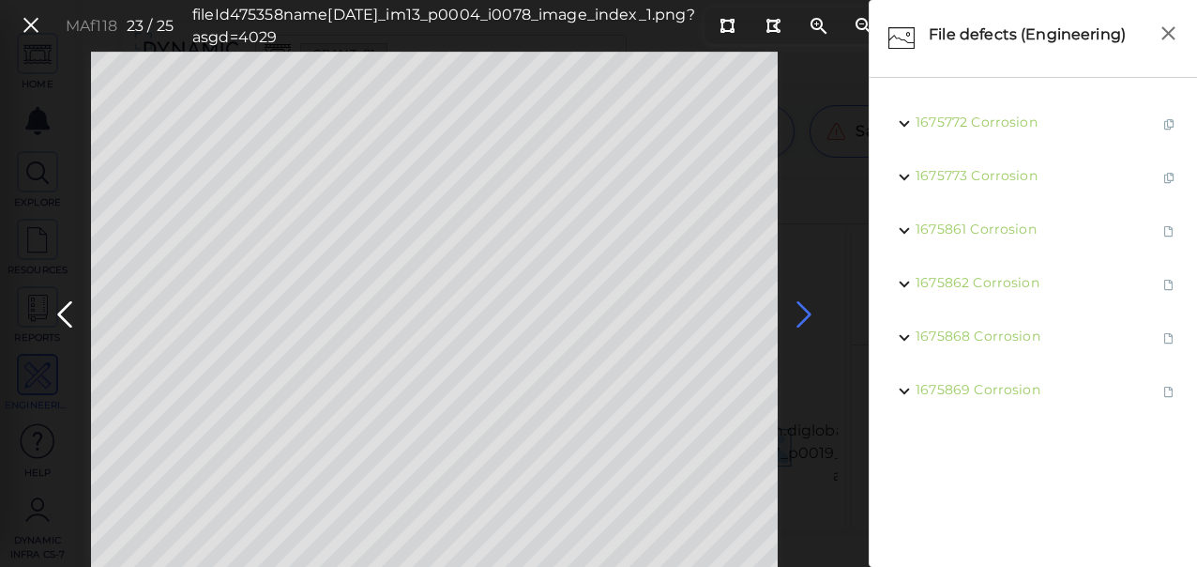
click at [798, 319] on icon at bounding box center [804, 314] width 30 height 37
drag, startPoint x: 27, startPoint y: 25, endPoint x: 38, endPoint y: 23, distance: 10.7
click at [35, 23] on icon at bounding box center [31, 25] width 21 height 25
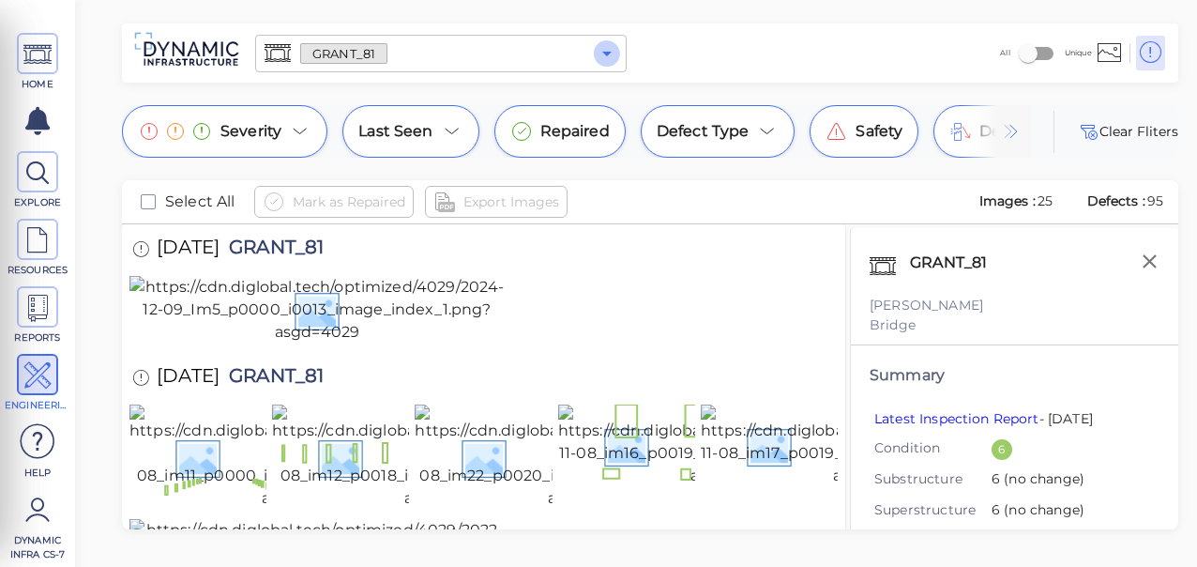
click at [607, 56] on icon "Open" at bounding box center [607, 53] width 23 height 23
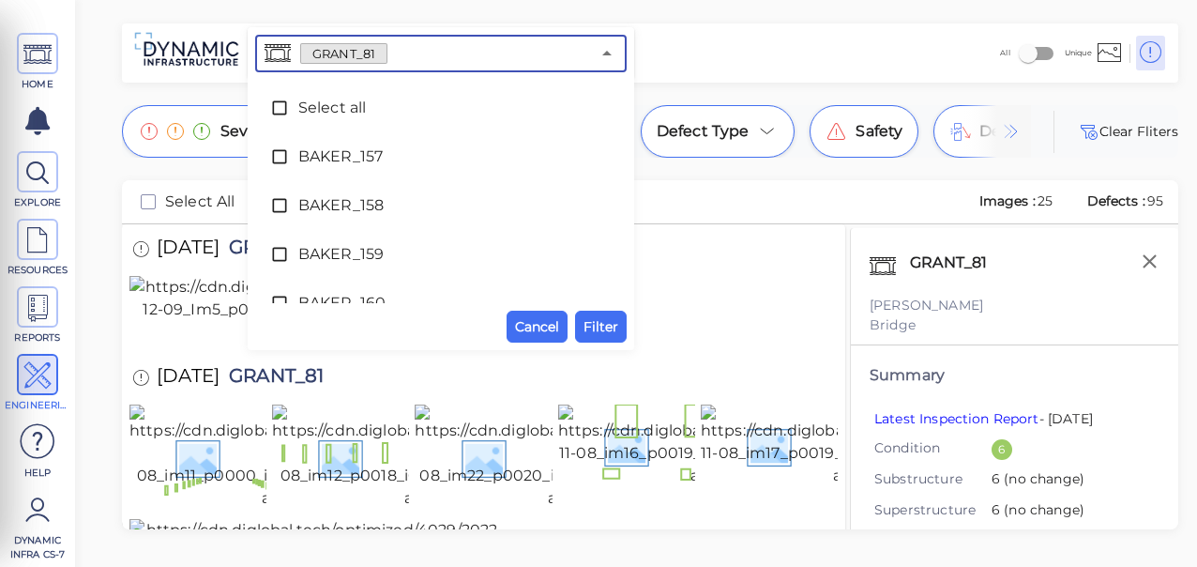
scroll to position [4365, 0]
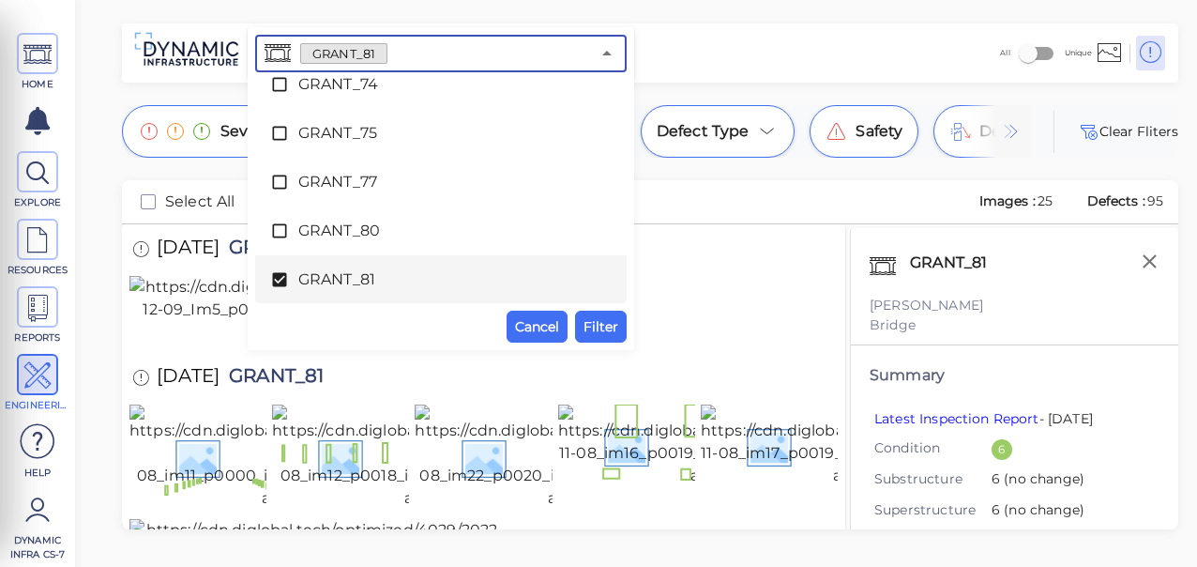
click at [266, 273] on li "GRANT_81" at bounding box center [441, 279] width 372 height 49
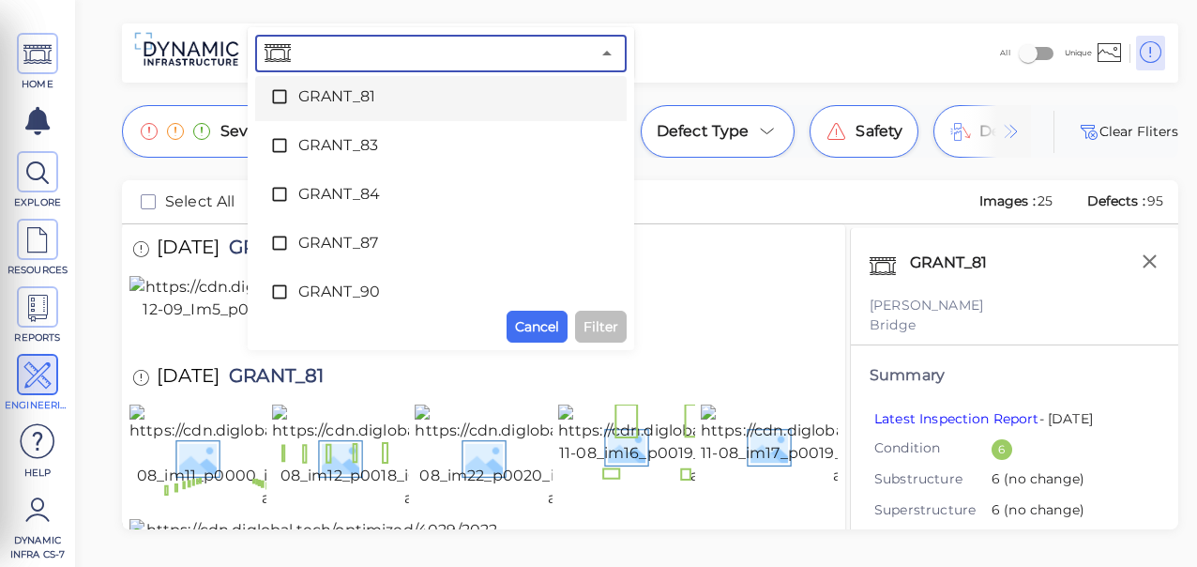
scroll to position [4563, 0]
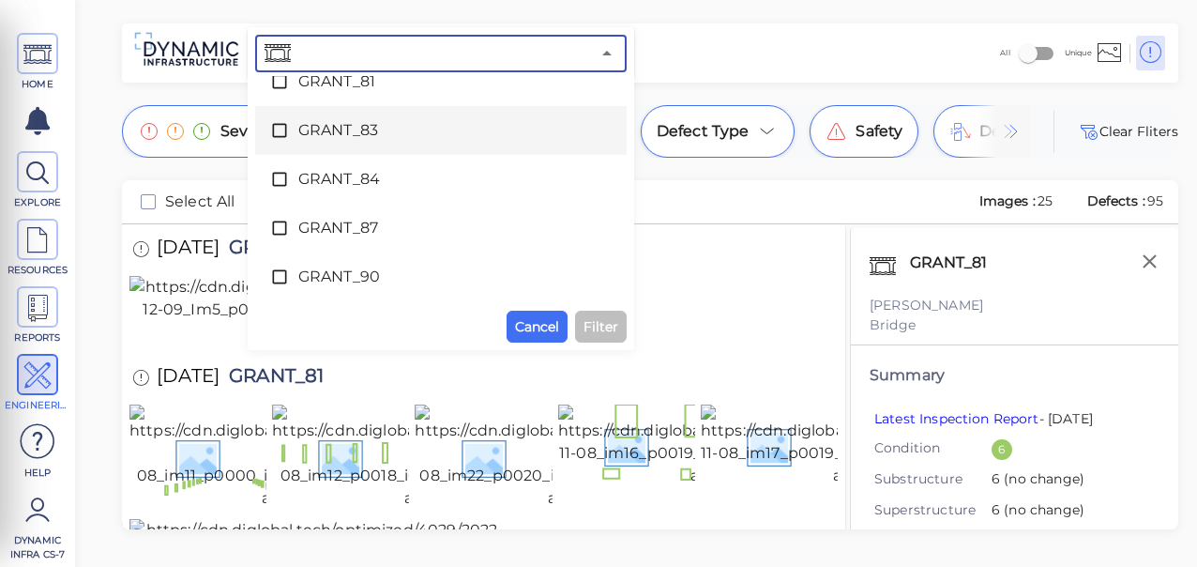
click at [288, 128] on icon at bounding box center [279, 130] width 19 height 19
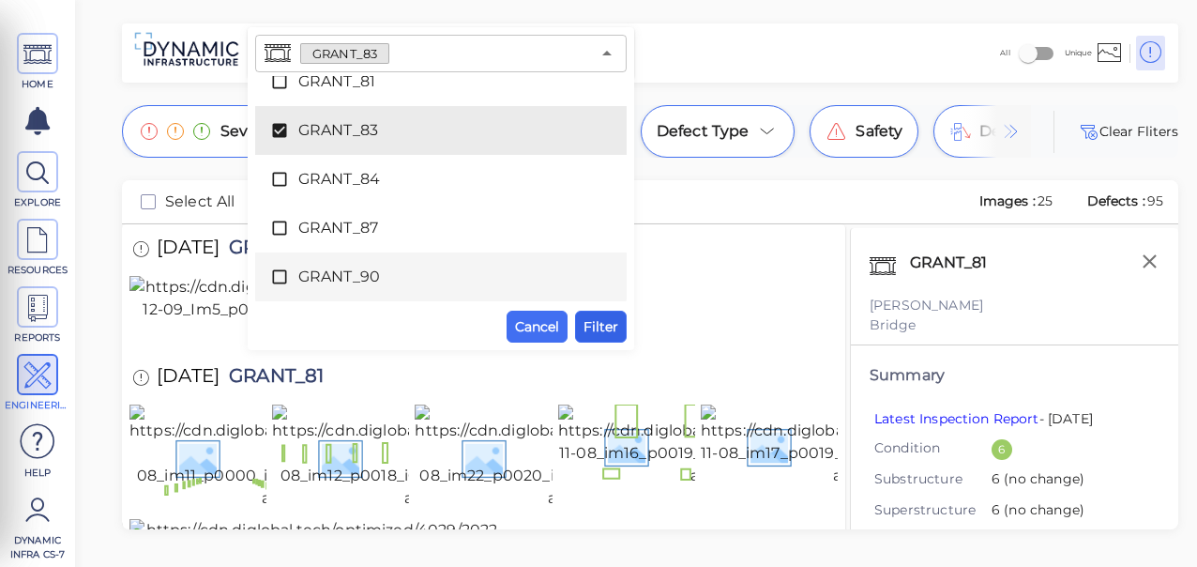
click at [613, 326] on span "Filter" at bounding box center [601, 326] width 35 height 23
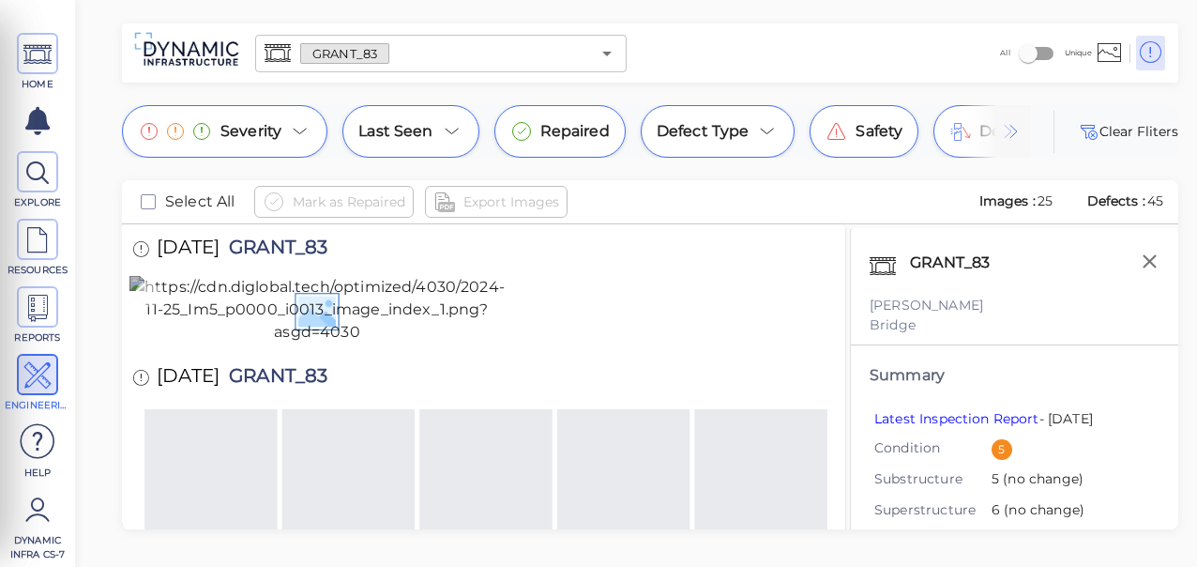
click at [355, 343] on img at bounding box center [316, 310] width 375 height 68
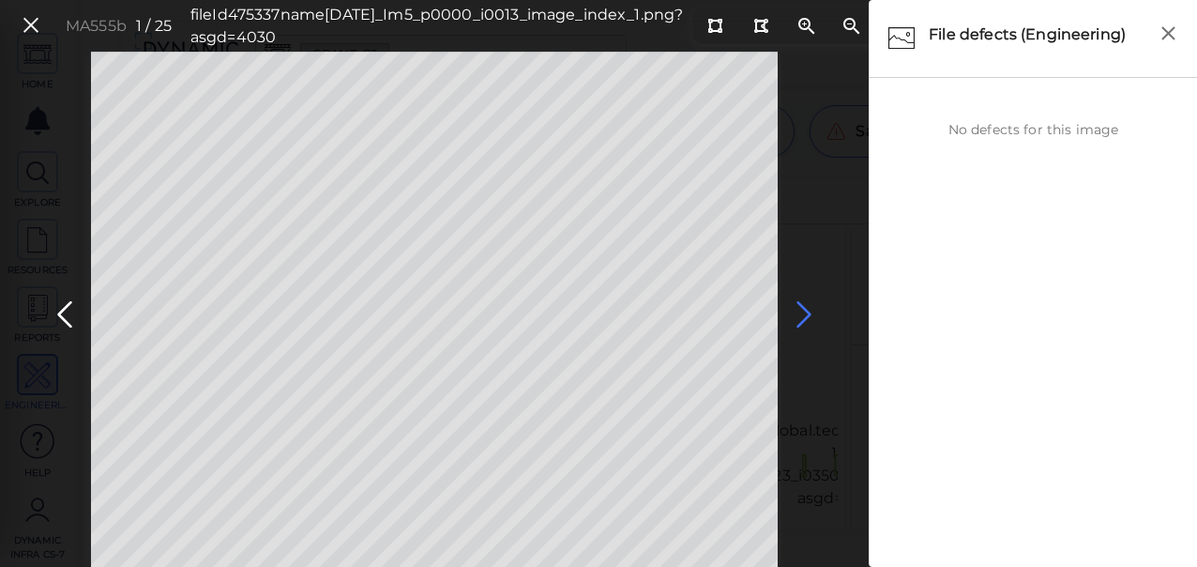
click at [802, 316] on icon at bounding box center [804, 314] width 30 height 37
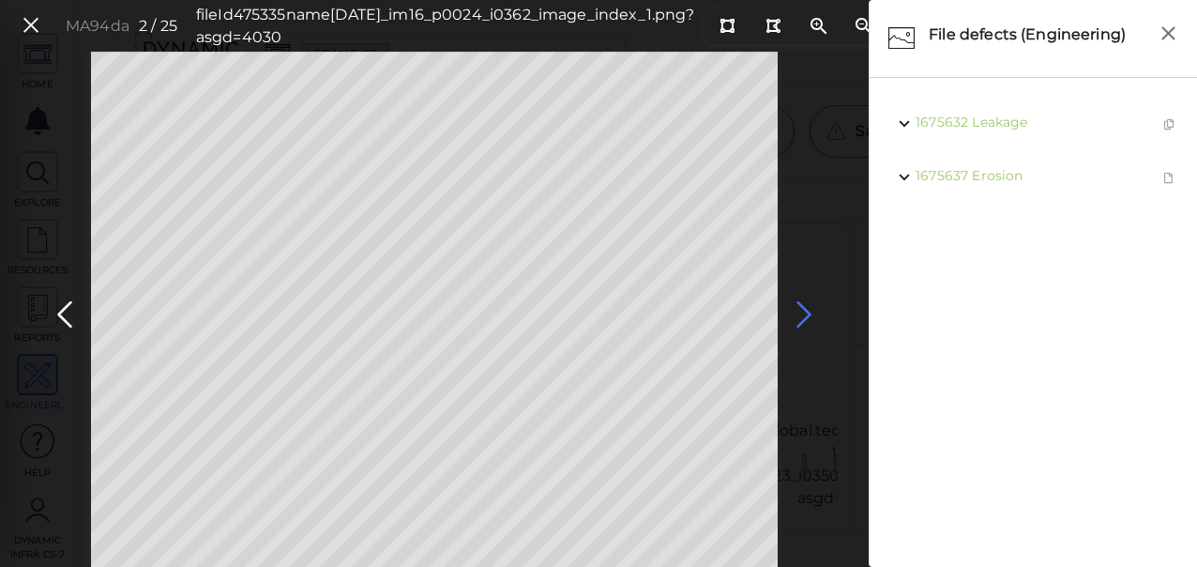
click at [802, 316] on icon at bounding box center [804, 314] width 30 height 37
click at [64, 311] on icon at bounding box center [65, 314] width 30 height 37
click at [811, 304] on icon at bounding box center [804, 314] width 30 height 37
click at [808, 308] on icon at bounding box center [804, 314] width 30 height 37
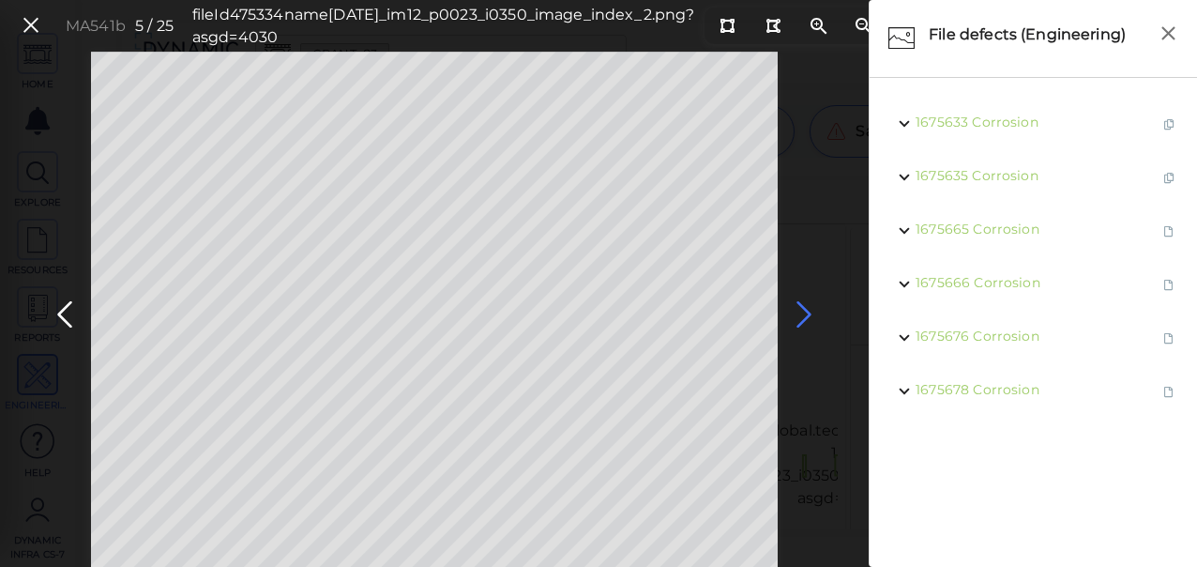
click at [803, 311] on icon at bounding box center [804, 314] width 30 height 37
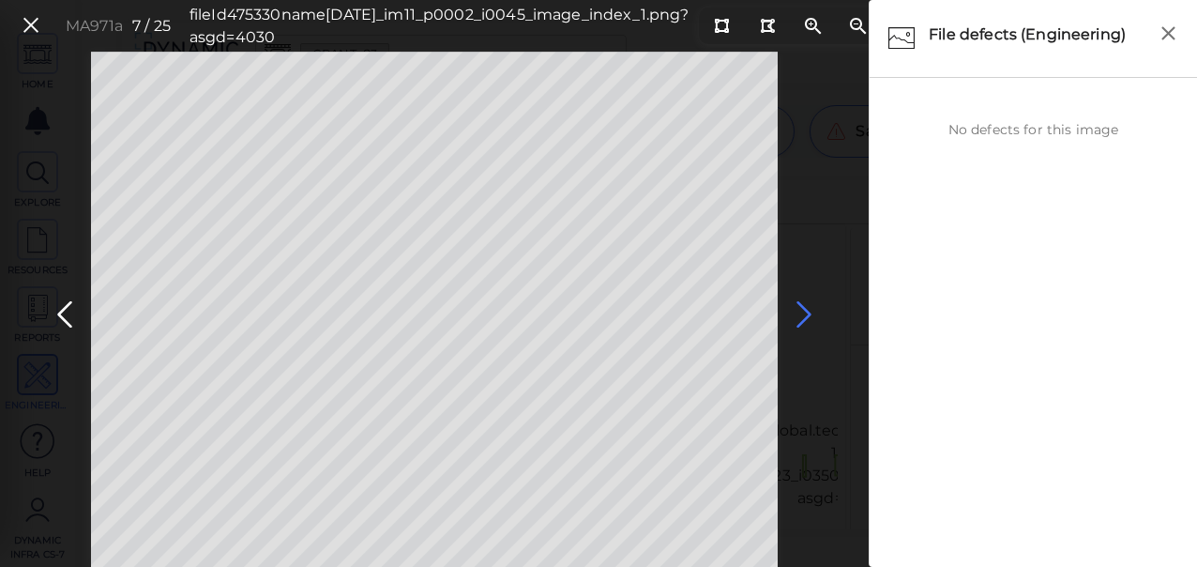
click at [803, 311] on icon at bounding box center [804, 314] width 30 height 37
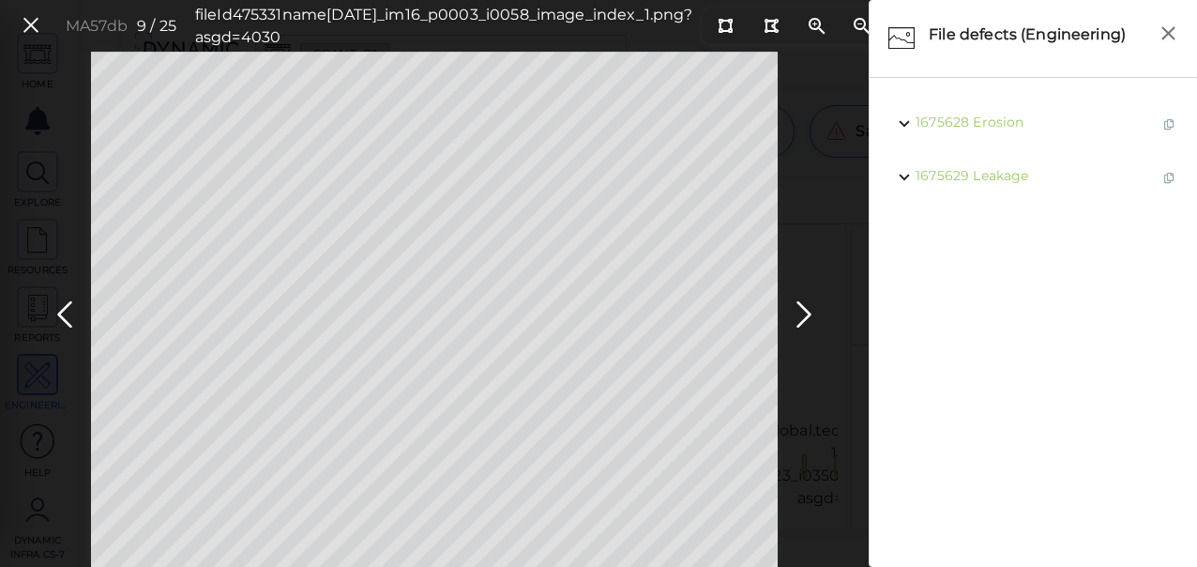
drag, startPoint x: 803, startPoint y: 311, endPoint x: 818, endPoint y: 401, distance: 91.3
click at [818, 401] on div "MA57db 9 / 25 fileId 475331 name [DATE]_im16_p0003_i0058_image_index_1.png?asgd…" at bounding box center [434, 309] width 869 height 515
click at [1001, 128] on span "Erosion" at bounding box center [1003, 122] width 51 height 17
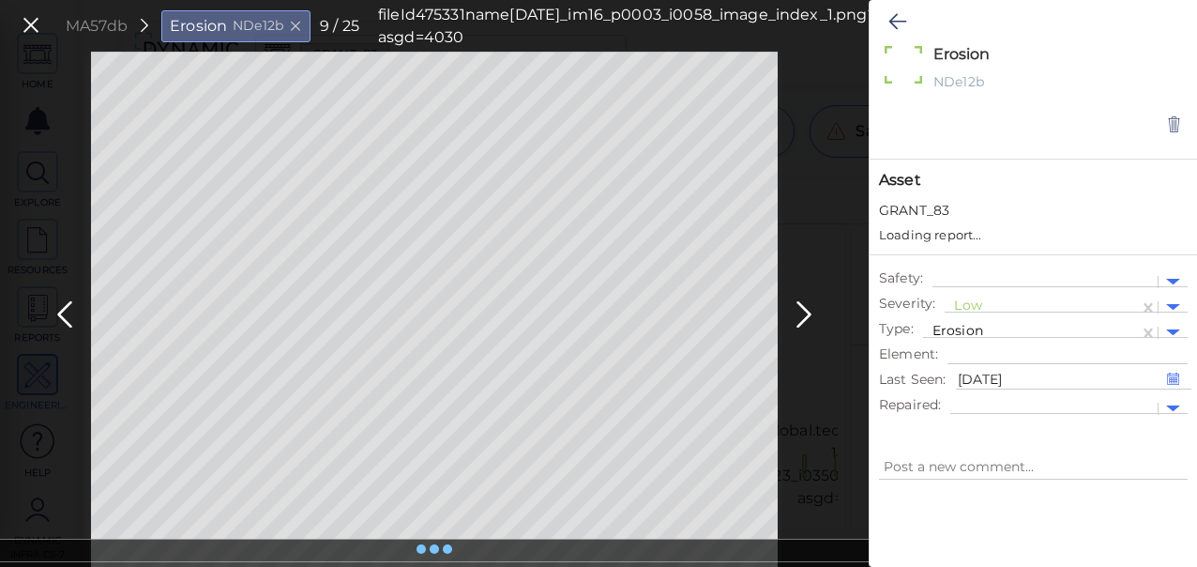
type textarea "x"
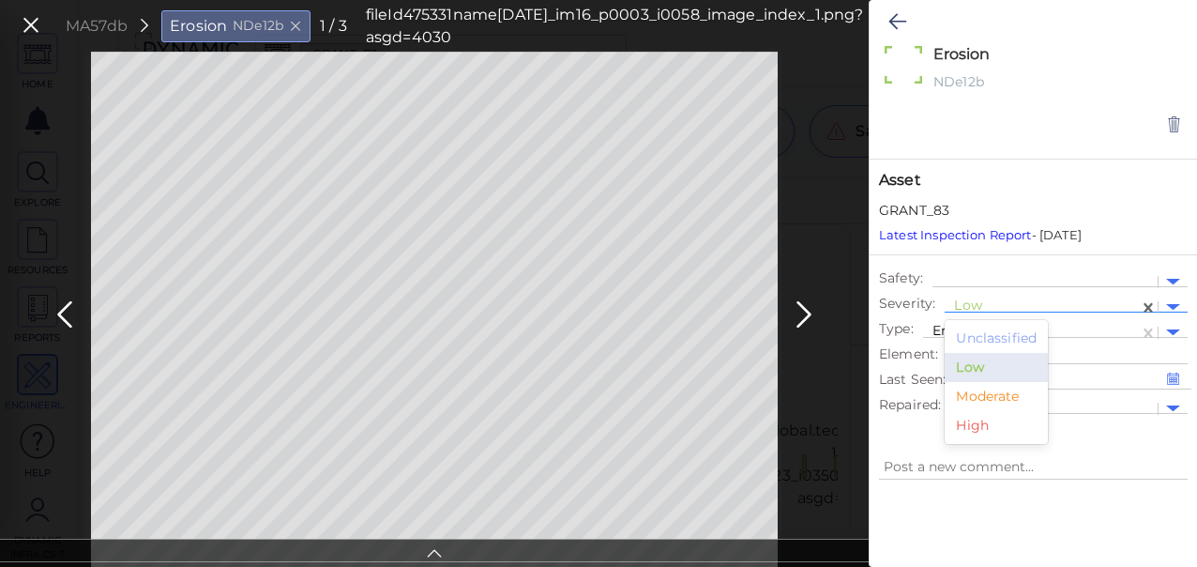
click at [998, 300] on div at bounding box center [1041, 307] width 175 height 20
click at [998, 395] on div "Moderate" at bounding box center [996, 396] width 103 height 29
type textarea "x"
click at [890, 17] on icon at bounding box center [897, 21] width 18 height 23
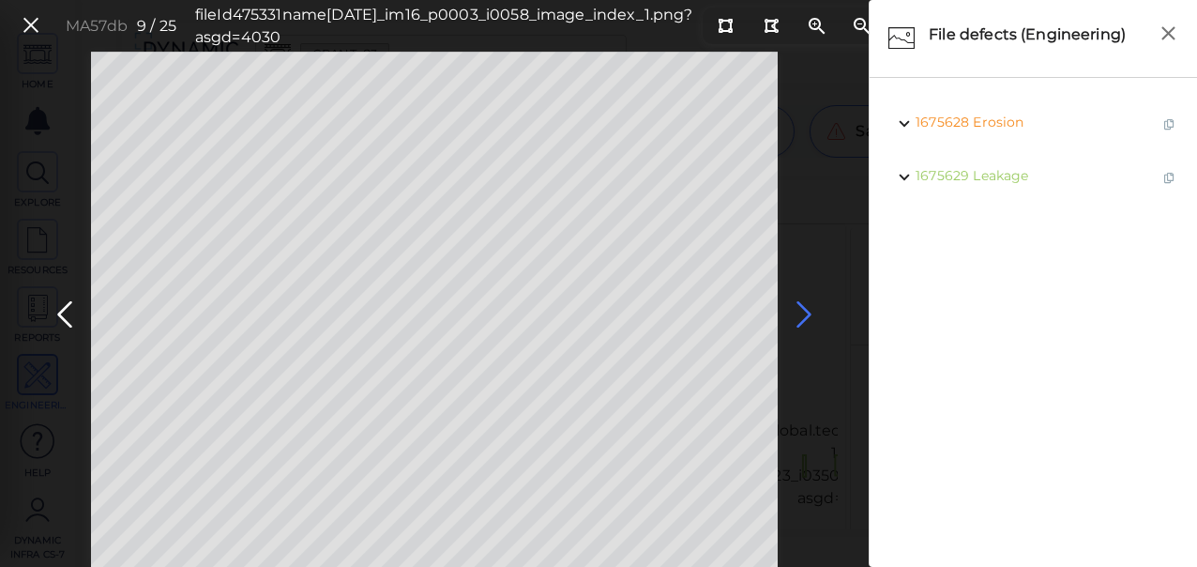
click at [809, 318] on icon at bounding box center [804, 314] width 30 height 37
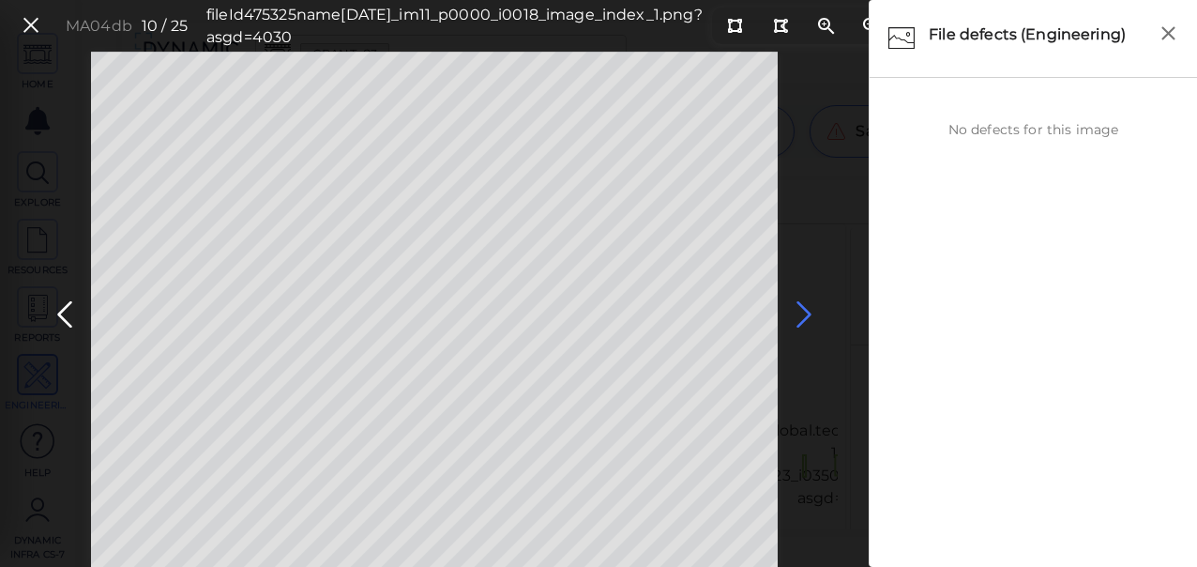
click at [799, 314] on icon at bounding box center [804, 314] width 30 height 37
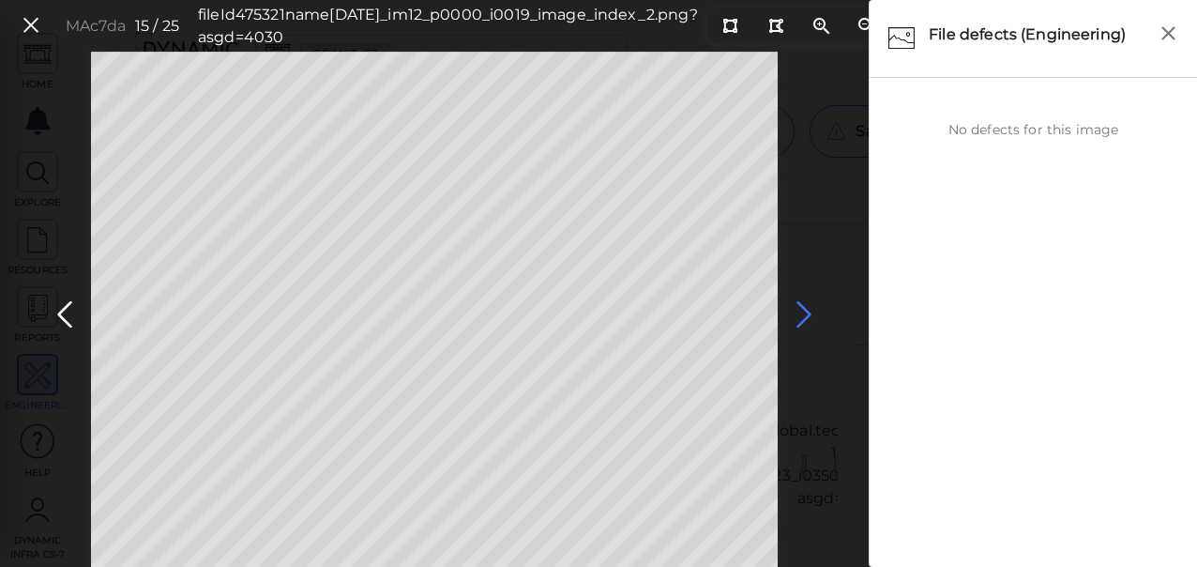
click at [799, 314] on icon at bounding box center [804, 314] width 30 height 37
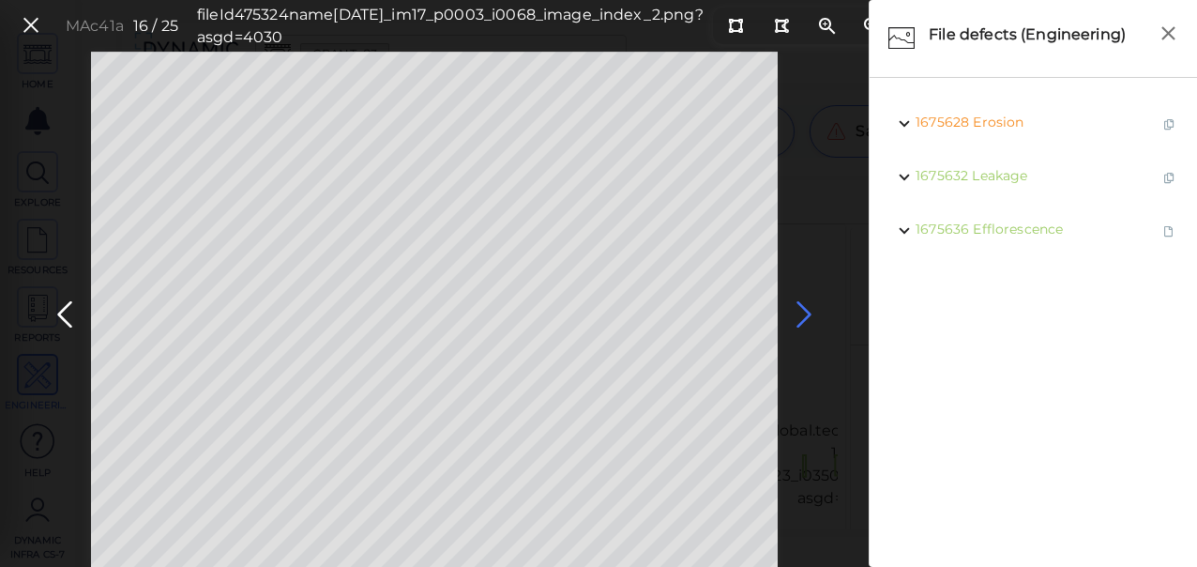
click at [799, 314] on icon at bounding box center [804, 314] width 30 height 37
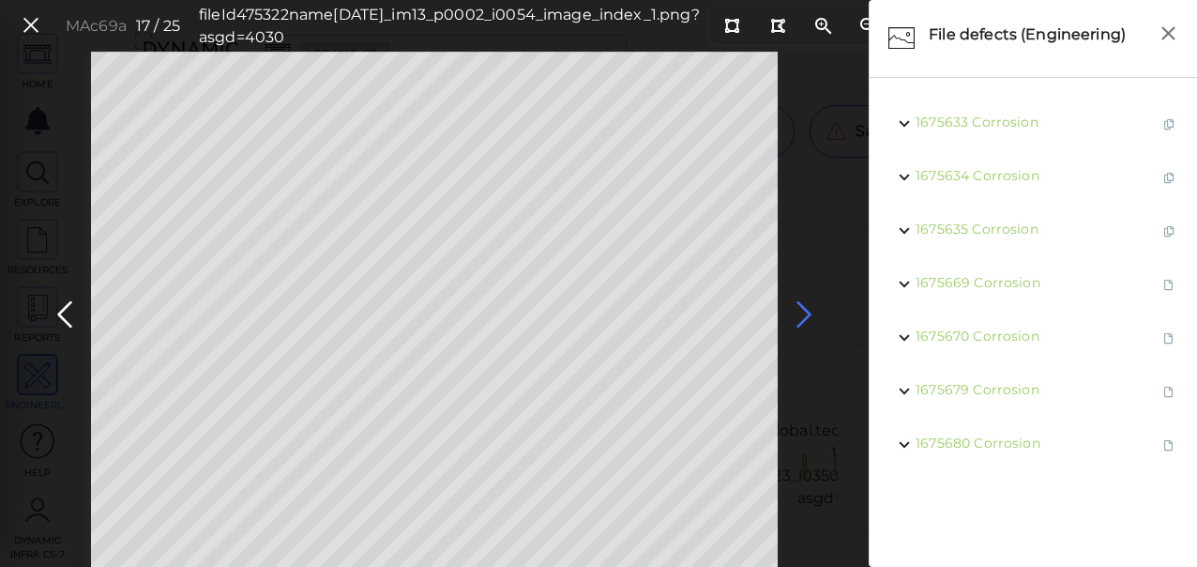
click at [804, 313] on icon at bounding box center [804, 314] width 30 height 37
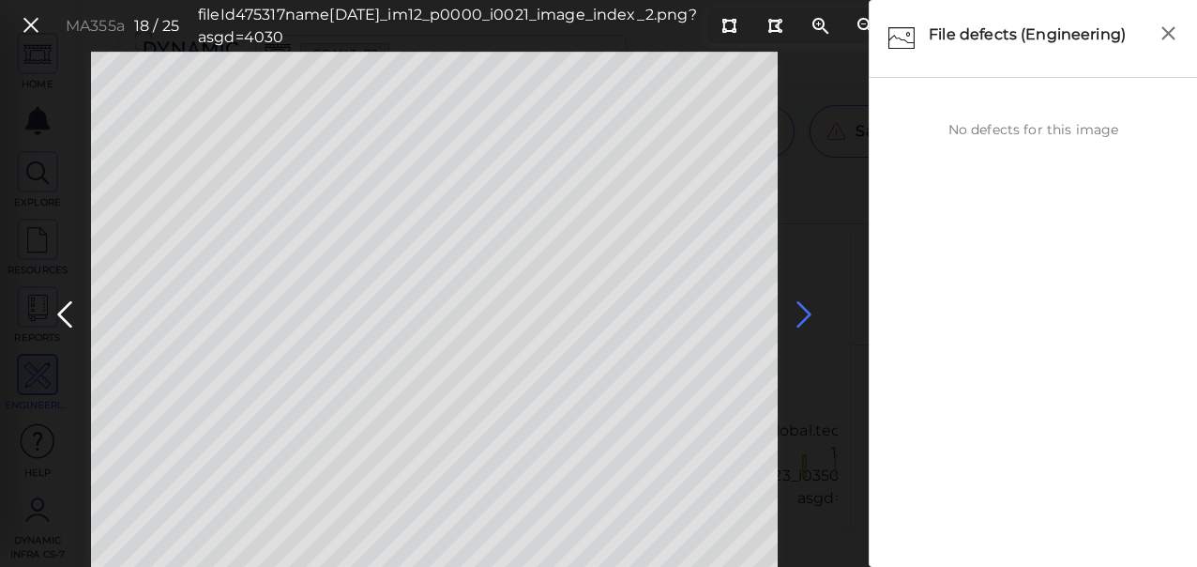
click at [805, 313] on icon at bounding box center [804, 314] width 30 height 37
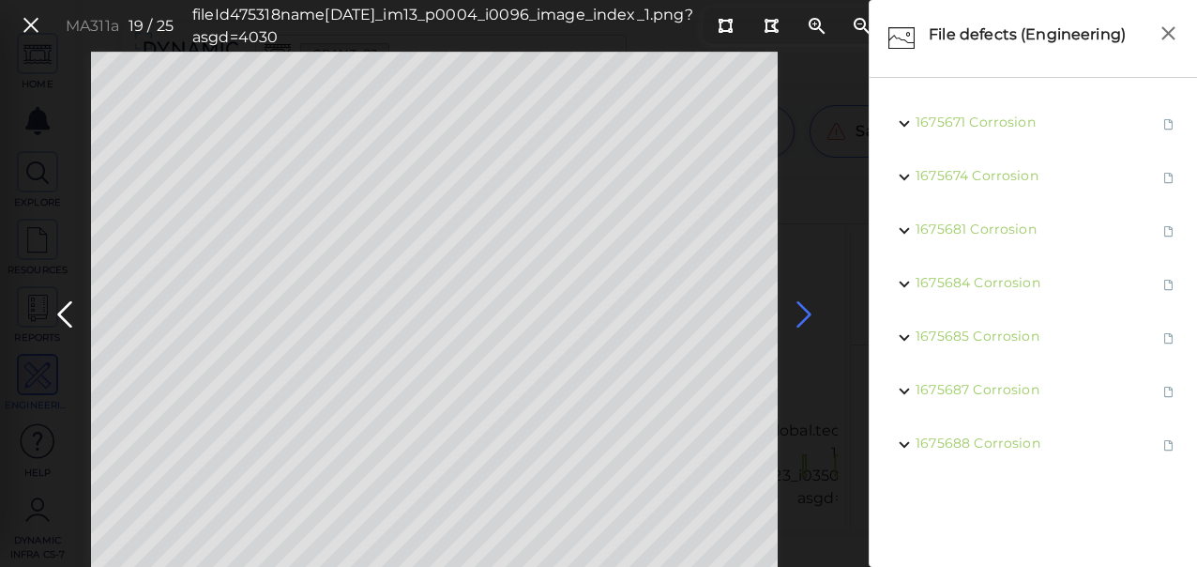
click at [805, 313] on icon at bounding box center [804, 314] width 30 height 37
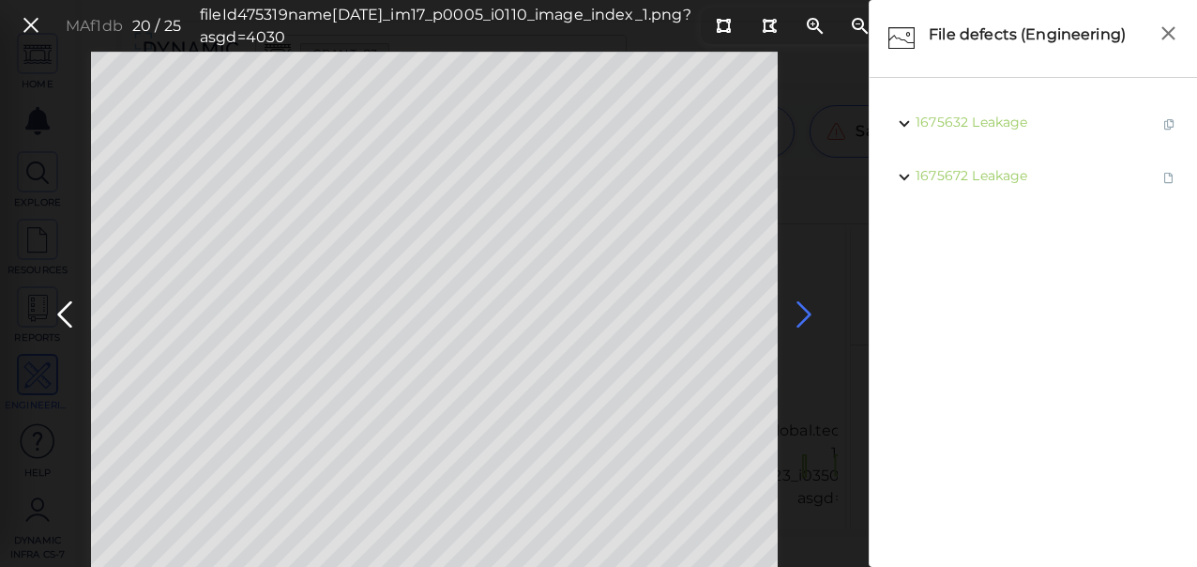
click at [805, 313] on icon at bounding box center [804, 314] width 30 height 37
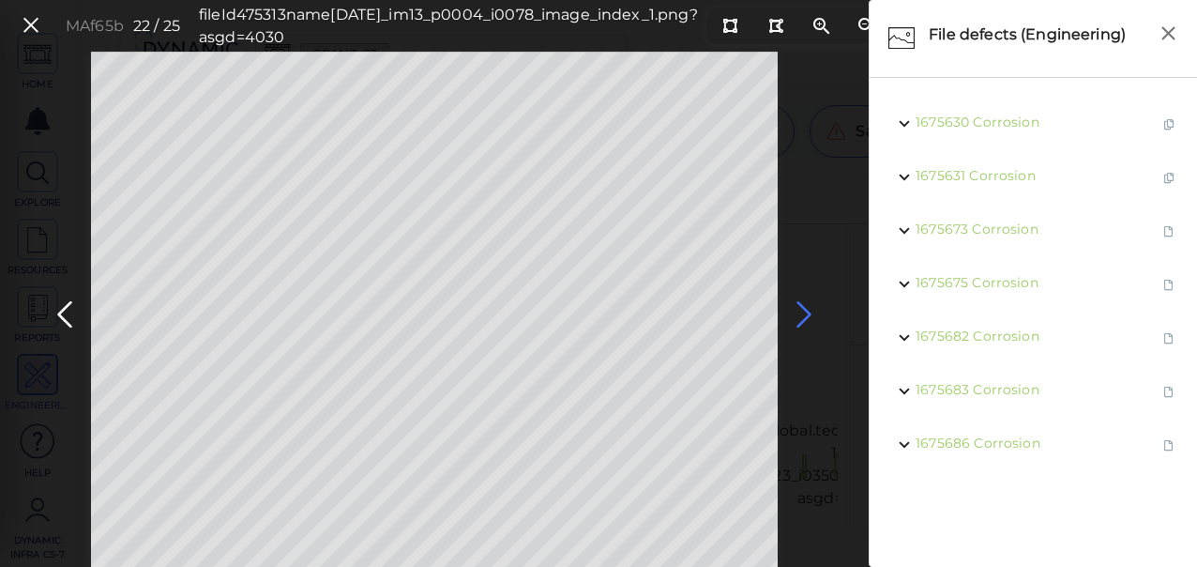
click at [805, 311] on icon at bounding box center [804, 314] width 30 height 37
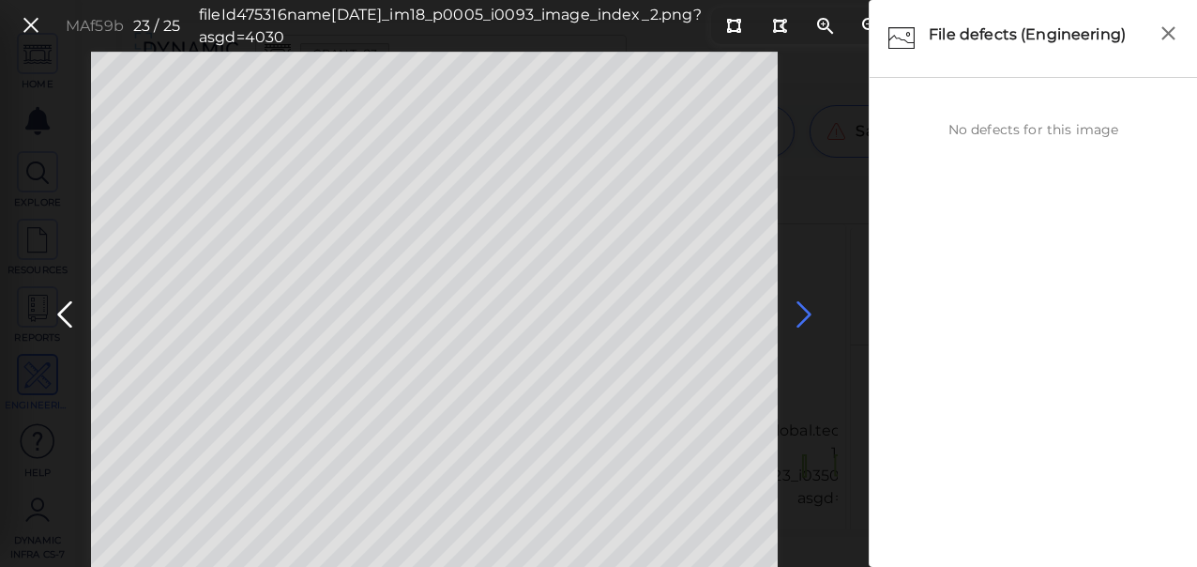
click at [806, 311] on icon at bounding box center [804, 314] width 30 height 37
click at [806, 312] on icon at bounding box center [804, 314] width 30 height 37
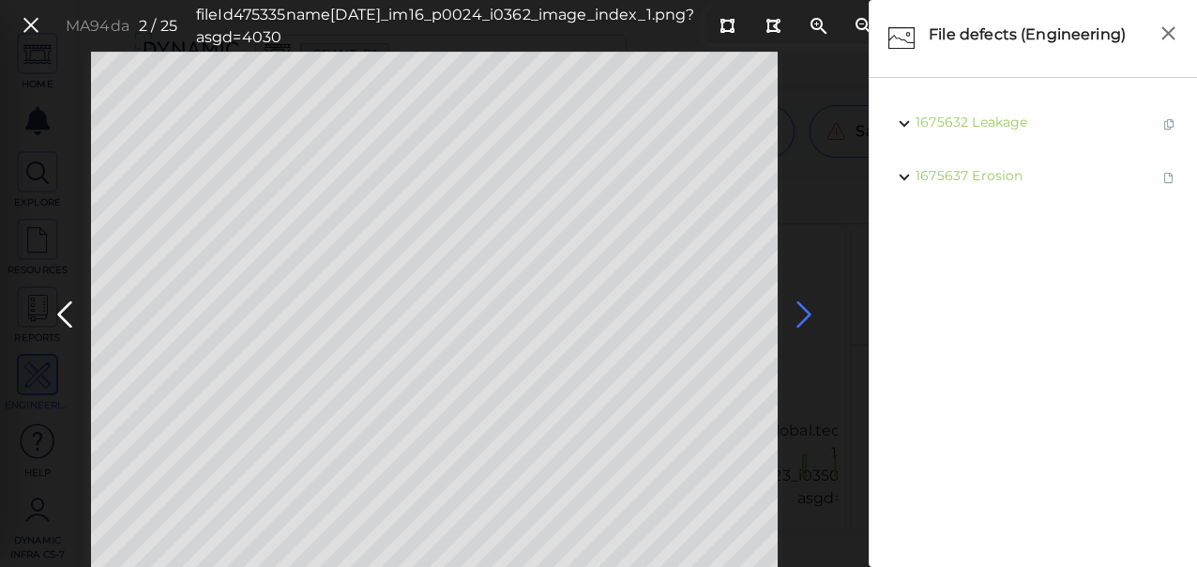
click at [806, 312] on icon at bounding box center [804, 314] width 30 height 37
click at [70, 312] on icon at bounding box center [65, 314] width 30 height 37
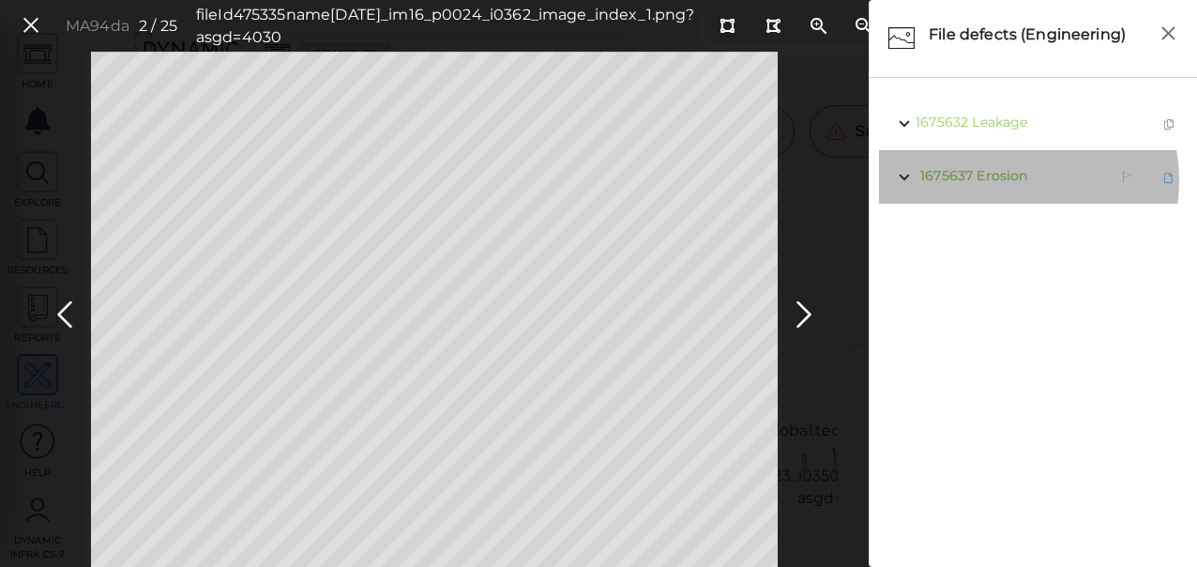
click at [999, 180] on span "Erosion" at bounding box center [1002, 175] width 51 height 17
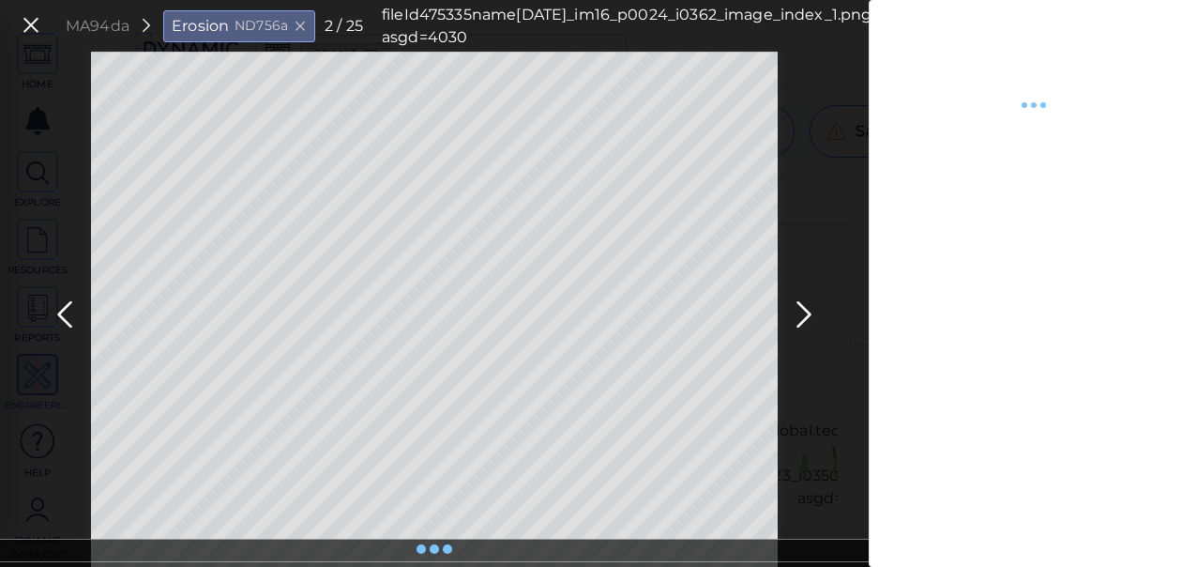
type textarea "x"
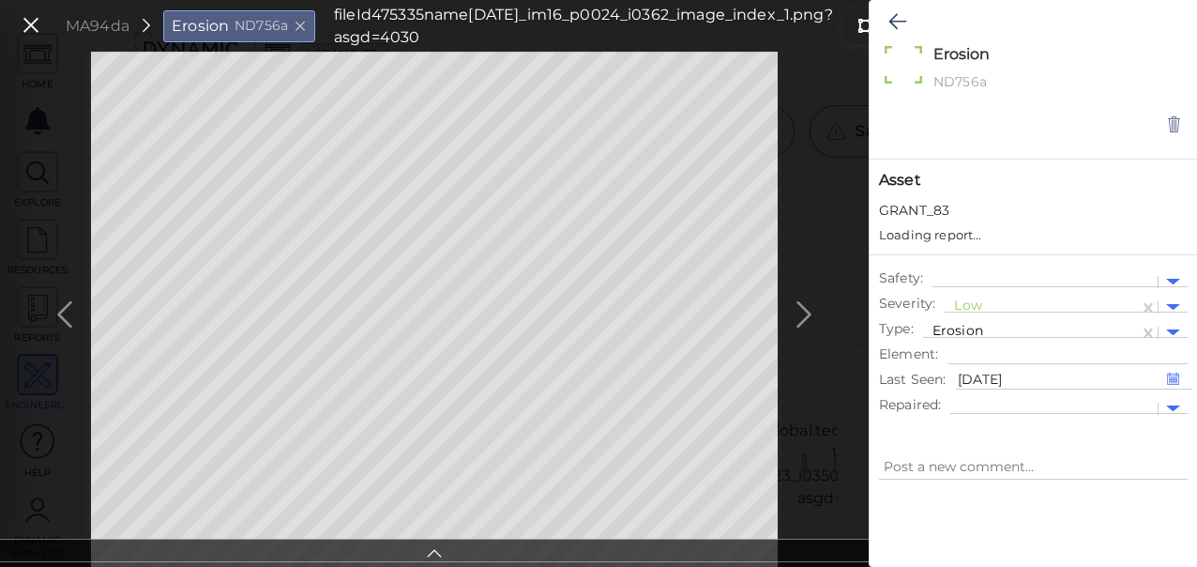
type textarea "x"
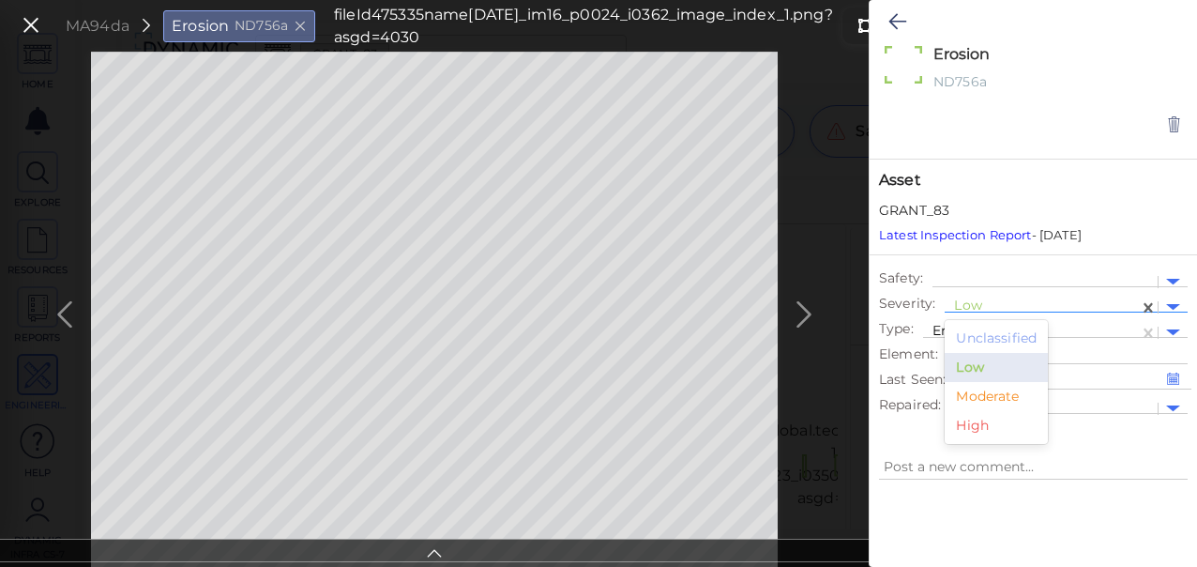
click at [991, 301] on div at bounding box center [1041, 307] width 175 height 20
click at [983, 396] on div "Moderate" at bounding box center [996, 396] width 103 height 29
type textarea "x"
click at [886, 20] on button at bounding box center [897, 21] width 37 height 41
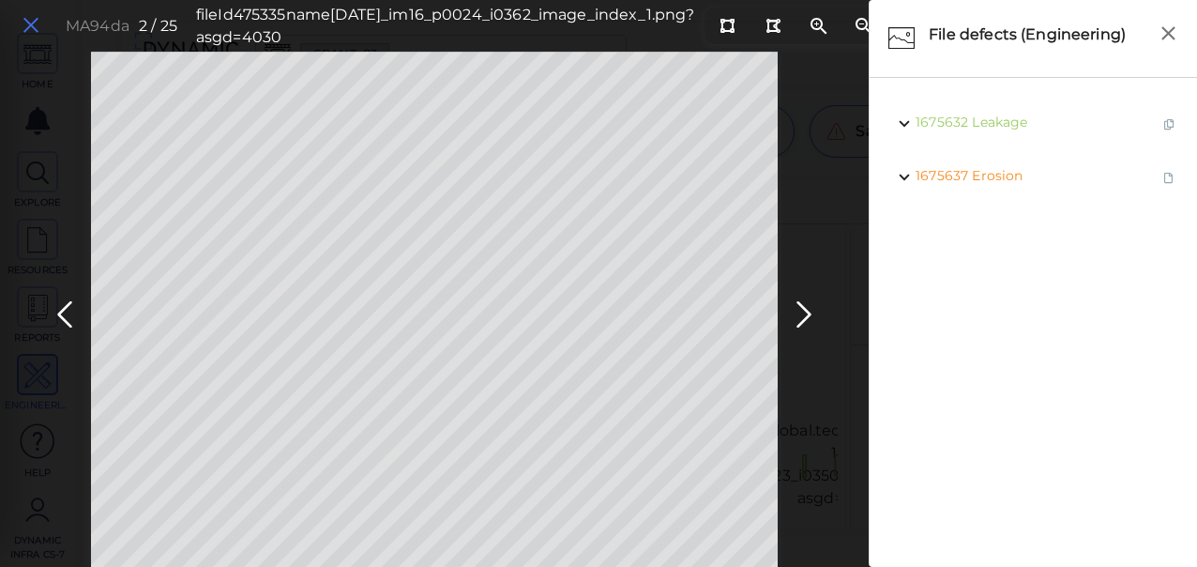
click at [40, 21] on icon at bounding box center [31, 25] width 21 height 25
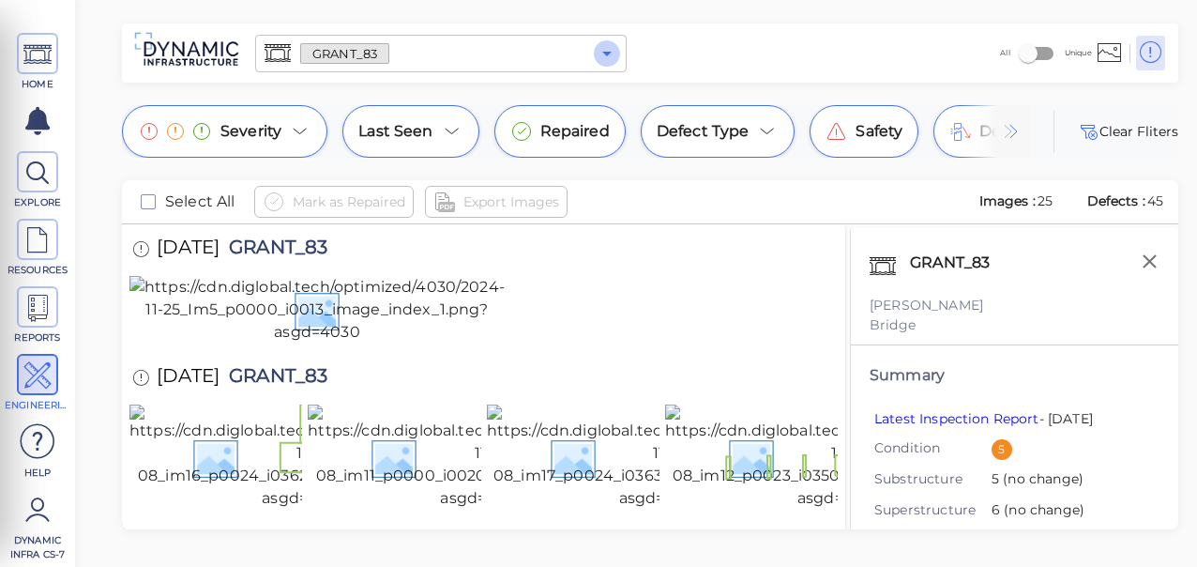
click at [615, 53] on icon "Open" at bounding box center [607, 53] width 23 height 23
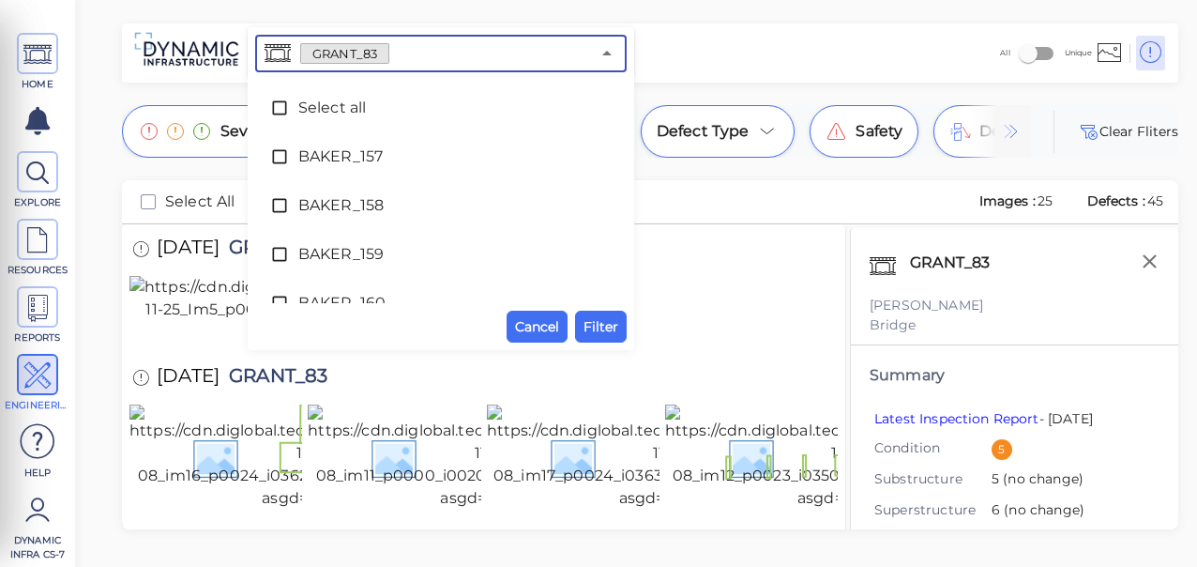
scroll to position [4414, 0]
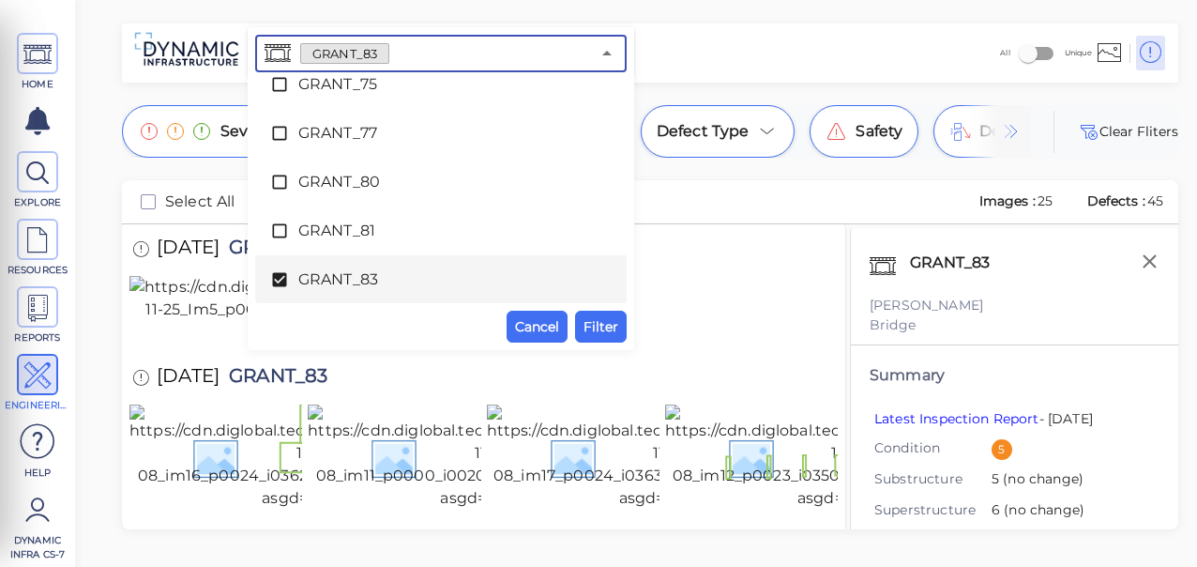
click at [272, 281] on icon at bounding box center [279, 280] width 14 height 14
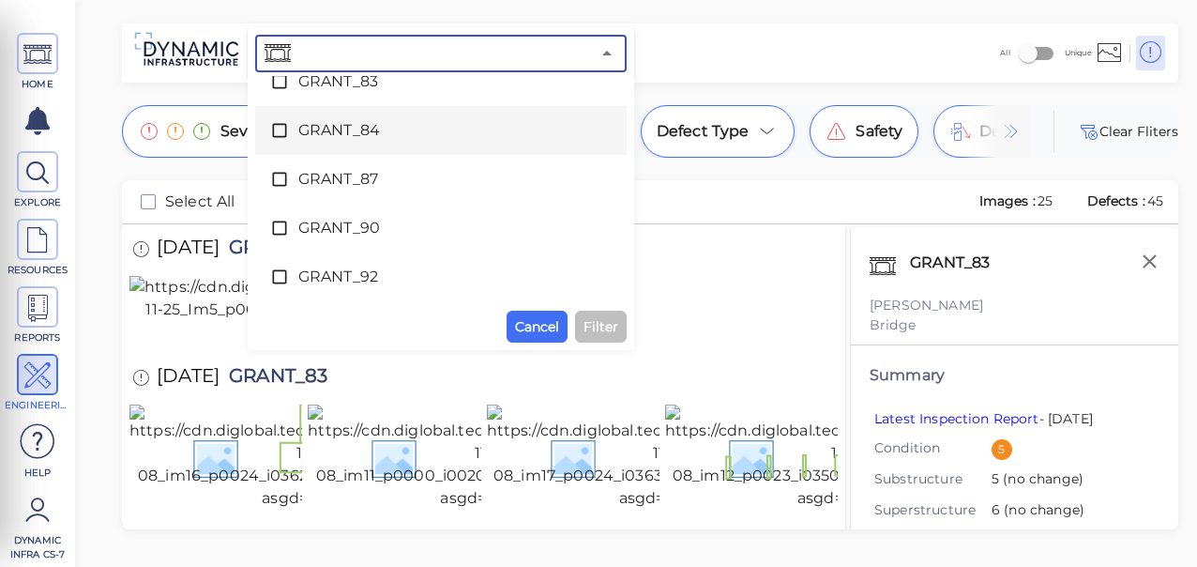
click at [278, 125] on icon at bounding box center [279, 130] width 19 height 19
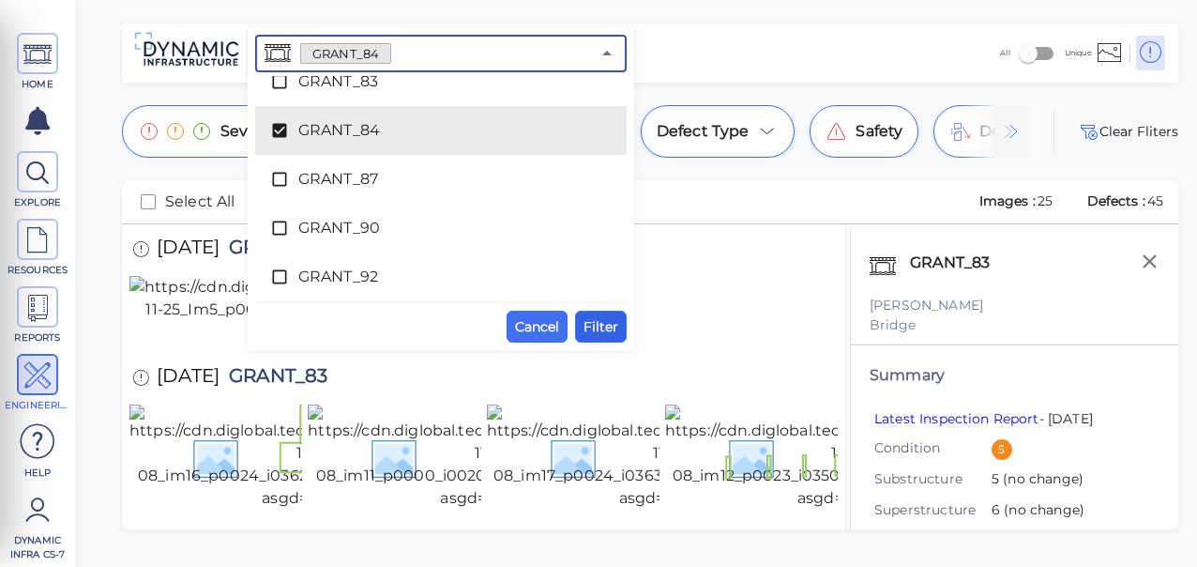
click at [604, 326] on span "Filter" at bounding box center [601, 326] width 35 height 23
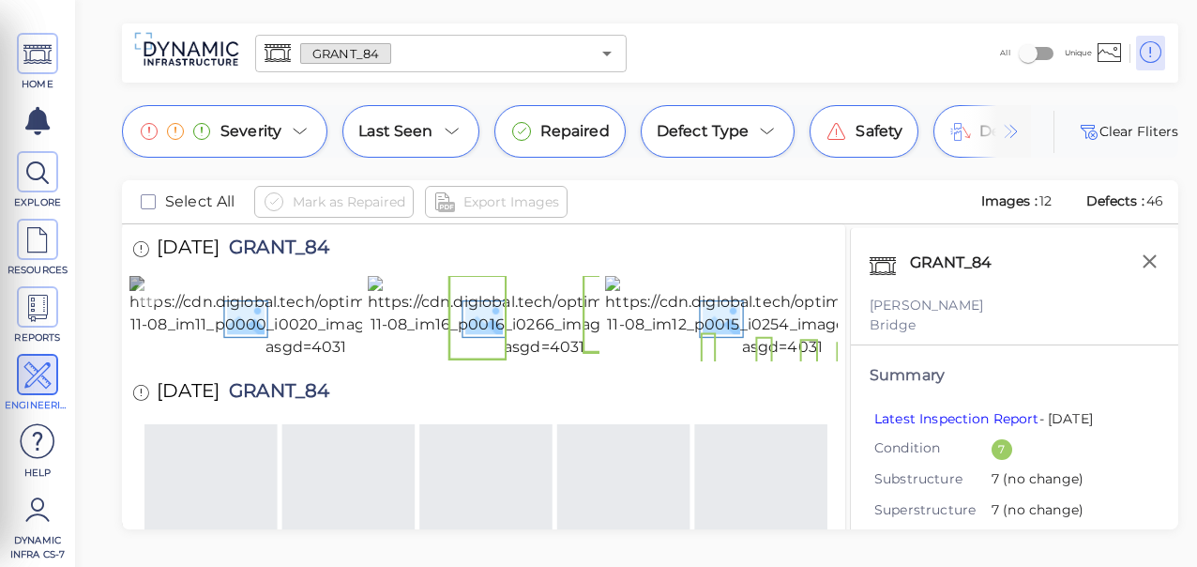
click at [216, 358] on img at bounding box center [306, 317] width 354 height 83
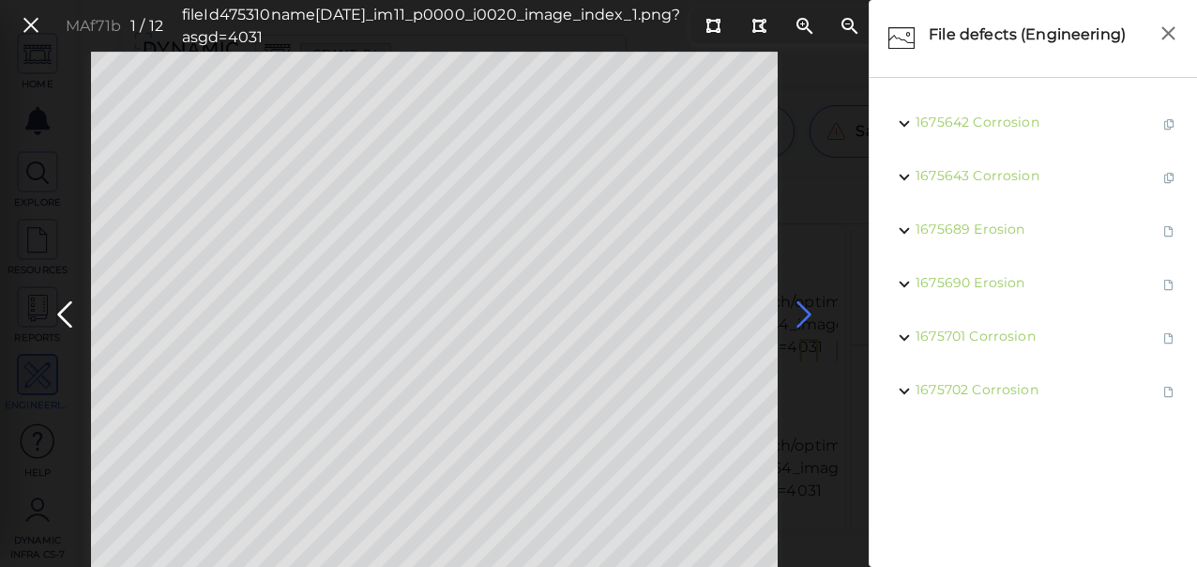
click at [807, 320] on icon at bounding box center [804, 314] width 30 height 37
